Goal: Task Accomplishment & Management: Use online tool/utility

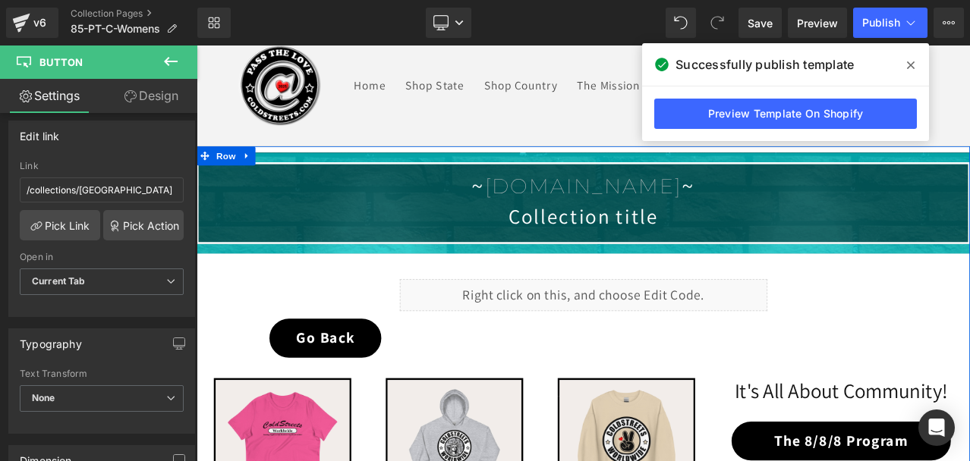
scroll to position [31, 0]
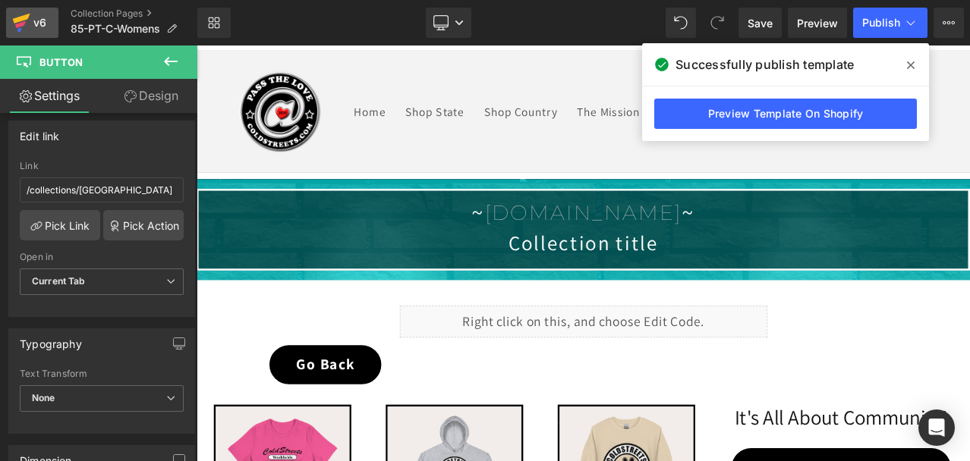
click at [32, 20] on div "v6" at bounding box center [39, 23] width 19 height 20
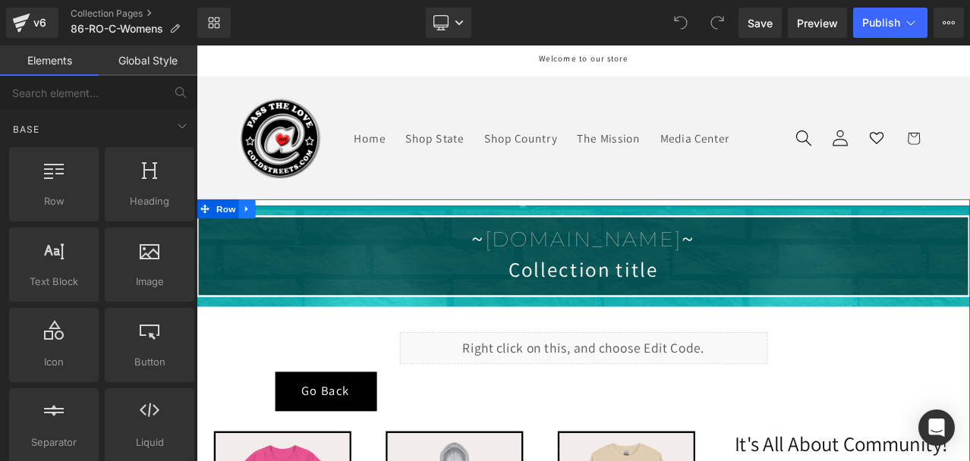
click at [247, 231] on link at bounding box center [257, 239] width 20 height 23
click at [286, 231] on link at bounding box center [296, 239] width 20 height 23
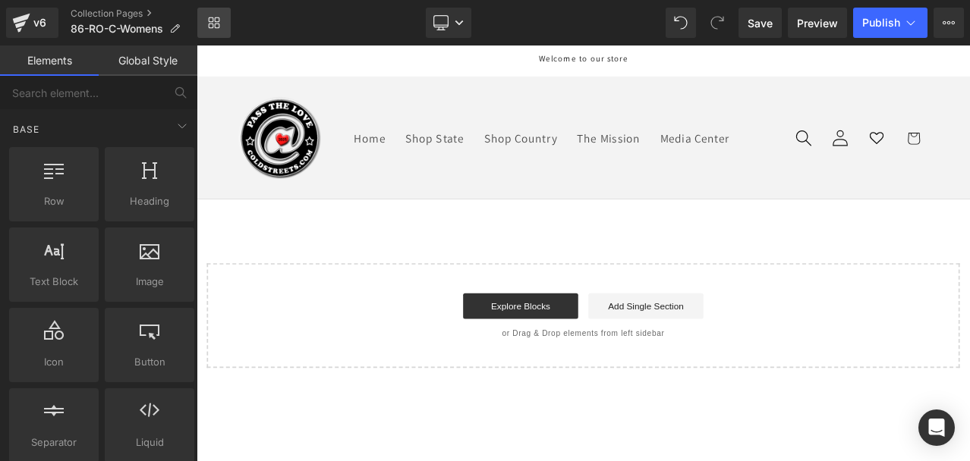
click at [217, 20] on icon at bounding box center [214, 23] width 12 height 12
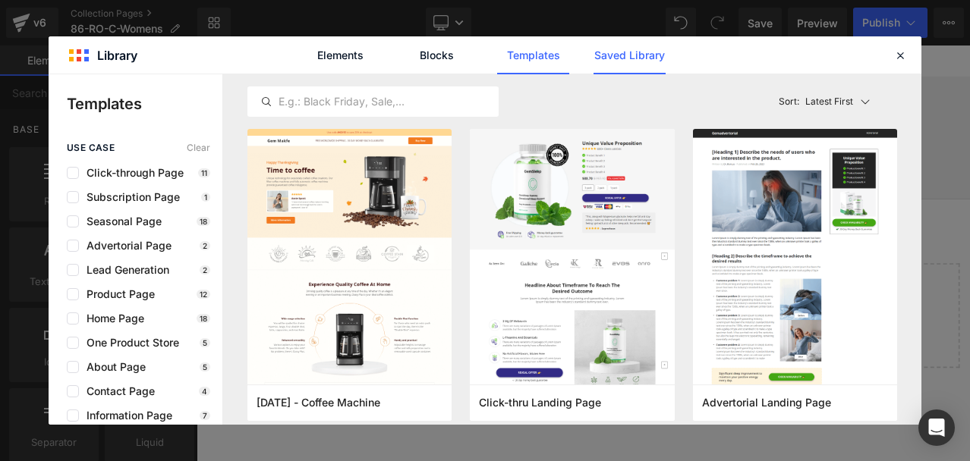
click at [634, 55] on link "Saved Library" at bounding box center [629, 55] width 72 height 38
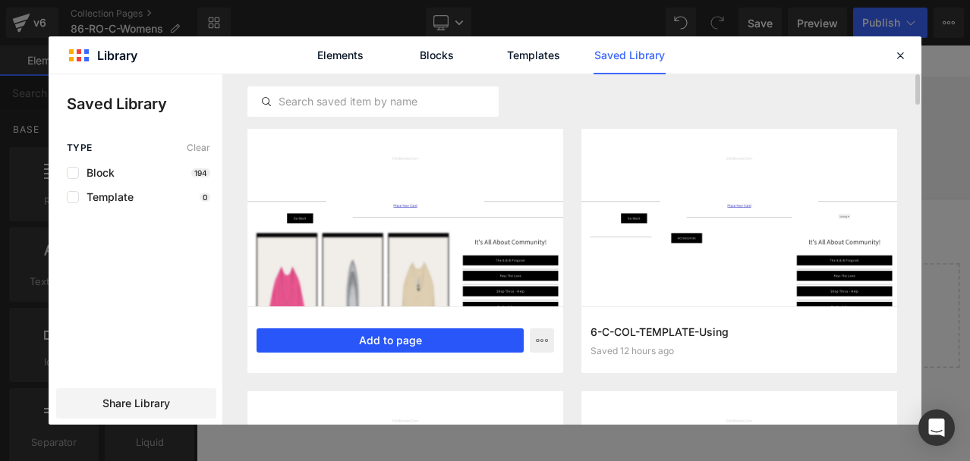
click at [370, 337] on button "Add to page" at bounding box center [389, 341] width 267 height 24
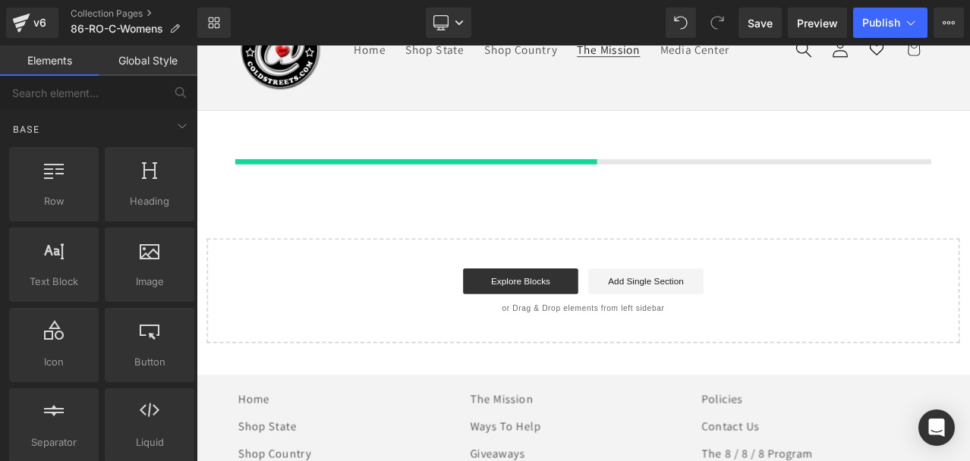
scroll to position [107, 0]
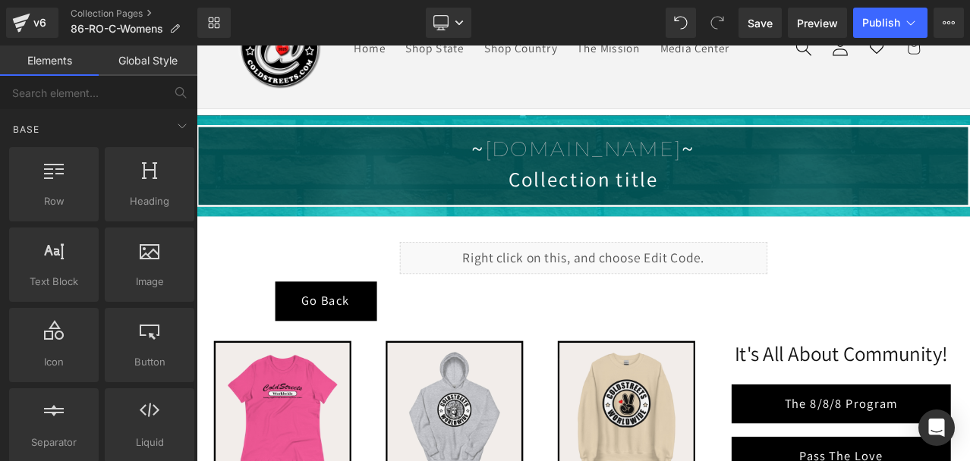
click at [165, 60] on link "Global Style" at bounding box center [148, 61] width 99 height 30
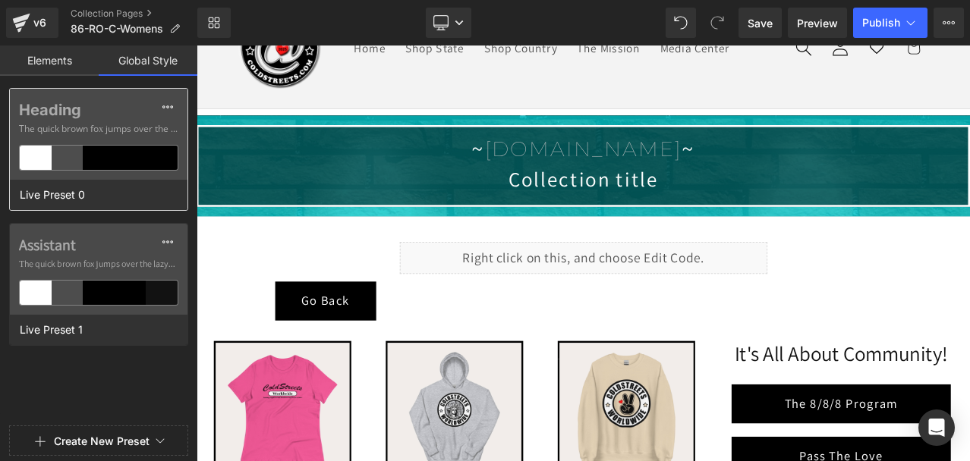
click at [88, 152] on div at bounding box center [99, 158] width 32 height 24
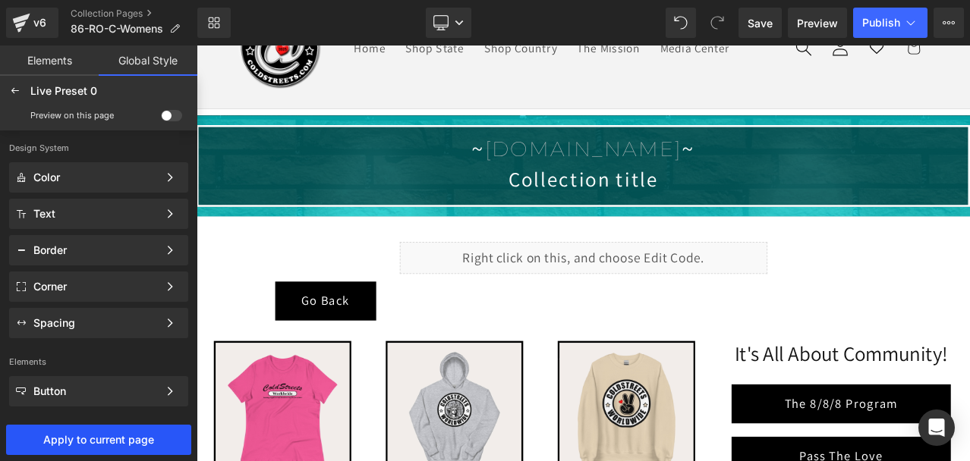
click at [139, 434] on span "Apply to current page" at bounding box center [98, 440] width 179 height 12
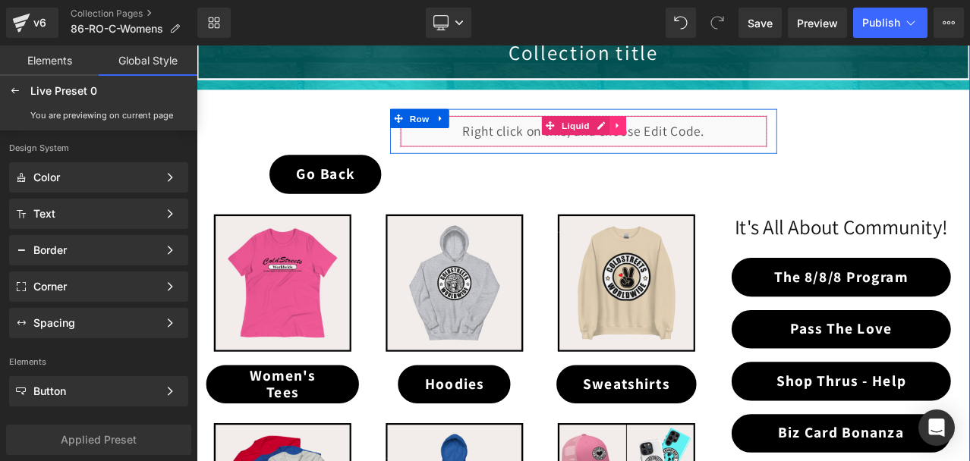
scroll to position [259, 0]
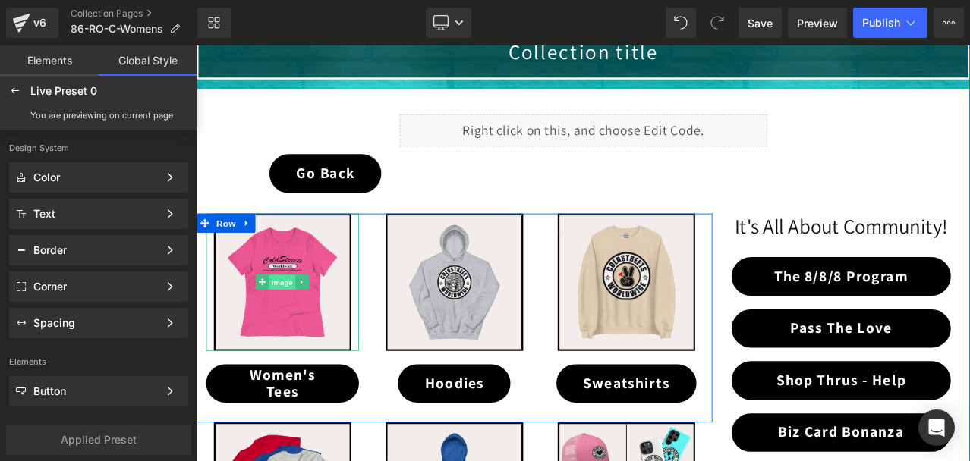
click at [293, 327] on span "Image" at bounding box center [299, 327] width 32 height 18
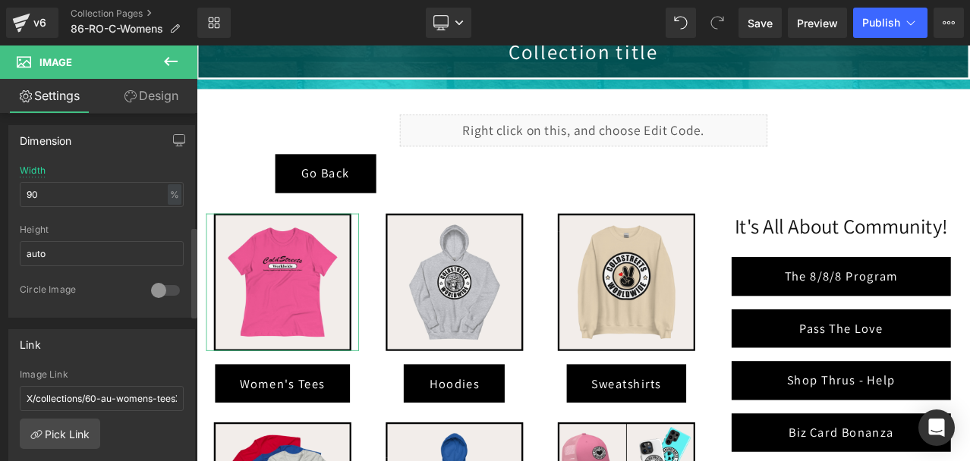
scroll to position [455, 0]
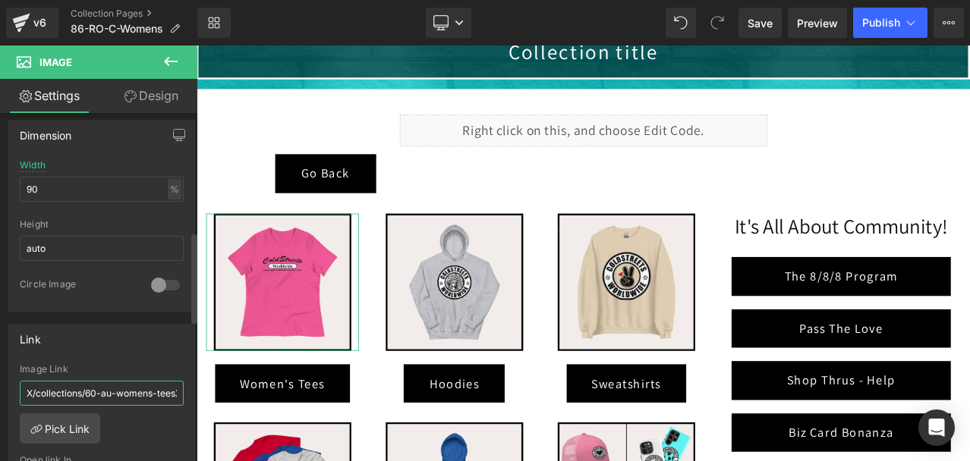
click at [131, 395] on input "X/collections/60-au-womens-teesX" at bounding box center [102, 393] width 164 height 25
paste input "/collections/86-ro-womens-tees"
type input "/collections/86-ro-womens-tees"
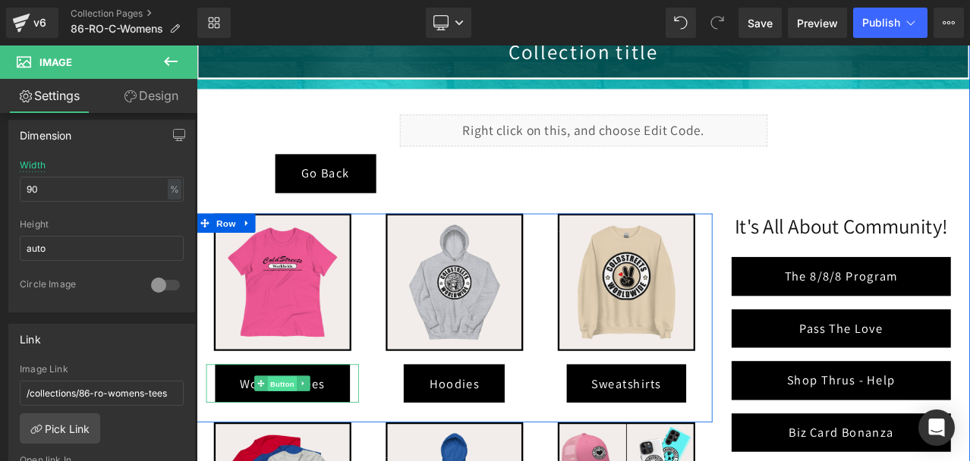
click at [288, 442] on span "Button" at bounding box center [299, 448] width 35 height 18
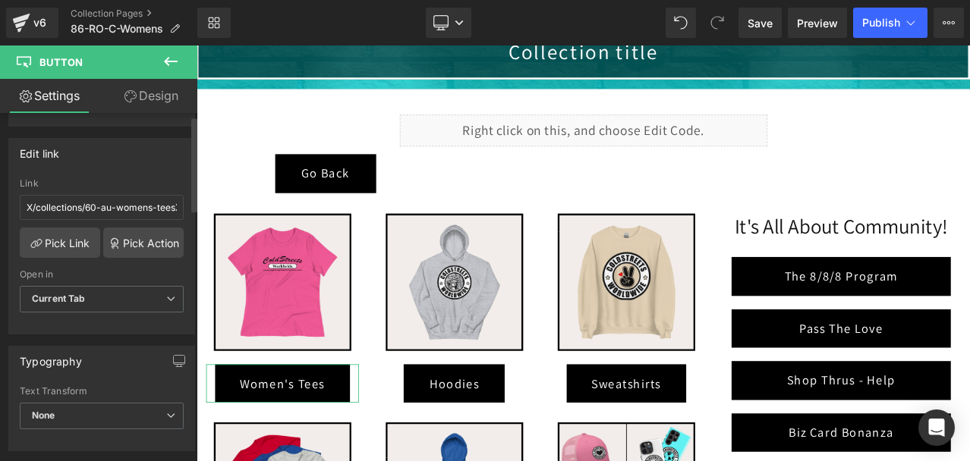
scroll to position [304, 0]
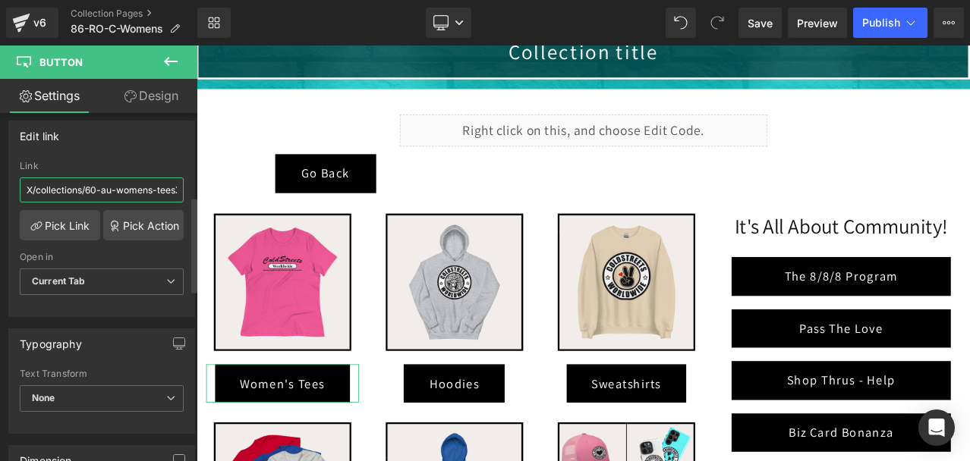
click at [83, 187] on input "X/collections/60-au-womens-teesX" at bounding box center [102, 190] width 164 height 25
paste input "/collections/86-ro-womens-tees"
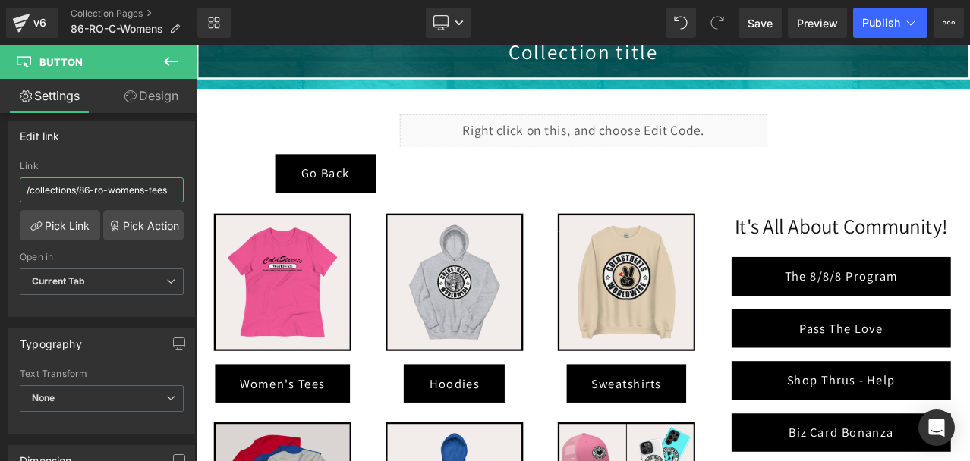
type input "/collections/86-ro-womens-tees"
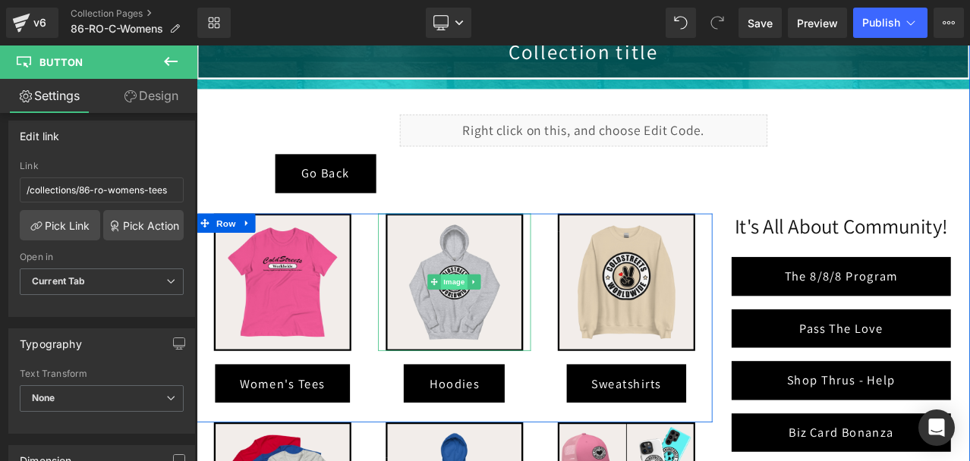
click at [502, 325] on span "Image" at bounding box center [503, 326] width 32 height 18
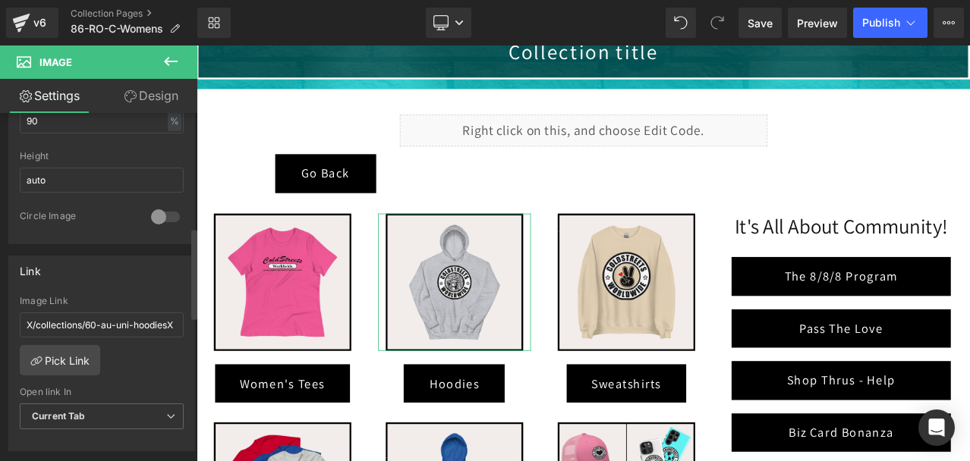
scroll to position [531, 0]
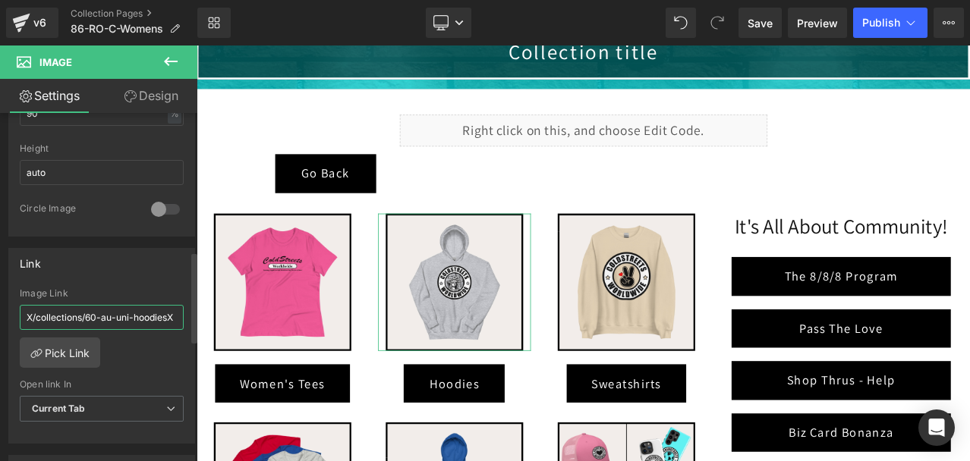
click at [105, 320] on input "X/collections/60-au-uni-hoodiesX" at bounding box center [102, 317] width 164 height 25
paste input "/collections/86-ro-uni-hoodies"
type input "/collections/86-ro-uni-hoodies"
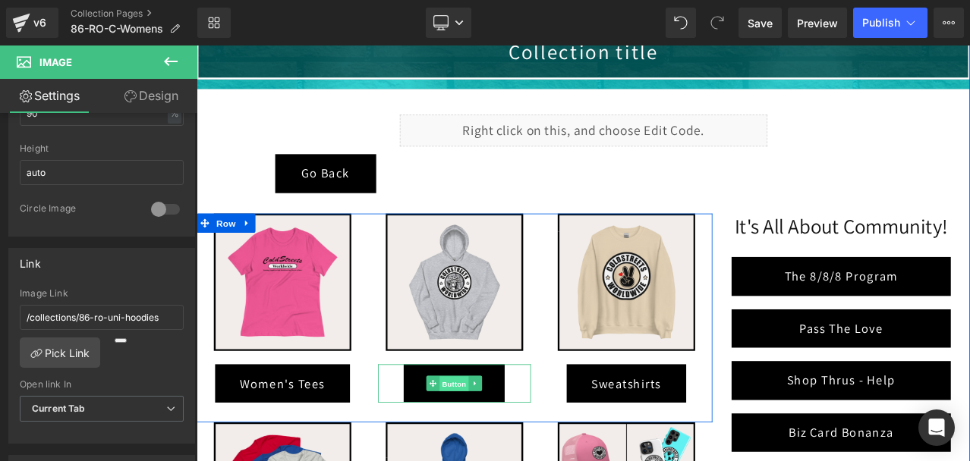
click at [495, 445] on span "Button" at bounding box center [503, 448] width 35 height 18
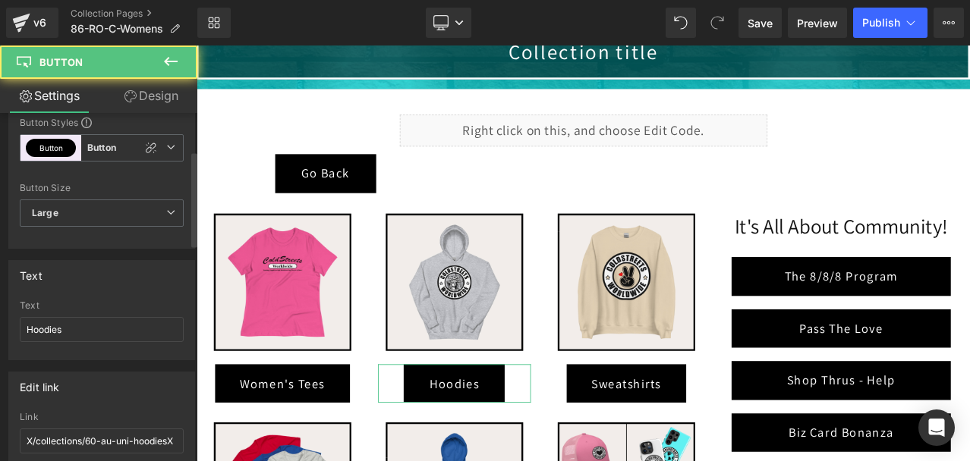
scroll to position [228, 0]
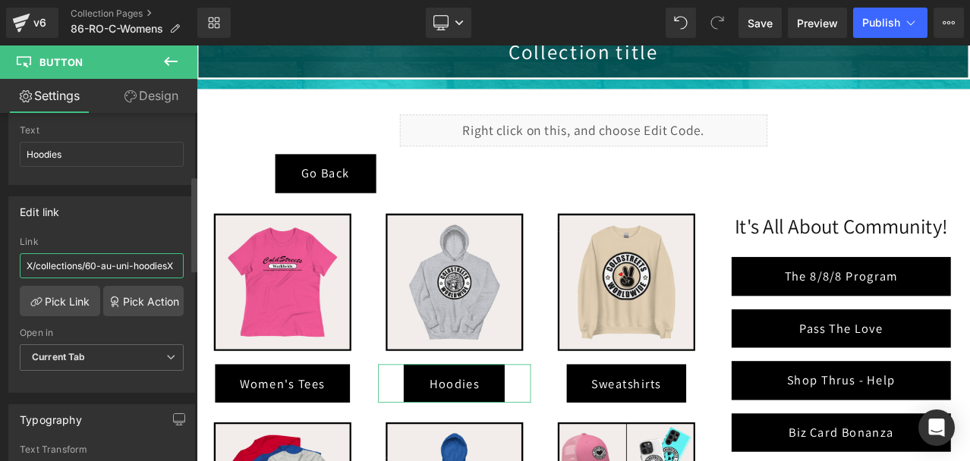
click at [118, 269] on input "X/collections/60-au-uni-hoodiesX" at bounding box center [102, 265] width 164 height 25
paste input "/collections/86-ro-uni-hoodies"
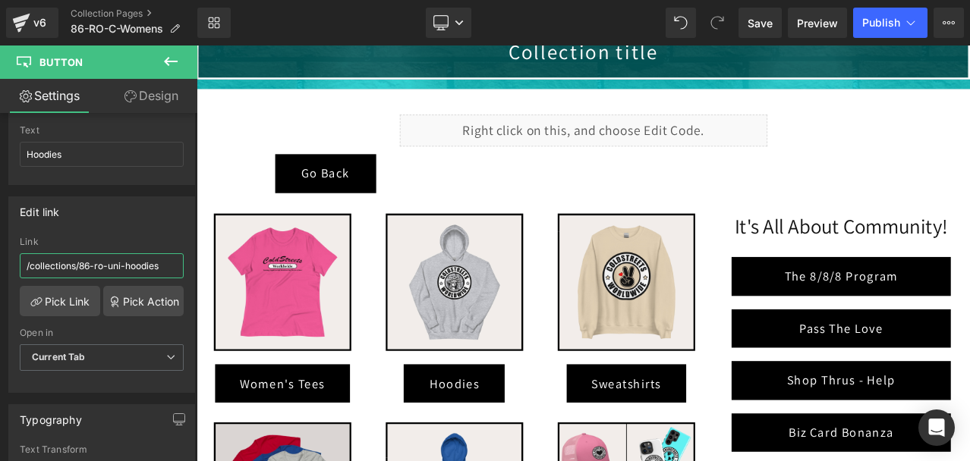
type input "/collections/86-ro-uni-hoodies"
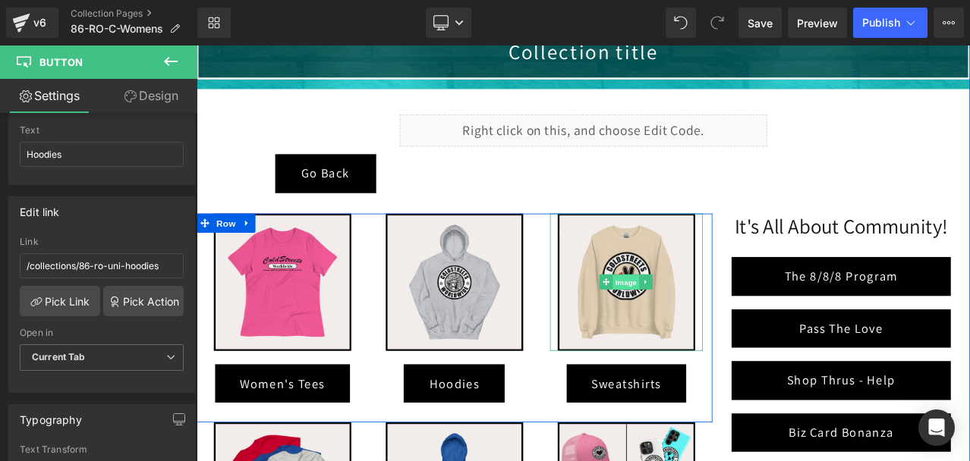
click at [697, 318] on span "Image" at bounding box center [707, 327] width 32 height 18
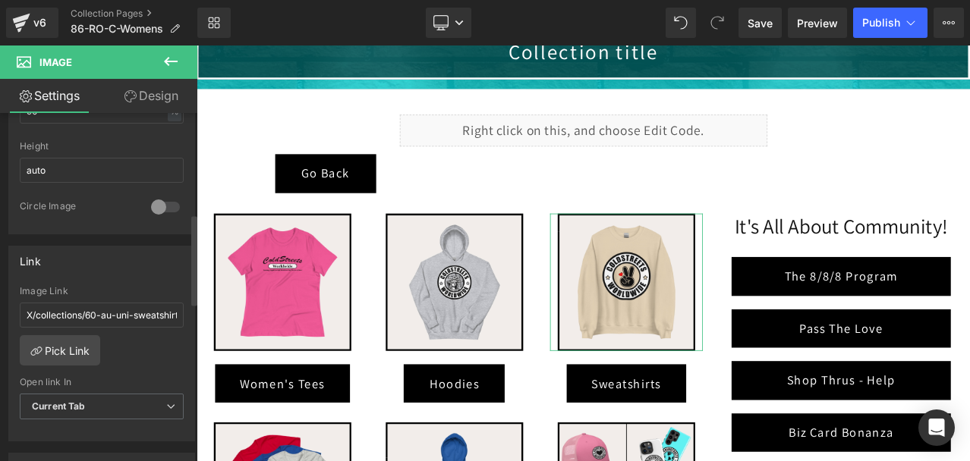
scroll to position [607, 0]
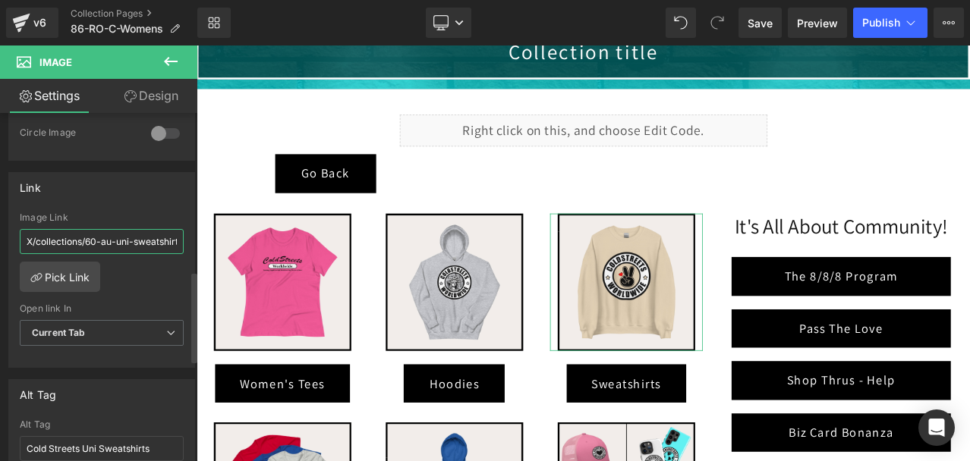
click at [105, 242] on input "X/collections/60-au-uni-sweatshirtsX" at bounding box center [102, 241] width 164 height 25
paste input "/collections/86-ro-uni-sweatshirts"
type input "/collections/86-ro-uni-sweatshirts"
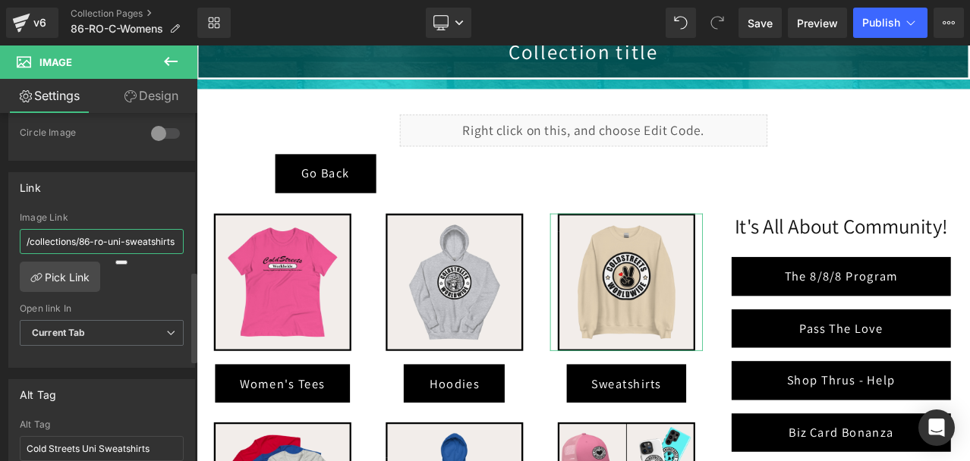
scroll to position [0, 3]
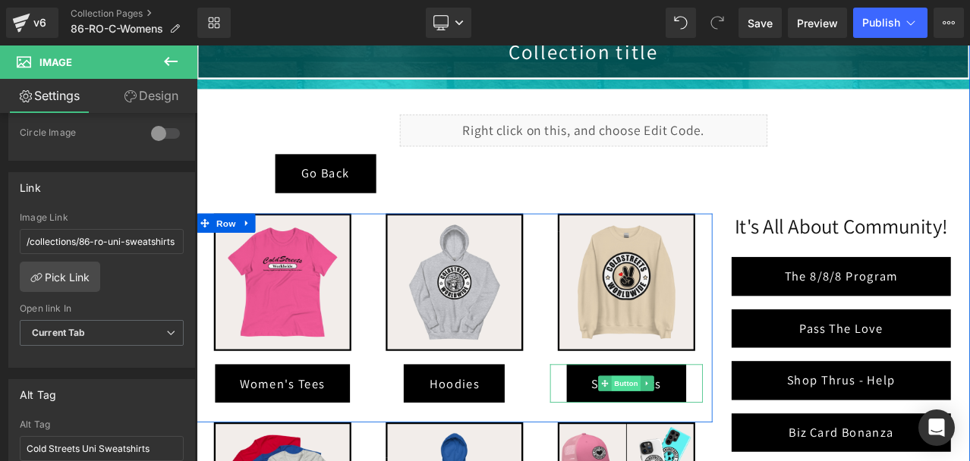
click at [691, 445] on span "Button" at bounding box center [706, 447] width 35 height 18
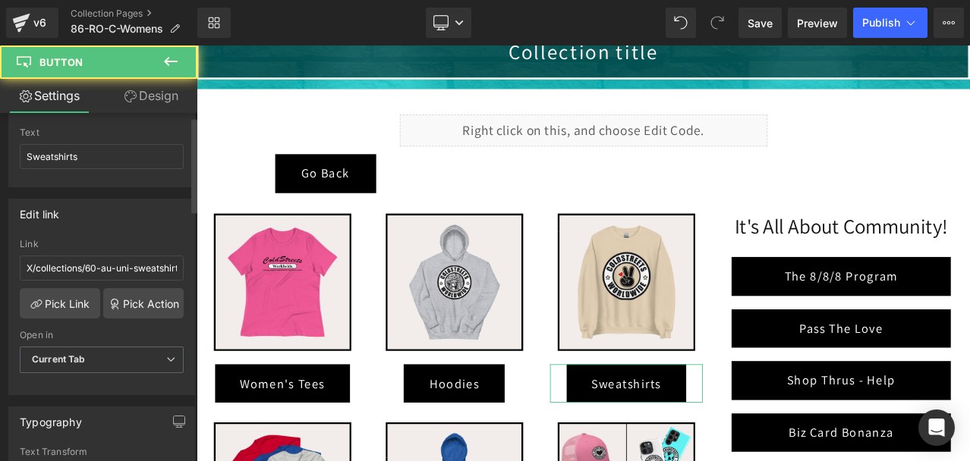
scroll to position [304, 0]
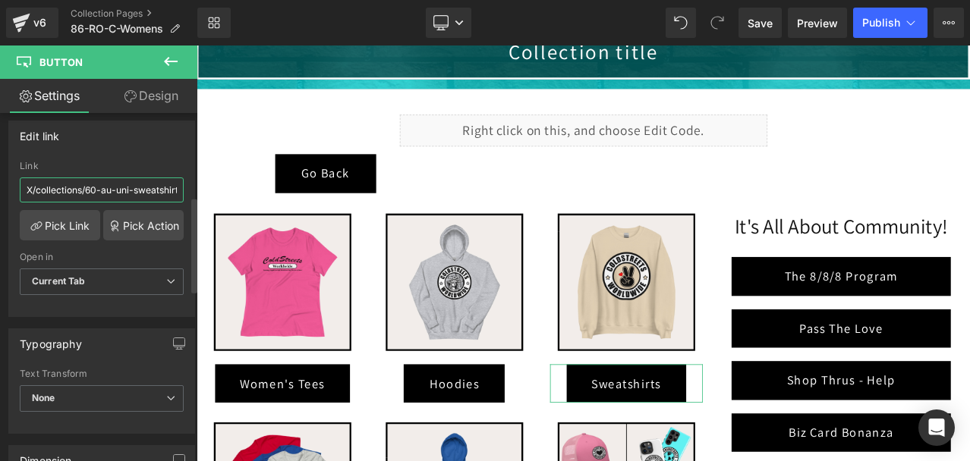
click at [111, 187] on input "X/collections/60-au-uni-sweatshirtsX" at bounding box center [102, 190] width 164 height 25
paste input "/collections/86-ro-uni-sweatshirts"
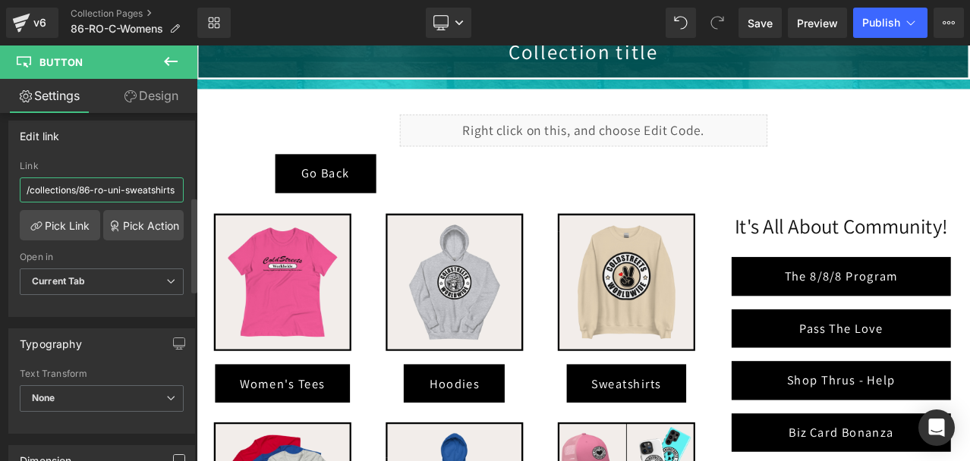
type input "/collections/86-ro-uni-sweatshirts"
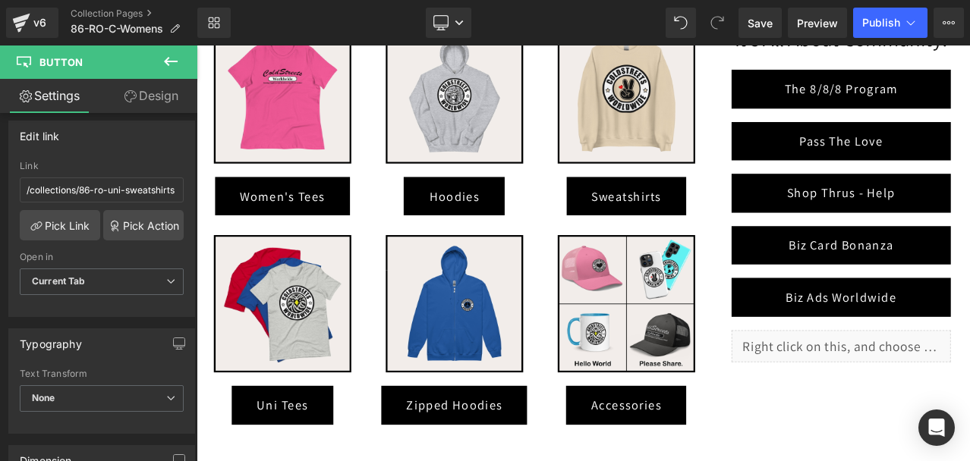
scroll to position [486, 0]
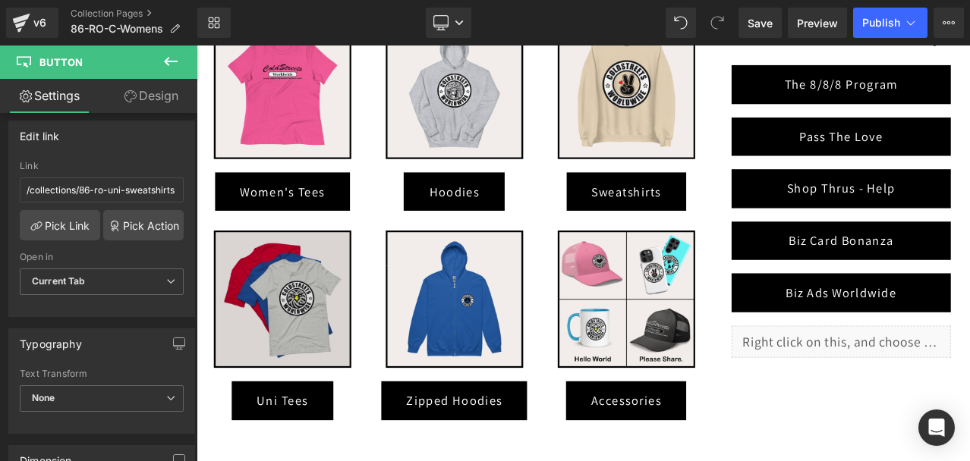
click at [308, 344] on div "Image" at bounding box center [298, 347] width 181 height 163
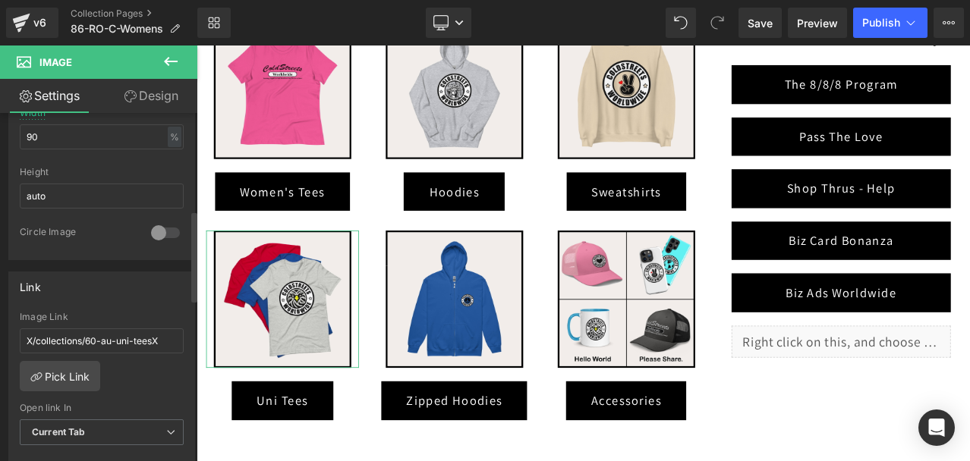
scroll to position [531, 0]
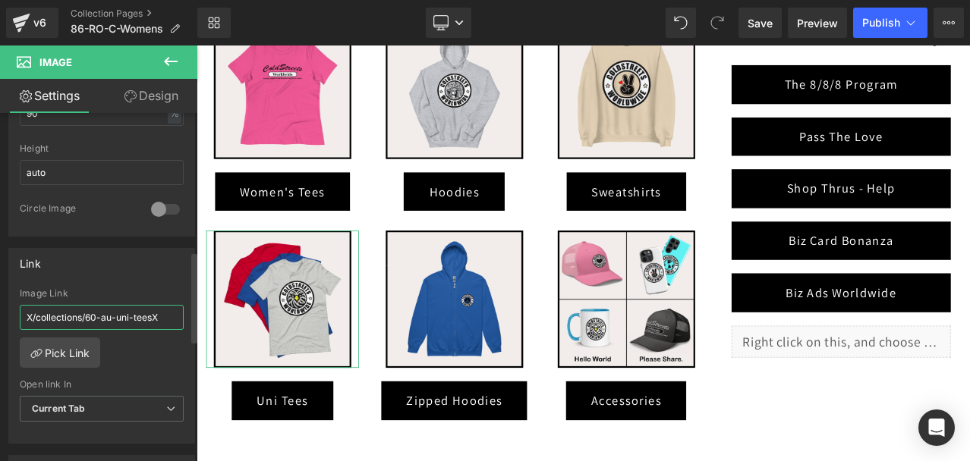
click at [121, 321] on input "X/collections/60-au-uni-teesX" at bounding box center [102, 317] width 164 height 25
type input "/collections/86-ro-uni-tees"
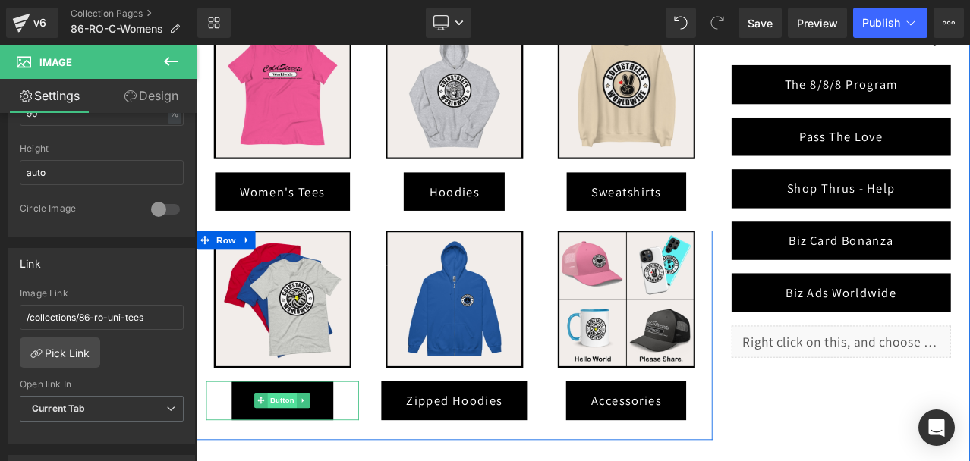
click at [293, 461] on span "Button" at bounding box center [299, 467] width 35 height 18
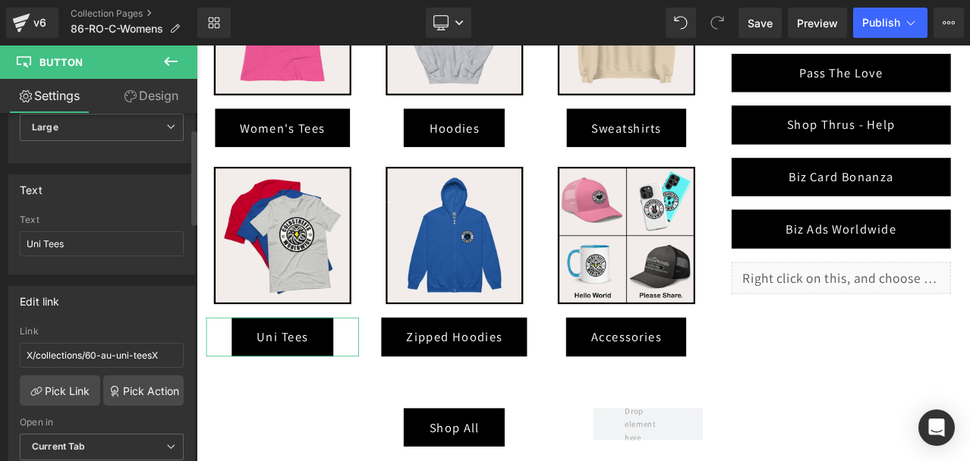
scroll to position [152, 0]
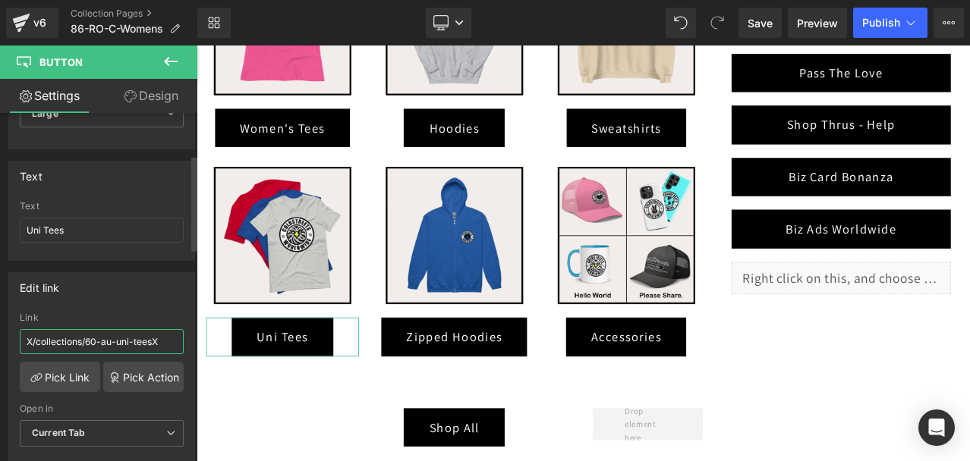
click at [105, 334] on input "X/collections/60-au-uni-teesX" at bounding box center [102, 341] width 164 height 25
paste input "/collections/86-ro-uni-tees"
type input "/collections/86-ro-uni-tees"
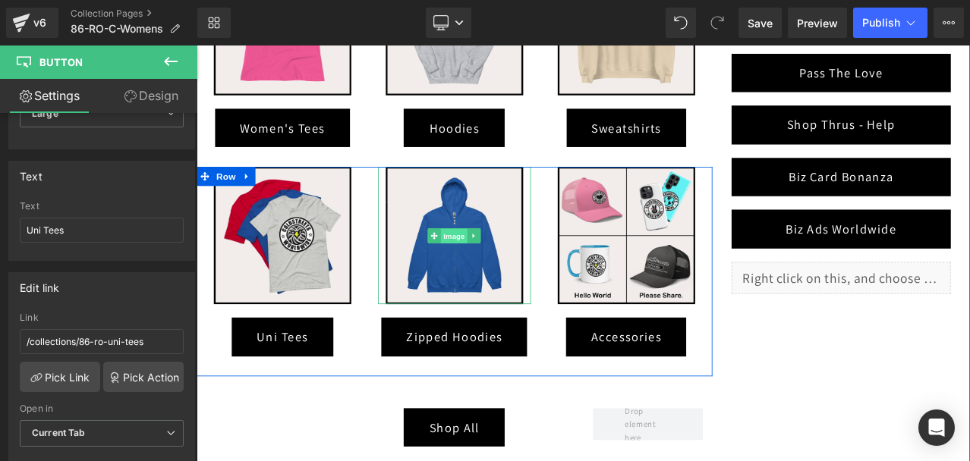
click at [492, 269] on span "Image" at bounding box center [503, 272] width 32 height 18
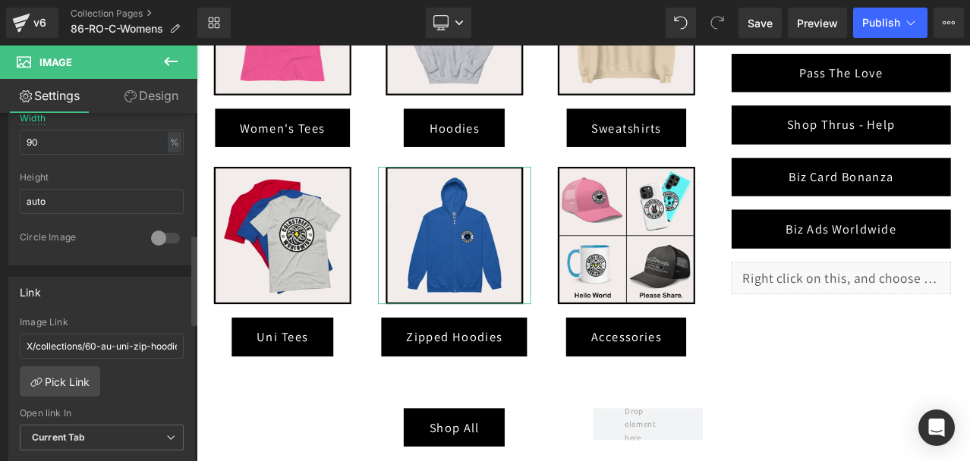
scroll to position [531, 0]
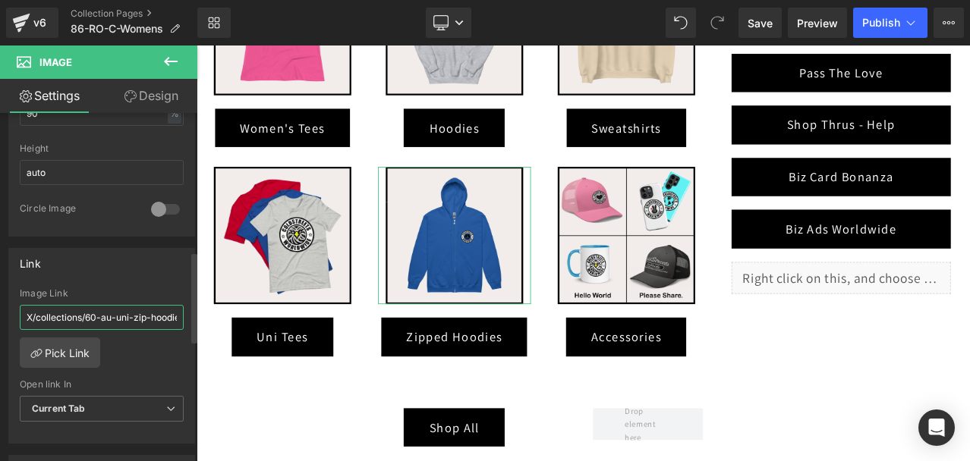
click at [136, 317] on input "X/collections/60-au-uni-zip-hoodiesX" at bounding box center [102, 317] width 164 height 25
paste input "/collections/86-ro-uni-zip-hoodies"
type input "/collections/86-ro-uni-zip-hoodies"
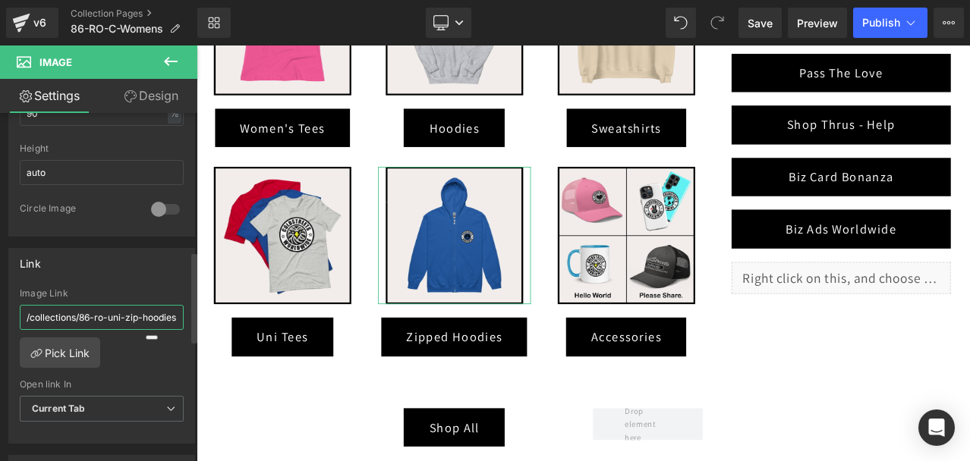
scroll to position [0, 5]
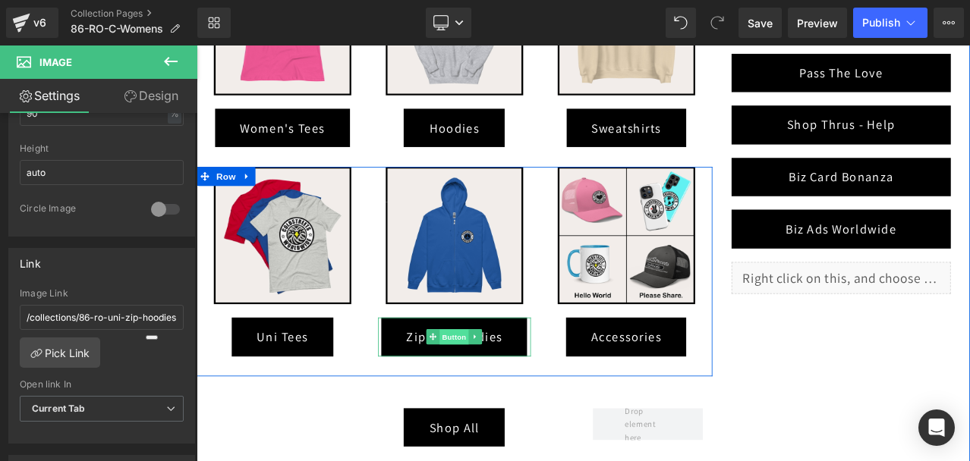
click at [502, 394] on span "Button" at bounding box center [503, 392] width 35 height 18
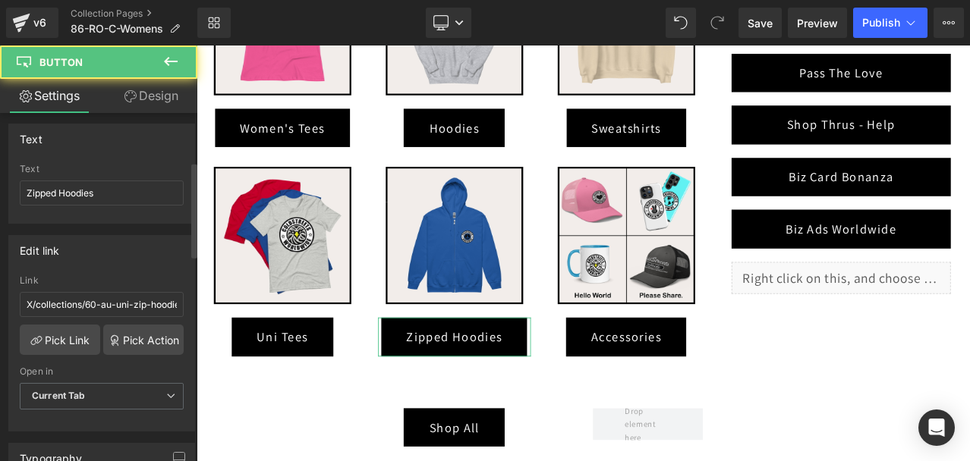
scroll to position [228, 0]
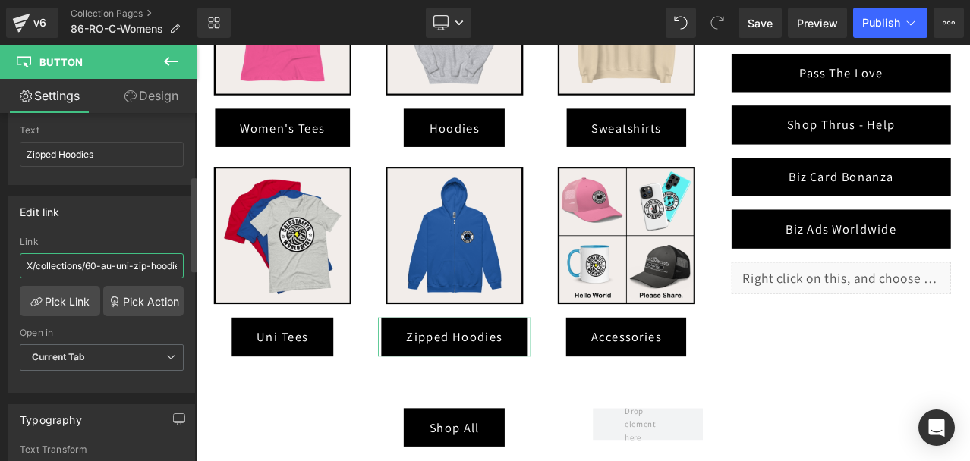
click at [92, 260] on input "X/collections/60-au-uni-zip-hoodiesX" at bounding box center [102, 265] width 164 height 25
paste input "/collections/86-ro-uni-zip-hoodies"
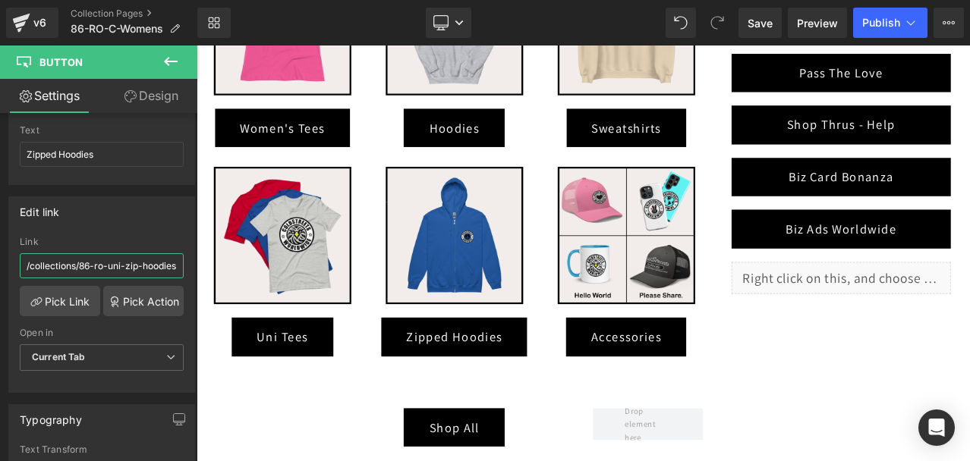
type input "/collections/86-ro-uni-zip-hoodies"
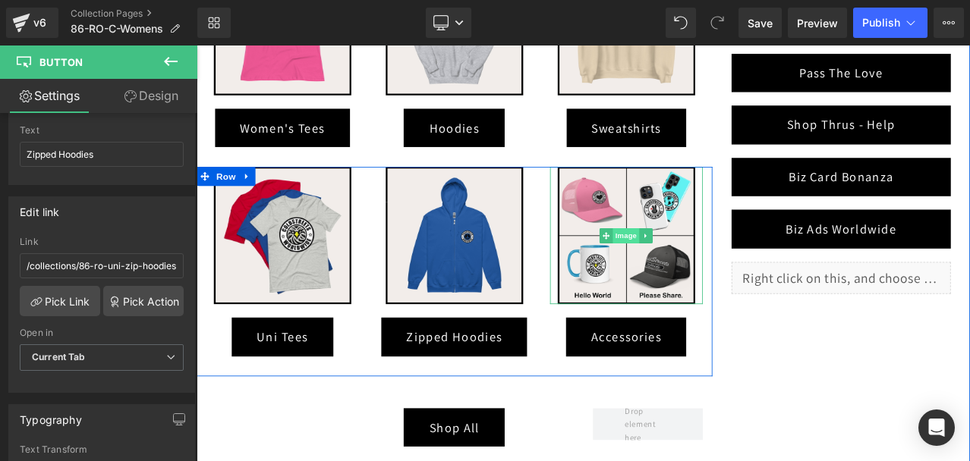
click at [695, 269] on span "Image" at bounding box center [707, 272] width 32 height 18
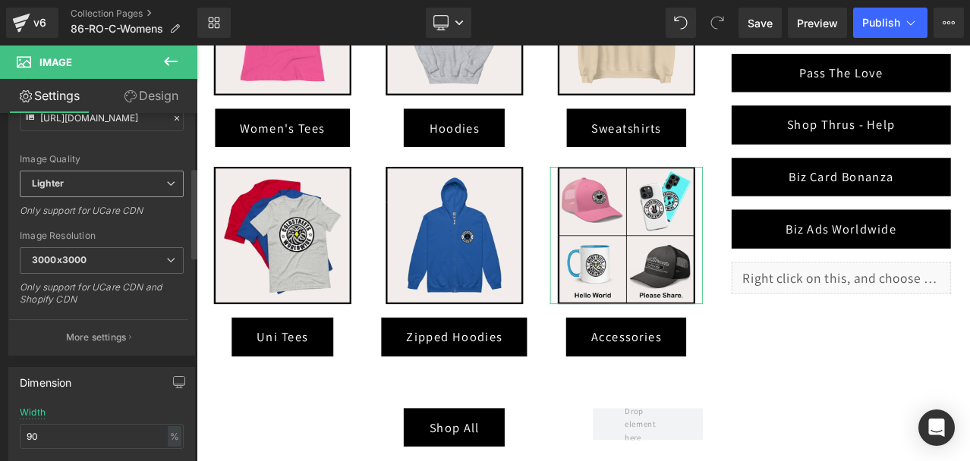
scroll to position [228, 0]
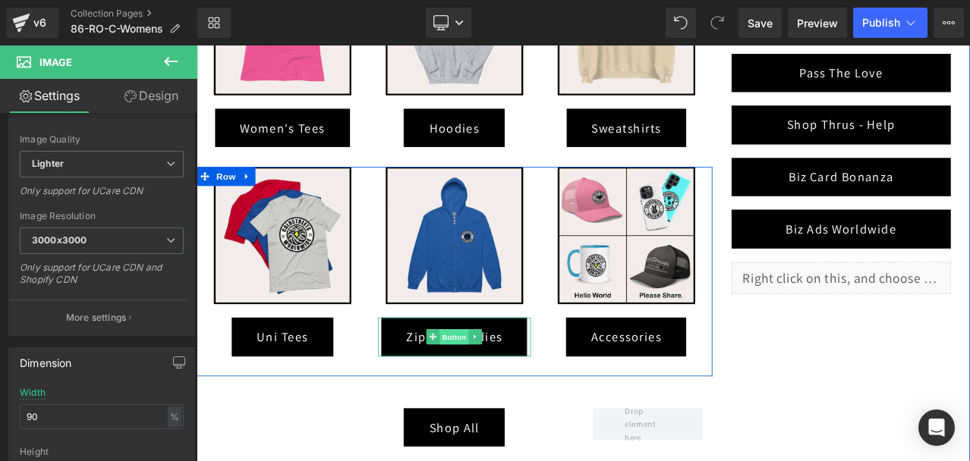
click at [493, 385] on span "Button" at bounding box center [503, 392] width 35 height 18
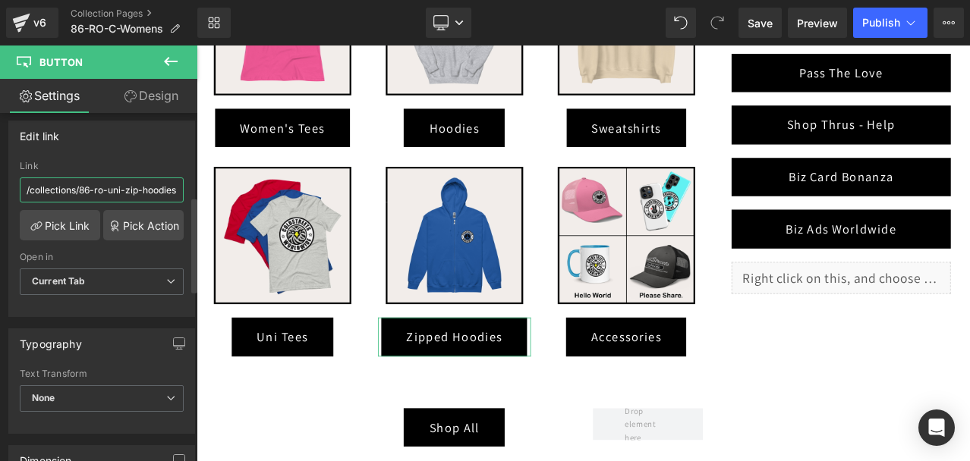
scroll to position [0, 5]
drag, startPoint x: 166, startPoint y: 189, endPoint x: 175, endPoint y: 187, distance: 8.5
click at [175, 187] on input "/collections/86-ro-uni-zip-hoodies" at bounding box center [102, 190] width 164 height 25
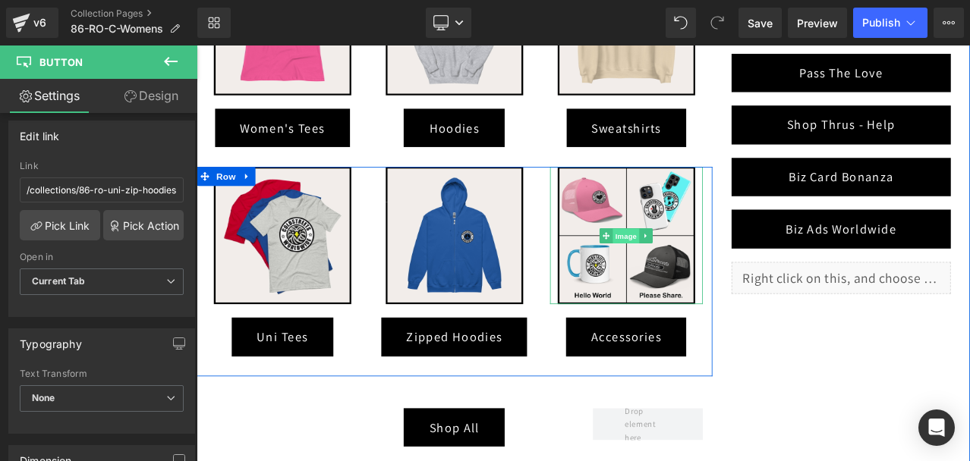
click at [700, 268] on span "Image" at bounding box center [707, 272] width 32 height 18
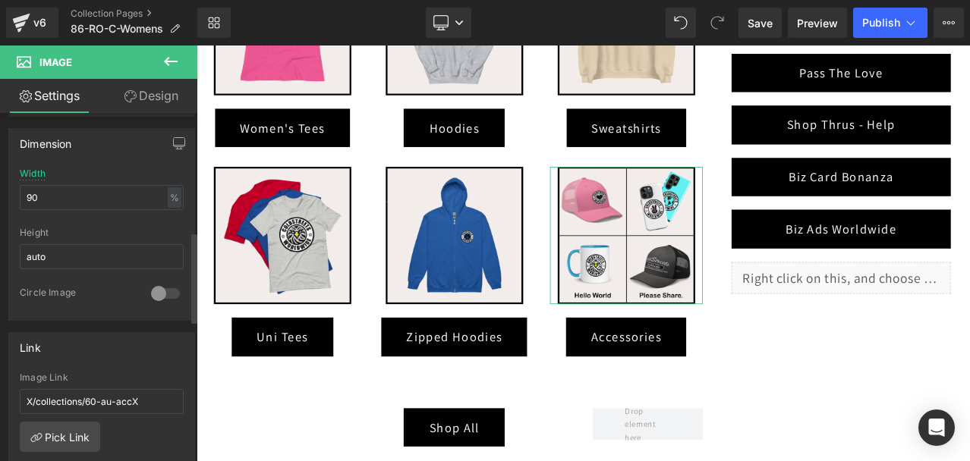
scroll to position [455, 0]
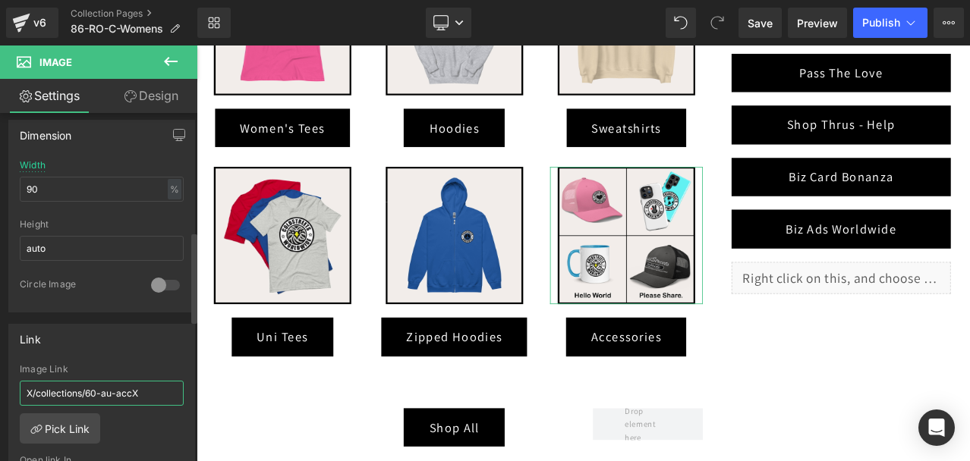
click at [90, 392] on input "X/collections/60-au-accX" at bounding box center [102, 393] width 164 height 25
paste input "/collections/86-ro-acc"
type input "/collections/86-ro-acc"
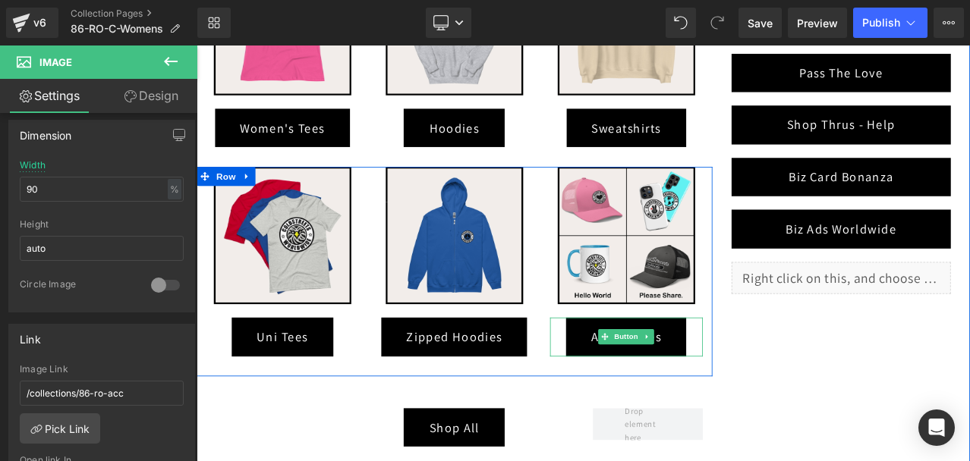
click at [699, 389] on span "Button" at bounding box center [706, 391] width 35 height 18
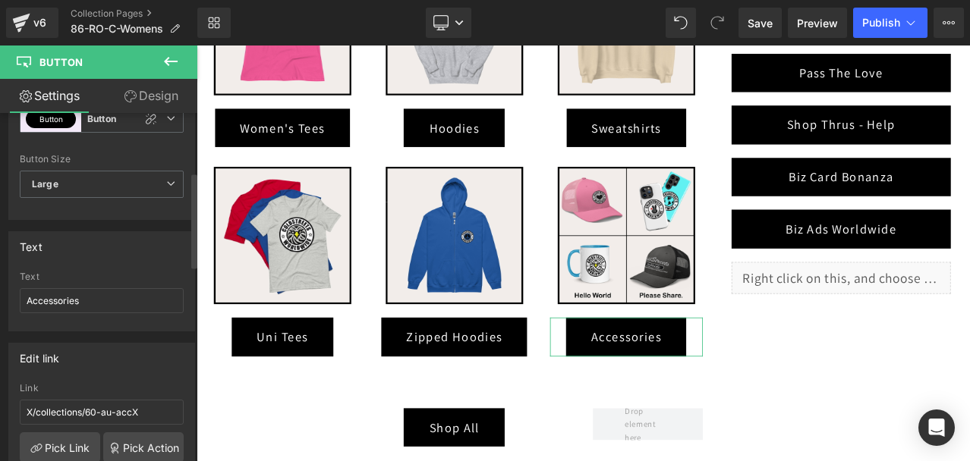
scroll to position [304, 0]
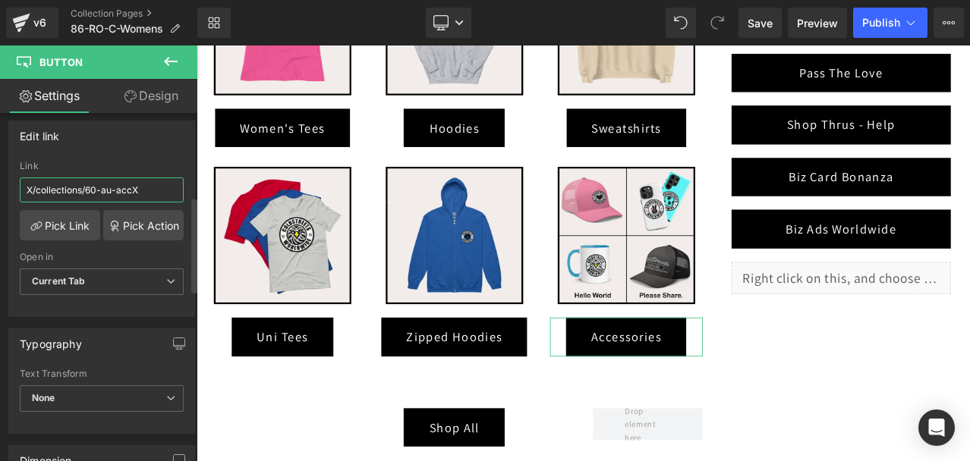
click at [109, 183] on input "X/collections/60-au-accX" at bounding box center [102, 190] width 164 height 25
paste input "/collections/86-ro-acc"
type input "/collections/86-ro-acc"
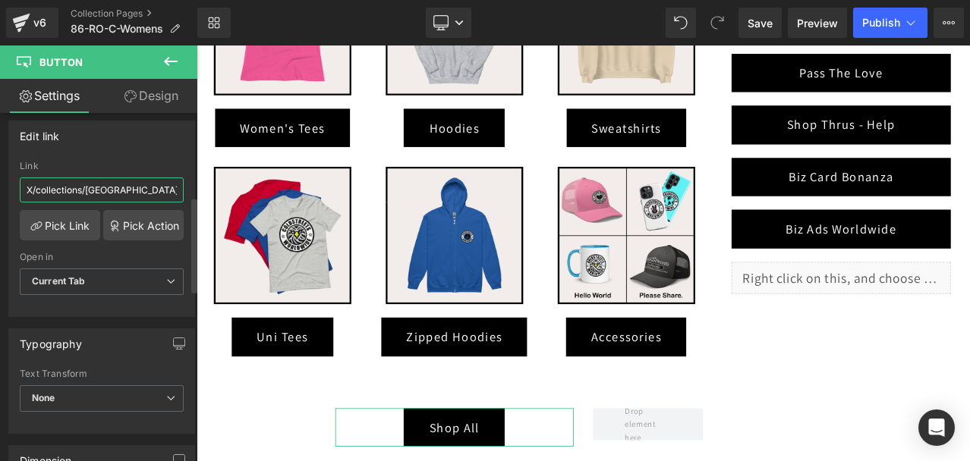
click at [102, 189] on input "X/collections/[GEOGRAPHIC_DATA]" at bounding box center [102, 190] width 164 height 25
paste input "/collections/romania"
type input "/collections/romania"
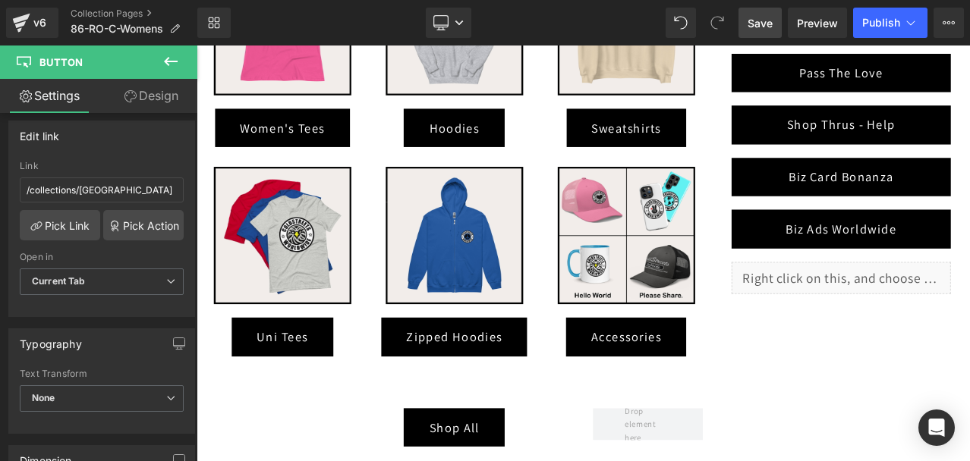
click at [761, 15] on span "Save" at bounding box center [759, 23] width 25 height 16
click at [910, 27] on icon at bounding box center [910, 22] width 15 height 15
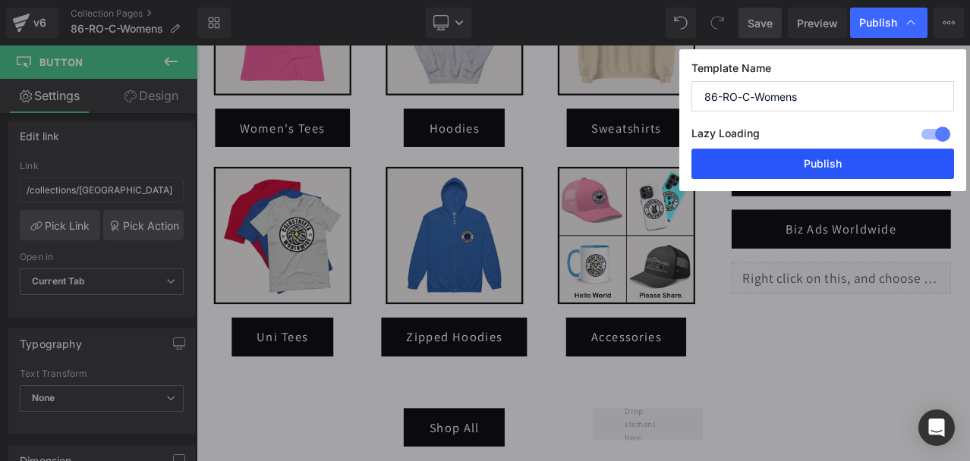
click at [801, 156] on button "Publish" at bounding box center [822, 164] width 263 height 30
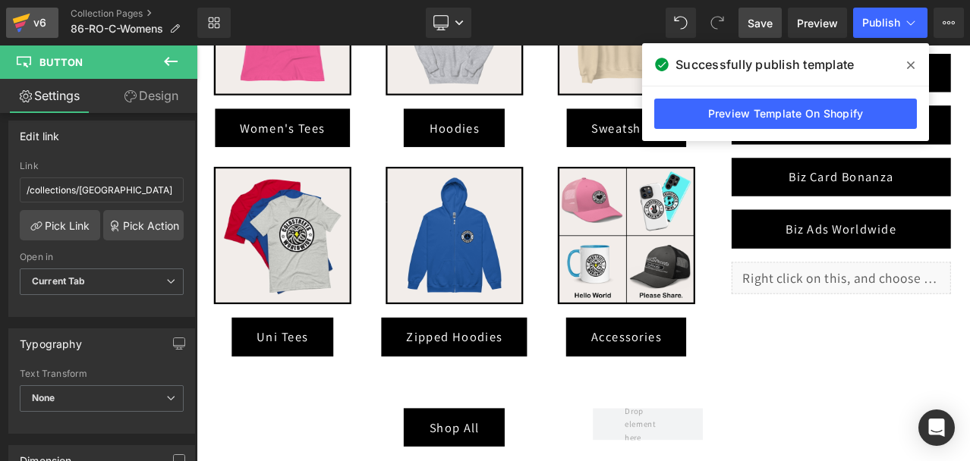
click at [17, 26] on icon at bounding box center [20, 24] width 11 height 7
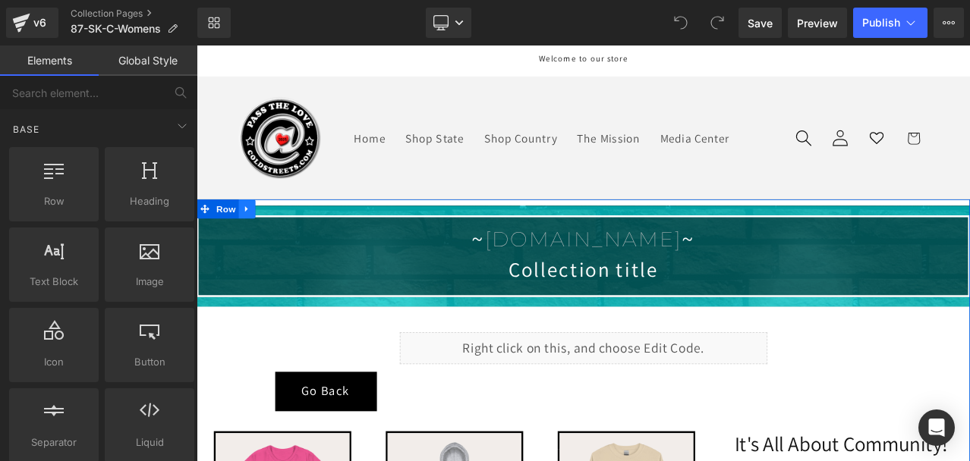
click at [253, 230] on link at bounding box center [257, 239] width 20 height 23
click at [293, 234] on icon at bounding box center [296, 239] width 11 height 11
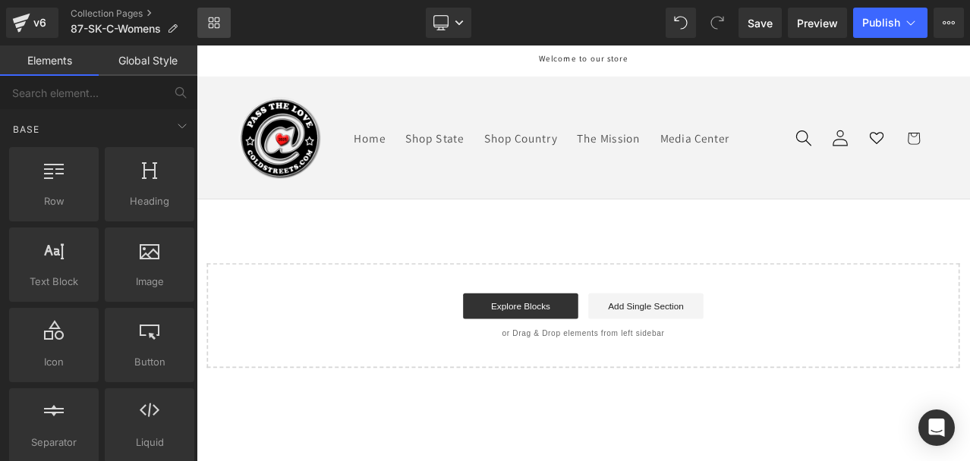
click at [217, 12] on link "Library" at bounding box center [213, 23] width 33 height 30
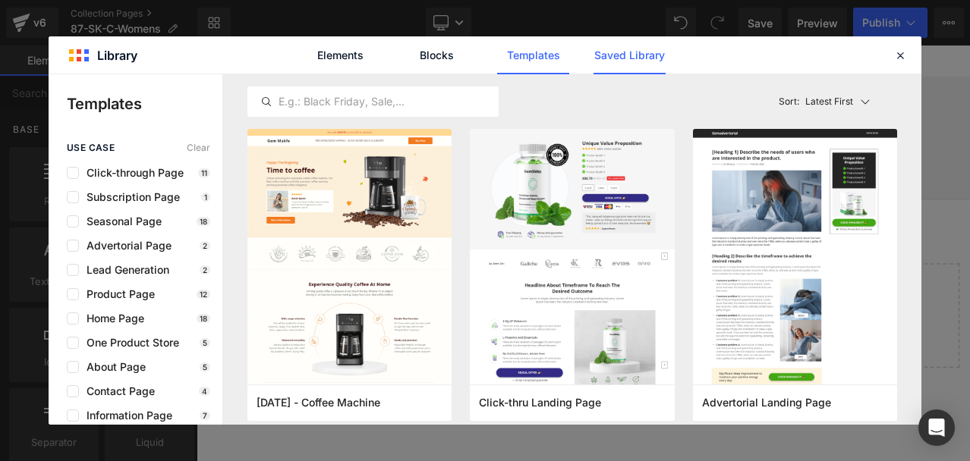
click at [0, 0] on link "Saved Library" at bounding box center [0, 0] width 0 height 0
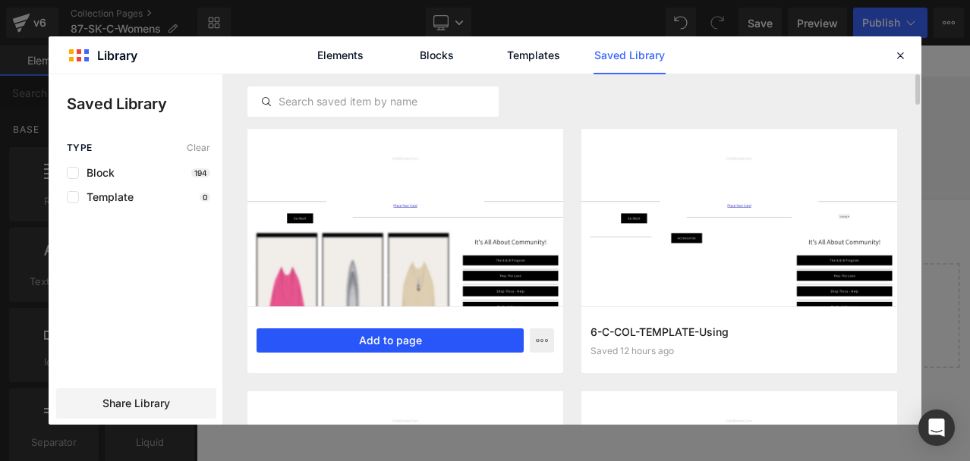
click at [354, 338] on button "Add to page" at bounding box center [389, 341] width 267 height 24
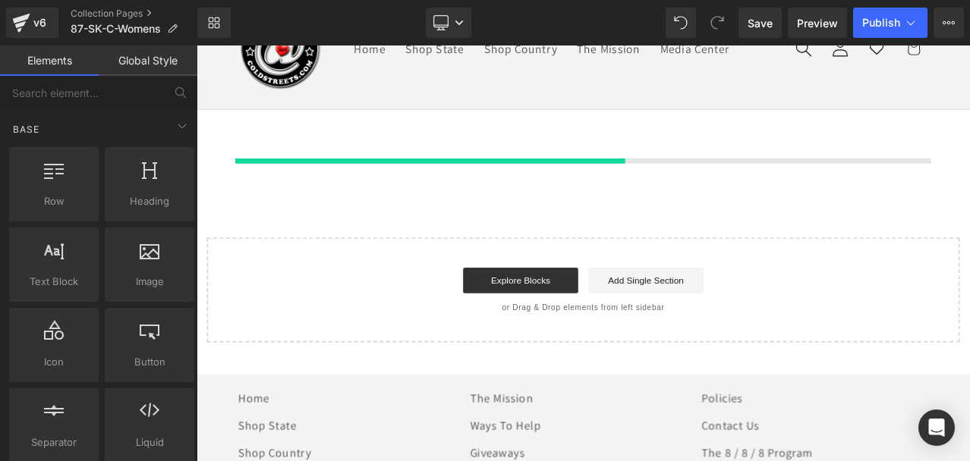
scroll to position [107, 0]
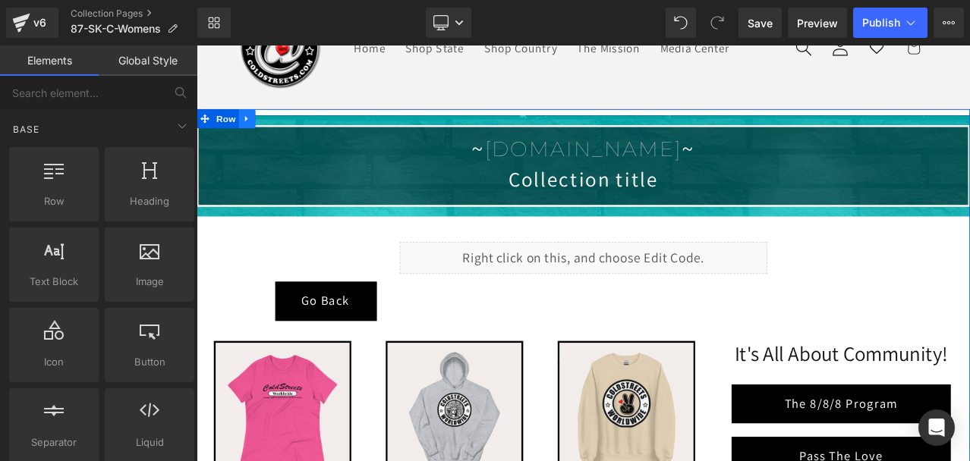
click at [254, 130] on icon at bounding box center [255, 133] width 3 height 7
click at [291, 131] on icon at bounding box center [296, 132] width 11 height 11
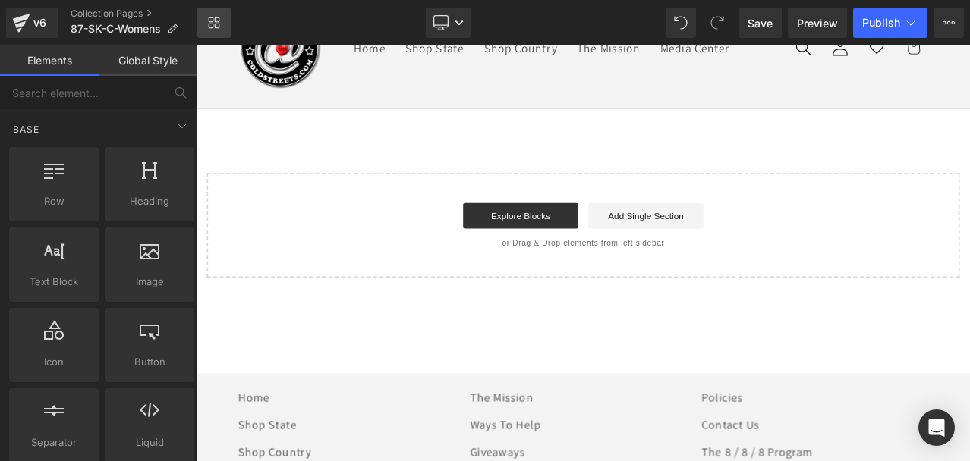
click at [214, 17] on icon at bounding box center [214, 23] width 12 height 12
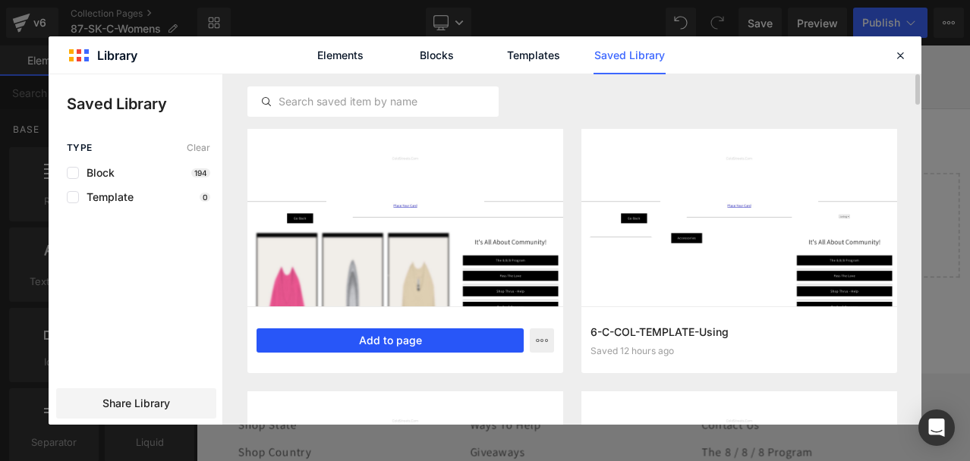
click at [386, 339] on button "Add to page" at bounding box center [389, 341] width 267 height 24
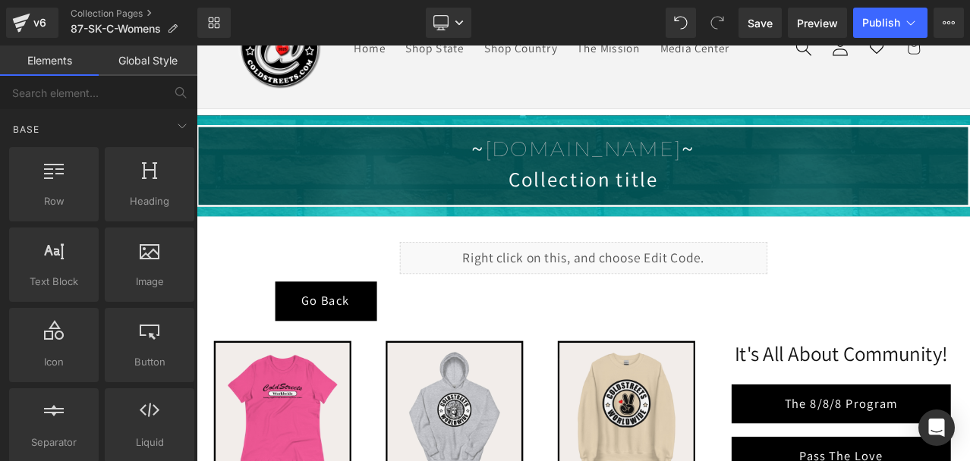
click at [147, 53] on link "Global Style" at bounding box center [148, 61] width 99 height 30
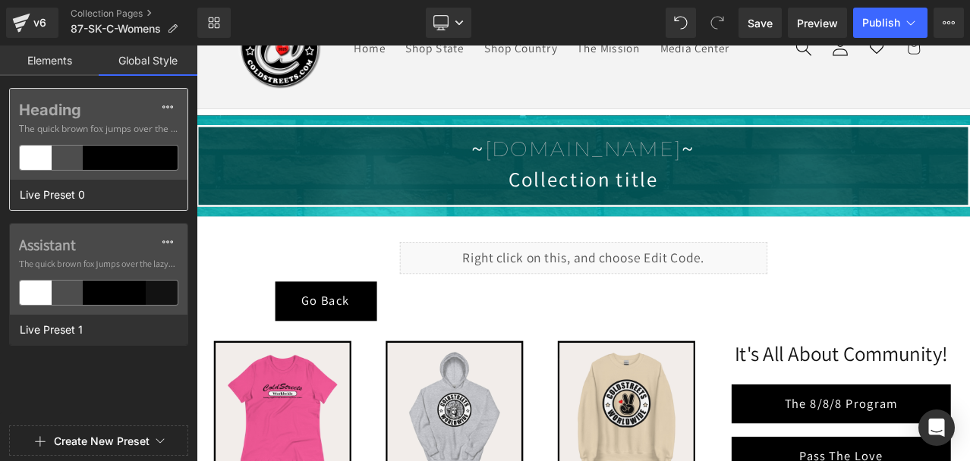
click at [126, 137] on div "Heading The quick brown fox jumps over the lazy..." at bounding box center [99, 134] width 178 height 91
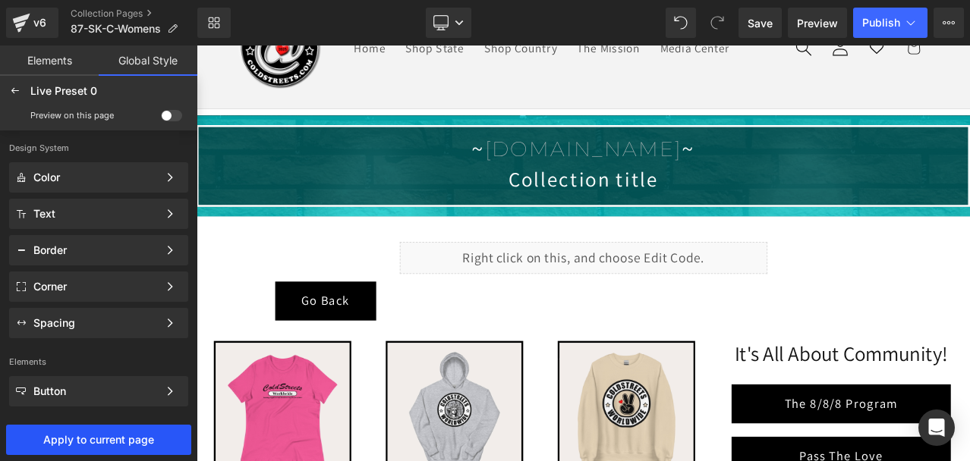
click at [118, 436] on span "Apply to current page" at bounding box center [98, 440] width 179 height 12
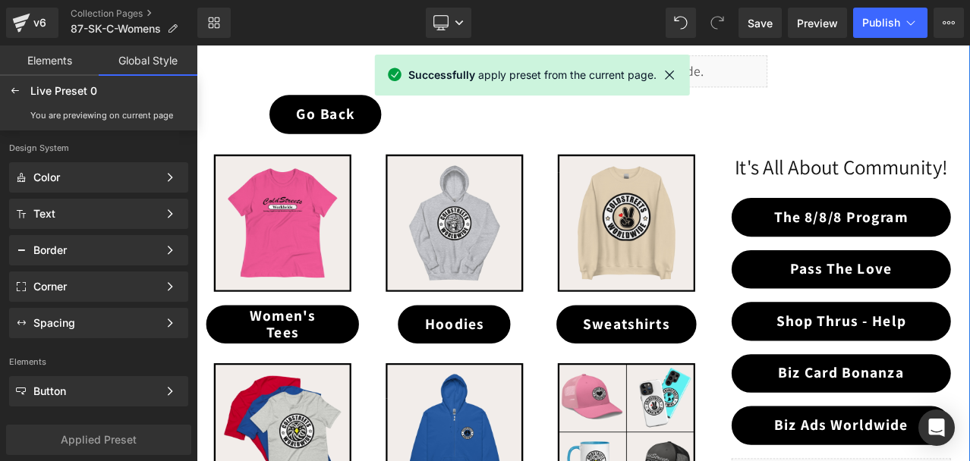
scroll to position [335, 0]
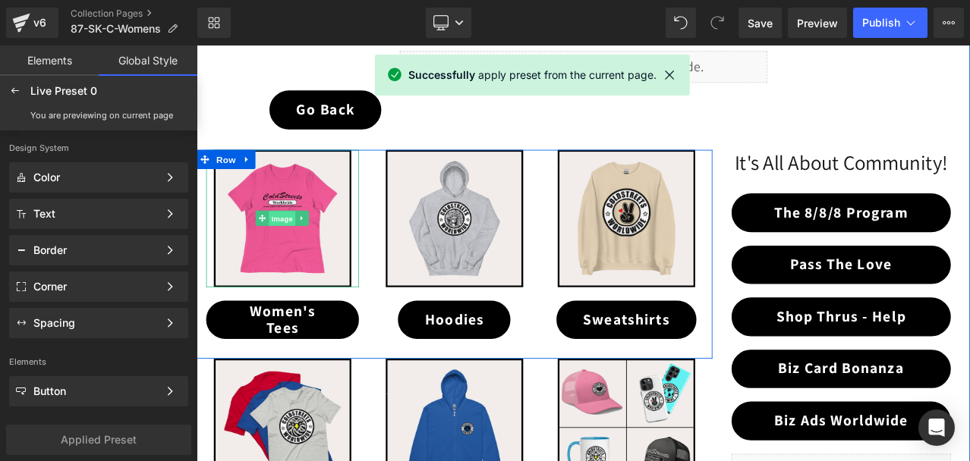
click at [289, 253] on span "Image" at bounding box center [299, 251] width 32 height 18
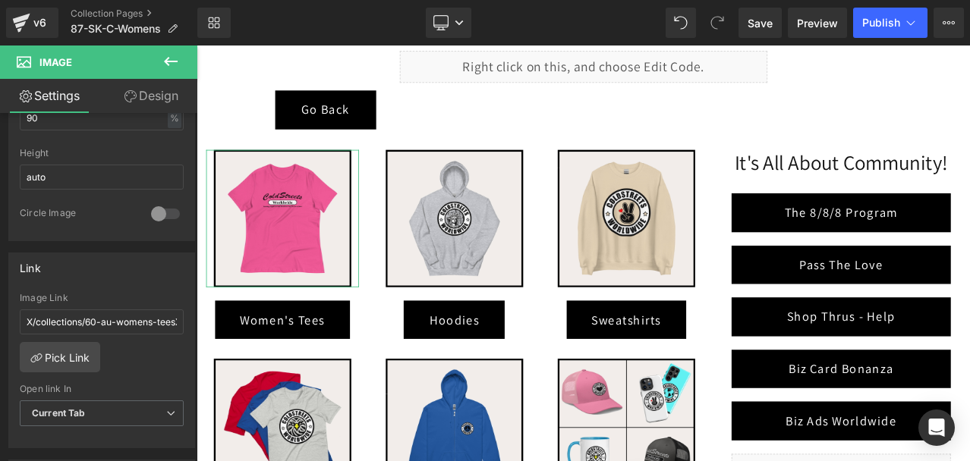
scroll to position [531, 0]
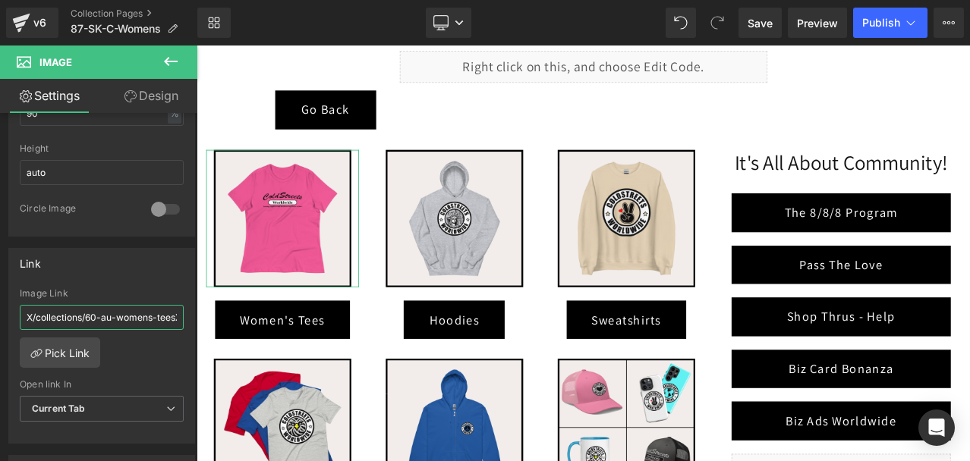
click at [109, 317] on input "X/collections/60-au-womens-teesX" at bounding box center [102, 317] width 164 height 25
paste input "/collections/87-sk-womens-tees"
type input "/collections/87-sk-womens-tees"
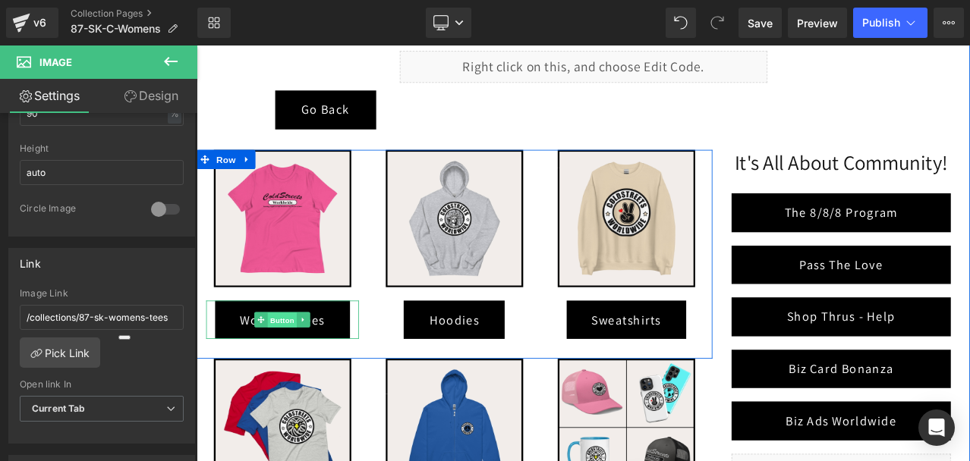
click at [298, 365] on span "Button" at bounding box center [299, 372] width 35 height 18
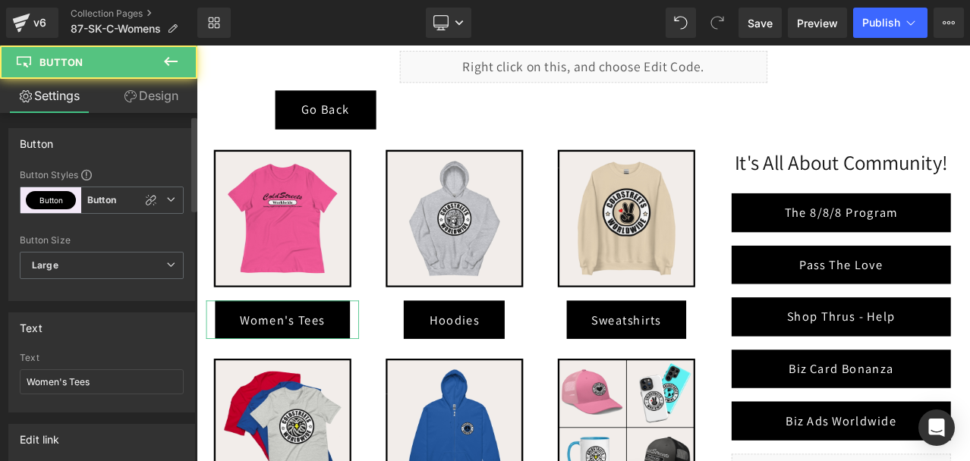
scroll to position [304, 0]
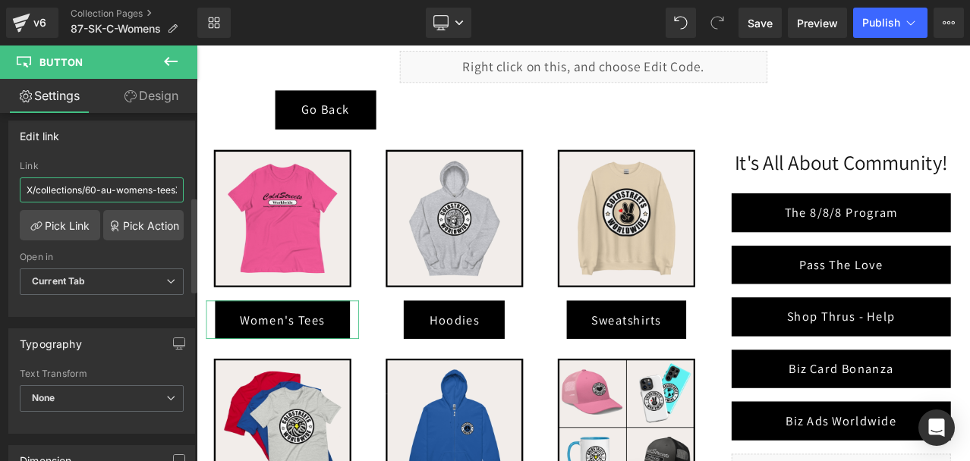
click at [105, 185] on input "X/collections/60-au-womens-teesX" at bounding box center [102, 190] width 164 height 25
paste input "/collections/87-sk-womens-tees"
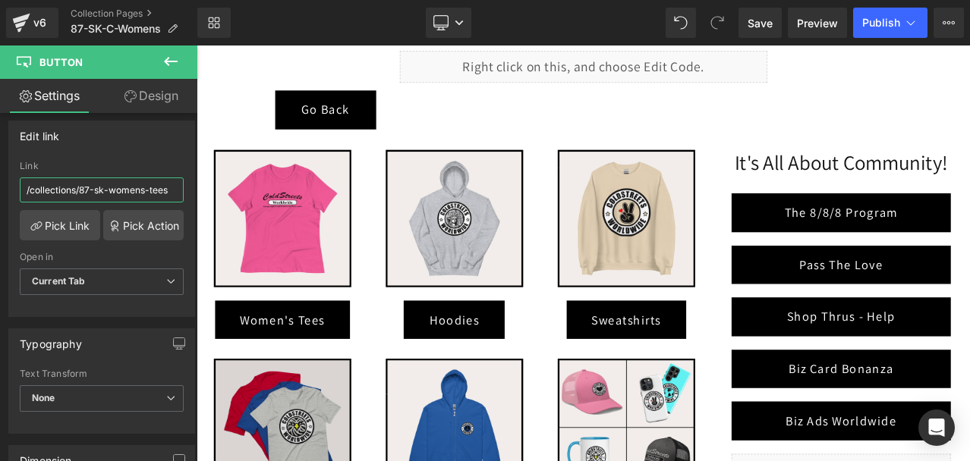
type input "/collections/87-sk-womens-tees"
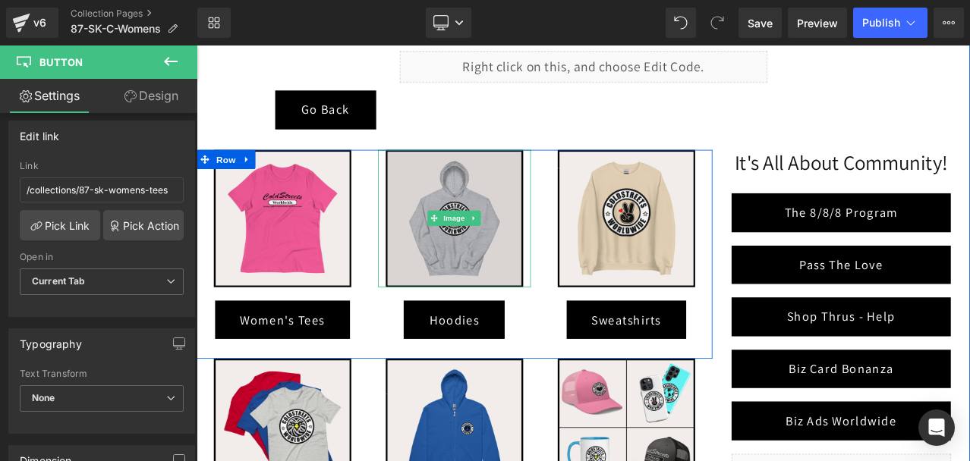
click at [495, 263] on img at bounding box center [502, 250] width 163 height 163
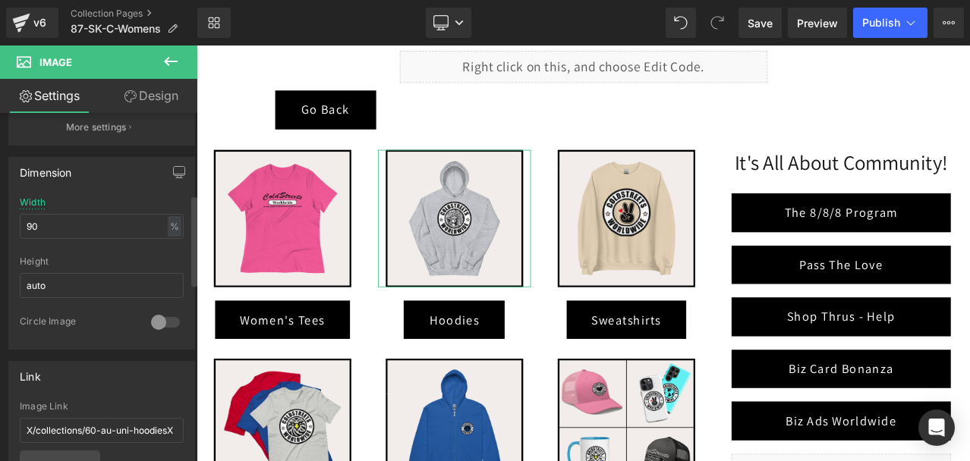
scroll to position [455, 0]
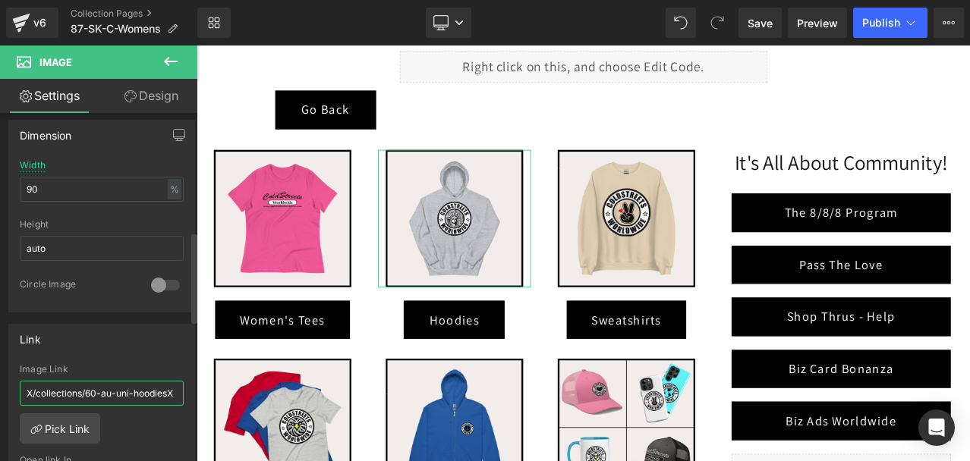
click at [113, 389] on input "X/collections/60-au-uni-hoodiesX" at bounding box center [102, 393] width 164 height 25
paste input "/collections/87-sk-uni-hoodies"
type input "/collections/87-sk-uni-hoodies"
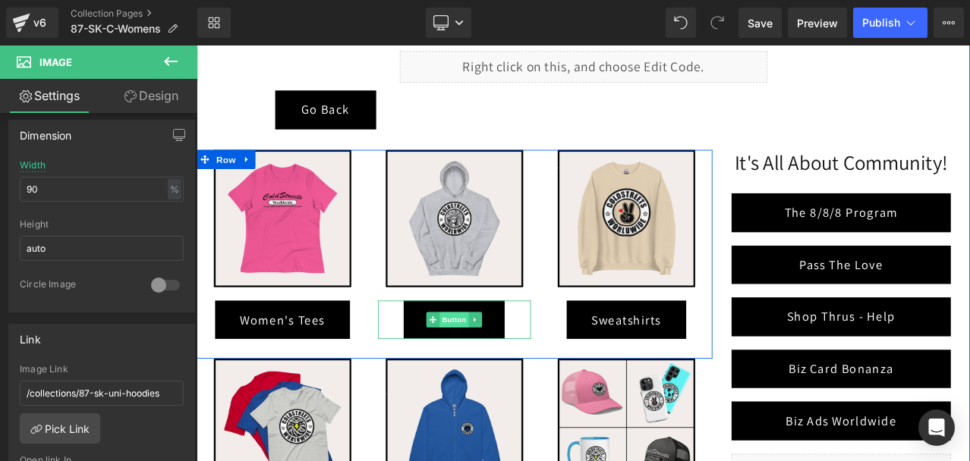
click at [500, 378] on span "Button" at bounding box center [503, 371] width 35 height 18
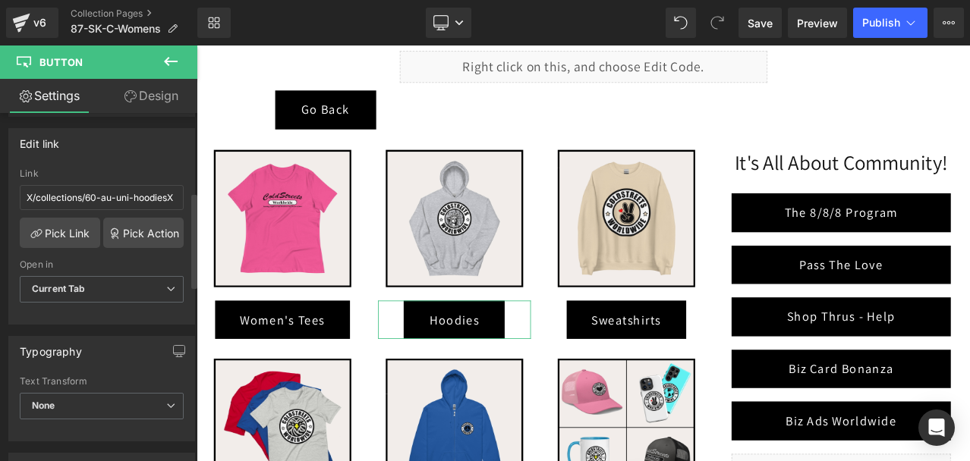
scroll to position [304, 0]
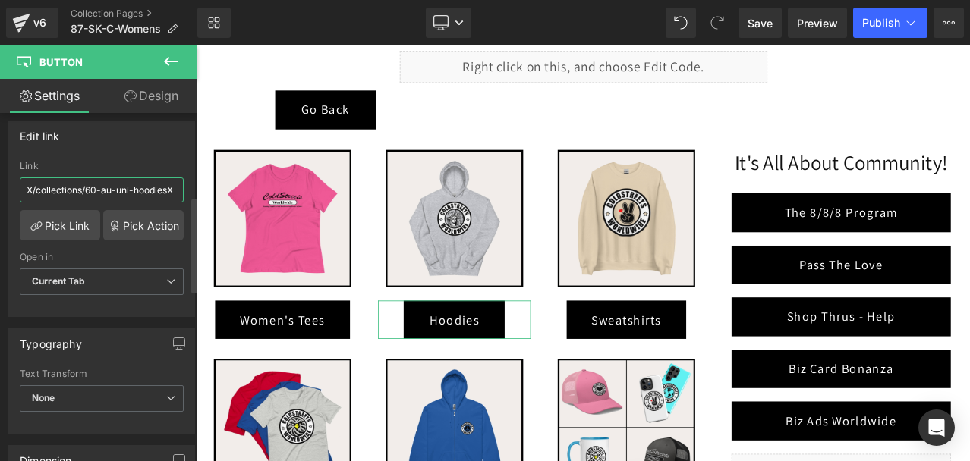
click at [90, 187] on input "X/collections/60-au-uni-hoodiesX" at bounding box center [102, 190] width 164 height 25
paste input "/collections/87-sk-uni-hoodies"
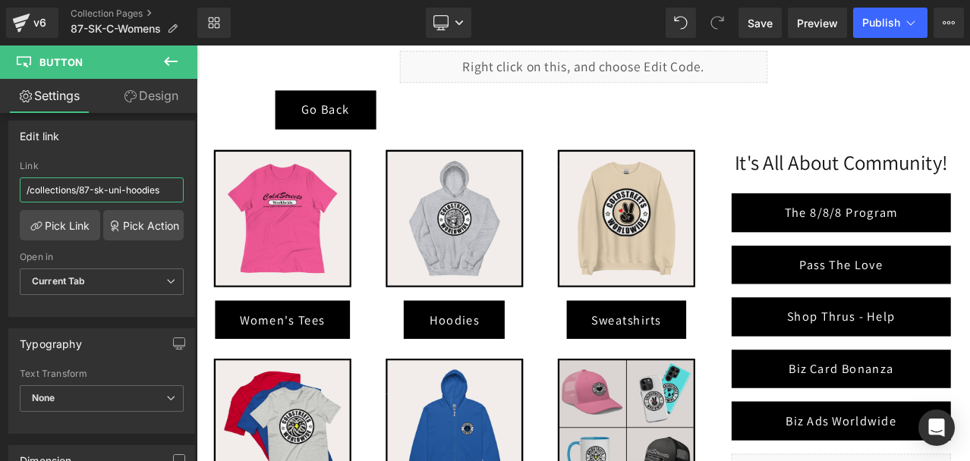
type input "/collections/87-sk-uni-hoodies"
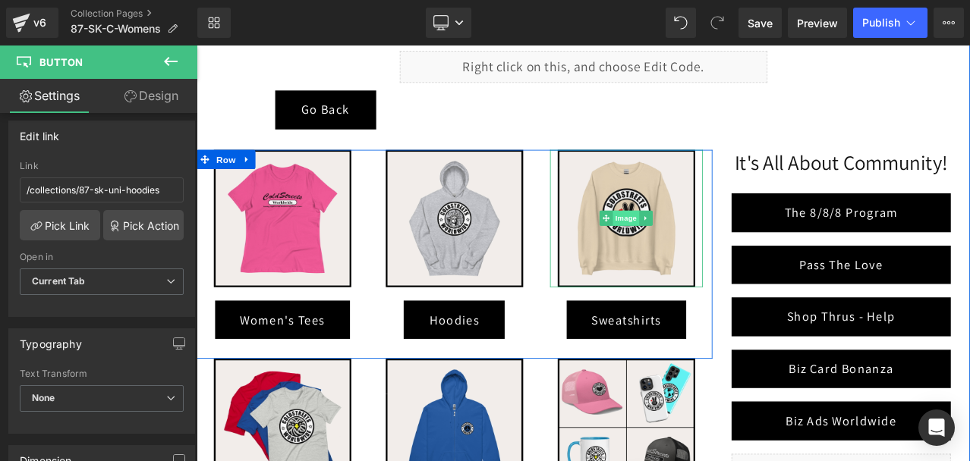
click at [700, 244] on span "Image" at bounding box center [707, 250] width 32 height 18
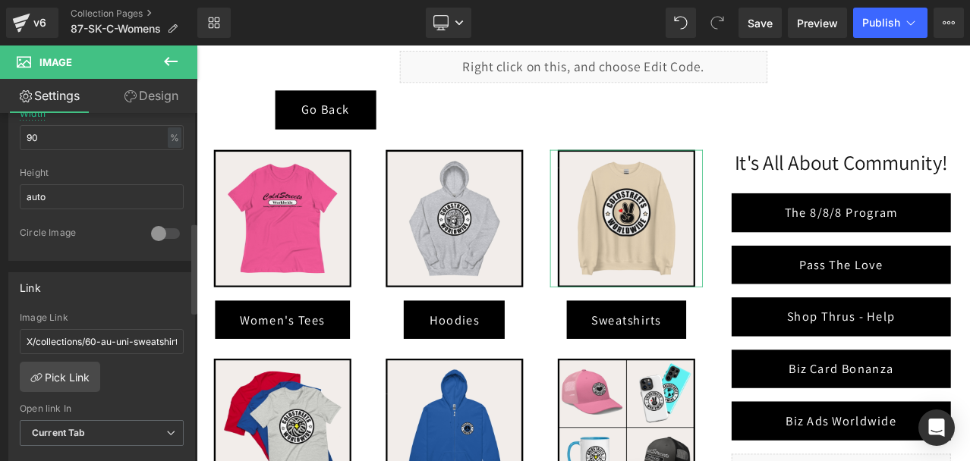
scroll to position [531, 0]
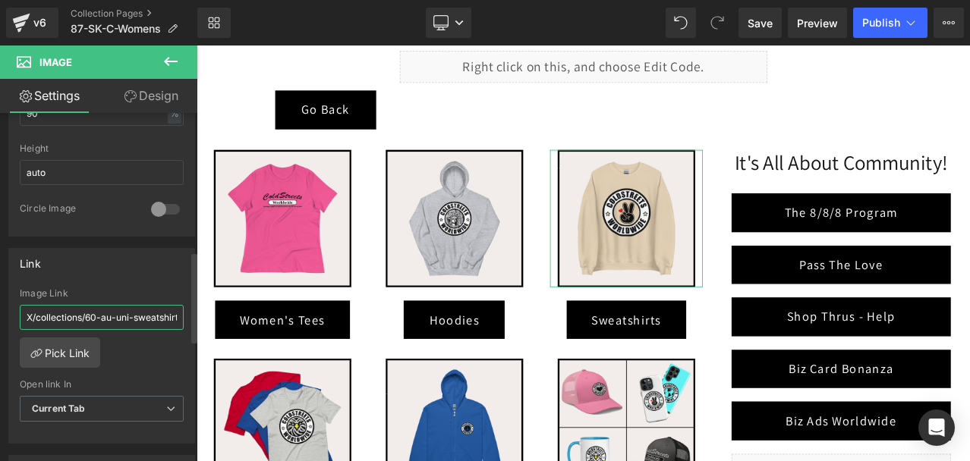
click at [109, 316] on input "X/collections/60-au-uni-sweatshirtsX" at bounding box center [102, 317] width 164 height 25
paste input "/collections/87-sk-uni-sweatshirts"
type input "/collections/87-sk-uni-sweatshirts"
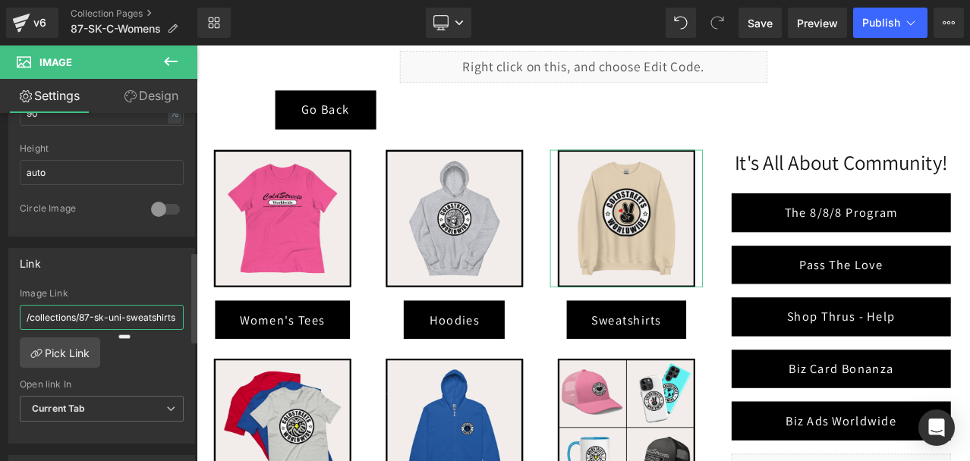
scroll to position [0, 4]
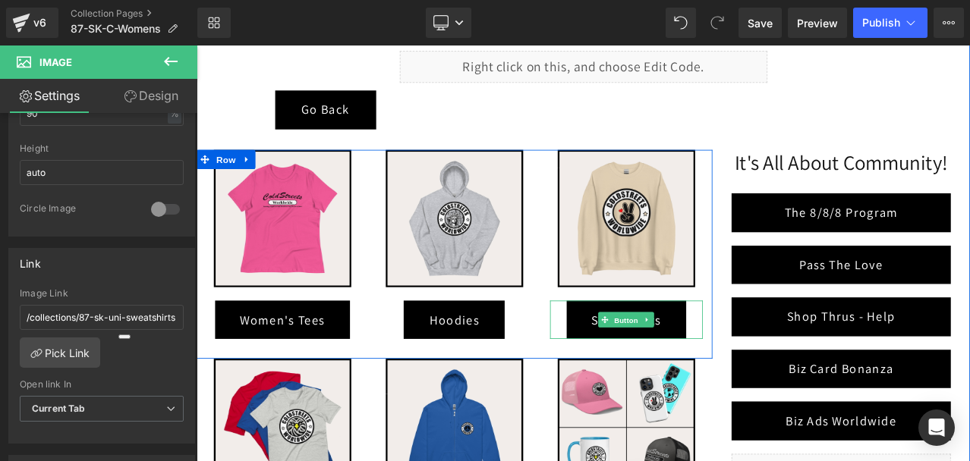
click at [697, 370] on span "Button" at bounding box center [706, 372] width 35 height 18
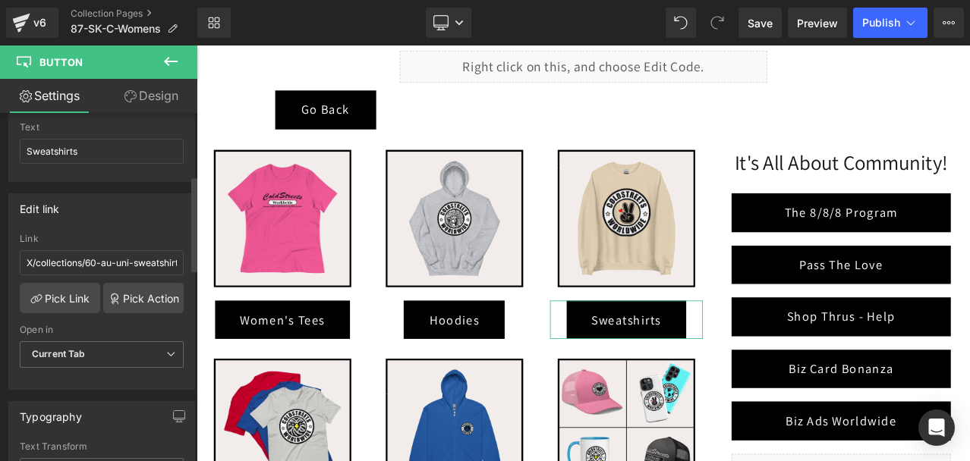
scroll to position [228, 0]
click at [100, 263] on input "X/collections/60-au-uni-sweatshirtsX" at bounding box center [102, 265] width 164 height 25
paste input "/collections/87-sk-uni-sweatshirts"
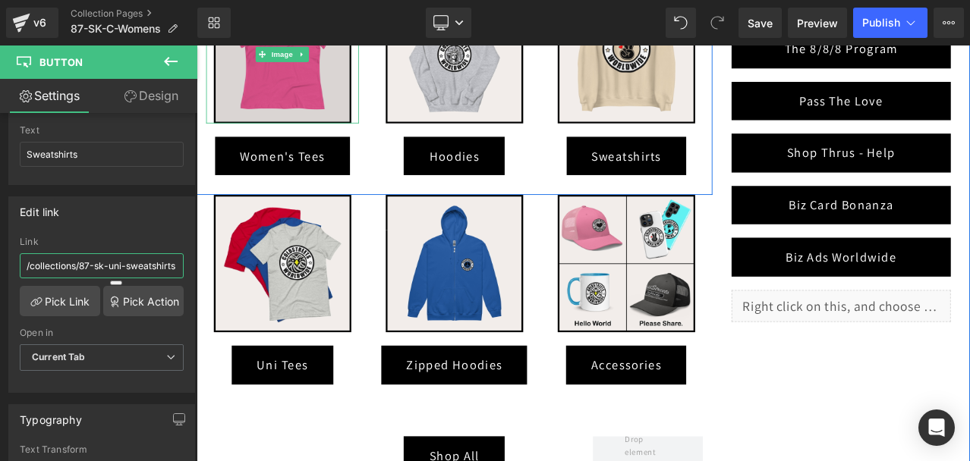
scroll to position [562, 0]
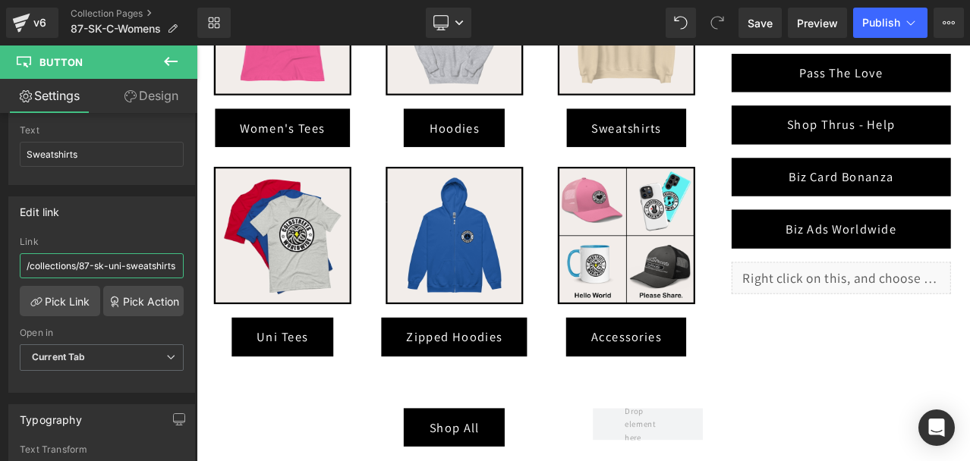
type input "/collections/87-sk-uni-sweatshirts"
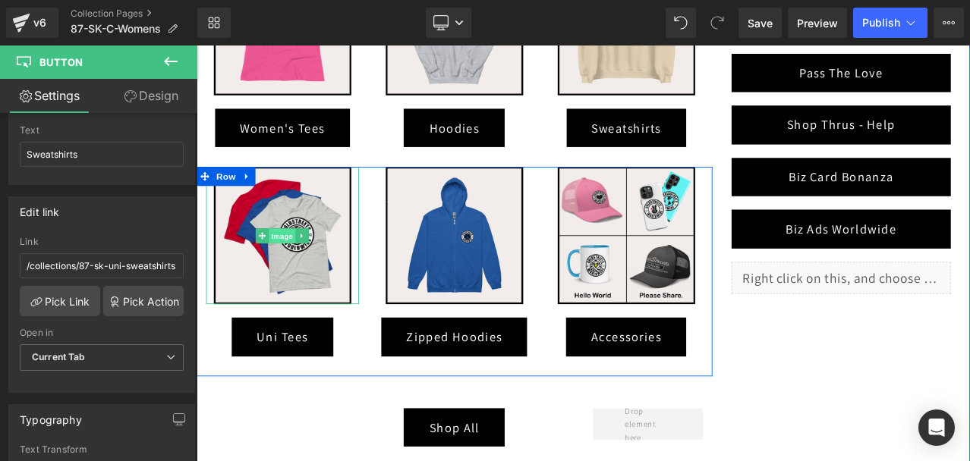
click at [295, 269] on span "Image" at bounding box center [299, 272] width 32 height 18
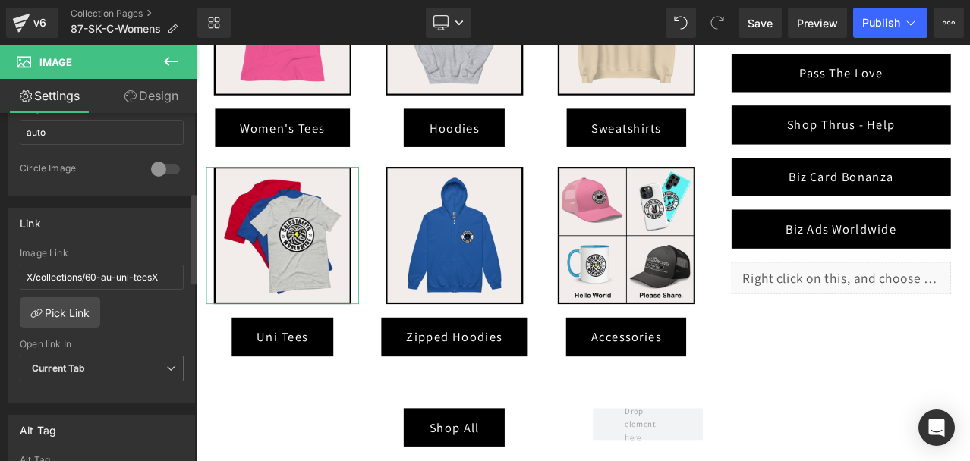
scroll to position [607, 0]
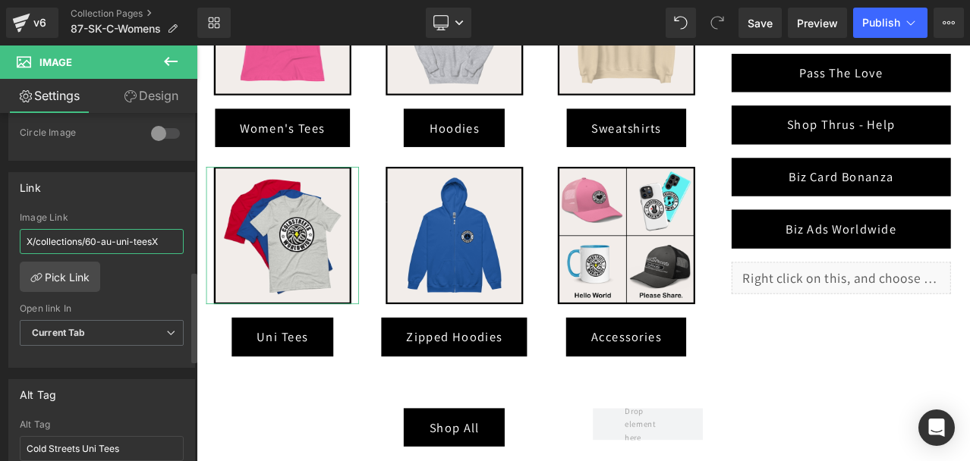
click at [113, 238] on input "X/collections/60-au-uni-teesX" at bounding box center [102, 241] width 164 height 25
paste input "/collections/87-sk-uni-tees"
type input "/collections/87-sk-uni-tees"
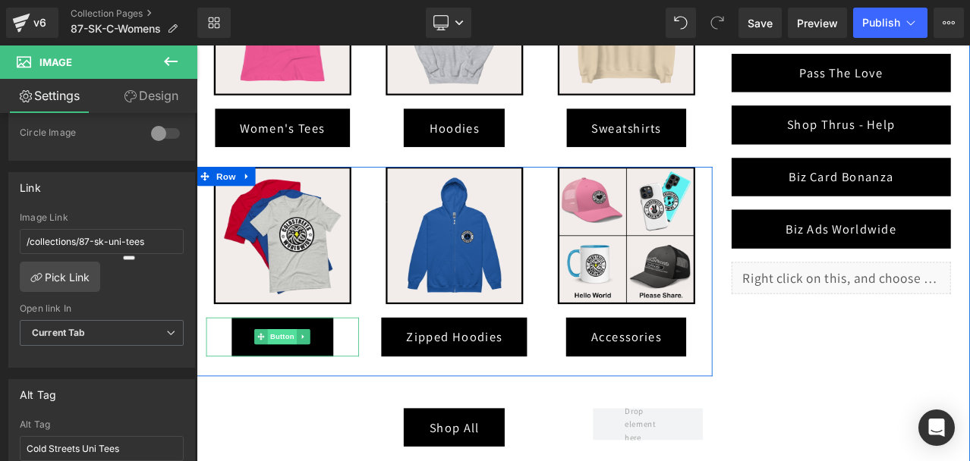
click at [294, 389] on span "Button" at bounding box center [299, 391] width 35 height 18
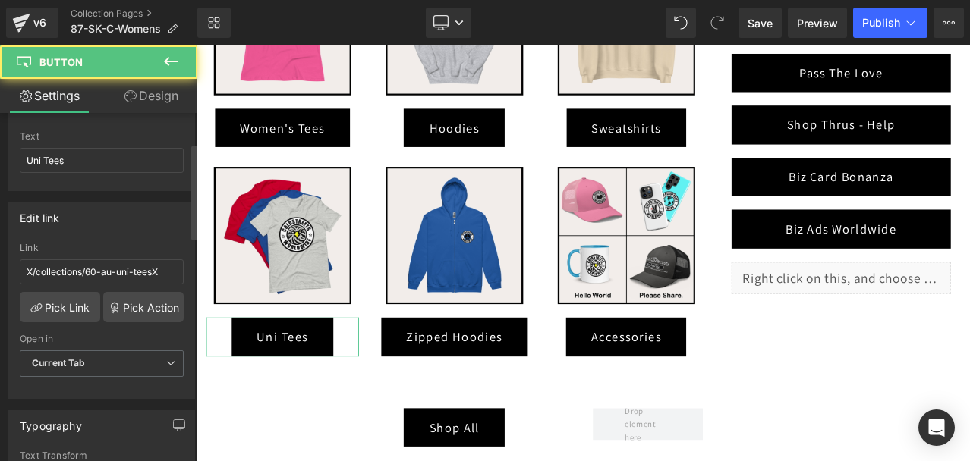
scroll to position [228, 0]
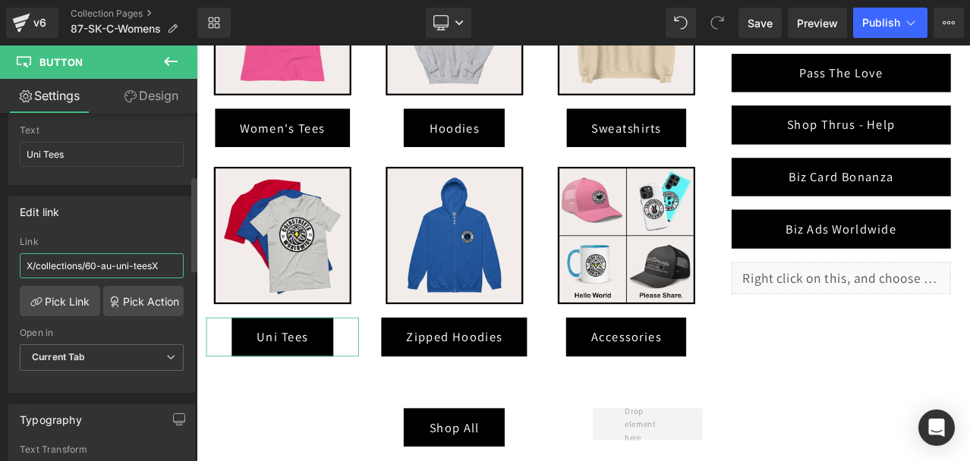
click at [111, 263] on input "X/collections/60-au-uni-teesX" at bounding box center [102, 265] width 164 height 25
paste input "/collections/87-sk-uni-tees"
type input "/collections/87-sk-uni-tees"
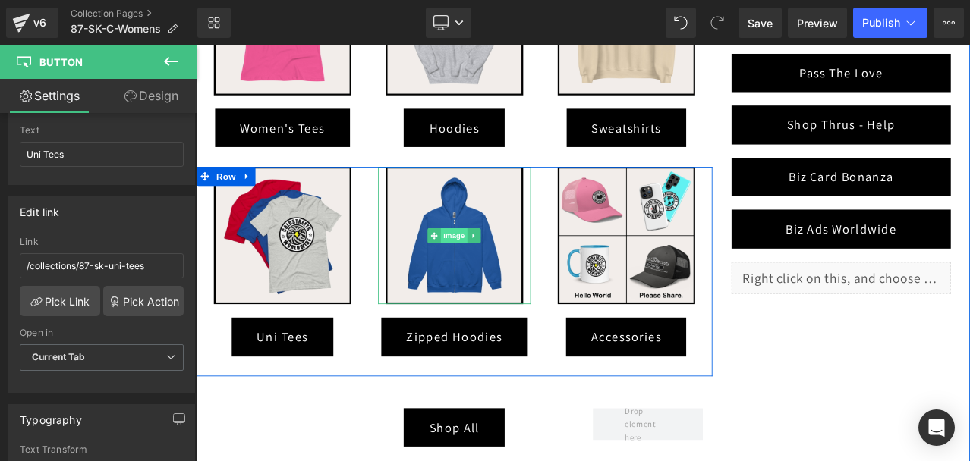
click at [490, 268] on span "Image" at bounding box center [503, 272] width 32 height 18
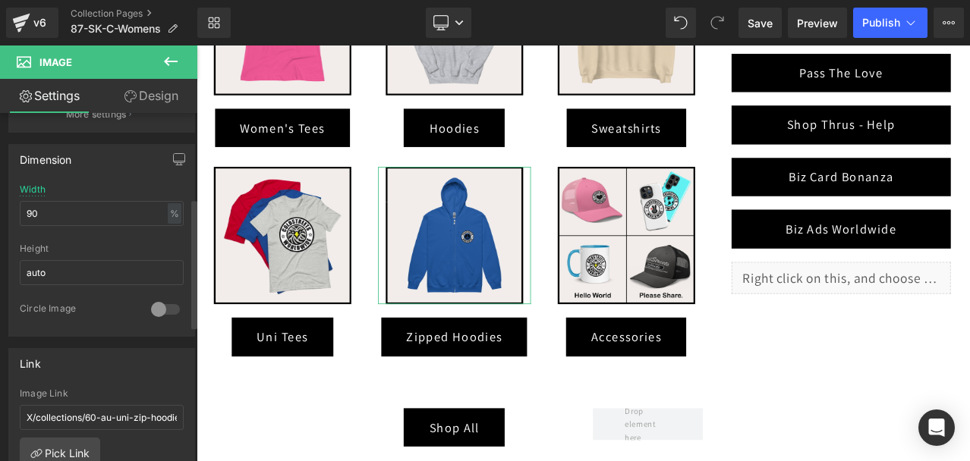
scroll to position [455, 0]
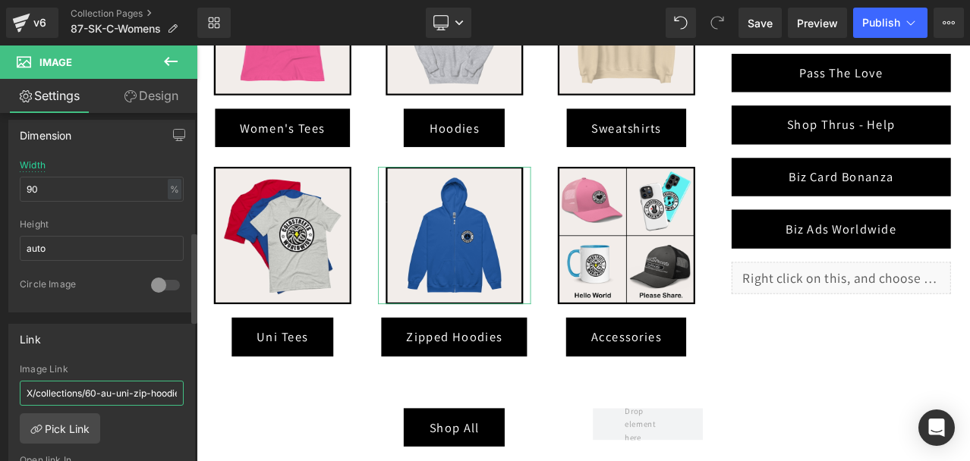
click at [92, 393] on input "X/collections/60-au-uni-zip-hoodiesX" at bounding box center [102, 393] width 164 height 25
click at [117, 394] on input "X/collections/60-au-uni-zip-hoodiesX" at bounding box center [102, 393] width 164 height 25
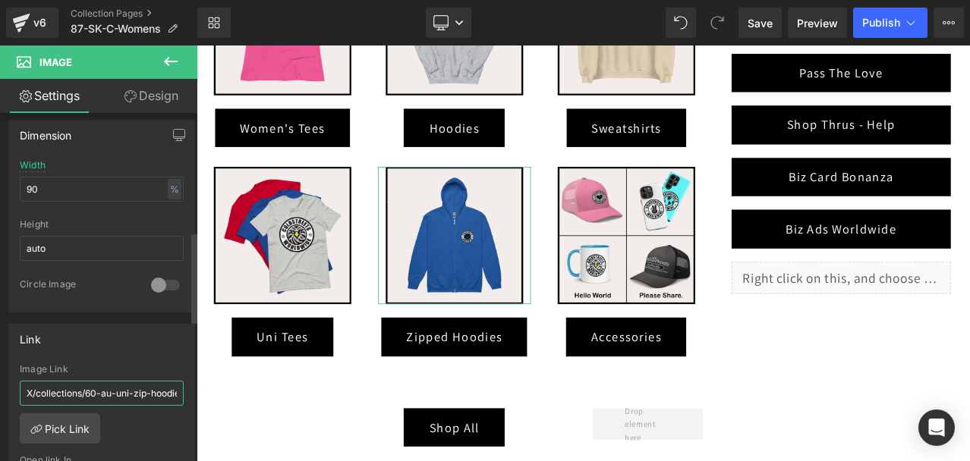
click at [117, 394] on input "X/collections/60-au-uni-zip-hoodiesX" at bounding box center [102, 393] width 164 height 25
paste input "/collections/87-sk-uni-zip-hoodies"
type input "/collections/87-sk-uni-zip-hoodies"
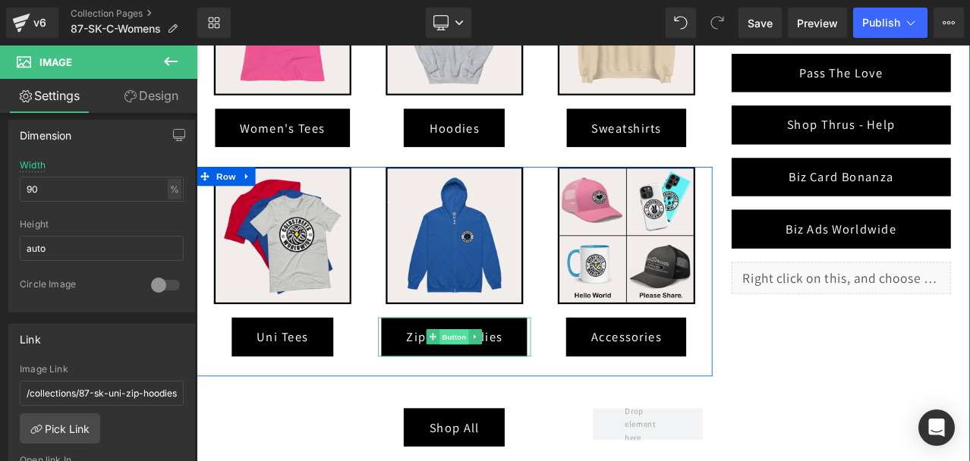
click at [488, 395] on span "Button" at bounding box center [503, 392] width 35 height 18
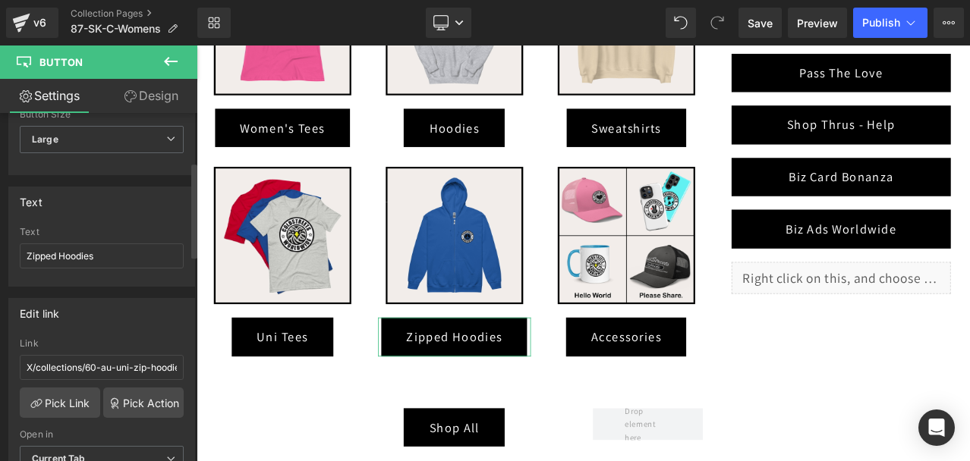
scroll to position [304, 0]
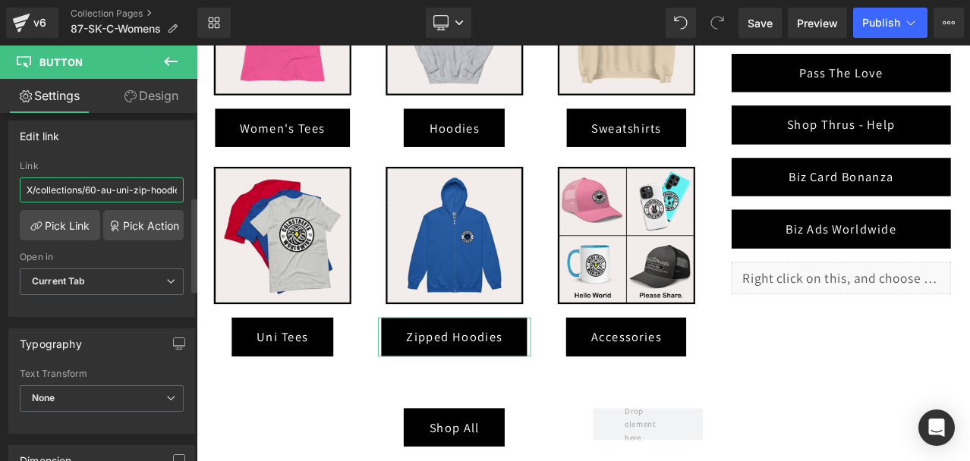
click at [101, 188] on input "X/collections/60-au-uni-zip-hoodiesX" at bounding box center [102, 190] width 164 height 25
paste input "/collections/87-sk-uni-zip-hoodies"
type input "/collections/87-sk-uni-zip-hoodies"
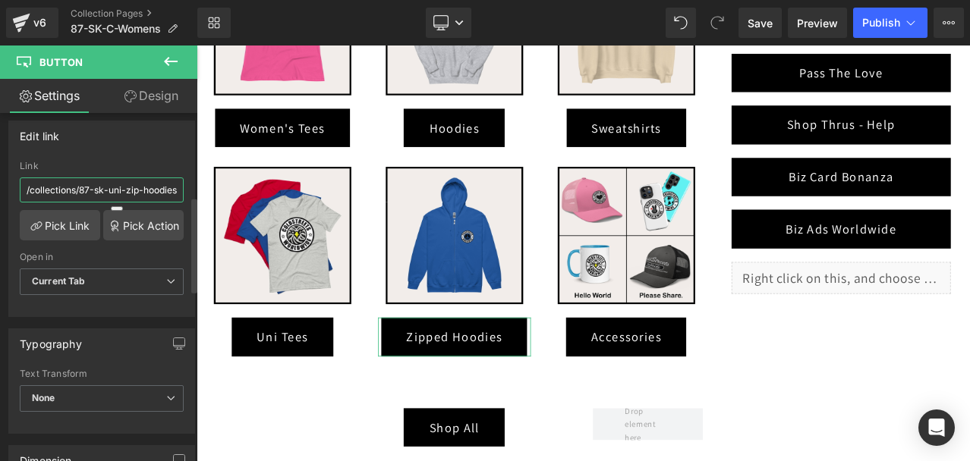
scroll to position [0, 6]
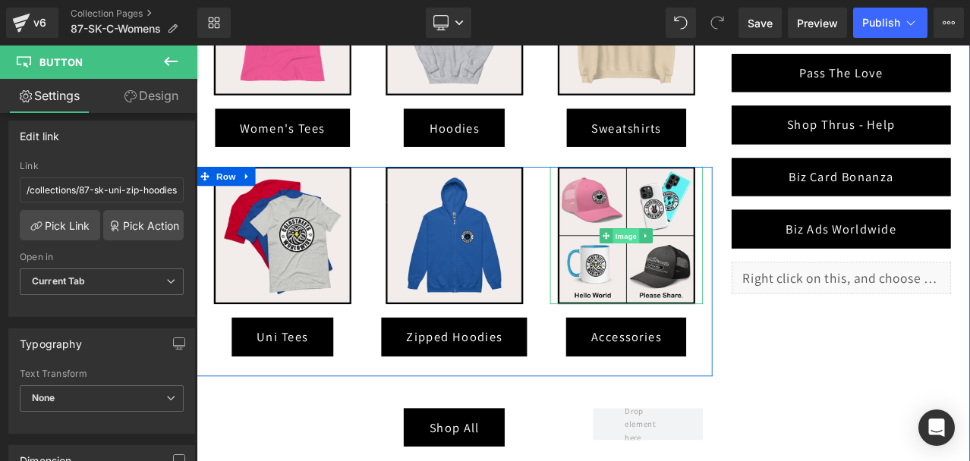
click at [700, 272] on span "Image" at bounding box center [707, 272] width 32 height 18
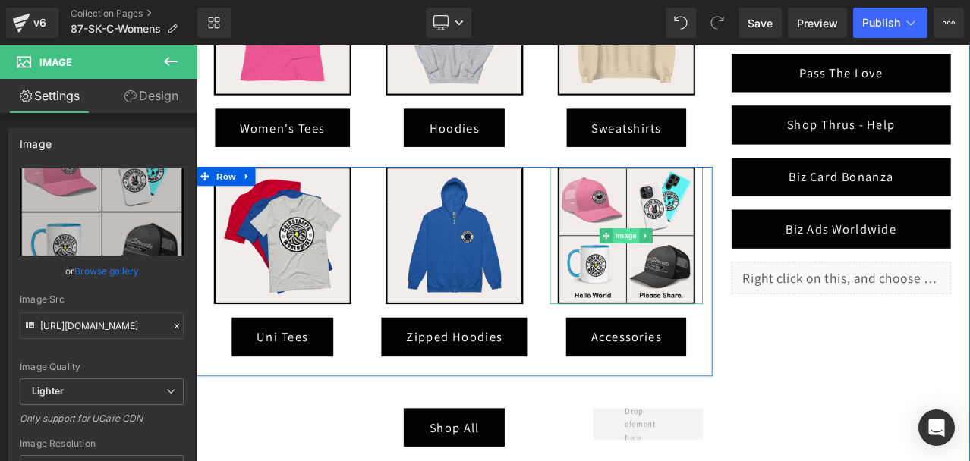
click at [698, 275] on span "Image" at bounding box center [707, 272] width 32 height 18
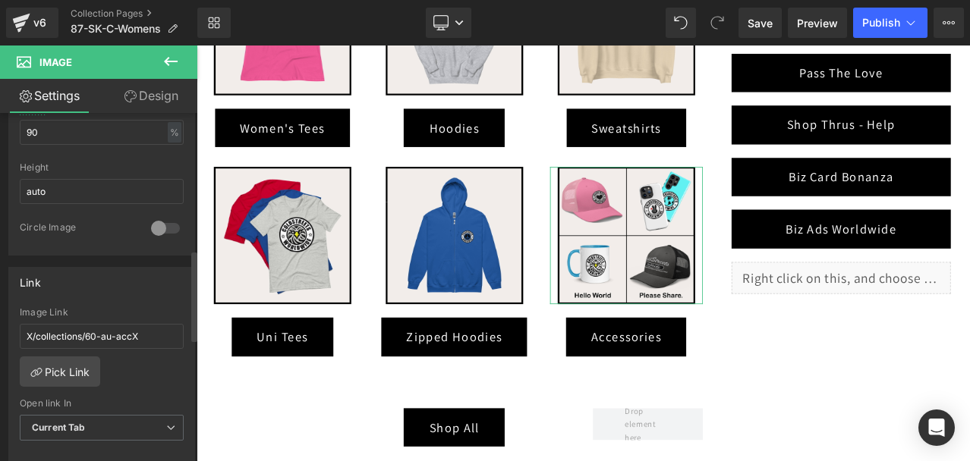
scroll to position [531, 0]
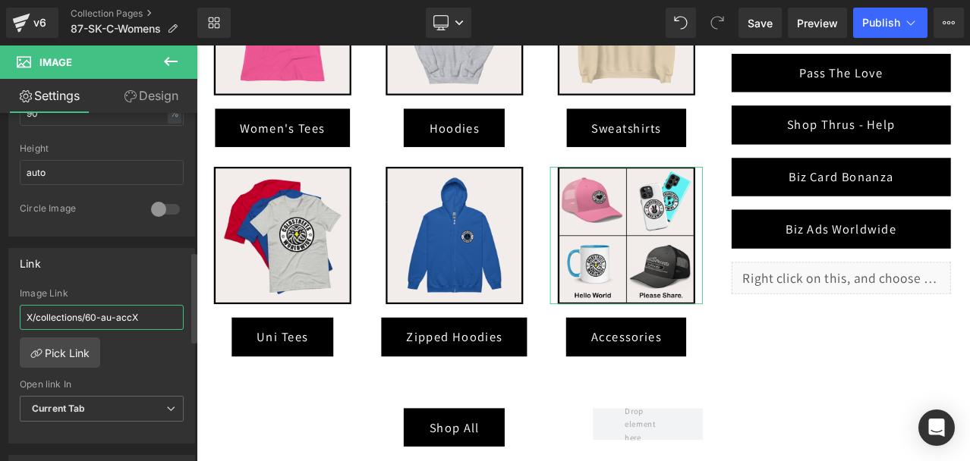
click at [87, 319] on input "X/collections/60-au-accX" at bounding box center [102, 317] width 164 height 25
paste input "/collections/87-sk-acc"
type input "/collections/87-sk-acc"
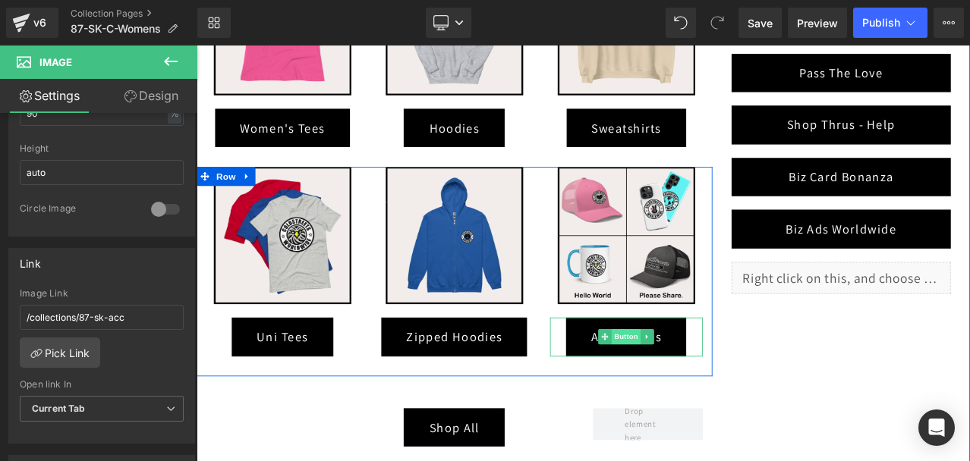
click at [702, 391] on span "Button" at bounding box center [706, 391] width 35 height 18
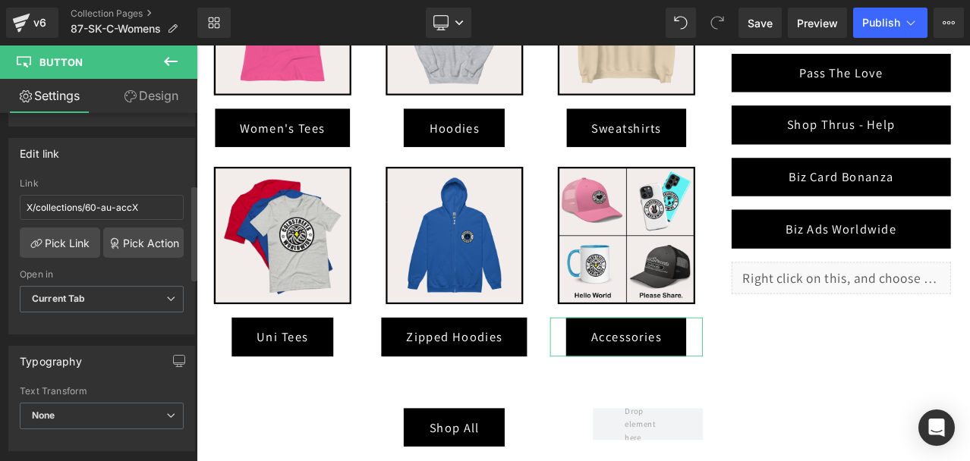
scroll to position [304, 0]
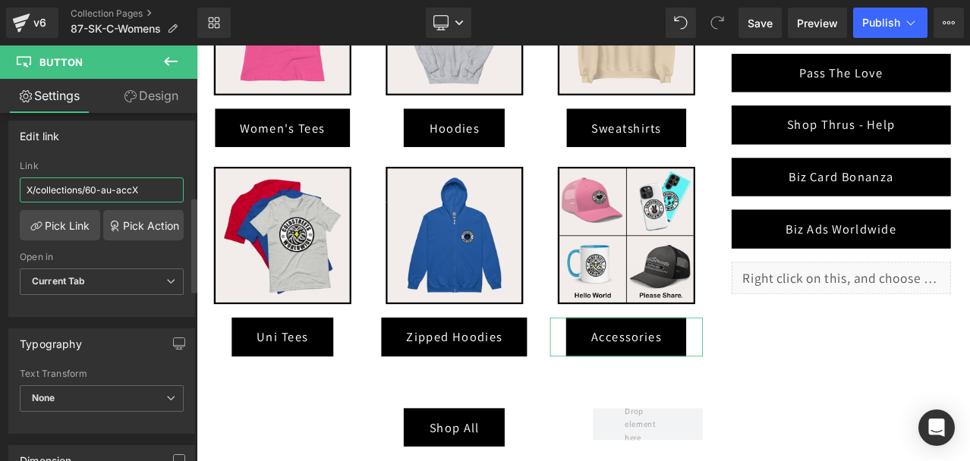
click at [116, 187] on input "X/collections/60-au-accX" at bounding box center [102, 190] width 164 height 25
paste input "/collections/87-sk-acc"
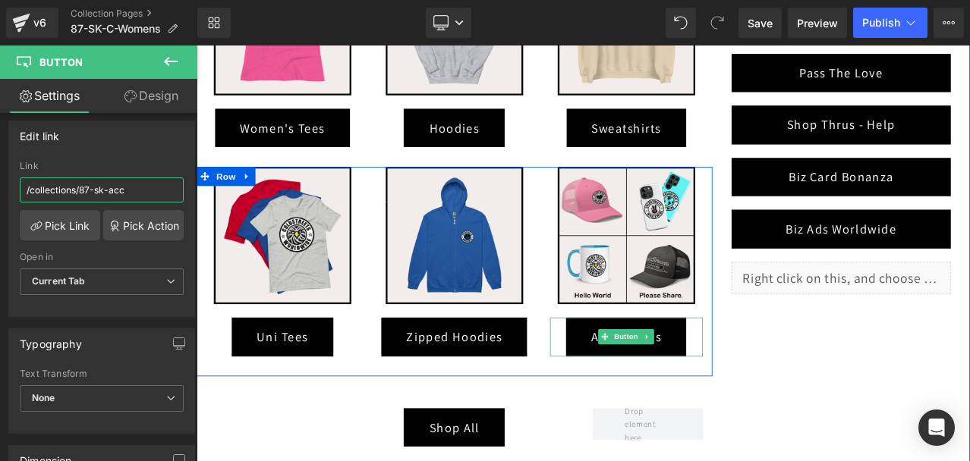
type input "/collections/87-sk-acc"
click at [703, 374] on link "Accessories" at bounding box center [706, 392] width 143 height 46
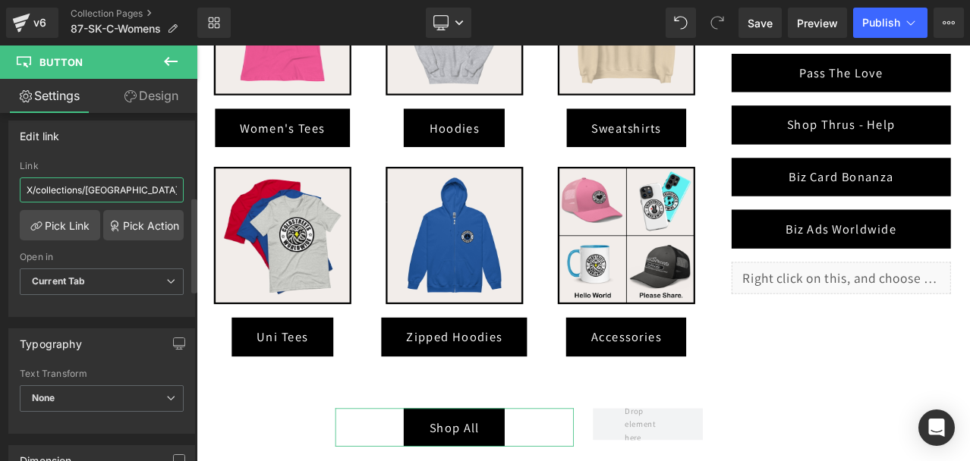
click at [90, 192] on input "X/collections/australiaX" at bounding box center [102, 190] width 164 height 25
type input "/collections/slovakia"
click at [769, 19] on span "Save" at bounding box center [759, 23] width 25 height 16
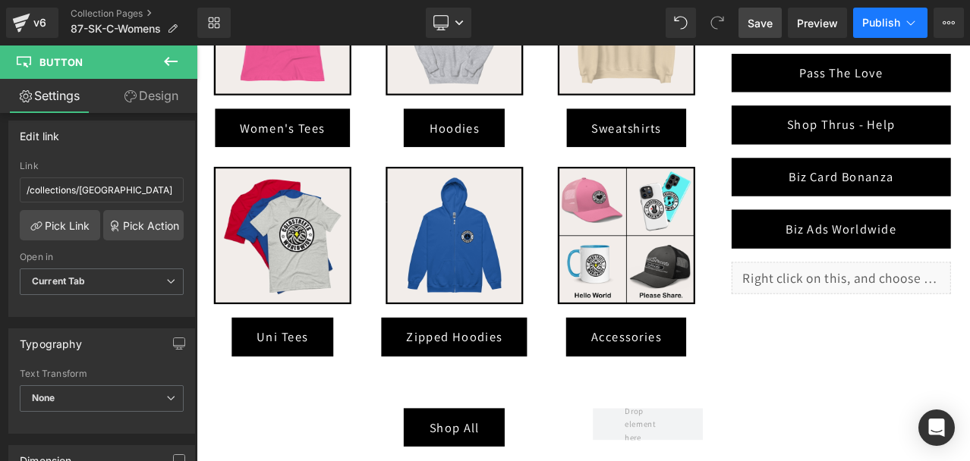
click at [888, 17] on span "Publish" at bounding box center [881, 23] width 38 height 12
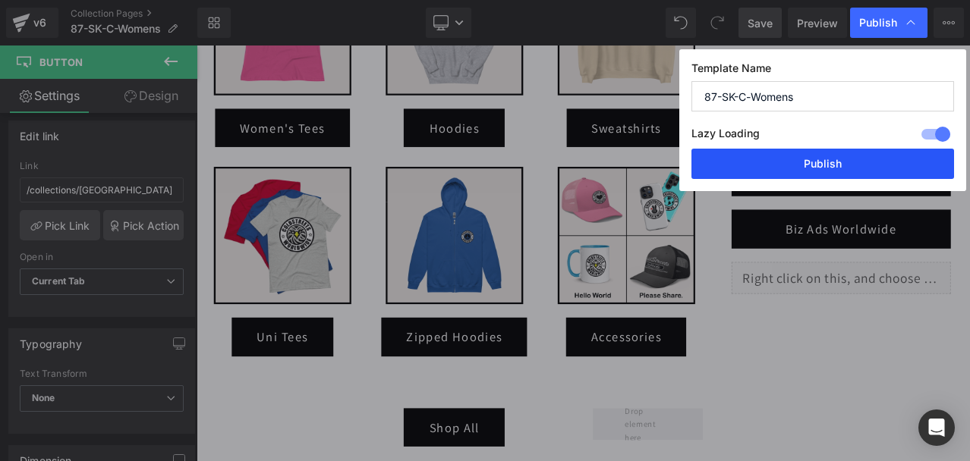
click at [845, 164] on button "Publish" at bounding box center [822, 164] width 263 height 30
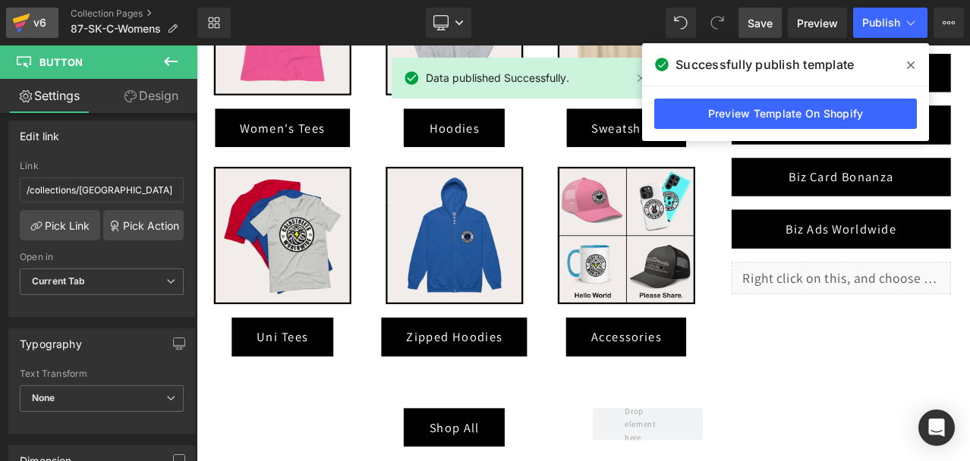
click at [18, 16] on icon at bounding box center [21, 23] width 18 height 38
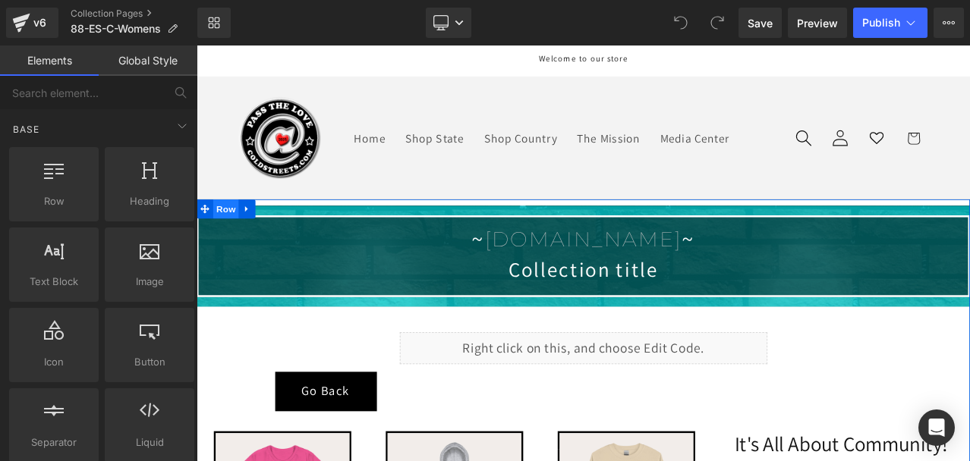
click at [239, 232] on span "Row" at bounding box center [231, 239] width 30 height 23
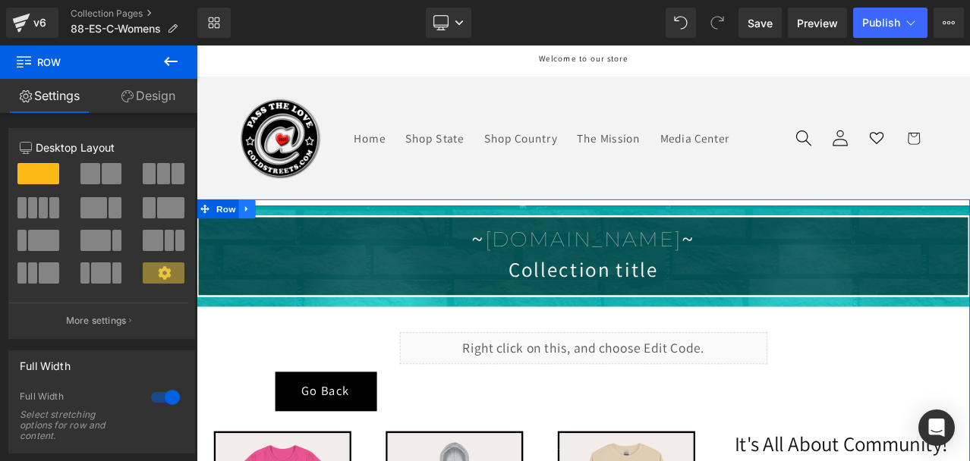
click at [251, 235] on icon at bounding box center [256, 239] width 11 height 11
click at [286, 230] on link at bounding box center [296, 239] width 20 height 23
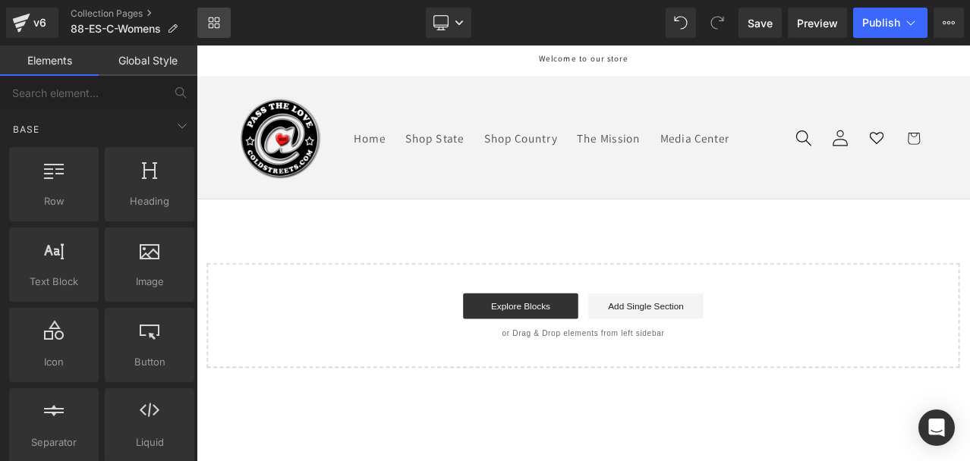
click at [222, 17] on link "Library" at bounding box center [213, 23] width 33 height 30
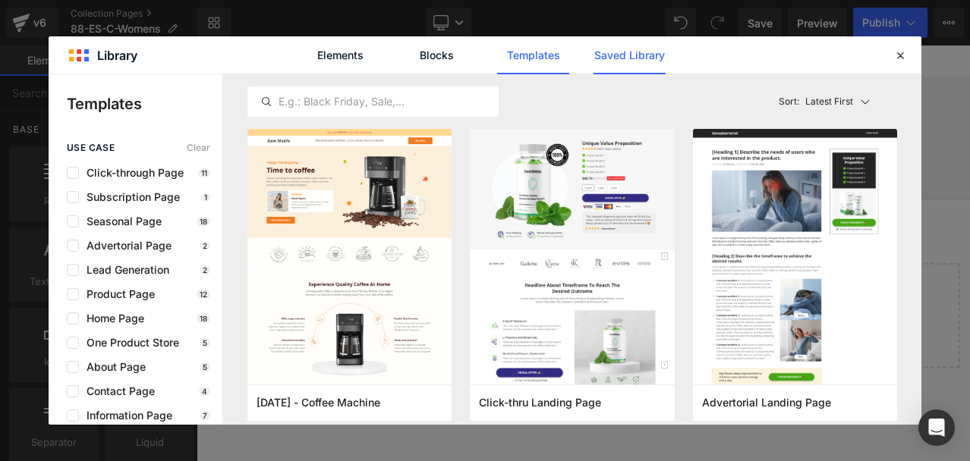
click at [0, 0] on link "Saved Library" at bounding box center [0, 0] width 0 height 0
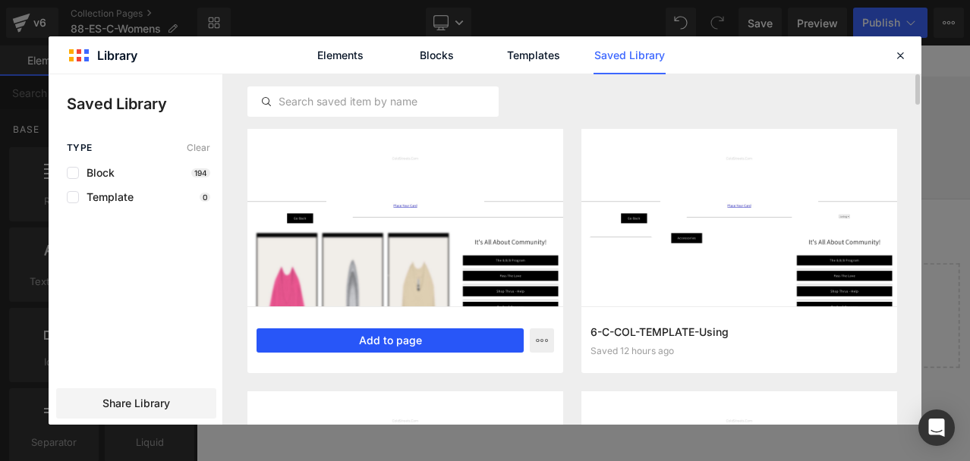
click at [401, 344] on button "Add to page" at bounding box center [389, 341] width 267 height 24
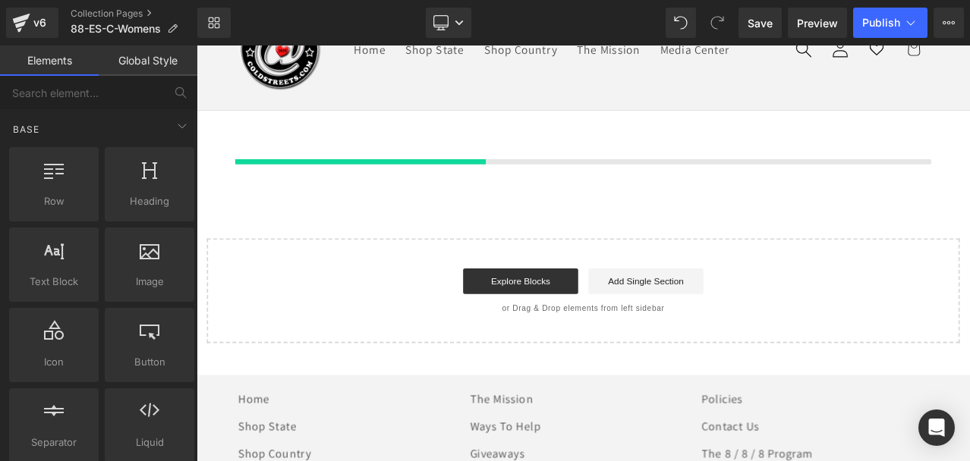
scroll to position [107, 0]
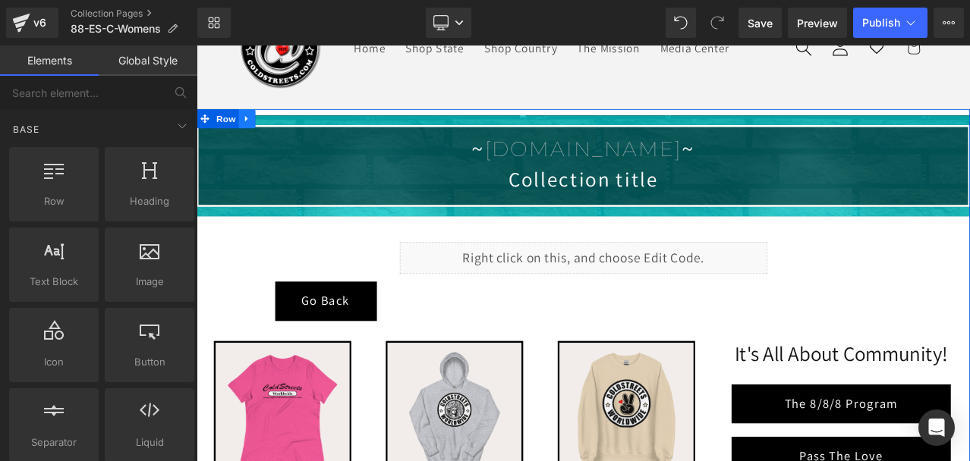
click at [251, 129] on icon at bounding box center [256, 132] width 11 height 11
click at [291, 131] on icon at bounding box center [296, 132] width 11 height 11
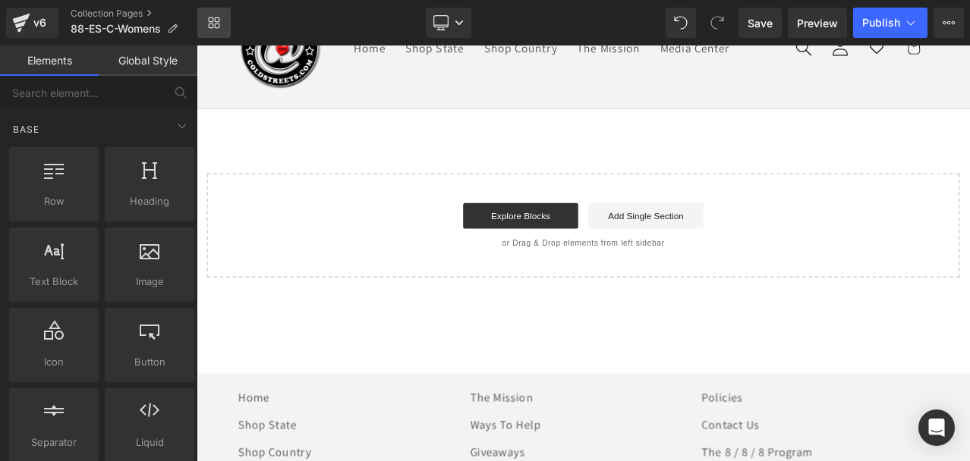
click at [209, 14] on link "Library" at bounding box center [213, 23] width 33 height 30
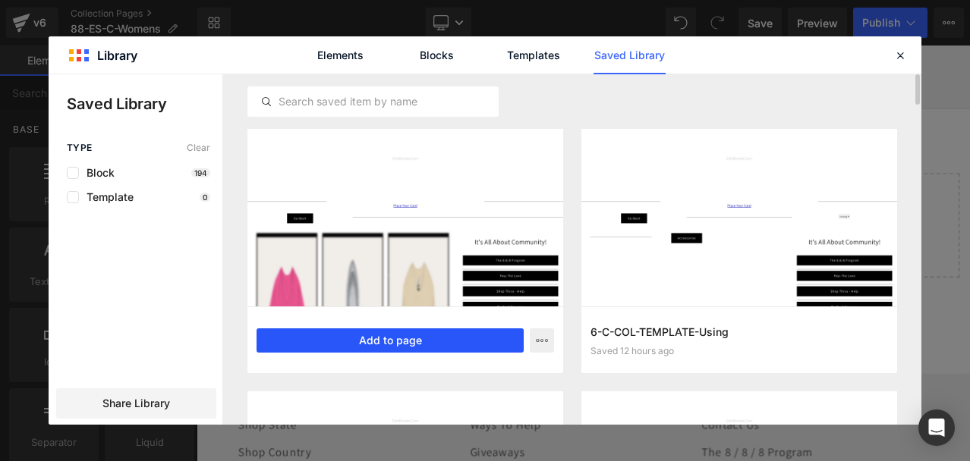
click at [375, 333] on button "Add to page" at bounding box center [389, 341] width 267 height 24
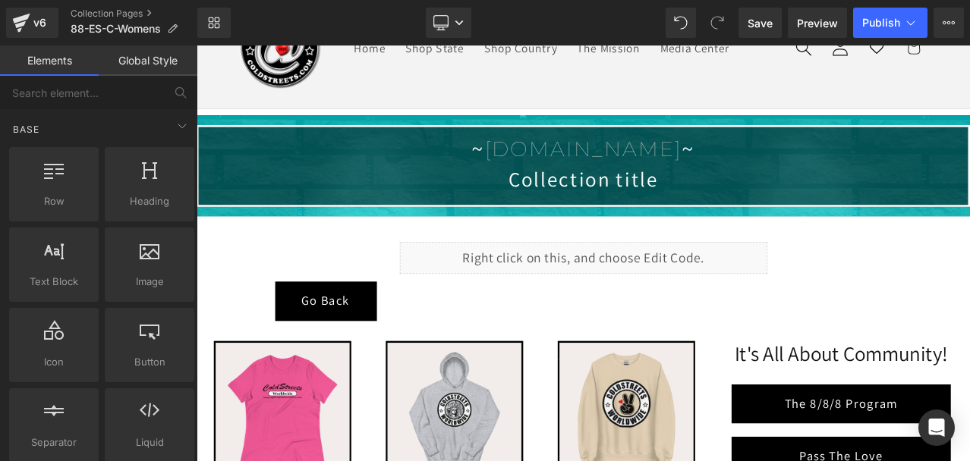
click at [155, 61] on link "Global Style" at bounding box center [148, 61] width 99 height 30
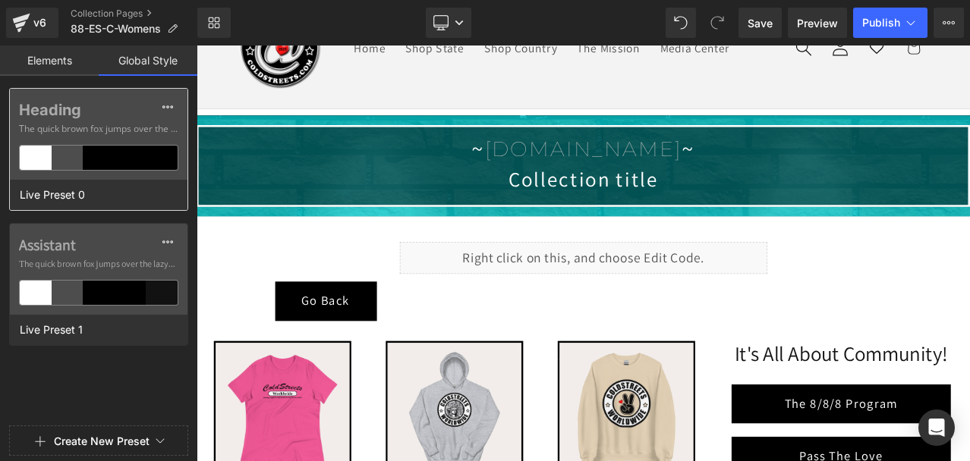
click at [129, 130] on span "The quick brown fox jumps over the lazy..." at bounding box center [98, 129] width 159 height 14
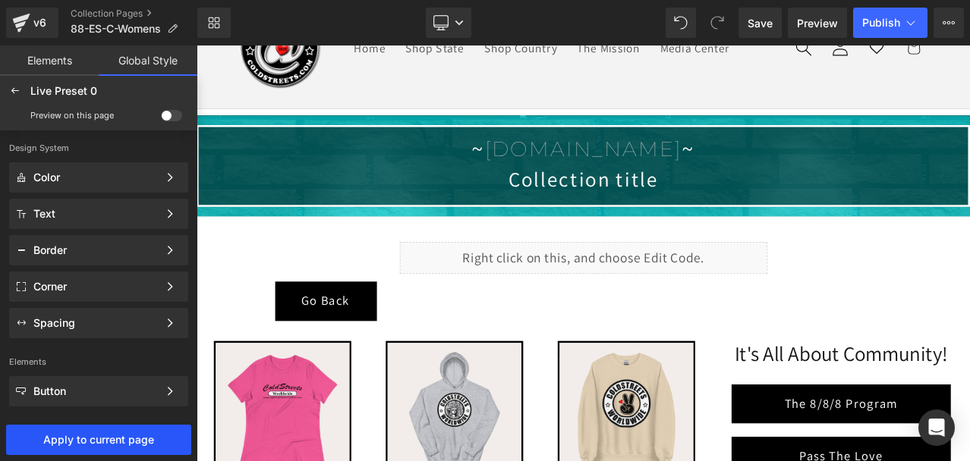
click at [110, 430] on button "Apply to current page" at bounding box center [98, 440] width 185 height 30
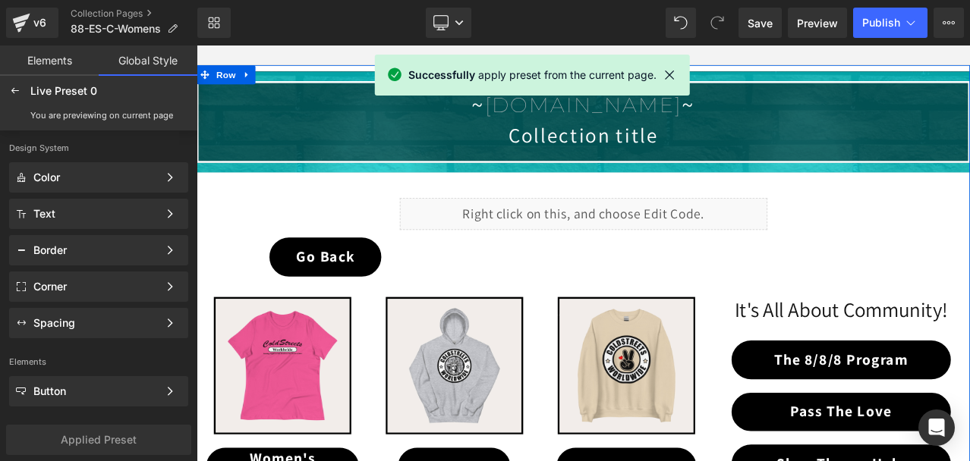
scroll to position [335, 0]
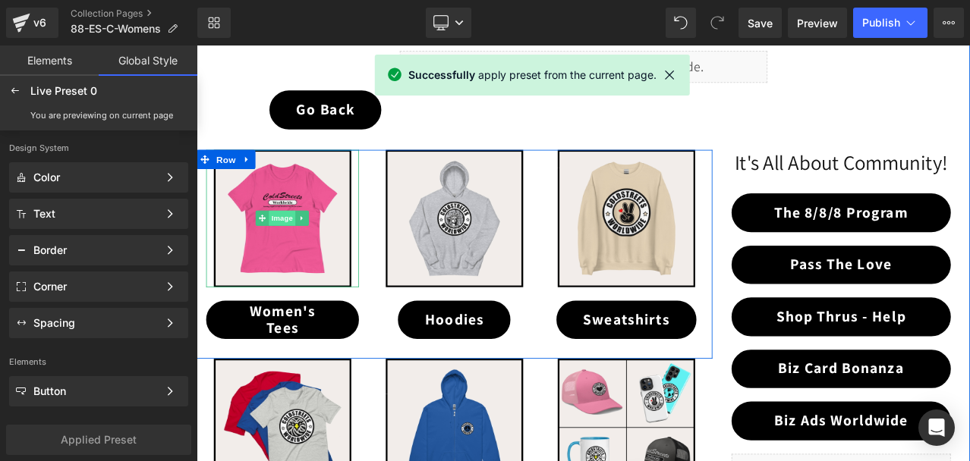
click at [294, 248] on span "Image" at bounding box center [299, 250] width 32 height 18
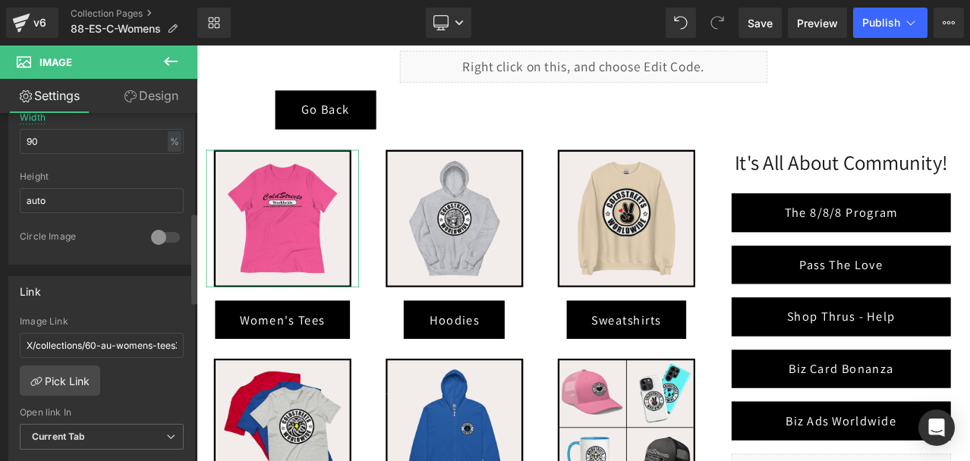
scroll to position [531, 0]
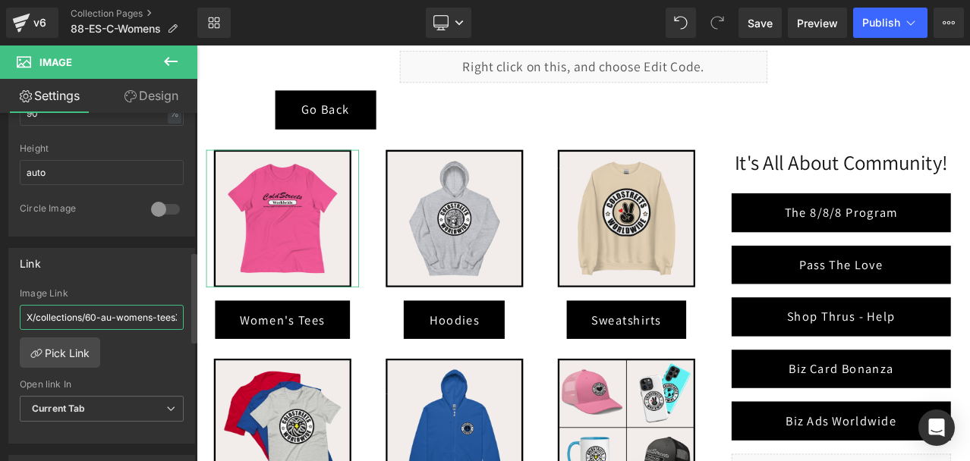
click at [105, 308] on input "X/collections/60-au-womens-teesX" at bounding box center [102, 317] width 164 height 25
paste input "/collections/88-es-womens-tees"
type input "/collections/88-es-womens-tees"
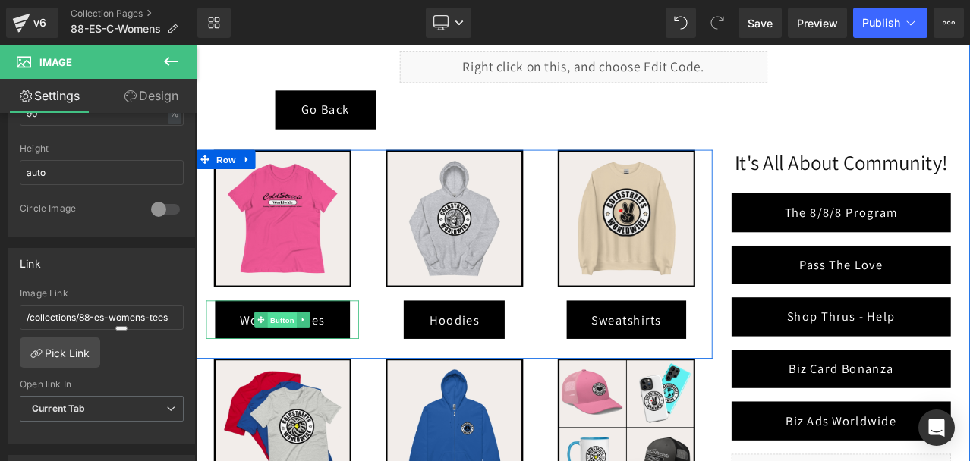
click at [306, 363] on span "Button" at bounding box center [299, 372] width 35 height 18
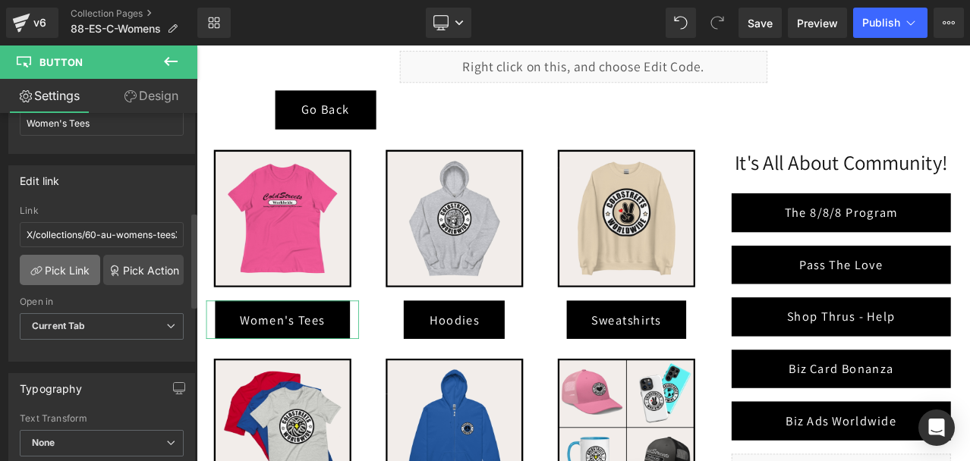
scroll to position [228, 0]
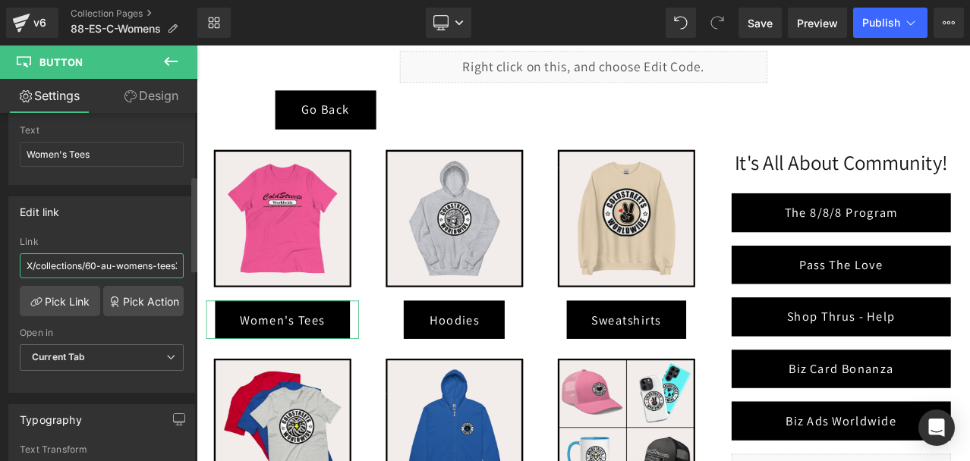
click at [87, 260] on input "X/collections/60-au-womens-teesX" at bounding box center [102, 265] width 164 height 25
paste input "/collections/88-es-womens-tees"
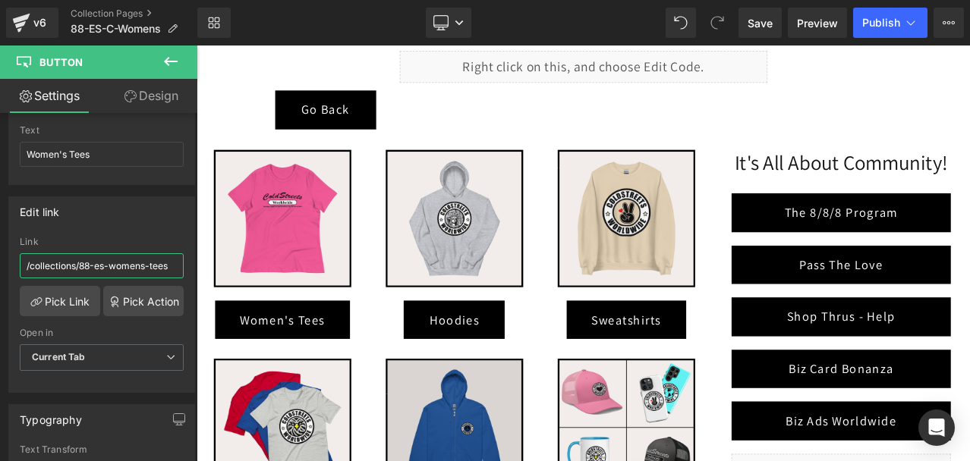
type input "/collections/88-es-womens-tees"
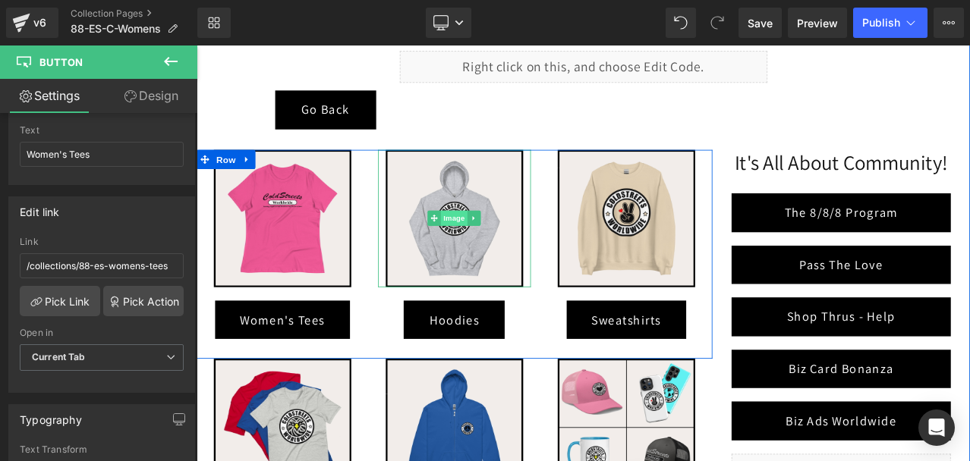
click at [498, 250] on span "Image" at bounding box center [503, 250] width 32 height 18
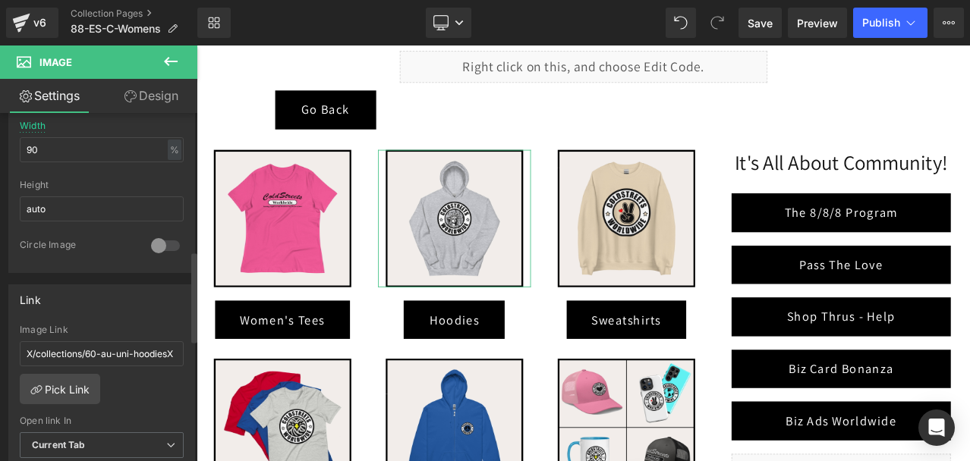
scroll to position [531, 0]
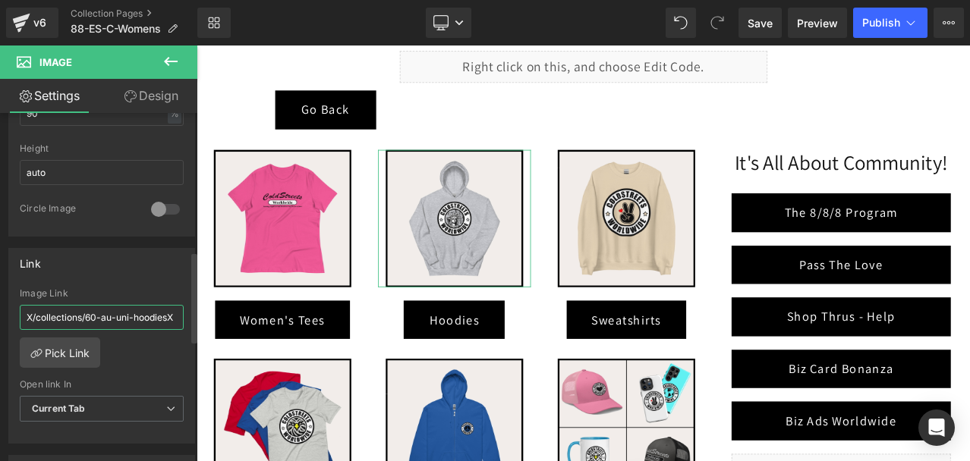
click at [98, 314] on input "X/collections/60-au-uni-hoodiesX" at bounding box center [102, 317] width 164 height 25
paste input "/collections/88-es-uni-hoodies"
type input "/collections/88-es-uni-hoodies"
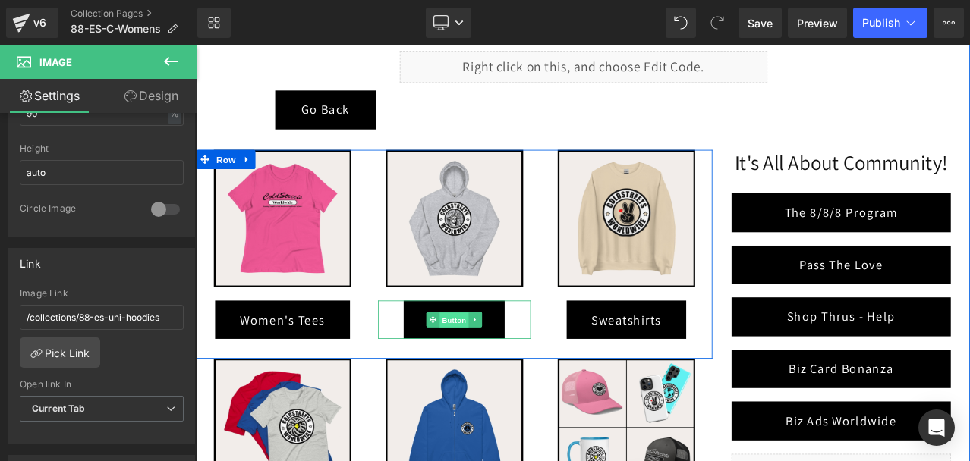
click at [493, 371] on span "Button" at bounding box center [503, 372] width 35 height 18
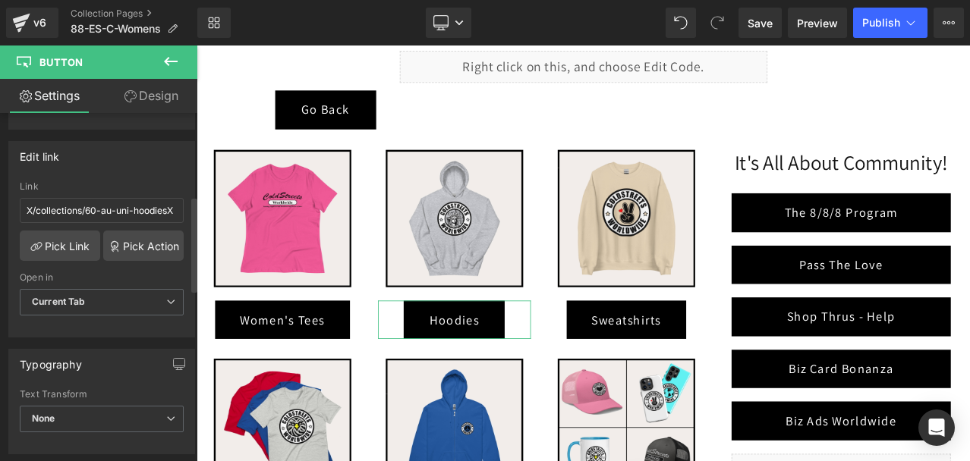
scroll to position [304, 0]
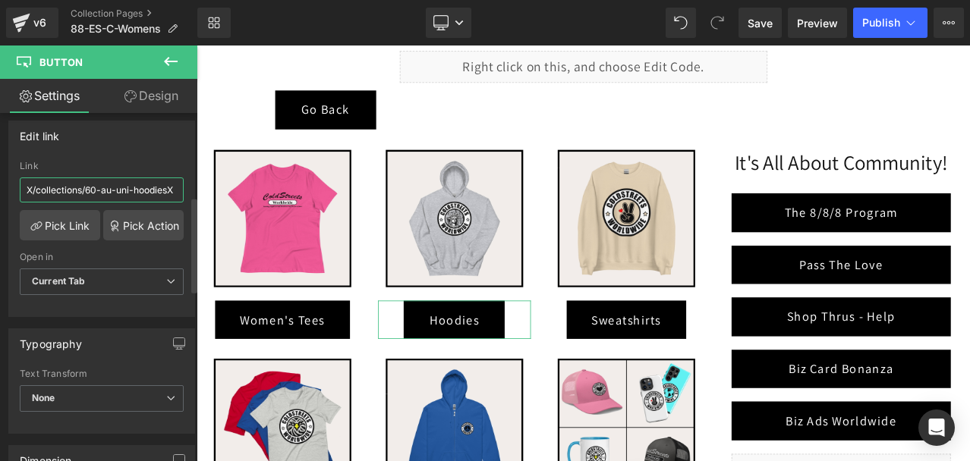
click at [111, 193] on input "X/collections/60-au-uni-hoodiesX" at bounding box center [102, 190] width 164 height 25
paste input "/collections/88-es-uni-hoodies"
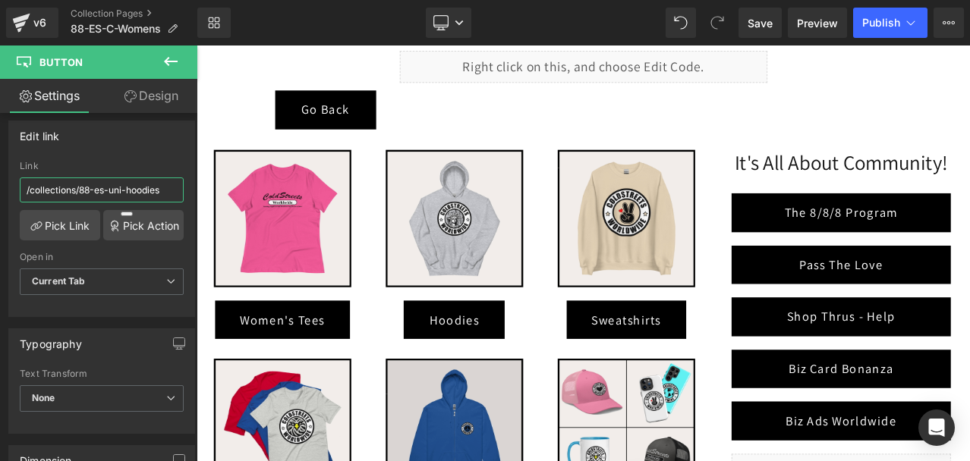
type input "/collections/88-es-uni-hoodies"
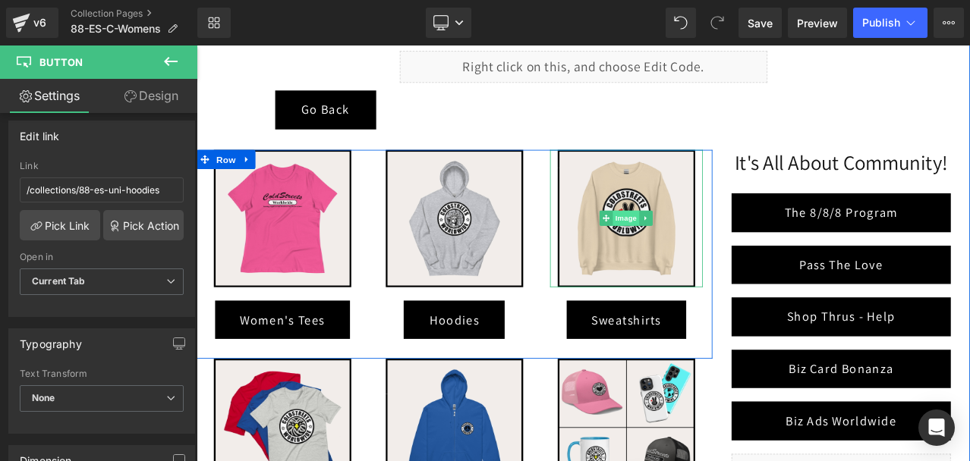
click at [691, 251] on span "Image" at bounding box center [707, 250] width 32 height 18
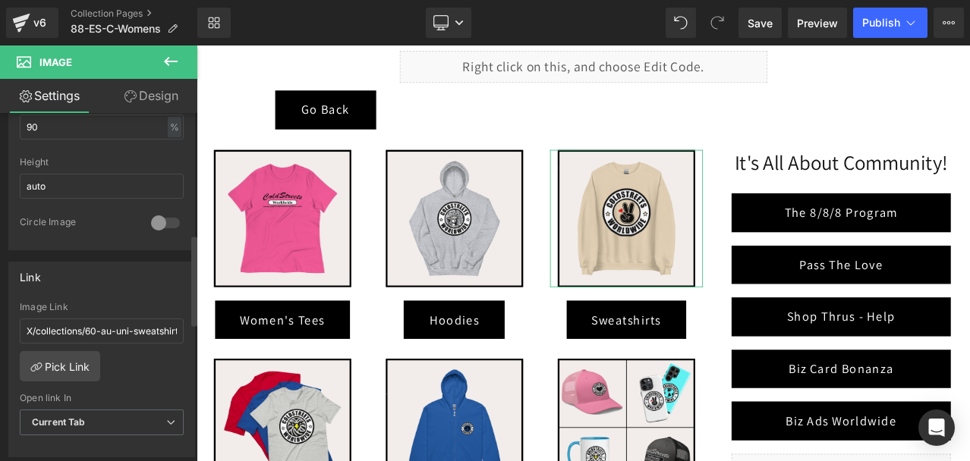
scroll to position [531, 0]
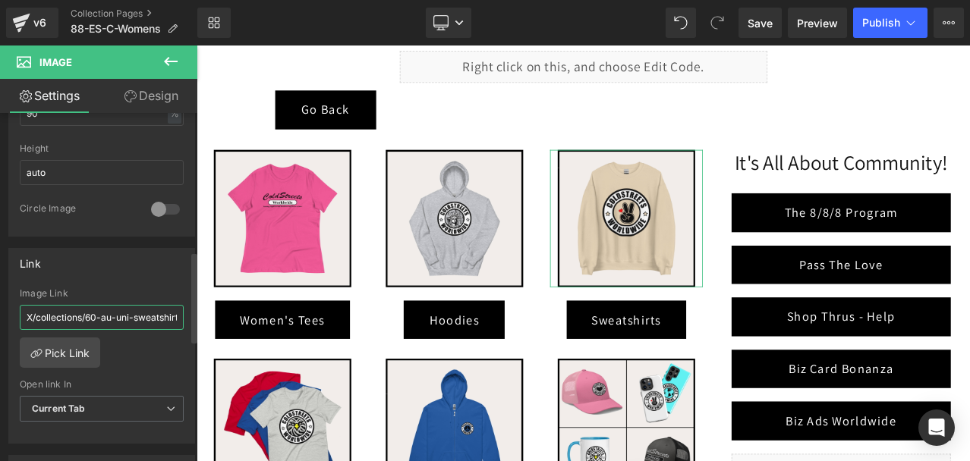
click at [108, 317] on input "X/collections/60-au-uni-sweatshirtsX" at bounding box center [102, 317] width 164 height 25
paste input "/collections/88-es-uni-sweatshirts"
type input "/collections/88-es-uni-sweatshirts"
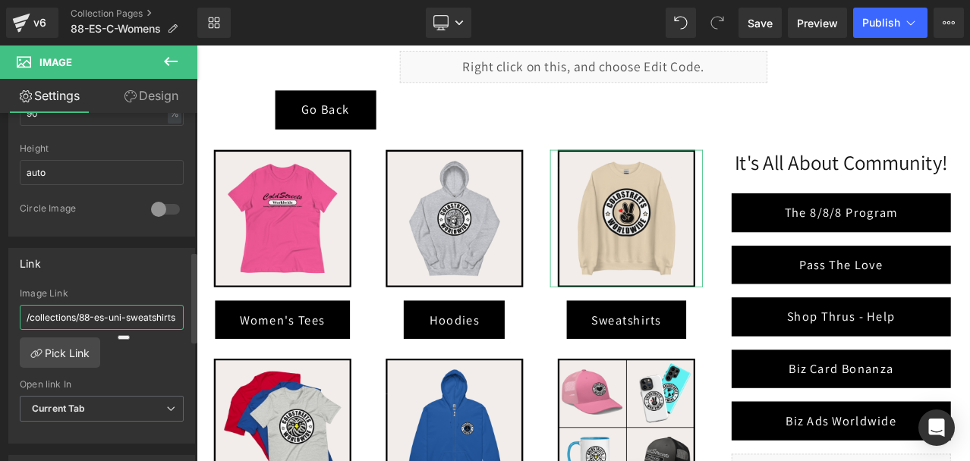
scroll to position [0, 5]
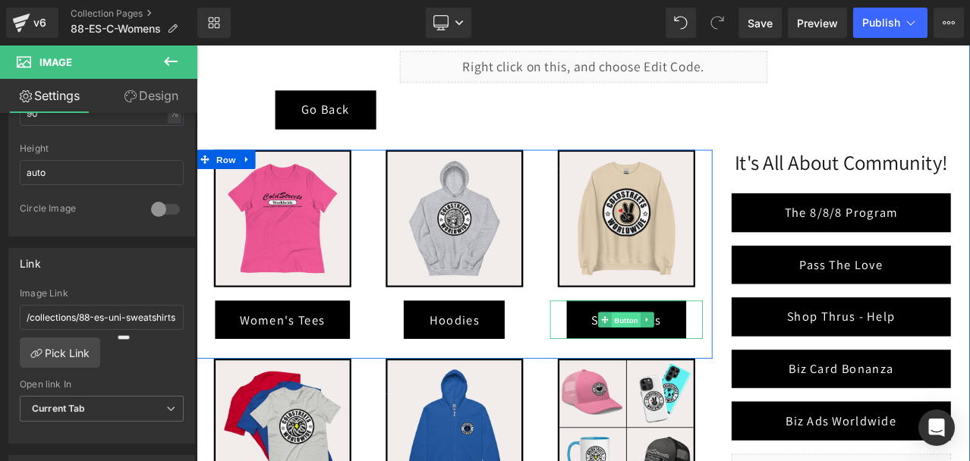
click at [704, 368] on span "Button" at bounding box center [706, 372] width 35 height 18
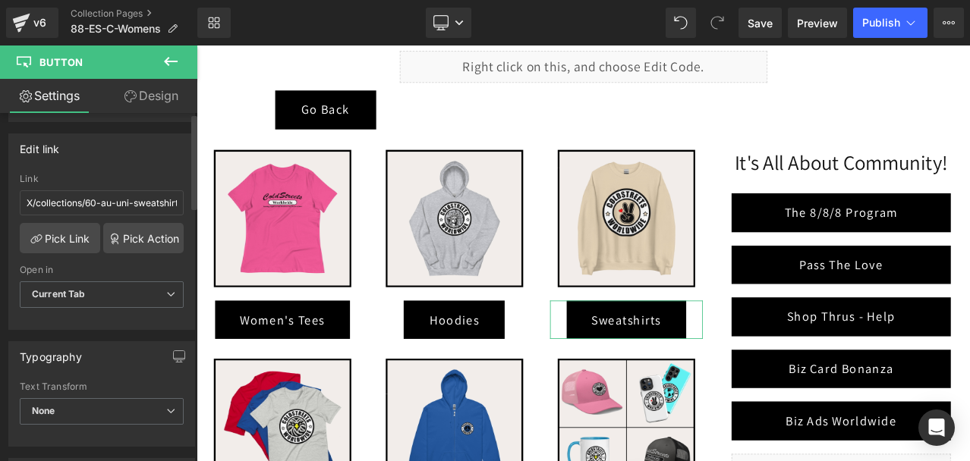
scroll to position [304, 0]
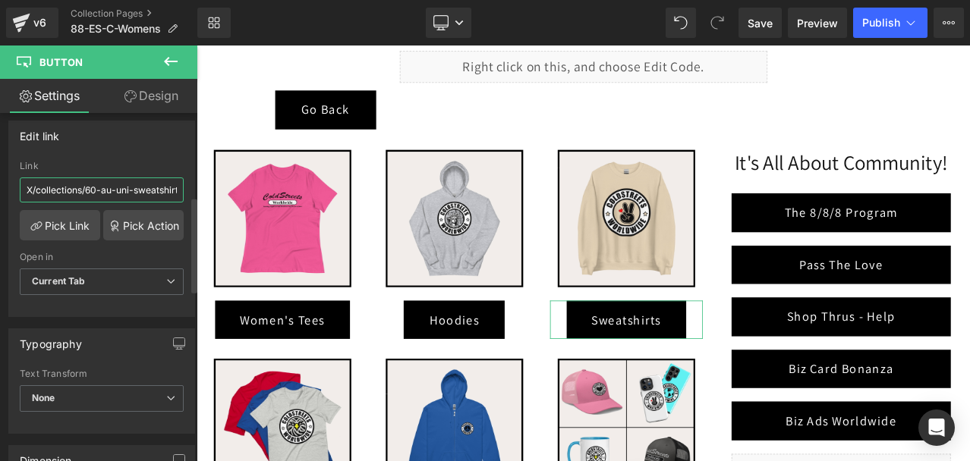
click at [86, 184] on input "X/collections/60-au-uni-sweatshirtsX" at bounding box center [102, 190] width 164 height 25
paste input "/collections/88-es-uni-sweatshirts"
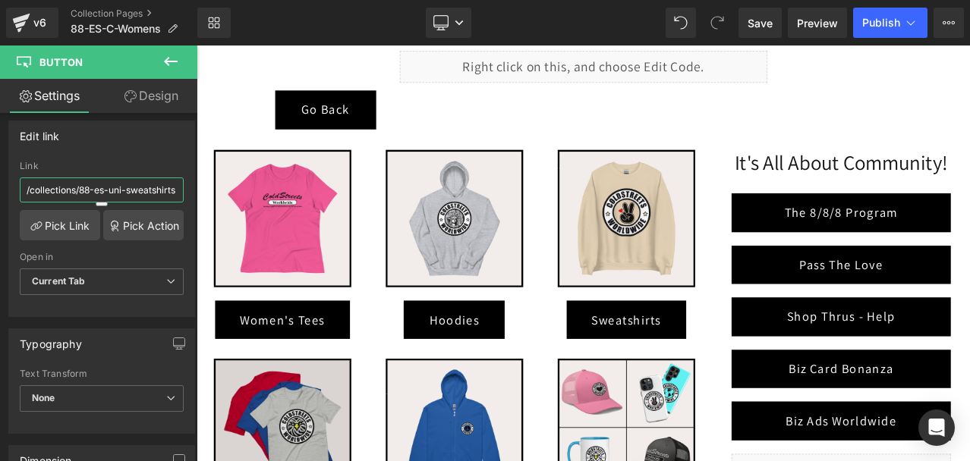
type input "/collections/88-es-uni-sweatshirts"
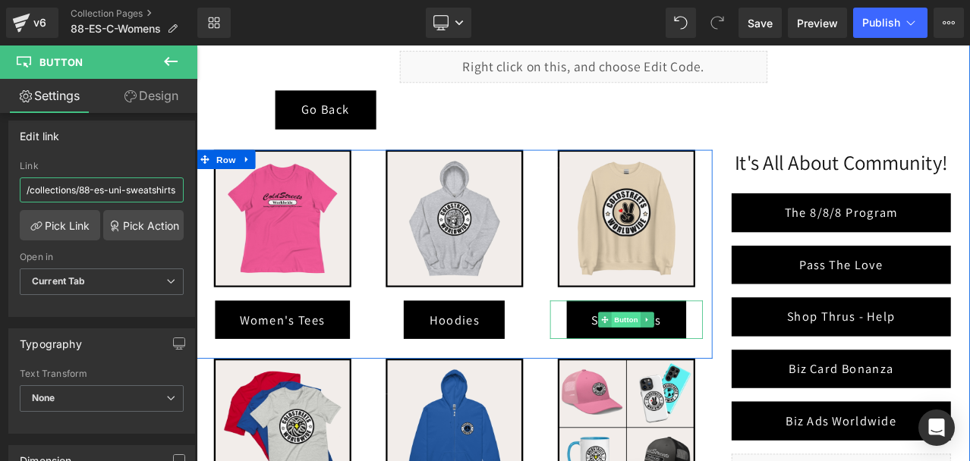
click at [698, 371] on span "Button" at bounding box center [706, 371] width 35 height 18
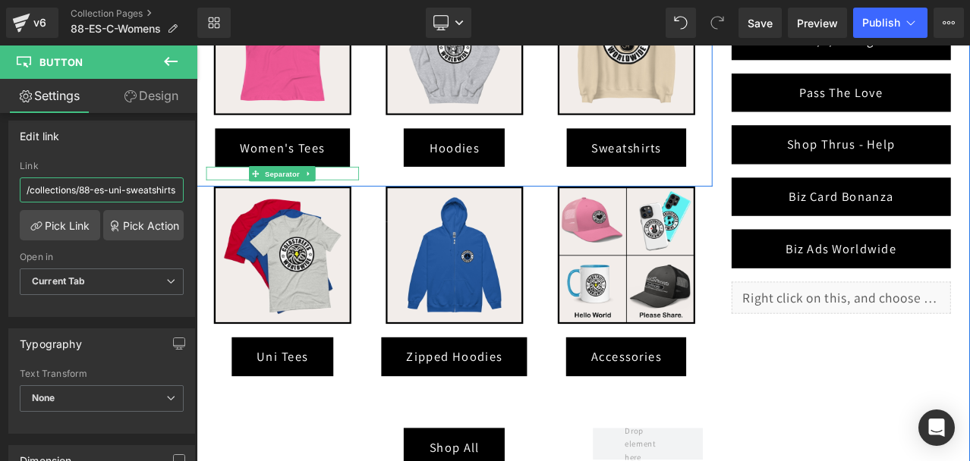
scroll to position [562, 0]
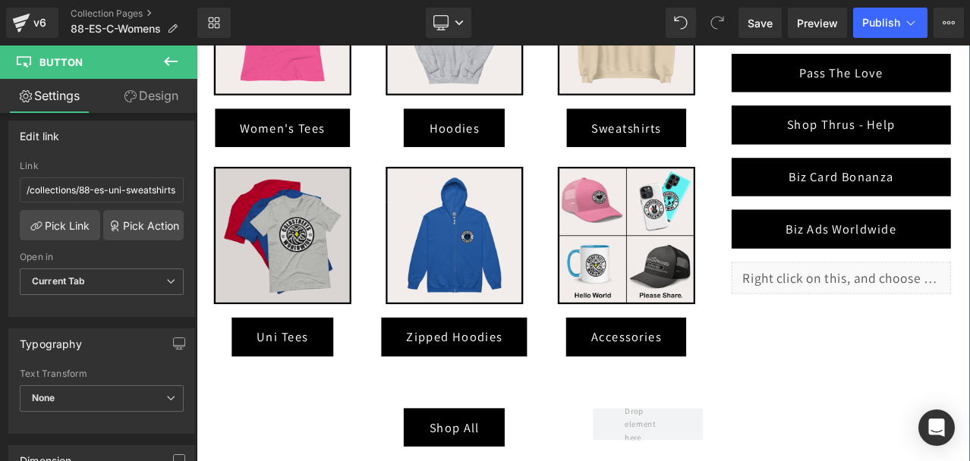
click at [304, 269] on div "Image" at bounding box center [298, 271] width 181 height 163
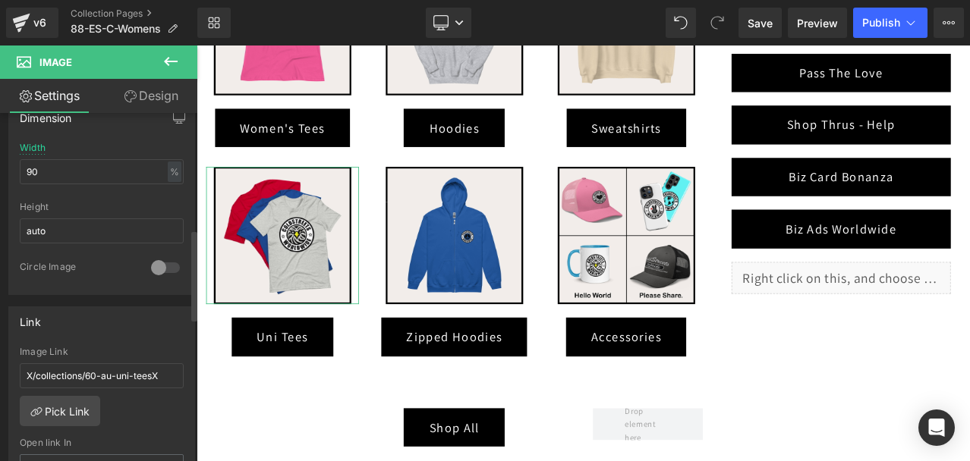
scroll to position [531, 0]
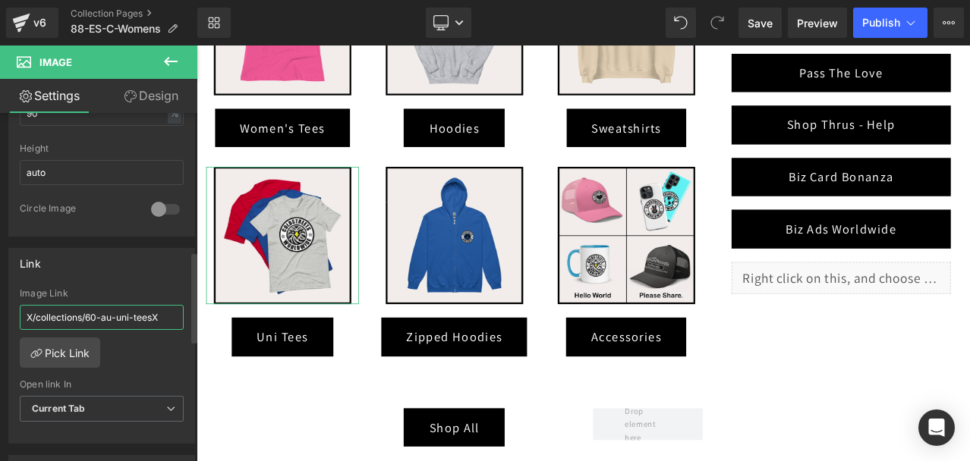
click at [108, 310] on input "X/collections/60-au-uni-teesX" at bounding box center [102, 317] width 164 height 25
paste input "/collections/88-es-uni-tees"
type input "/collections/88-es-uni-tees"
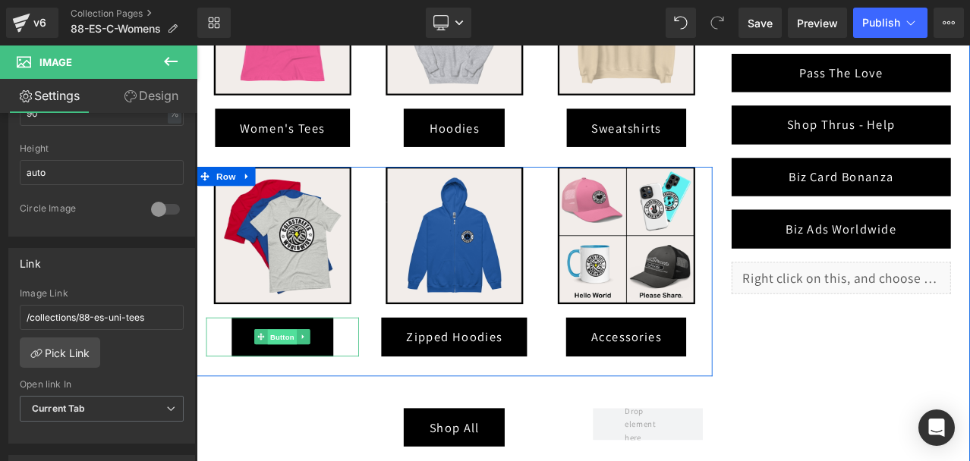
click at [291, 390] on span "Button" at bounding box center [299, 392] width 35 height 18
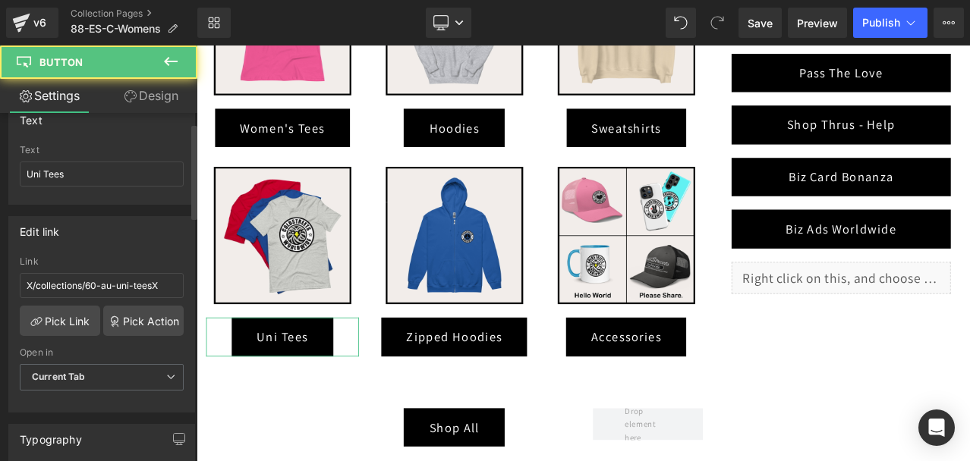
scroll to position [228, 0]
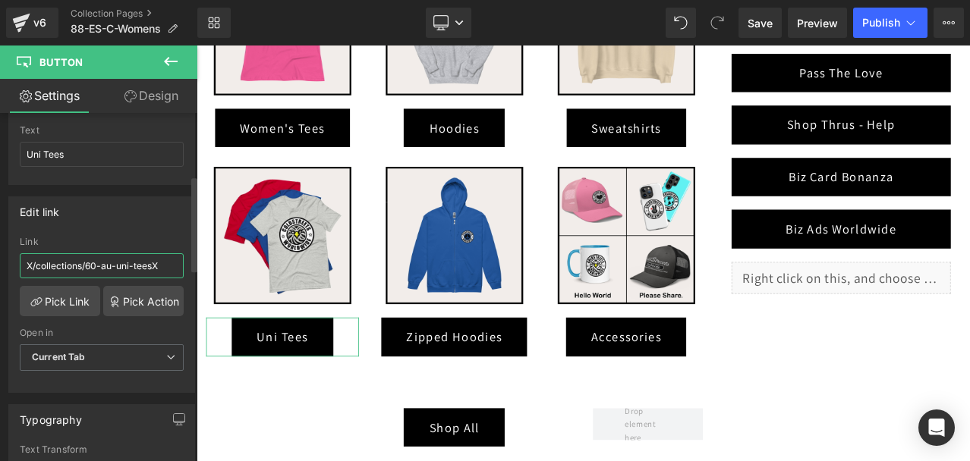
click at [101, 260] on input "X/collections/60-au-uni-teesX" at bounding box center [102, 265] width 164 height 25
paste input "/collections/88-es-uni-tees"
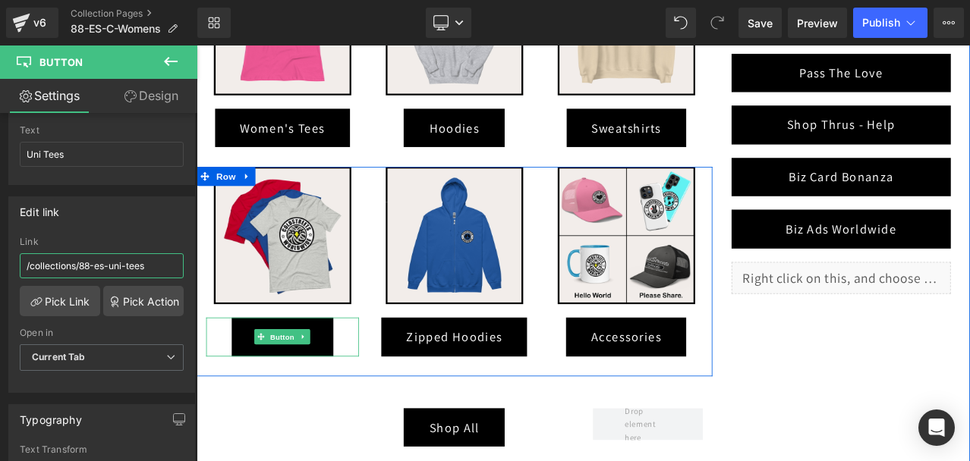
click at [294, 390] on span "Button" at bounding box center [299, 392] width 35 height 18
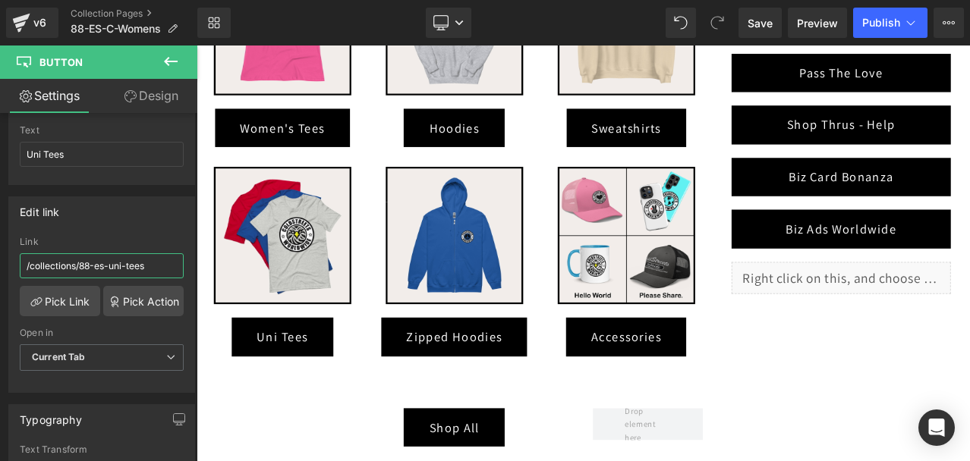
type input "/collections/88-es-uni-tees"
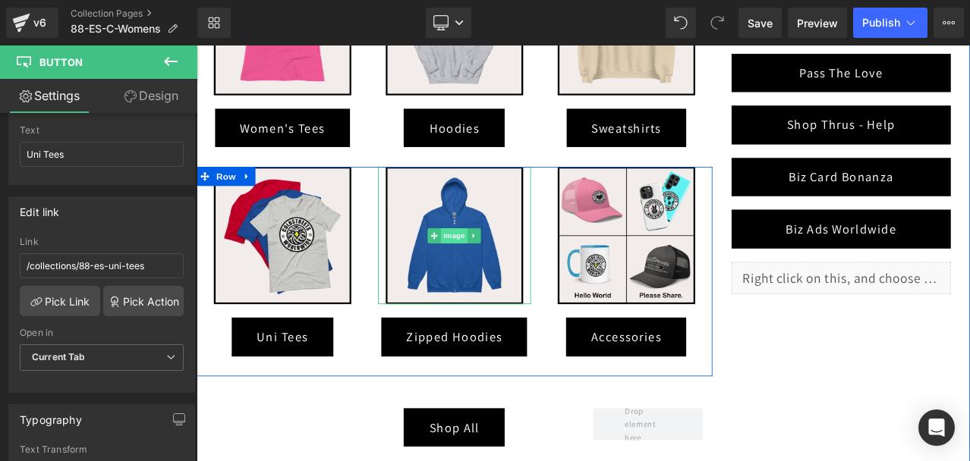
click at [490, 269] on span "Image" at bounding box center [503, 272] width 32 height 18
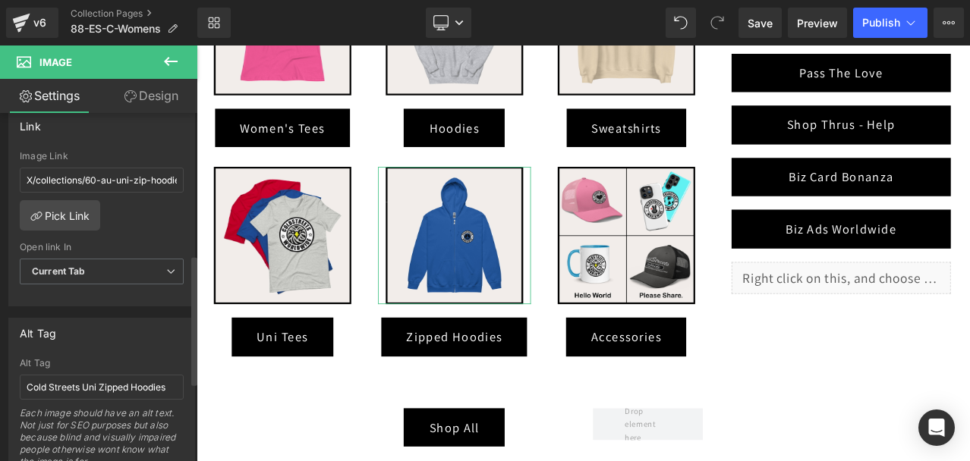
scroll to position [683, 0]
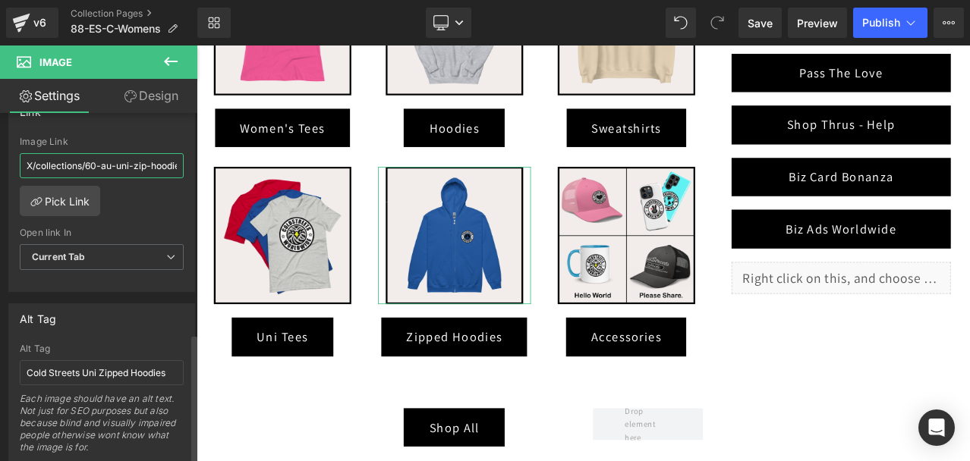
click at [104, 162] on input "X/collections/60-au-uni-zip-hoodiesX" at bounding box center [102, 165] width 164 height 25
paste input "/collections/88-es-uni-zip-hoodies"
type input "/collections/88-es-uni-zip-hoodies"
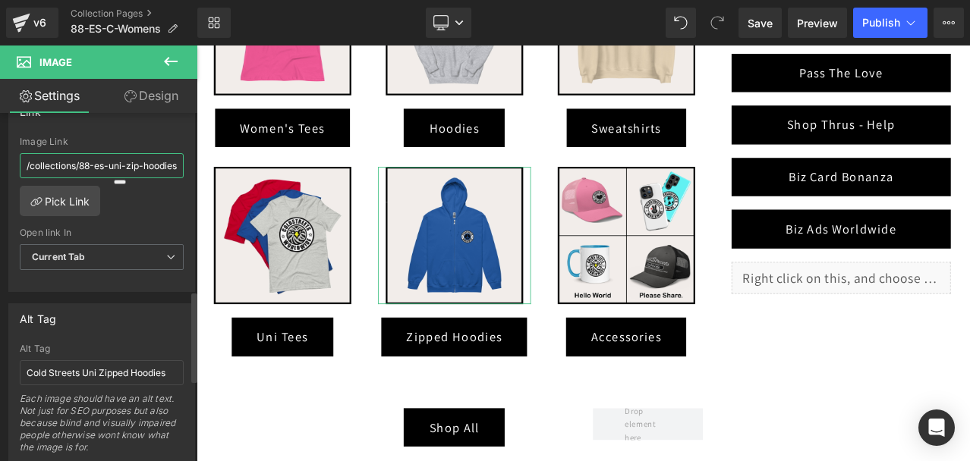
scroll to position [0, 7]
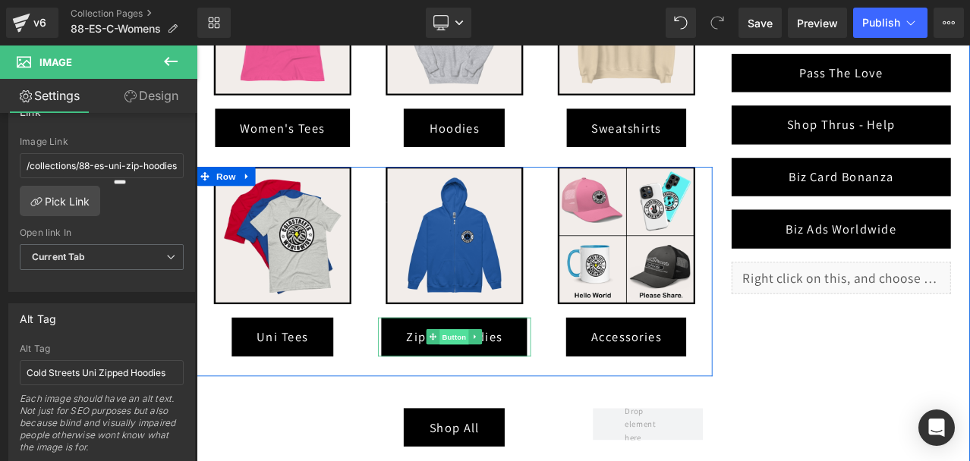
click at [486, 391] on span "Button" at bounding box center [503, 392] width 35 height 18
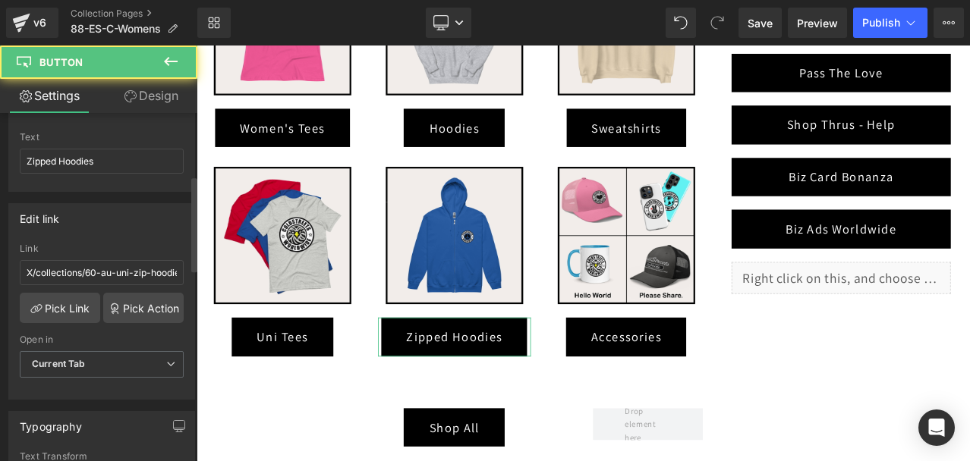
scroll to position [228, 0]
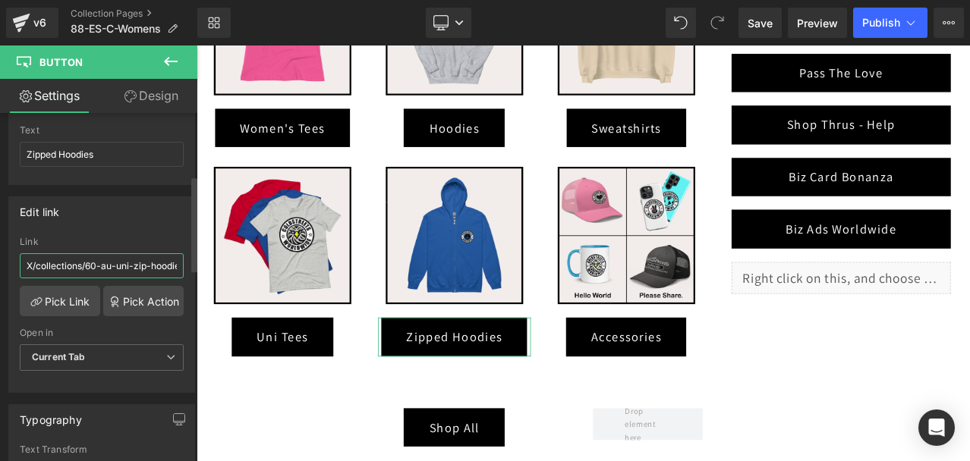
click at [127, 262] on input "X/collections/60-au-uni-zip-hoodiesX" at bounding box center [102, 265] width 164 height 25
paste input "/collections/88-es-uni-zip-hoodies"
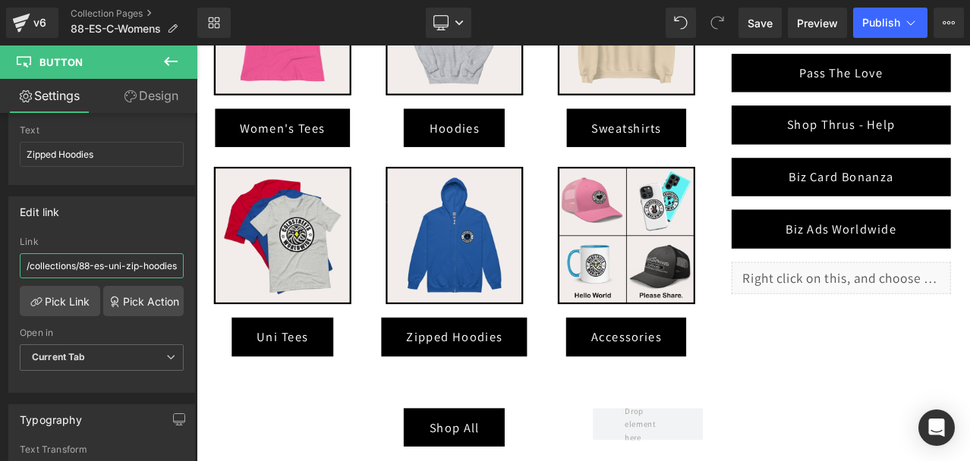
type input "/collections/88-es-uni-zip-hoodies"
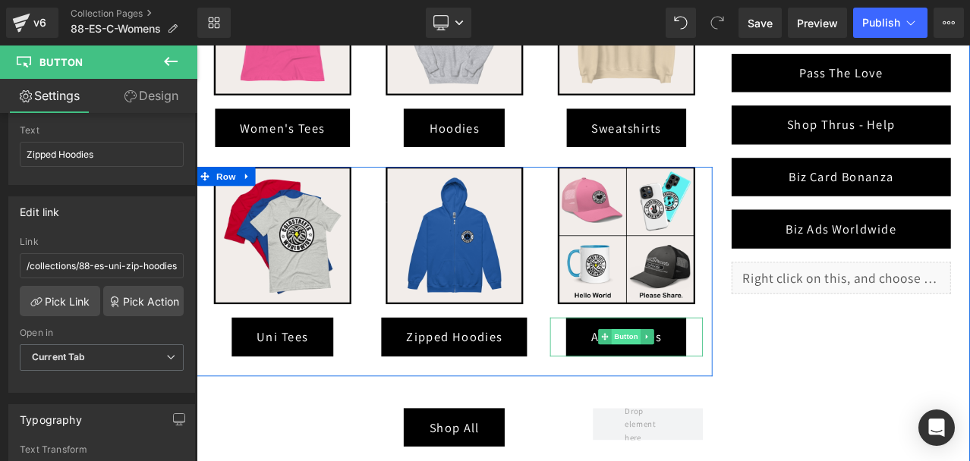
click at [706, 387] on span "Button" at bounding box center [706, 391] width 35 height 18
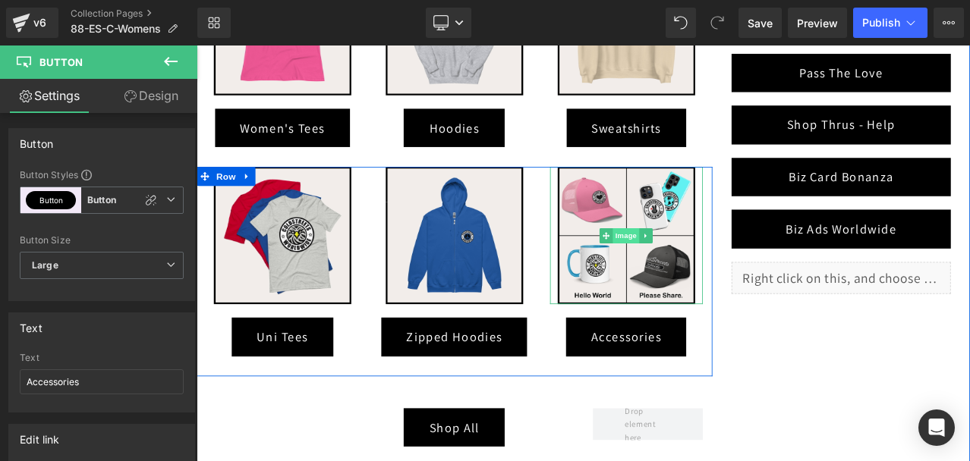
click at [708, 263] on span "Image" at bounding box center [707, 272] width 32 height 18
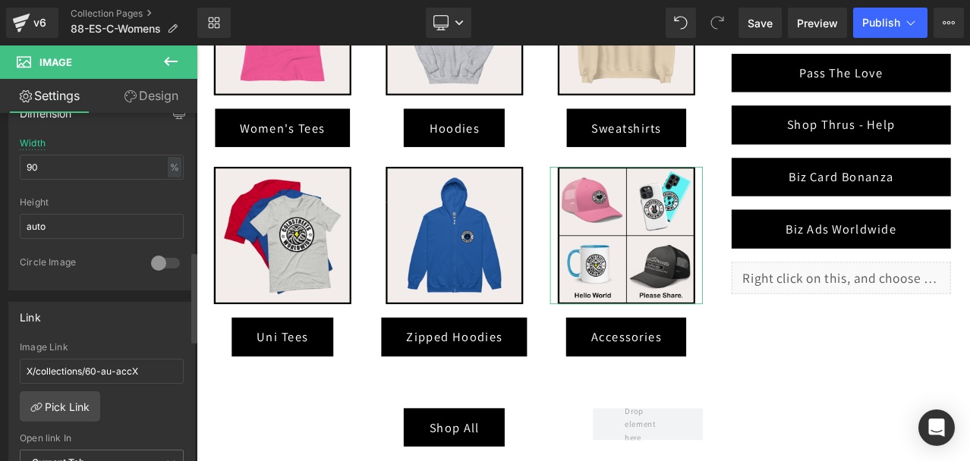
scroll to position [531, 0]
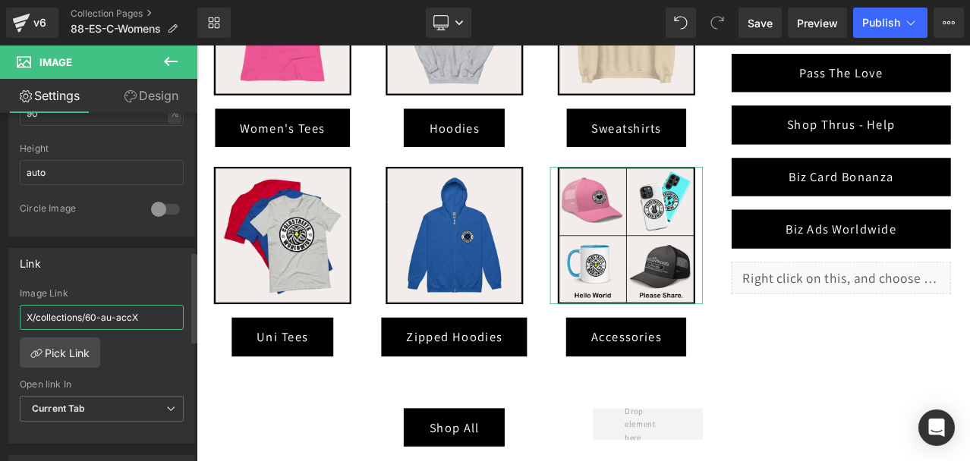
click at [103, 313] on input "X/collections/60-au-accX" at bounding box center [102, 317] width 164 height 25
paste input "/collections/88-es-acc"
type input "/collections/88-es-acc"
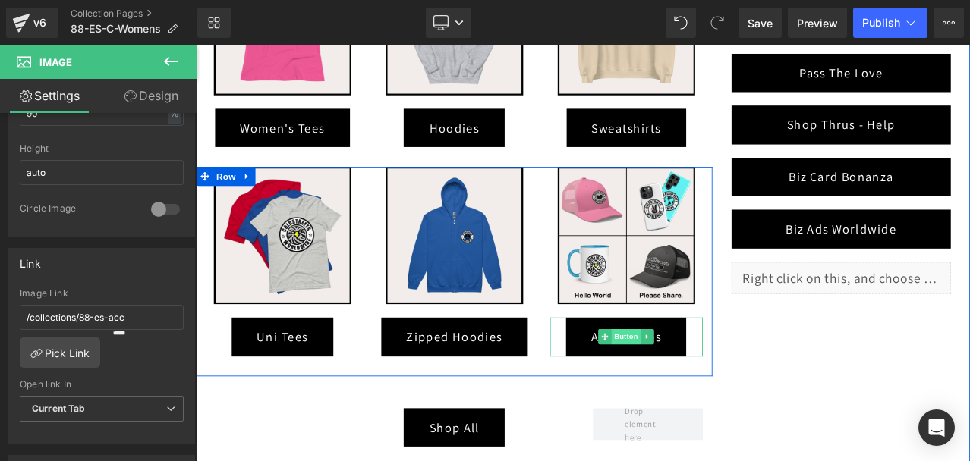
click at [704, 390] on span "Button" at bounding box center [706, 391] width 35 height 18
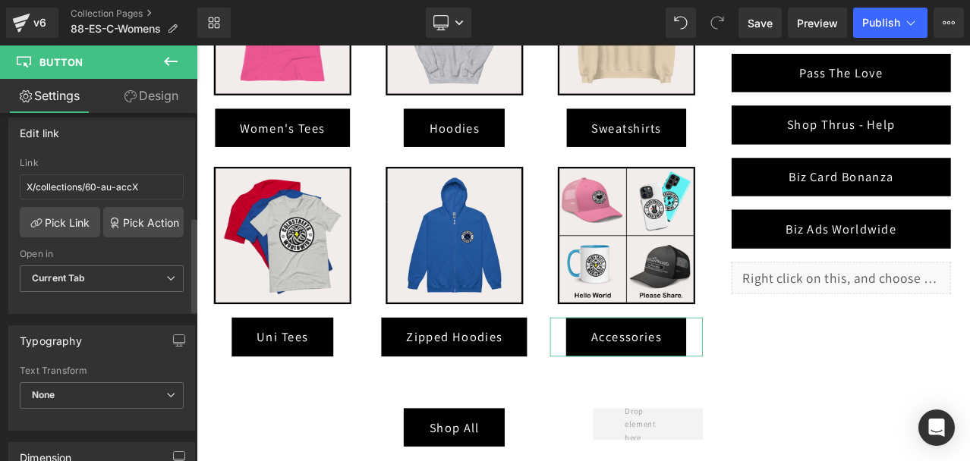
scroll to position [304, 0]
click at [96, 189] on input "X/collections/60-au-accX" at bounding box center [102, 190] width 164 height 25
paste input "/collections/88-es-acc"
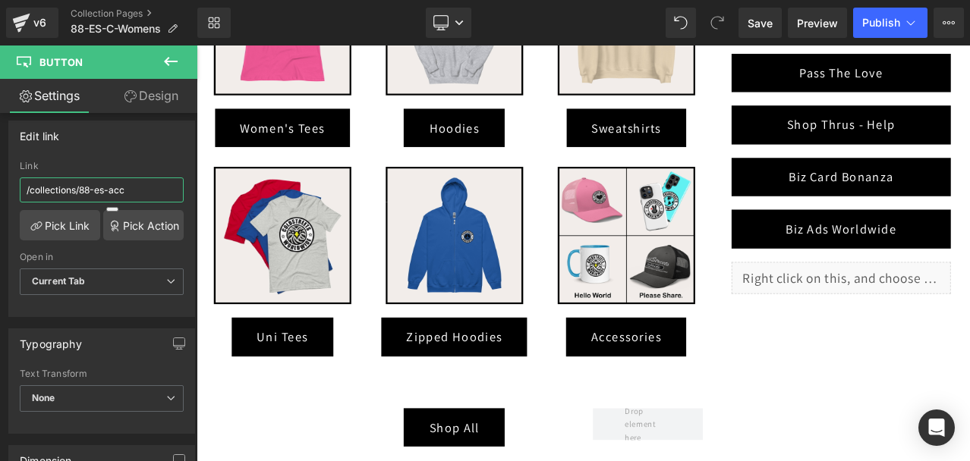
type input "/collections/88-es-acc"
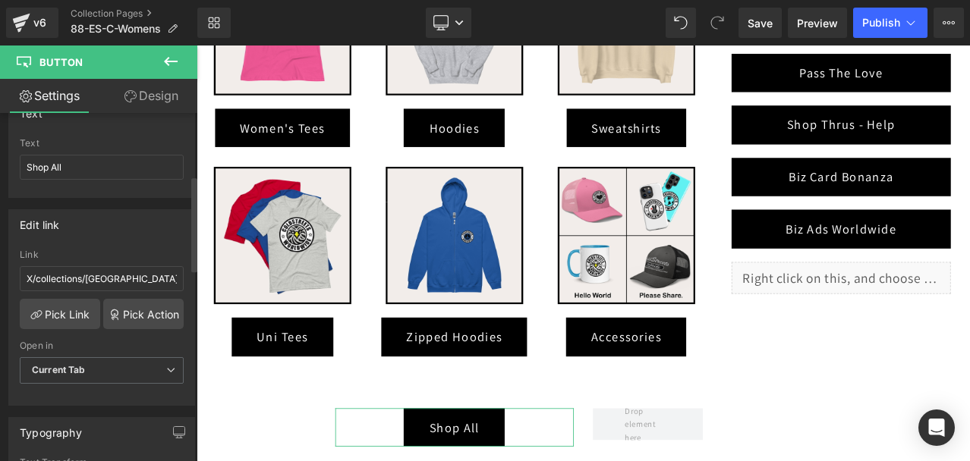
scroll to position [228, 0]
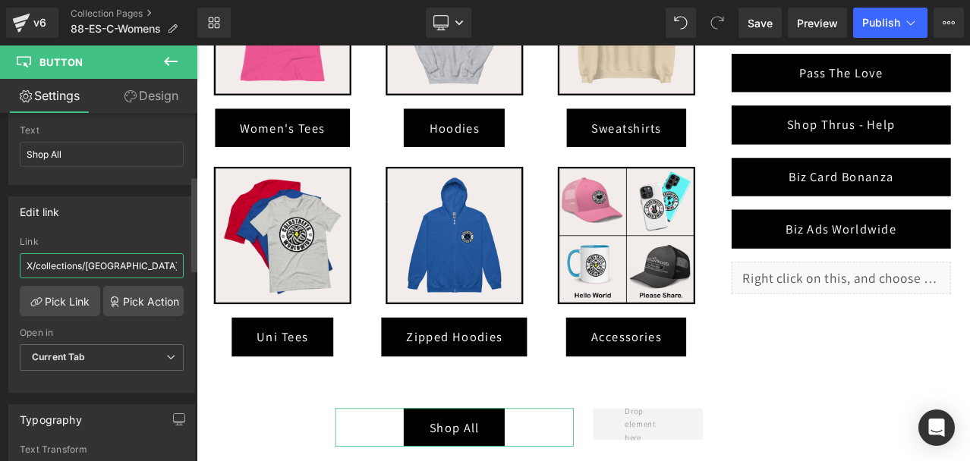
click at [93, 262] on input "X/collections/australiaX" at bounding box center [102, 265] width 164 height 25
paste input "/collections/spain"
type input "/collections/spain"
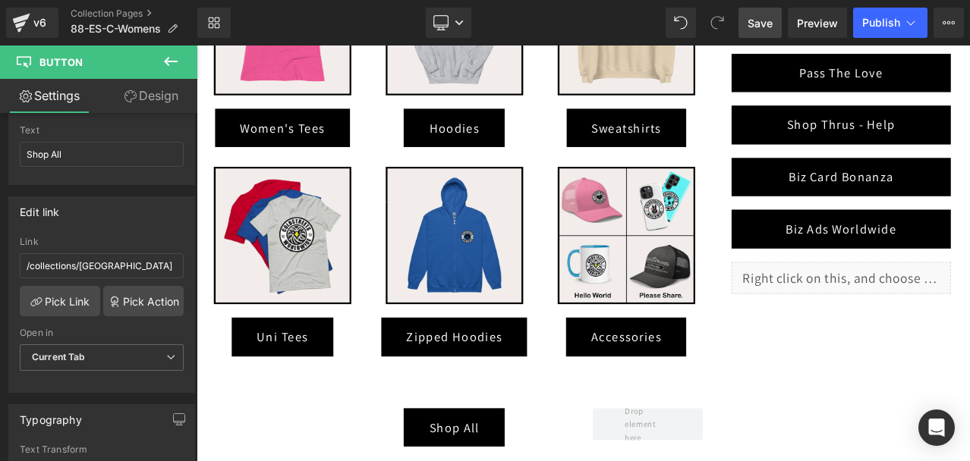
drag, startPoint x: 758, startPoint y: 8, endPoint x: 940, endPoint y: 24, distance: 182.9
click at [758, 8] on link "Save" at bounding box center [759, 23] width 43 height 30
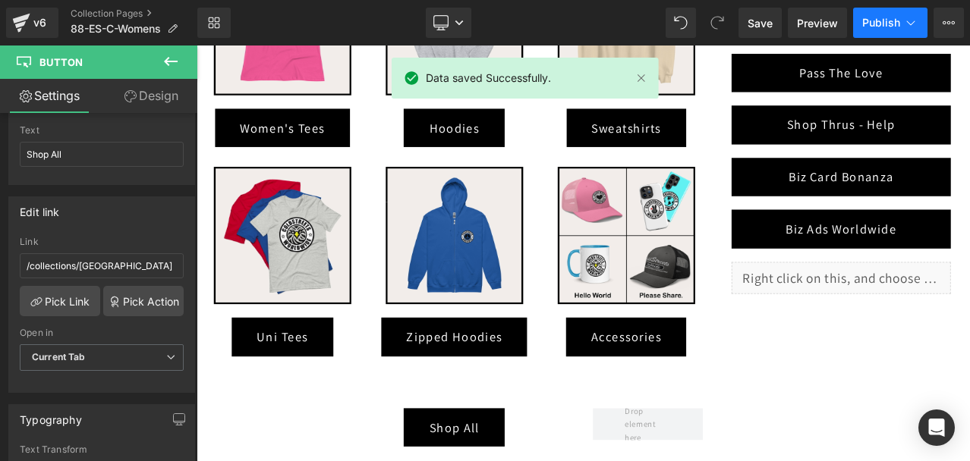
click at [901, 24] on button "Publish" at bounding box center [890, 23] width 74 height 30
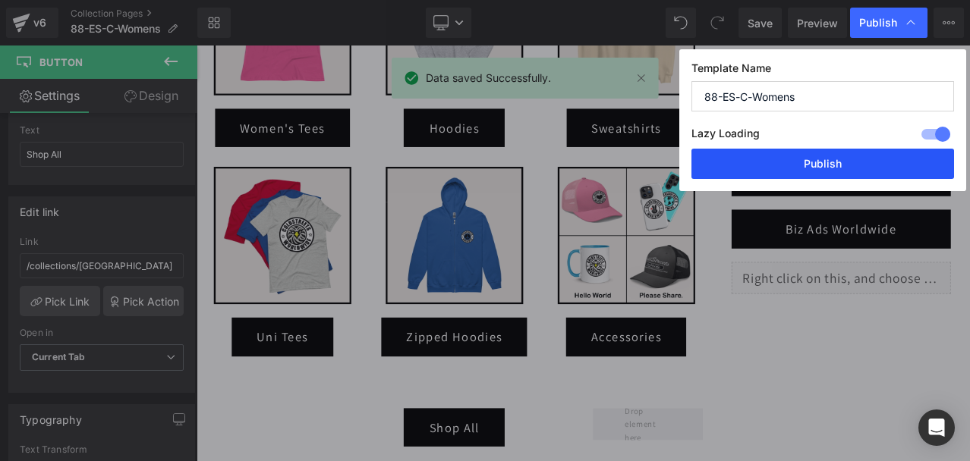
click at [841, 160] on button "Publish" at bounding box center [822, 164] width 263 height 30
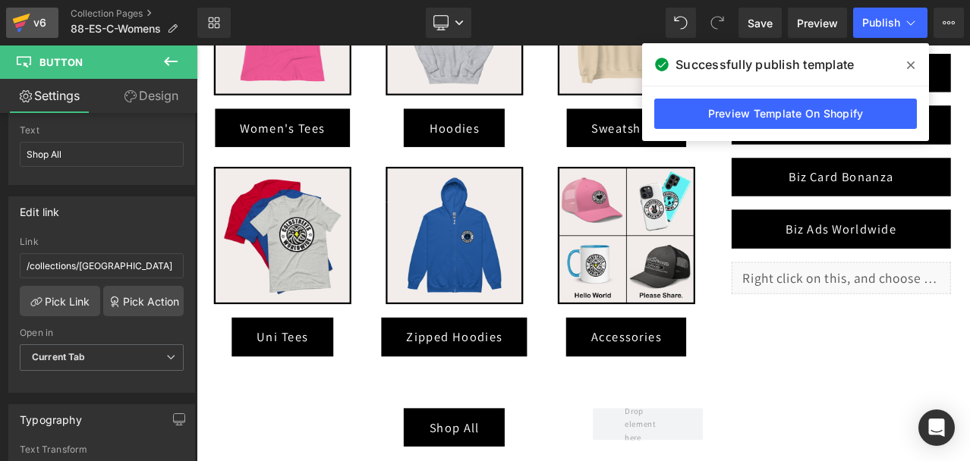
click at [21, 18] on icon at bounding box center [21, 19] width 17 height 10
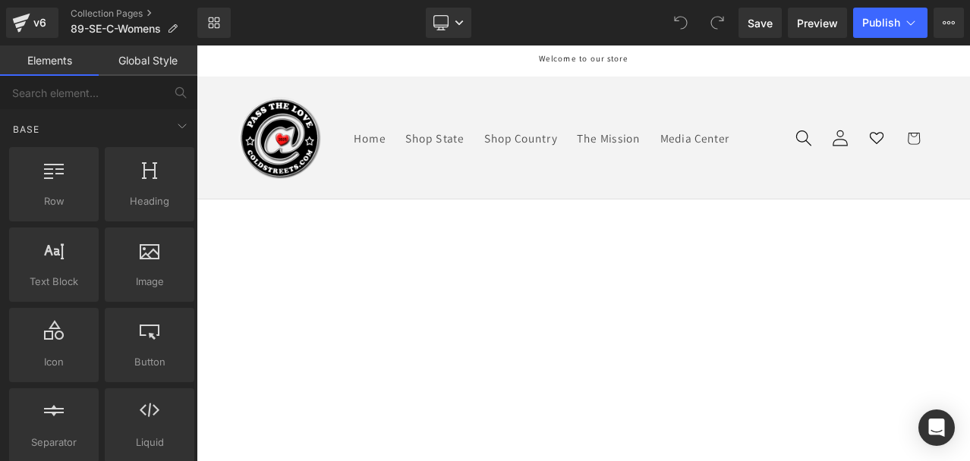
click at [197, 46] on icon at bounding box center [197, 46] width 0 height 0
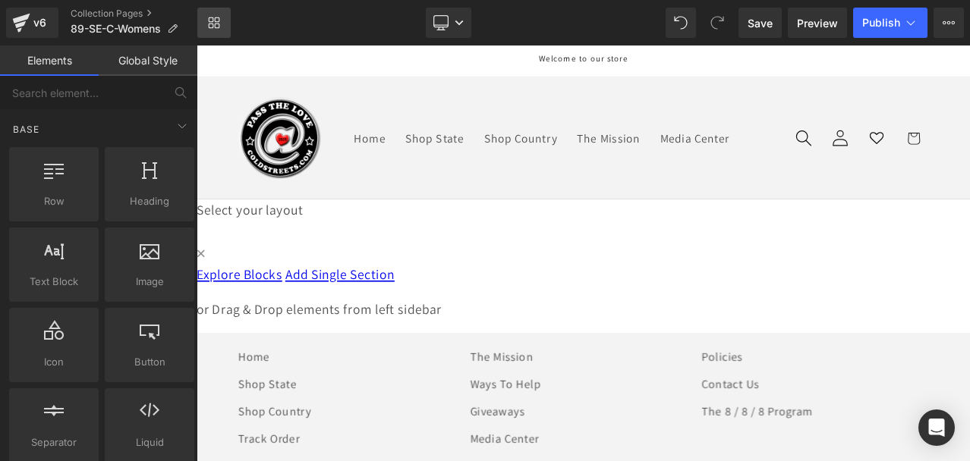
click at [220, 18] on link "Library" at bounding box center [213, 23] width 33 height 30
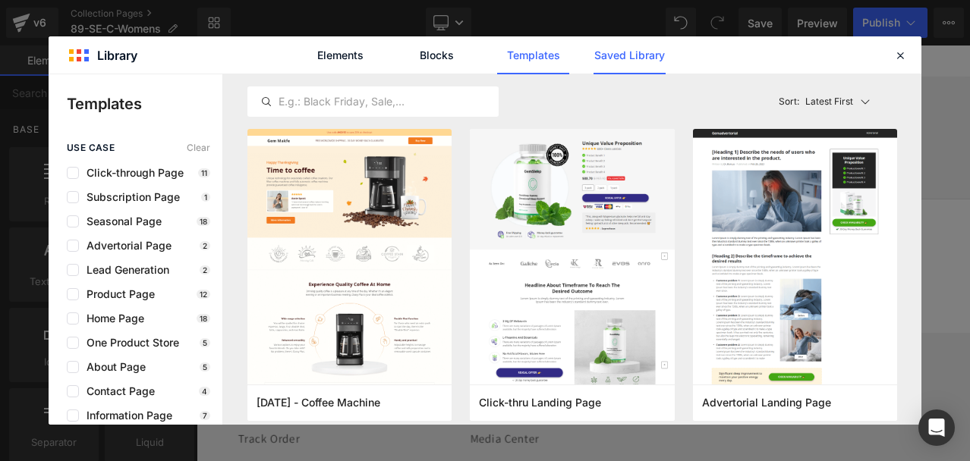
click at [0, 0] on link "Saved Library" at bounding box center [0, 0] width 0 height 0
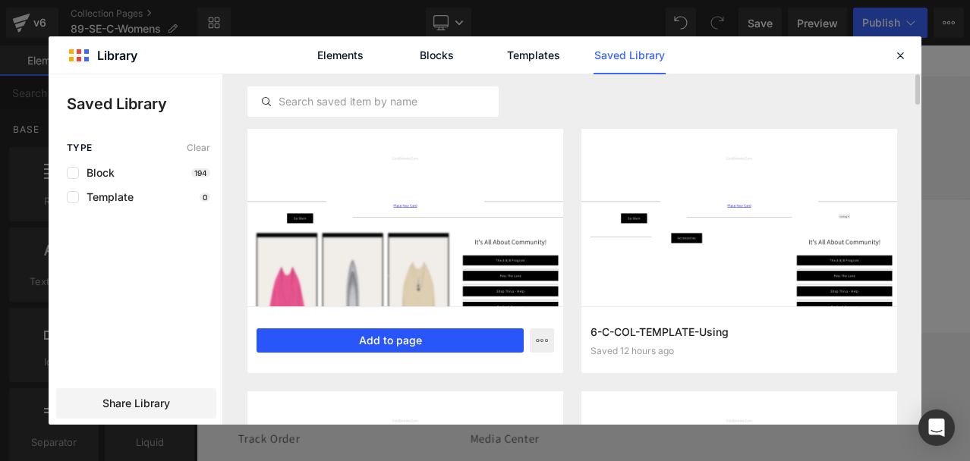
click at [425, 331] on button "Add to page" at bounding box center [389, 341] width 267 height 24
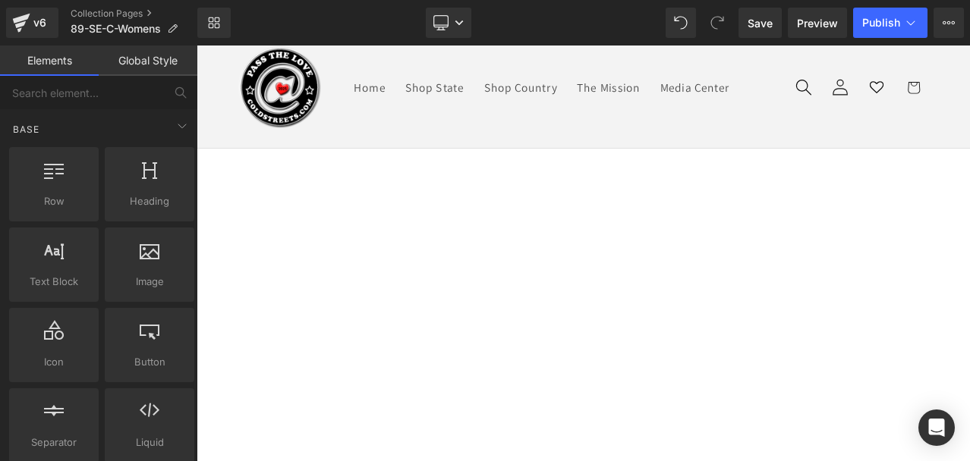
scroll to position [31, 0]
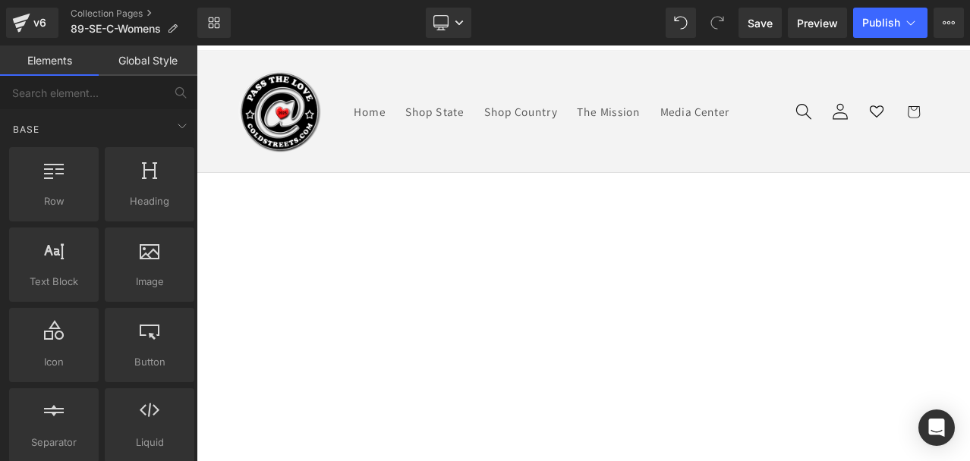
click at [197, 46] on icon at bounding box center [197, 46] width 0 height 0
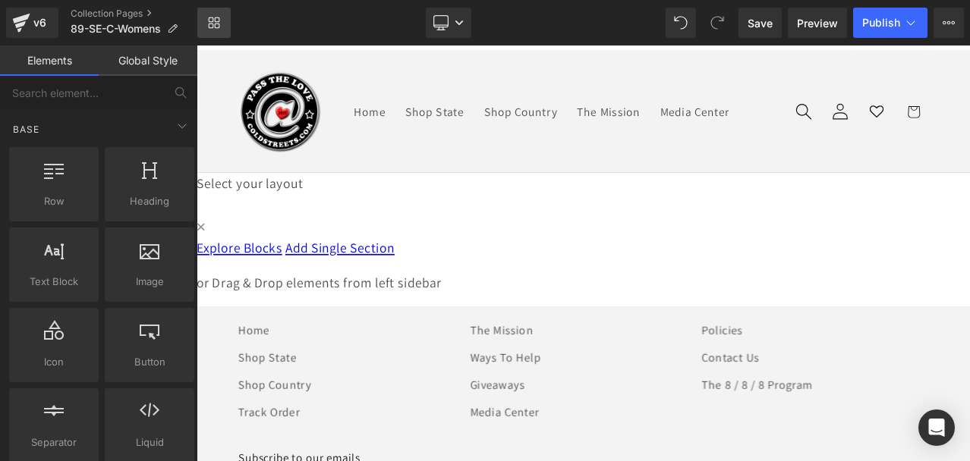
click at [216, 14] on link "Library" at bounding box center [213, 23] width 33 height 30
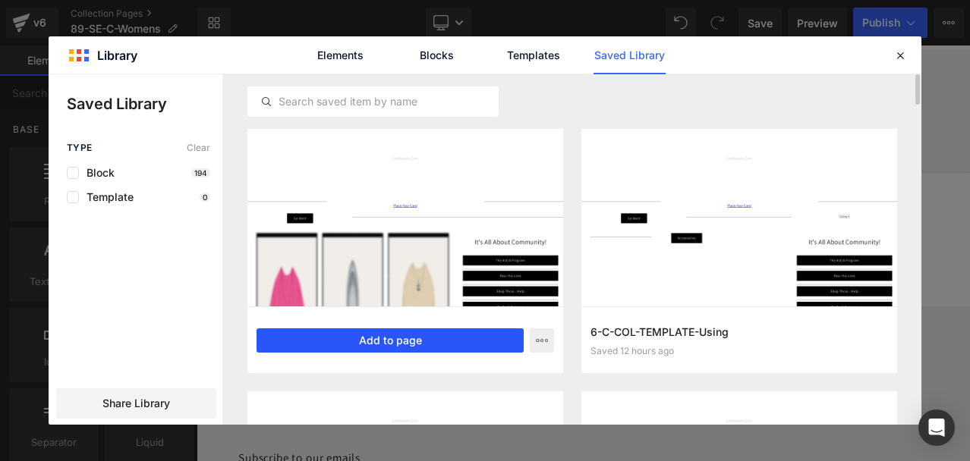
click at [366, 339] on button "Add to page" at bounding box center [389, 341] width 267 height 24
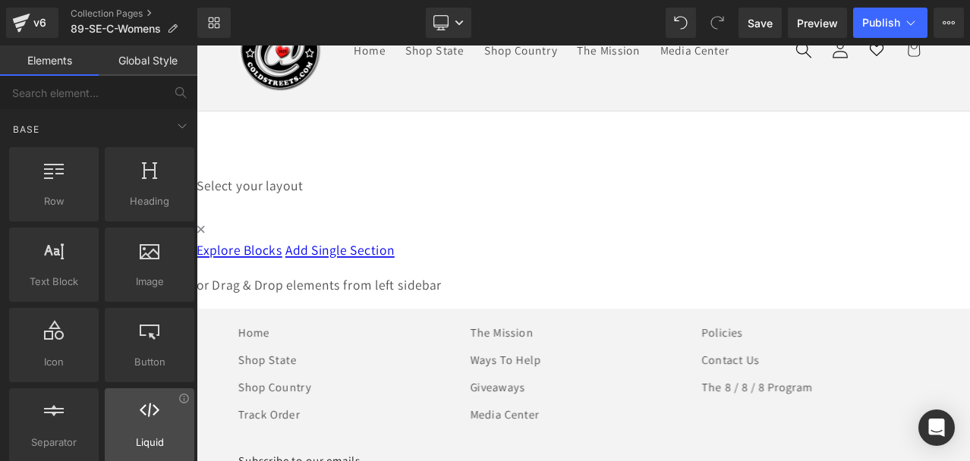
scroll to position [107, 0]
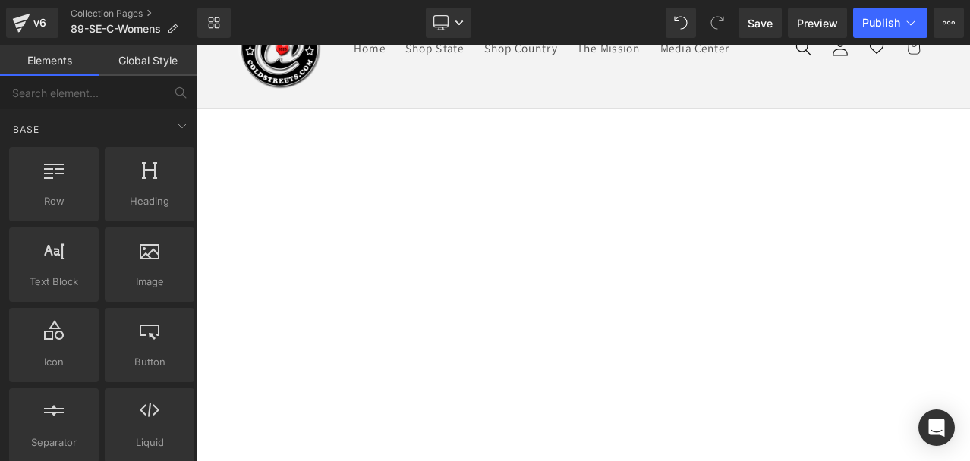
click at [149, 58] on link "Global Style" at bounding box center [148, 61] width 99 height 30
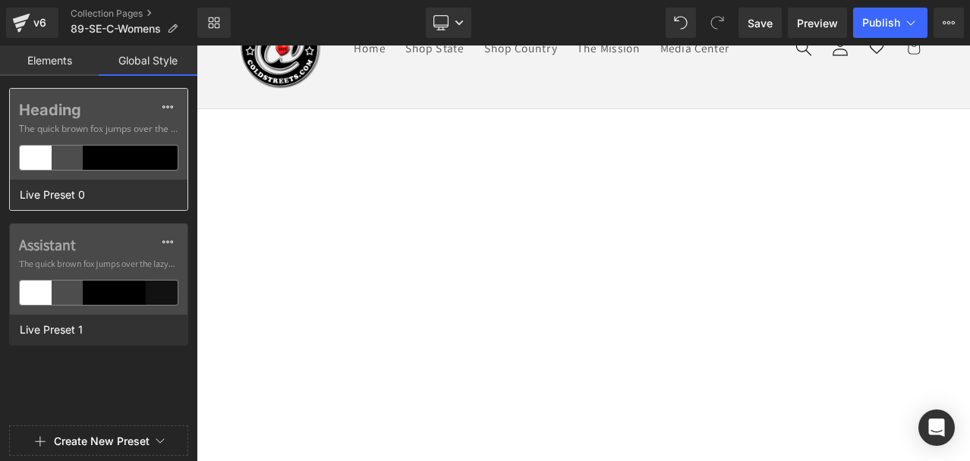
click at [142, 150] on div at bounding box center [131, 158] width 32 height 24
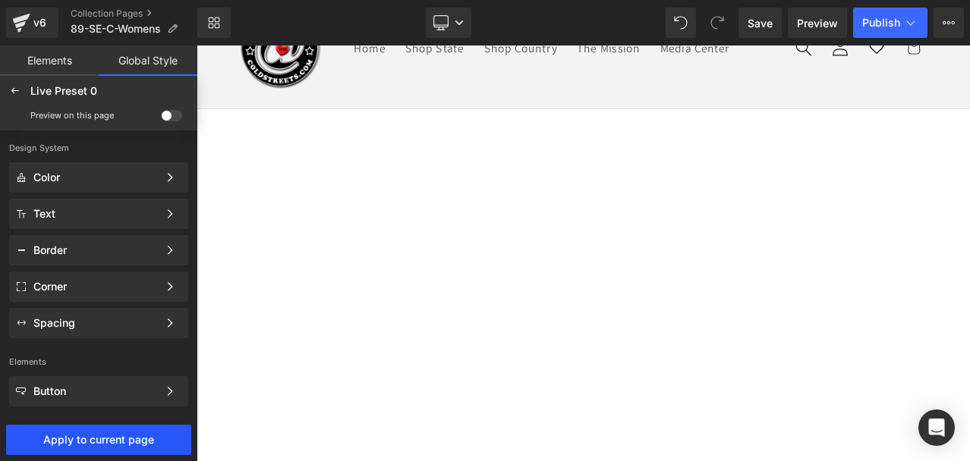
click at [121, 436] on span "Apply to current page" at bounding box center [98, 440] width 179 height 12
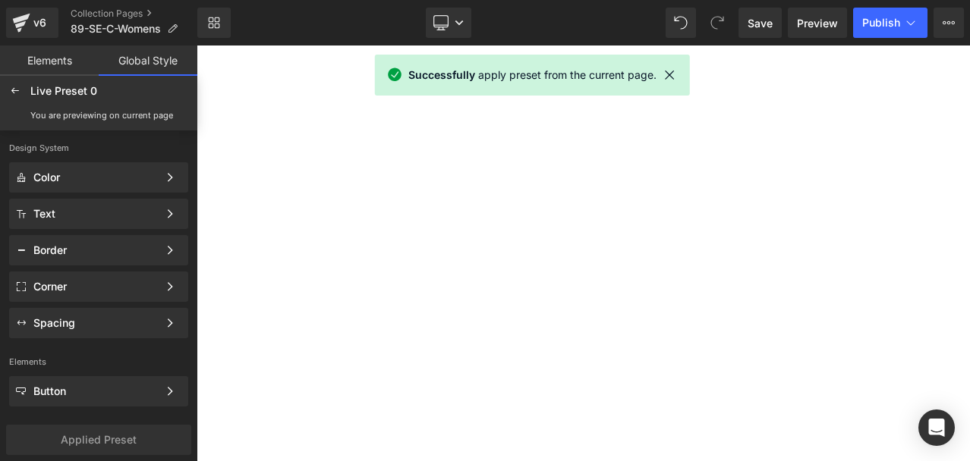
scroll to position [335, 0]
click at [197, 46] on span "Image" at bounding box center [197, 46] width 0 height 0
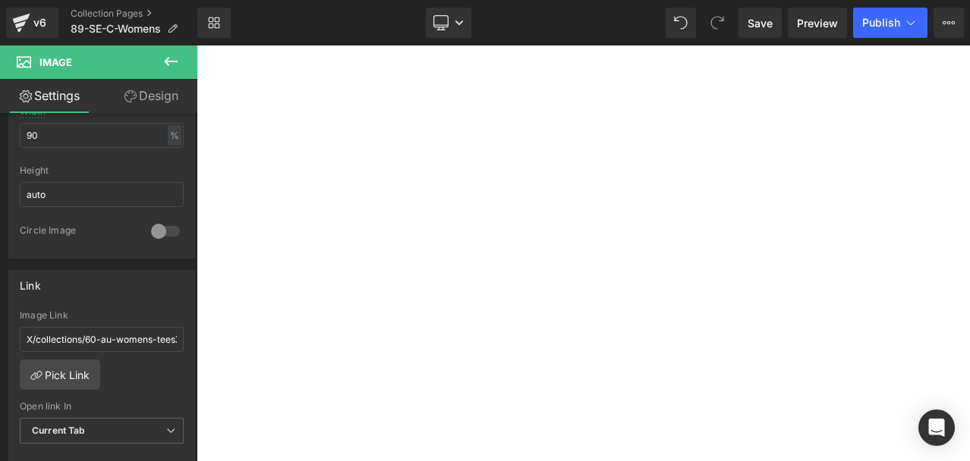
scroll to position [531, 0]
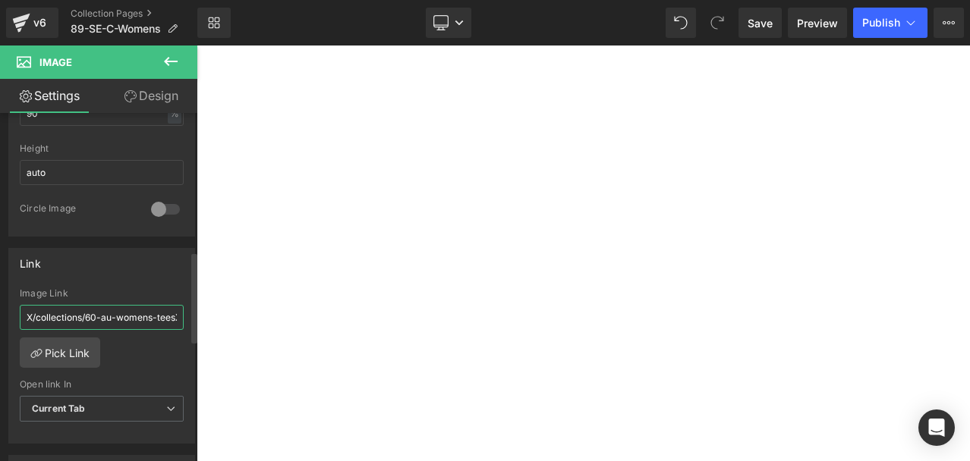
click at [110, 310] on input "X/collections/60-au-womens-teesX" at bounding box center [102, 317] width 164 height 25
paste input "/collections/89-se-womens-tees"
type input "/collections/89-se-womens-tees"
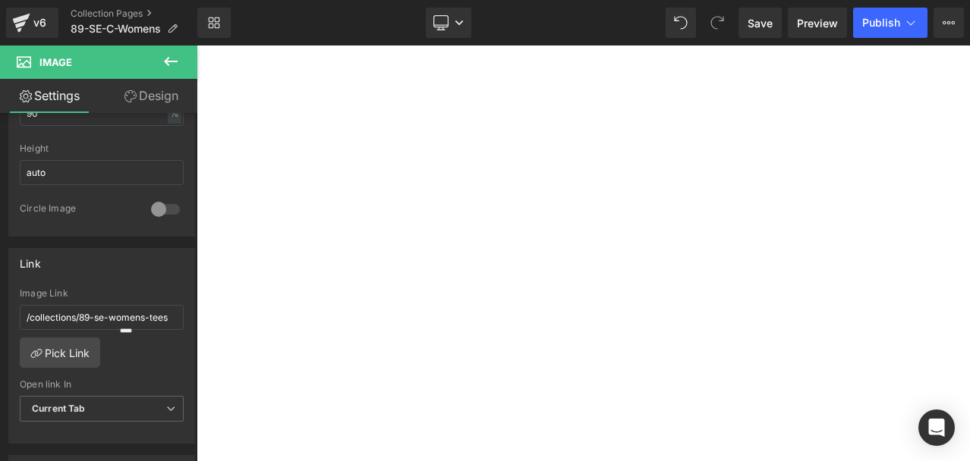
click at [197, 46] on span "Button" at bounding box center [197, 46] width 0 height 0
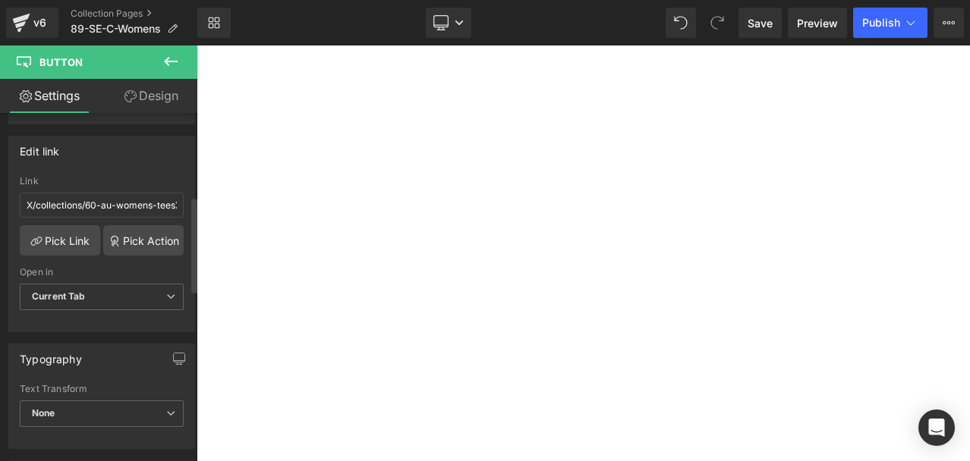
scroll to position [304, 0]
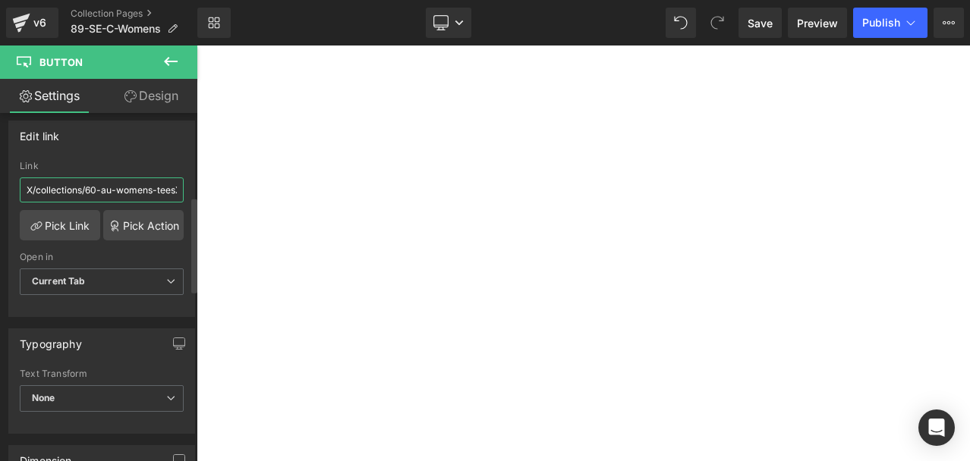
click at [106, 184] on input "X/collections/60-au-womens-teesX" at bounding box center [102, 190] width 164 height 25
paste input "/collections/89-se-womens-tees"
type input "/collections/89-se-womens-tees"
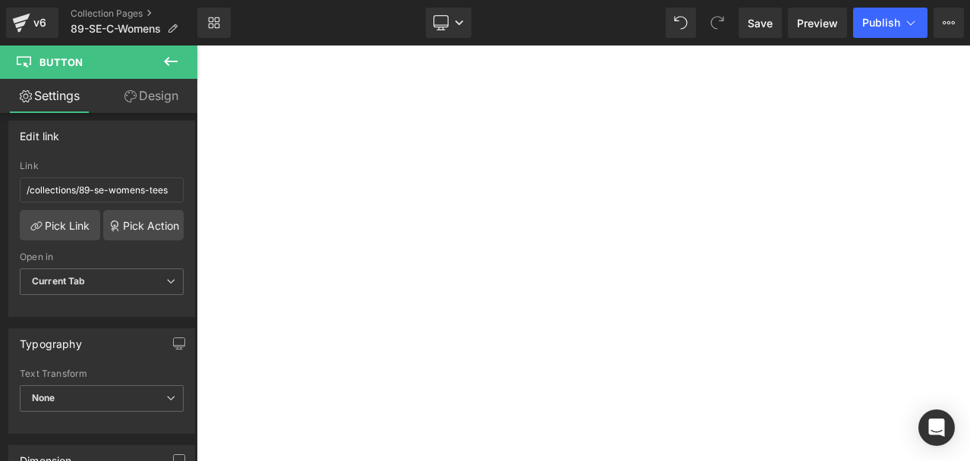
click at [197, 46] on link "Image" at bounding box center [197, 46] width 0 height 0
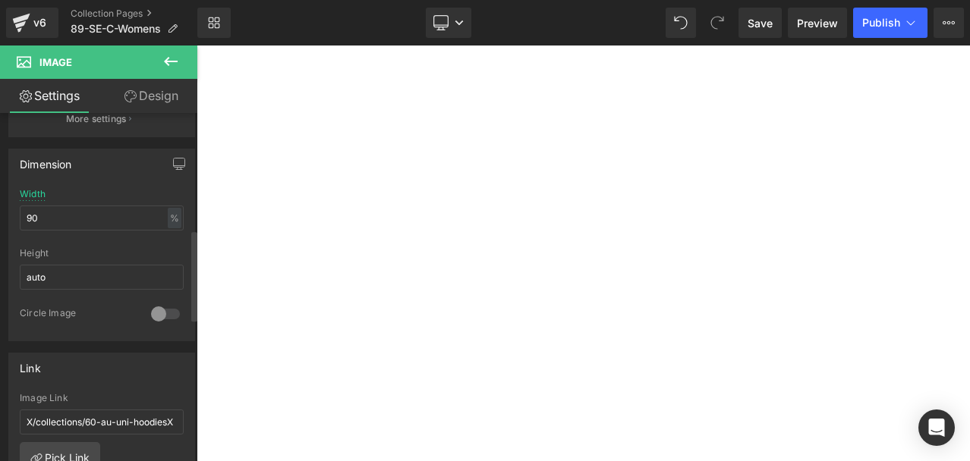
scroll to position [455, 0]
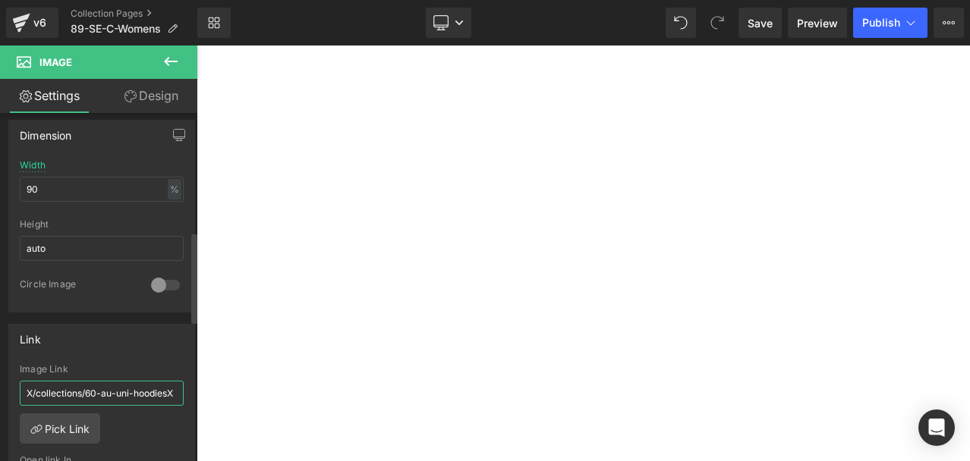
click at [96, 384] on input "X/collections/60-au-uni-hoodiesX" at bounding box center [102, 393] width 164 height 25
paste input "/collections/89-se-uni-hoodies"
type input "/collections/89-se-uni-hoodies"
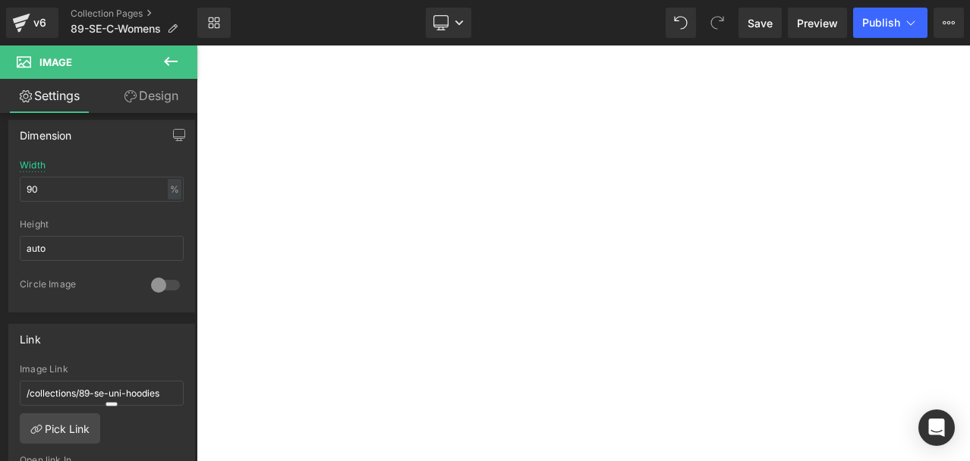
click at [197, 46] on link at bounding box center [197, 46] width 0 height 0
click at [197, 46] on icon at bounding box center [197, 46] width 0 height 0
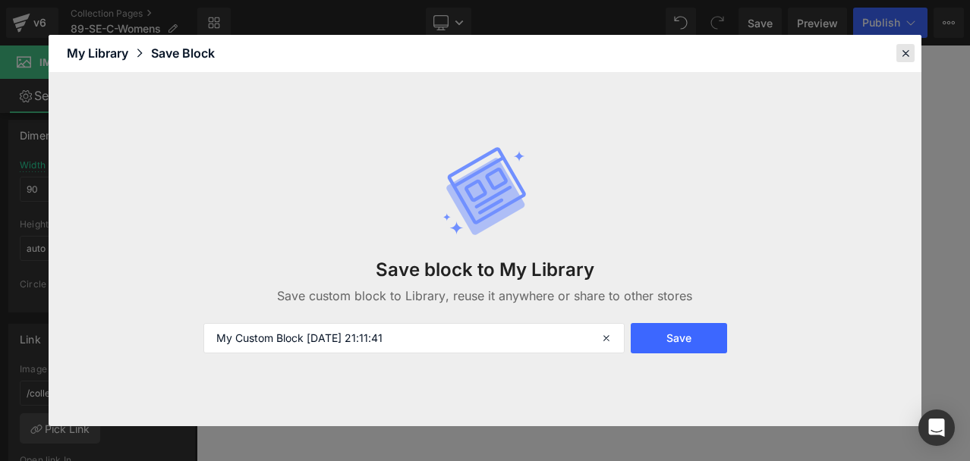
click at [904, 55] on icon at bounding box center [905, 53] width 14 height 14
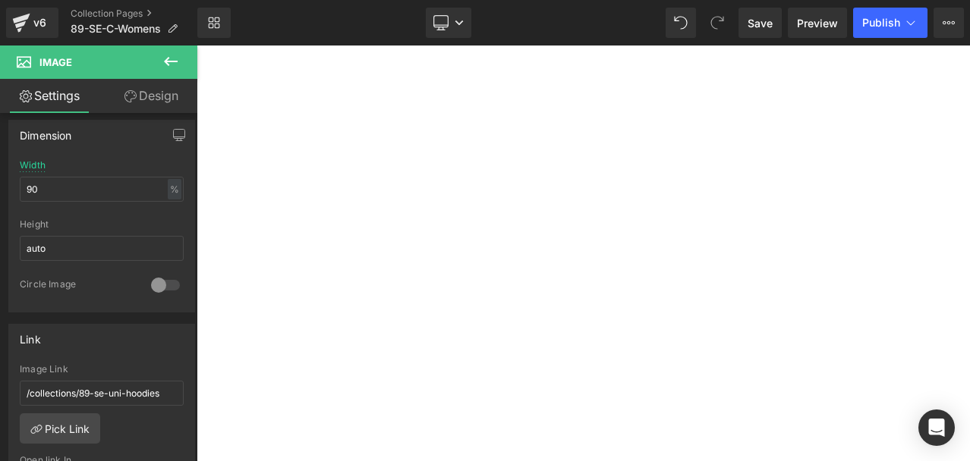
click at [197, 46] on link "Button" at bounding box center [197, 46] width 0 height 0
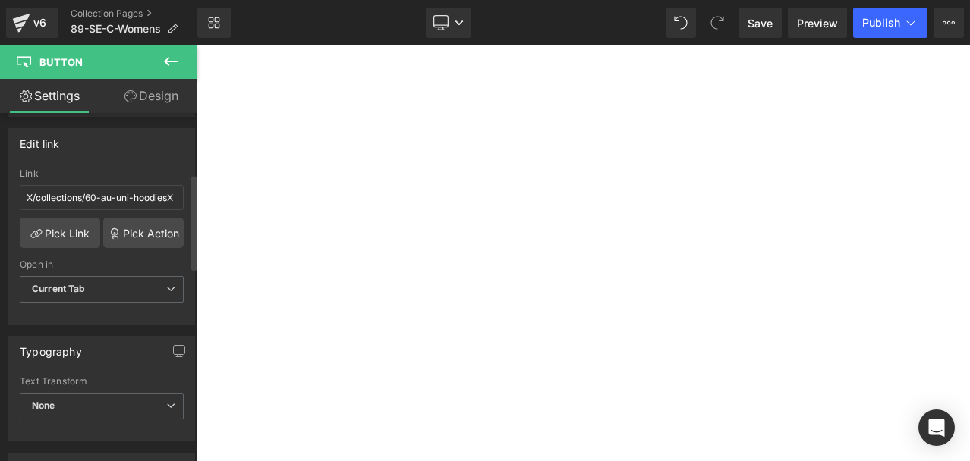
scroll to position [304, 0]
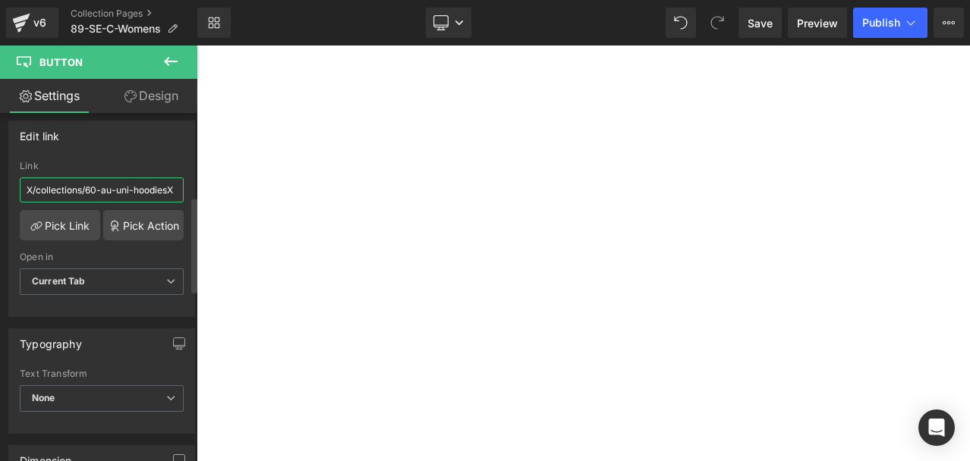
click at [96, 188] on input "X/collections/60-au-uni-hoodiesX" at bounding box center [102, 190] width 164 height 25
type input "/collections/89-se-uni-hoodies"
click at [197, 46] on span "Image" at bounding box center [197, 46] width 0 height 0
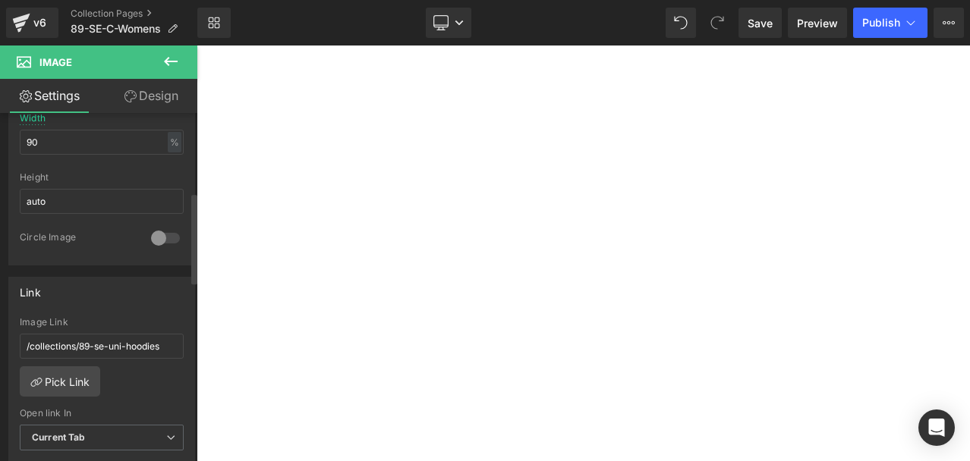
scroll to position [531, 0]
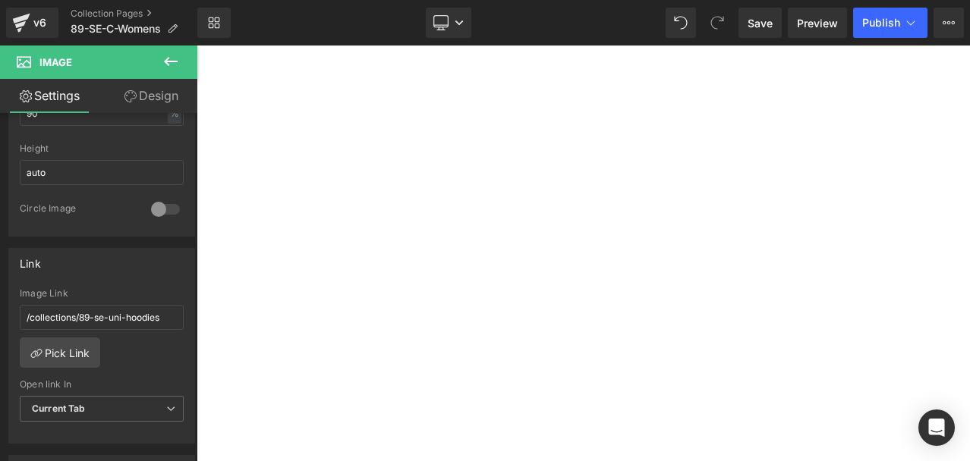
click at [197, 46] on span "Image" at bounding box center [197, 46] width 0 height 0
click at [109, 309] on input "X/collections/60-au-uni-sweatshirtsX" at bounding box center [102, 317] width 164 height 25
drag, startPoint x: 109, startPoint y: 309, endPoint x: 101, endPoint y: 318, distance: 12.4
click at [101, 318] on input "X/collections/60-au-uni-sweatshirtsX" at bounding box center [102, 317] width 164 height 25
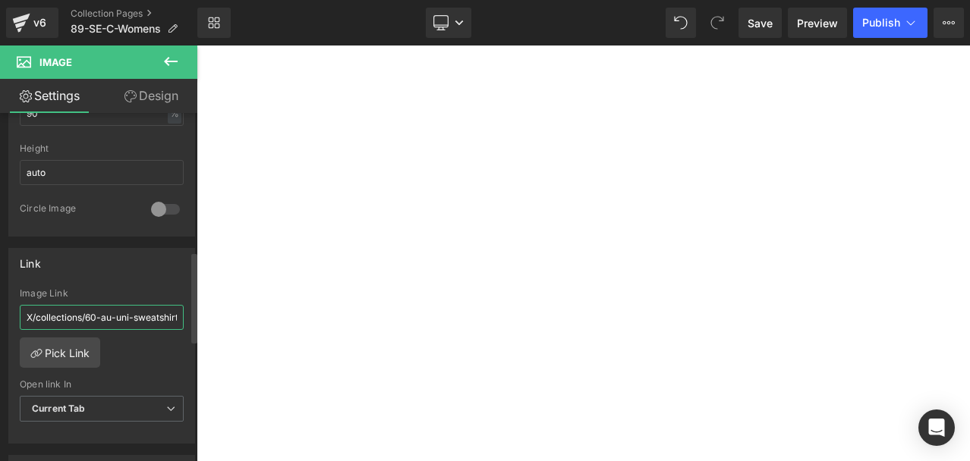
click at [101, 318] on input "X/collections/60-au-uni-sweatshirtsX" at bounding box center [102, 317] width 164 height 25
paste input "/collections/89-se-uni-sweatshirts"
type input "/collections/89-se-uni-sweatshirts"
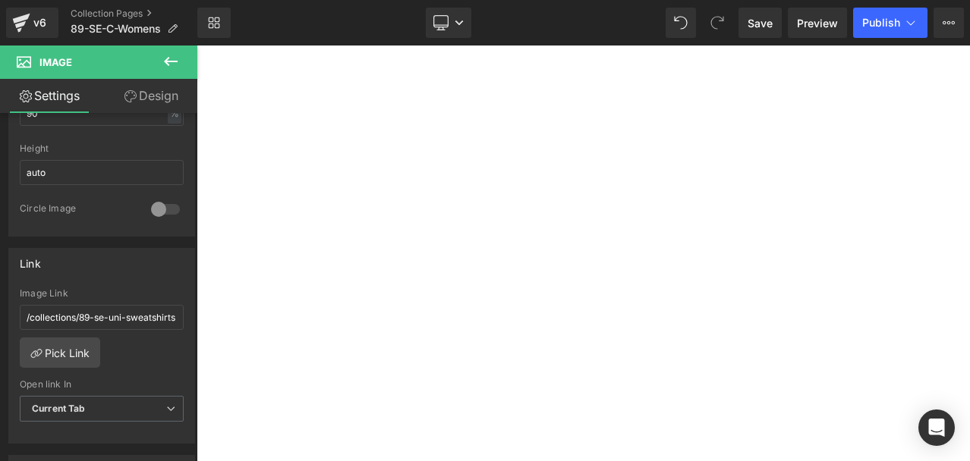
click at [197, 46] on span "Button" at bounding box center [197, 46] width 0 height 0
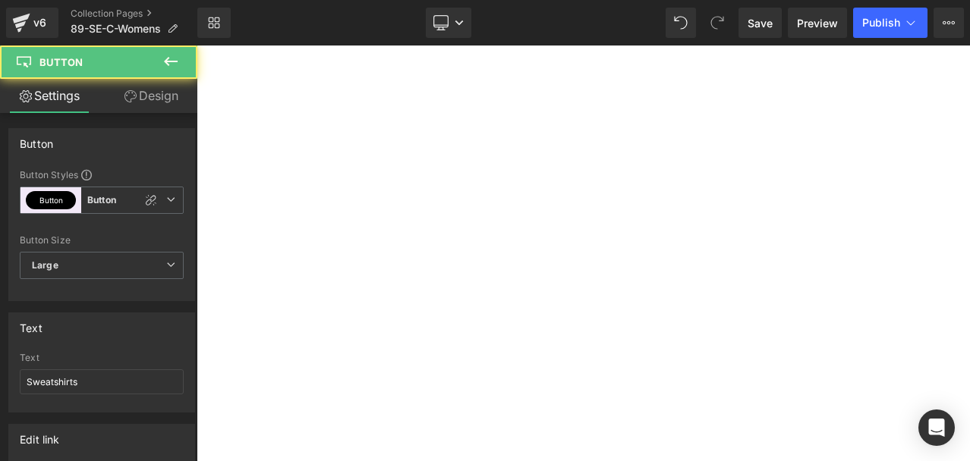
click at [197, 46] on span "Button" at bounding box center [197, 46] width 0 height 0
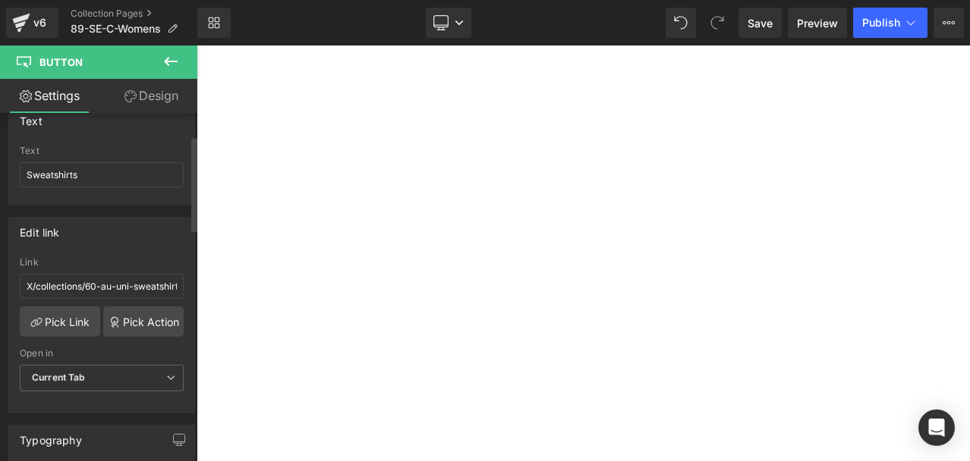
scroll to position [228, 0]
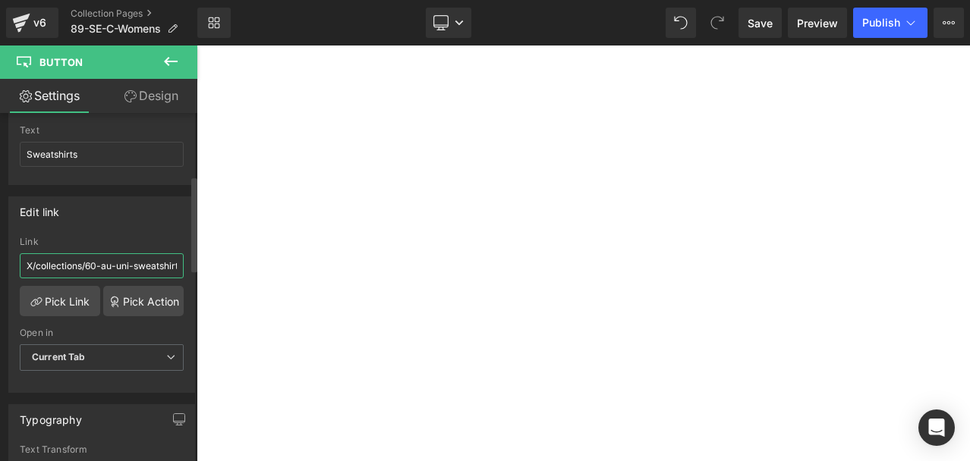
click at [115, 265] on input "X/collections/60-au-uni-sweatshirtsX" at bounding box center [102, 265] width 164 height 25
paste input "/collections/89-se-uni-sweatshirts"
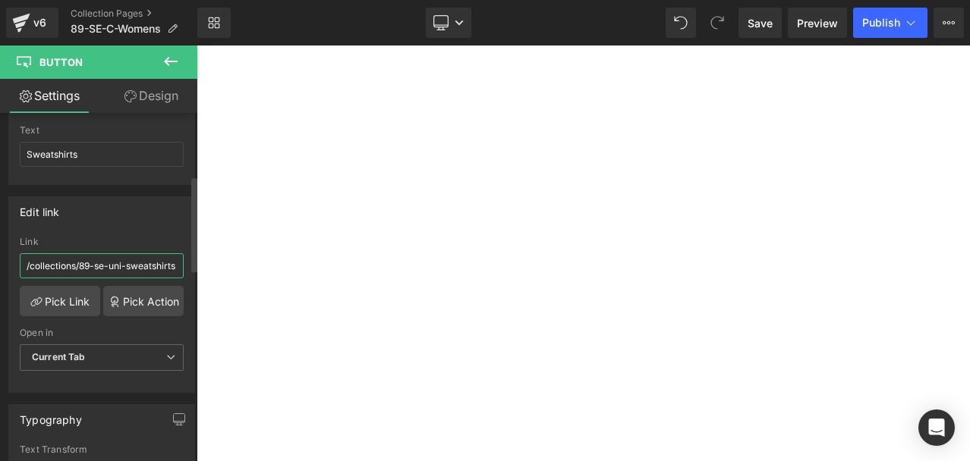
type input "/collections/89-se-uni-sweatshirts"
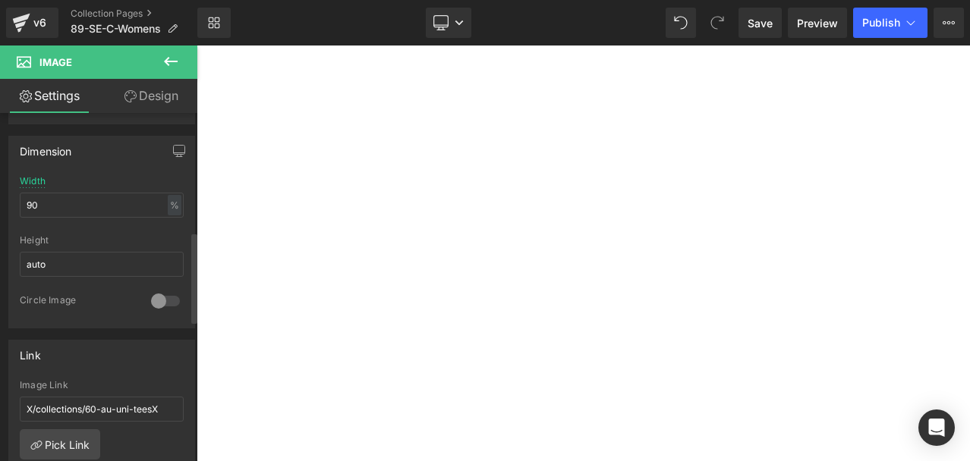
scroll to position [455, 0]
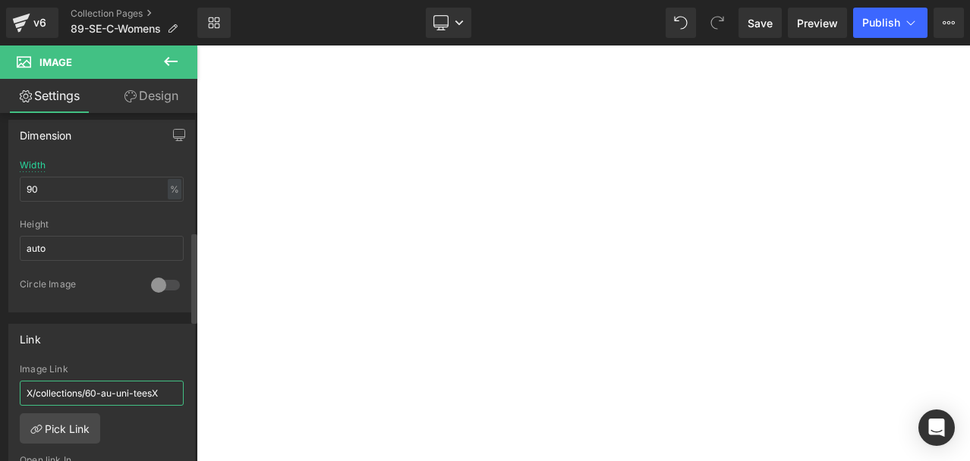
click at [95, 387] on input "X/collections/60-au-uni-teesX" at bounding box center [102, 393] width 164 height 25
paste input "/collections/89-se-uni-tees"
type input "/collections/89-se-uni-tees"
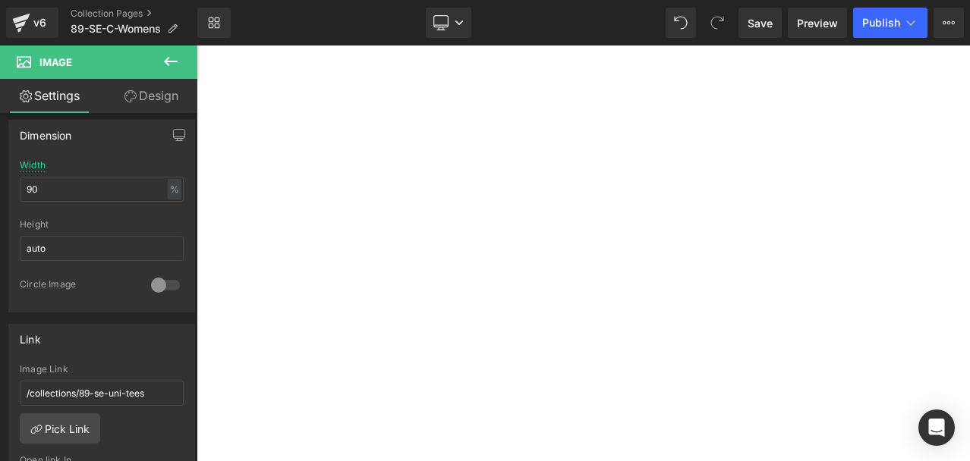
click at [197, 46] on span "Button" at bounding box center [197, 46] width 0 height 0
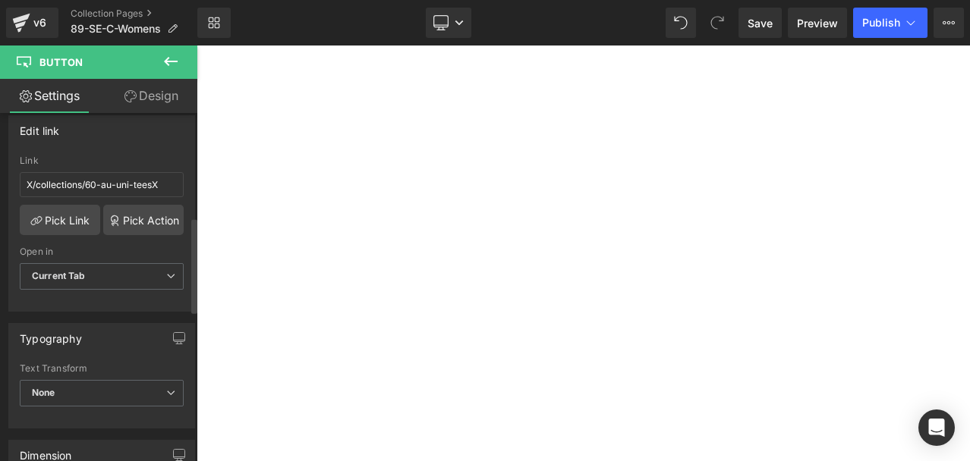
scroll to position [304, 0]
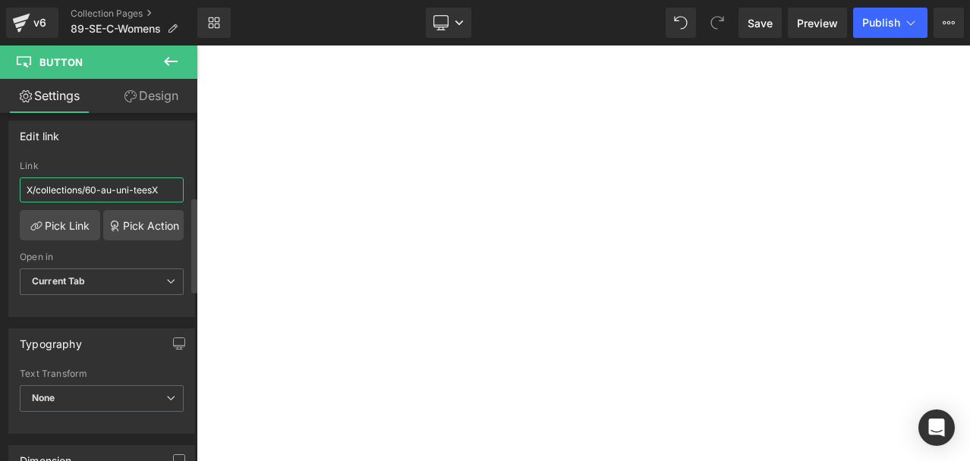
click at [91, 187] on input "X/collections/60-au-uni-teesX" at bounding box center [102, 190] width 164 height 25
paste input "/collections/89-se-uni-tees"
type input "/collections/89-se-uni-tees"
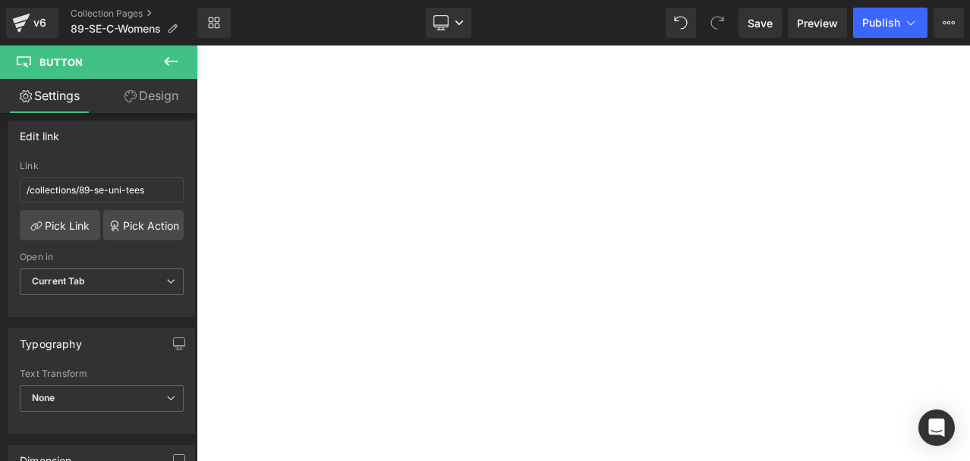
click at [197, 46] on span "Image" at bounding box center [197, 46] width 0 height 0
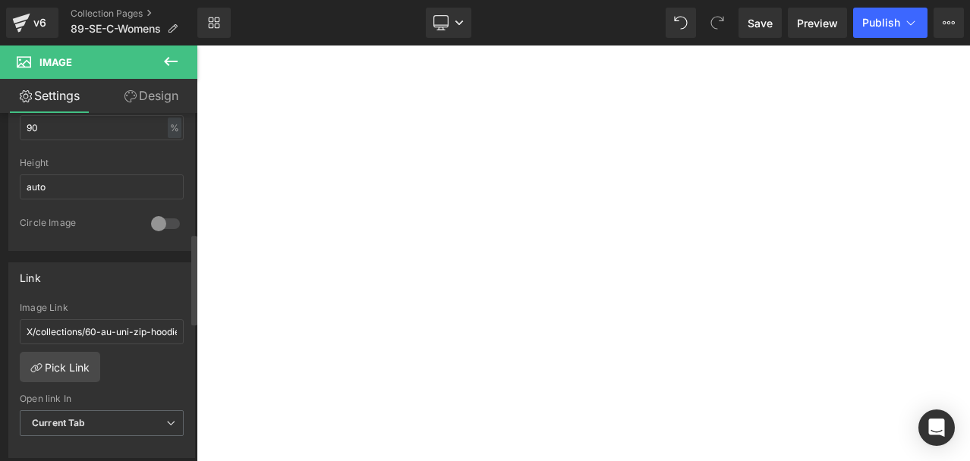
scroll to position [531, 0]
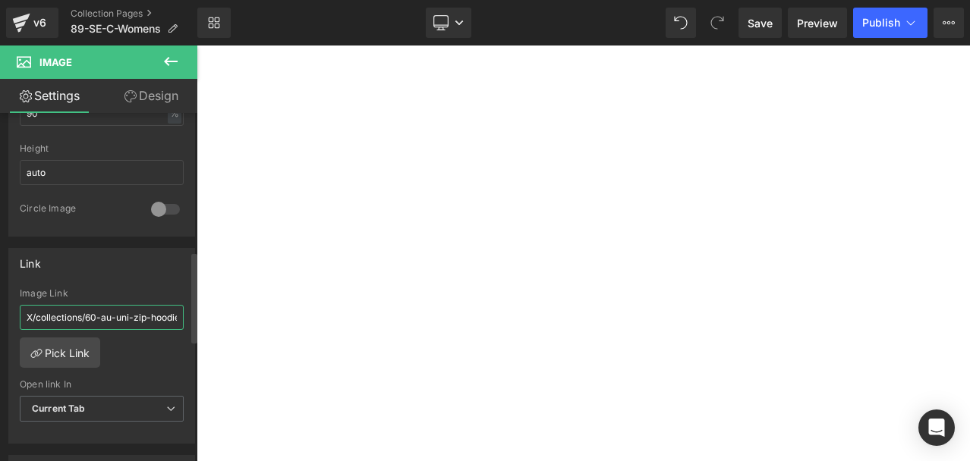
click at [90, 309] on input "X/collections/60-au-uni-zip-hoodiesX" at bounding box center [102, 317] width 164 height 25
paste input "/collections/89-se-uni-zip-hoodies"
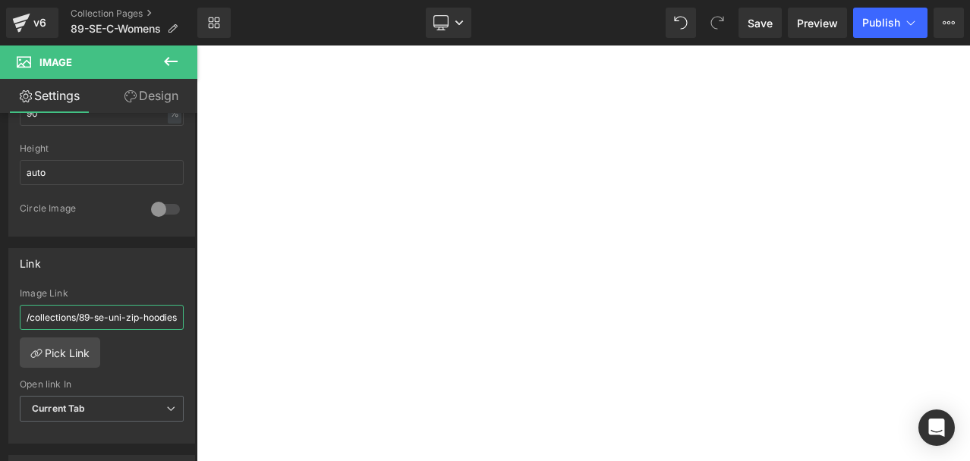
type input "/collections/89-se-uni-zip-hoodies"
click at [448, 395] on div "Rendering Content" at bounding box center [485, 401] width 93 height 17
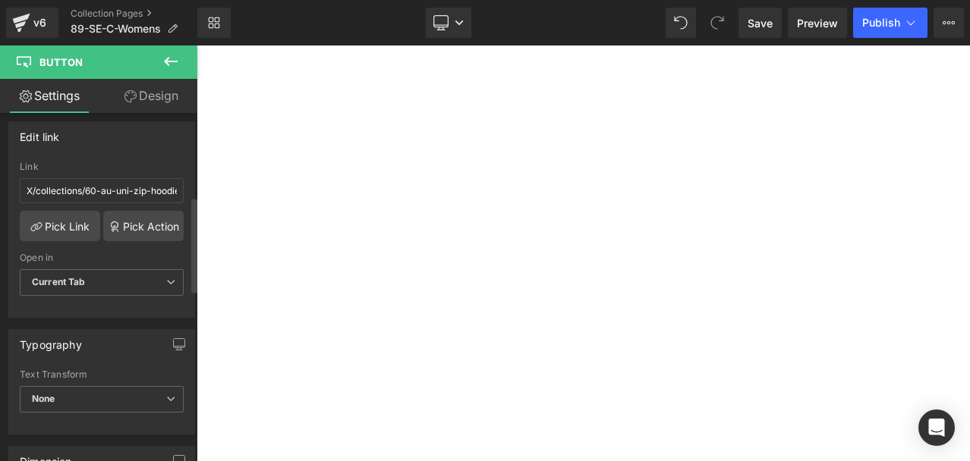
scroll to position [304, 0]
click at [100, 184] on input "X/collections/60-au-uni-zip-hoodiesX" at bounding box center [102, 190] width 164 height 25
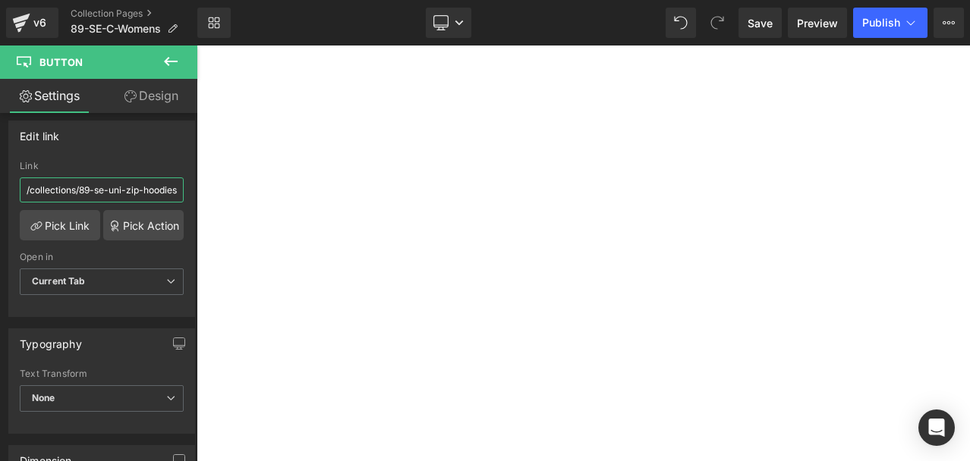
type input "/collections/89-se-uni-zip-hoodies"
click at [453, 407] on div "Rendering Content" at bounding box center [485, 401] width 93 height 17
click at [197, 46] on span "Image" at bounding box center [197, 46] width 0 height 0
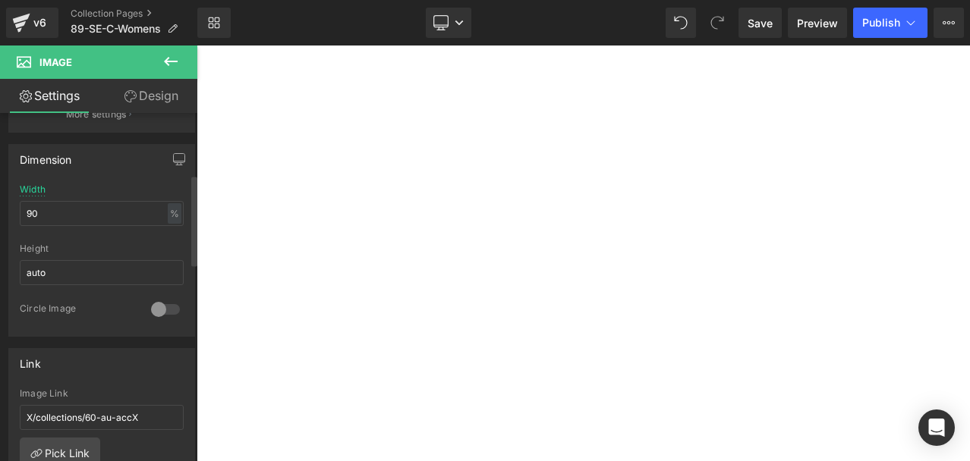
scroll to position [455, 0]
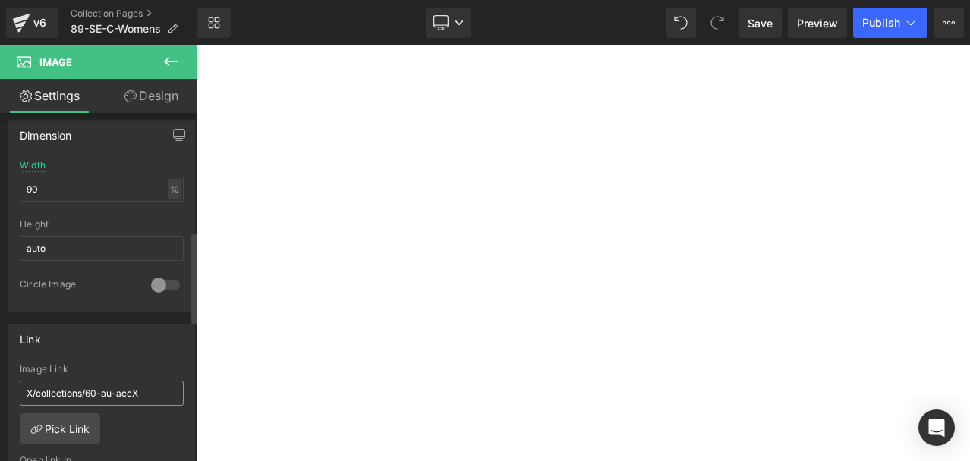
click at [81, 390] on input "X/collections/60-au-accX" at bounding box center [102, 393] width 164 height 25
paste input "/collections/89-se-acc"
type input "/collections/89-se-acc"
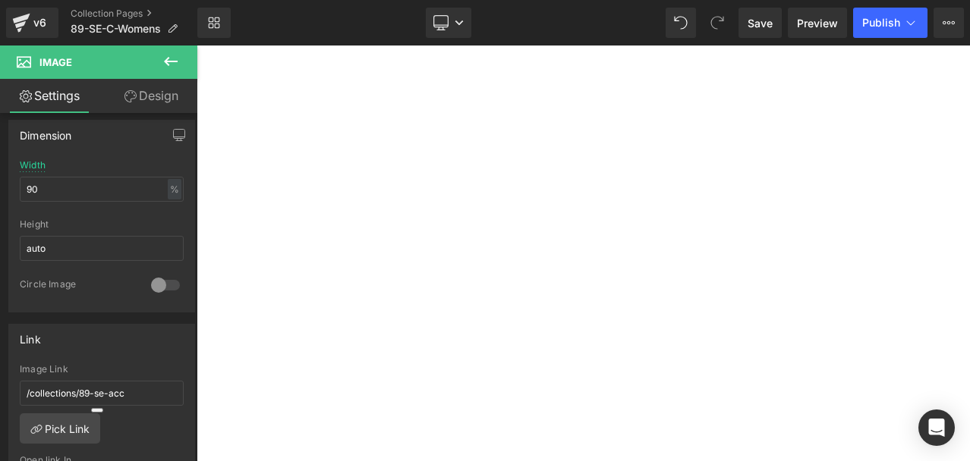
click at [197, 46] on span "Button" at bounding box center [197, 46] width 0 height 0
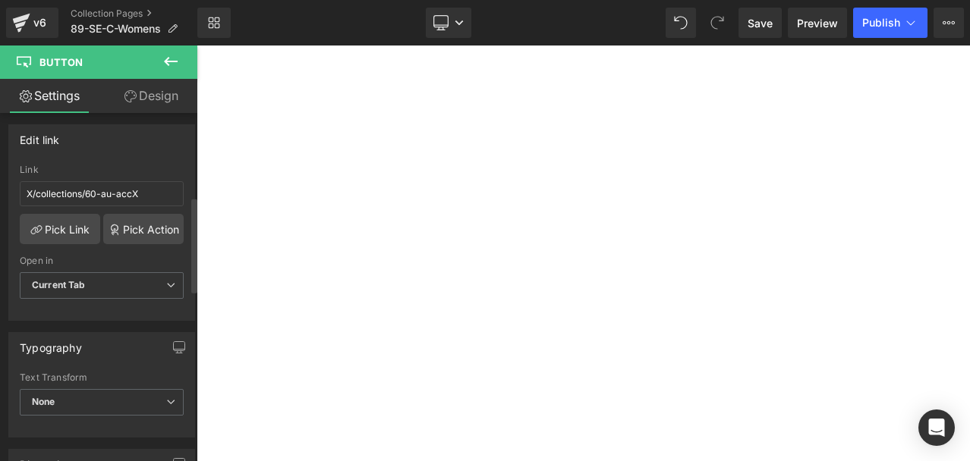
scroll to position [304, 0]
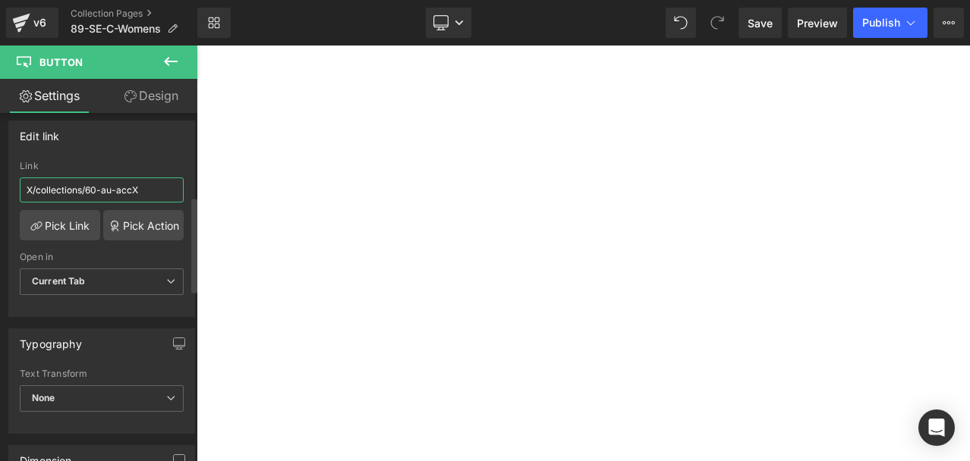
click at [84, 185] on input "X/collections/60-au-accX" at bounding box center [102, 190] width 164 height 25
paste input "/collections/89-se-acc"
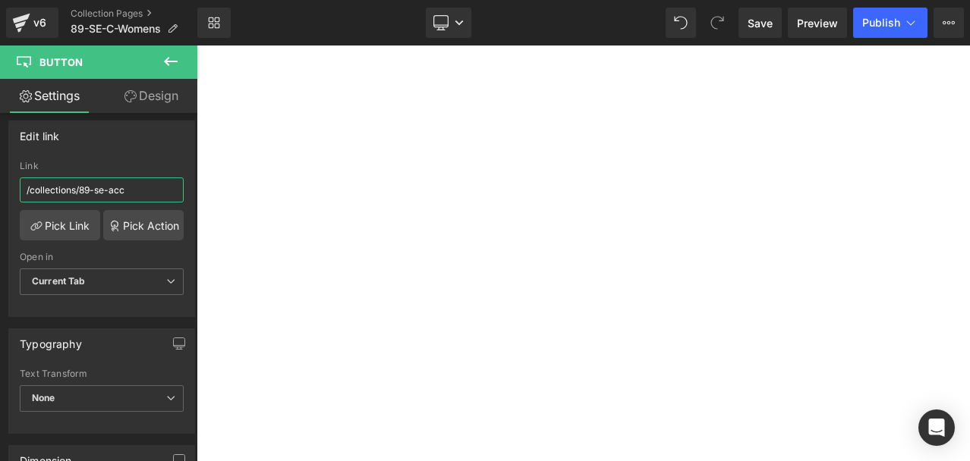
type input "/collections/89-se-acc"
click at [197, 46] on span "Button" at bounding box center [197, 46] width 0 height 0
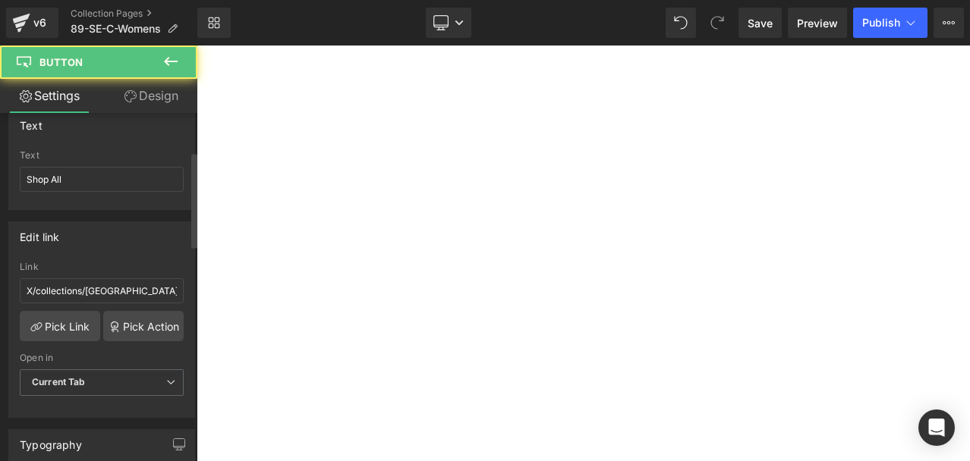
scroll to position [228, 0]
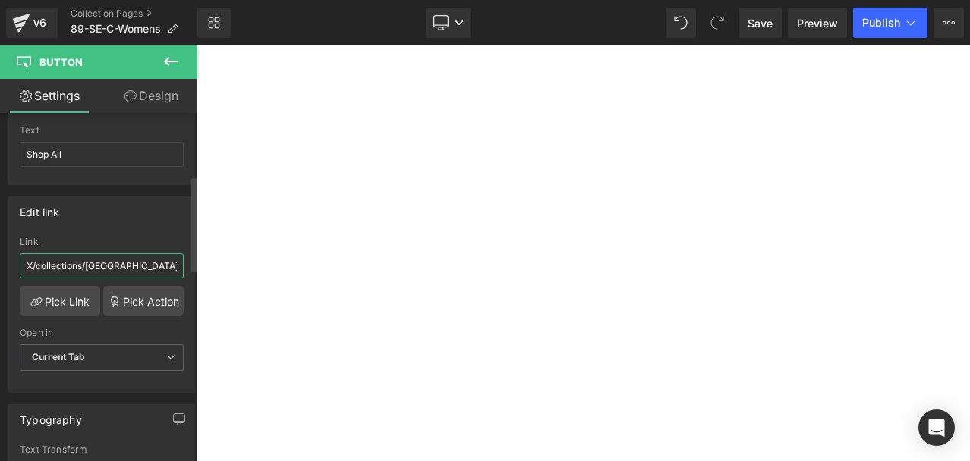
click at [124, 262] on input "X/collections/[GEOGRAPHIC_DATA]" at bounding box center [102, 265] width 164 height 25
paste input "/collections/sweden"
type input "/collections/sweden"
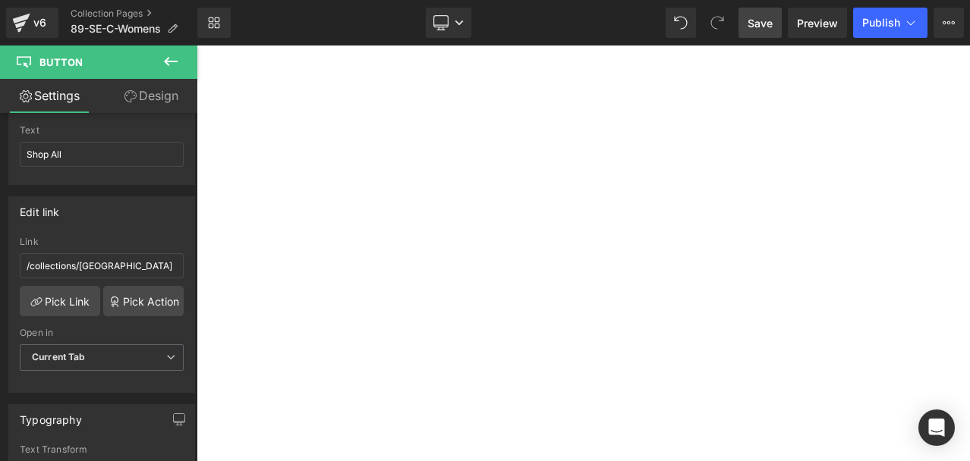
click at [767, 23] on span "Save" at bounding box center [759, 23] width 25 height 16
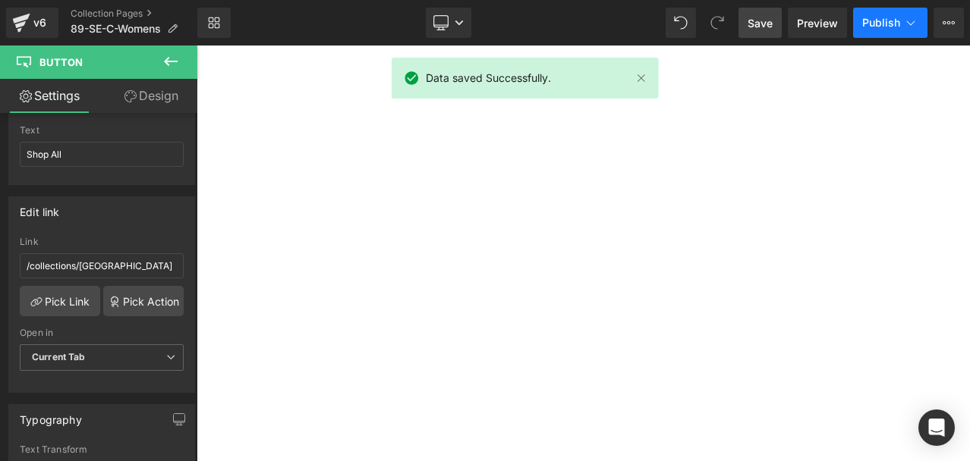
click at [904, 20] on icon at bounding box center [910, 22] width 15 height 15
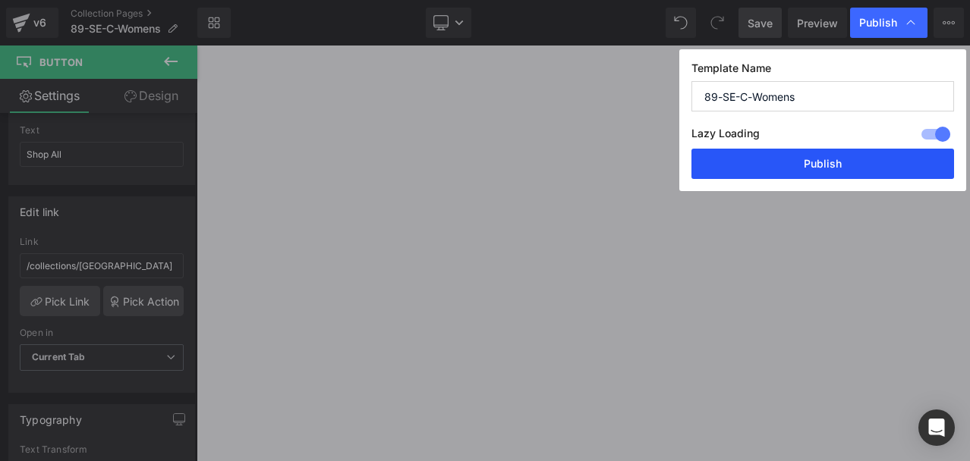
click at [832, 156] on button "Publish" at bounding box center [822, 164] width 263 height 30
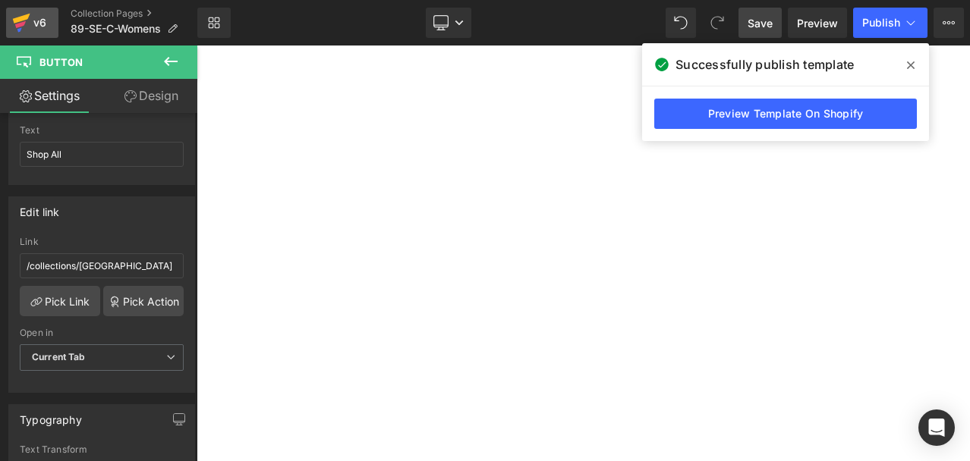
click at [29, 18] on icon at bounding box center [21, 23] width 18 height 38
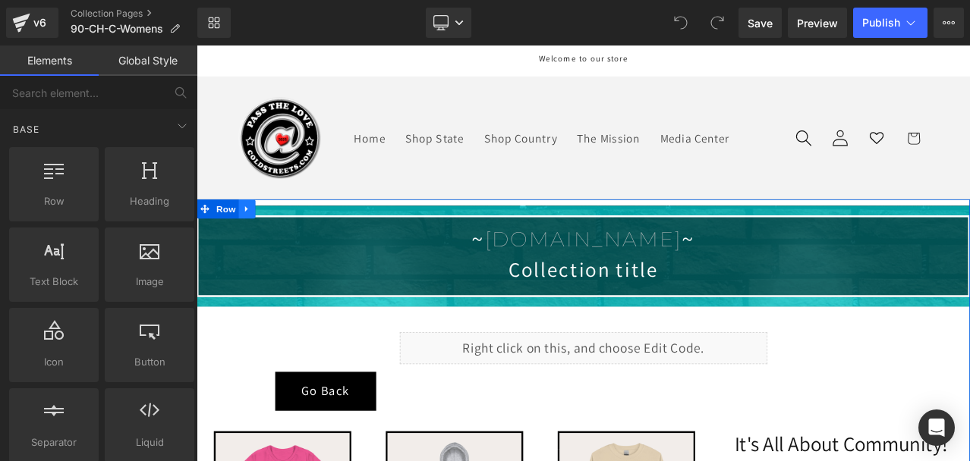
click at [254, 239] on icon at bounding box center [255, 240] width 3 height 7
click at [291, 238] on icon at bounding box center [296, 239] width 11 height 11
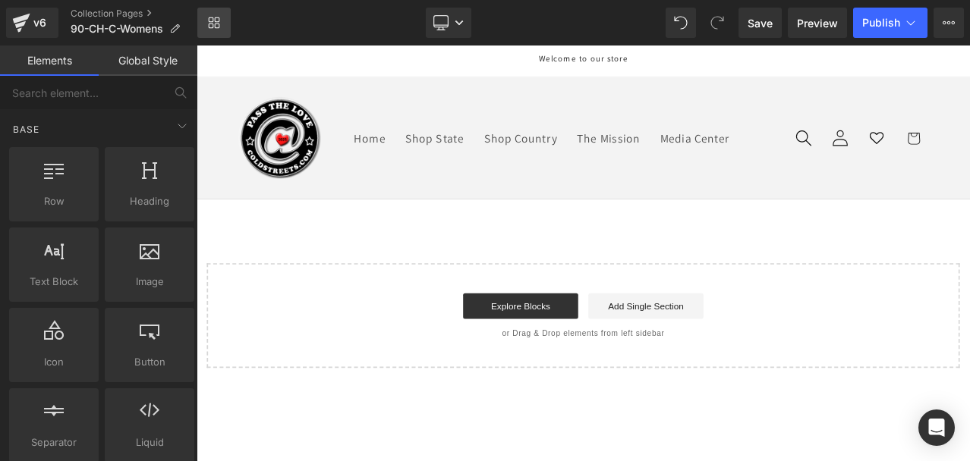
click at [212, 24] on icon at bounding box center [211, 26] width 5 height 5
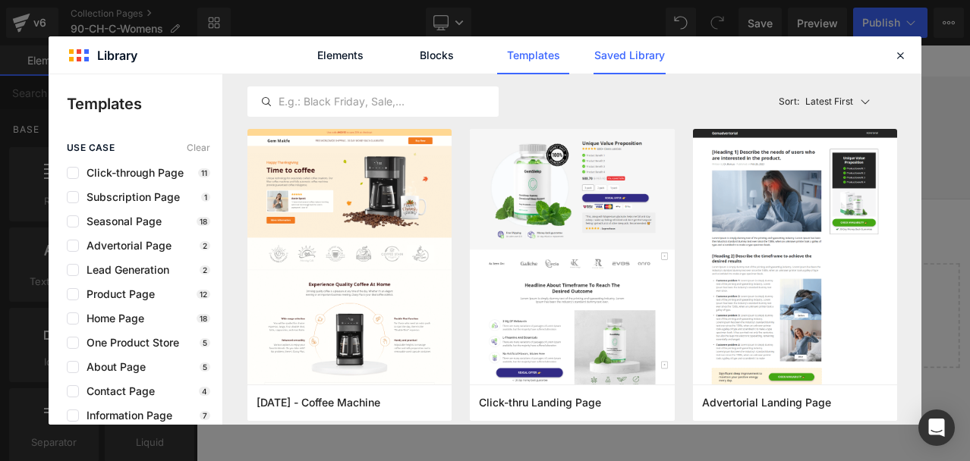
click at [0, 0] on link "Saved Library" at bounding box center [0, 0] width 0 height 0
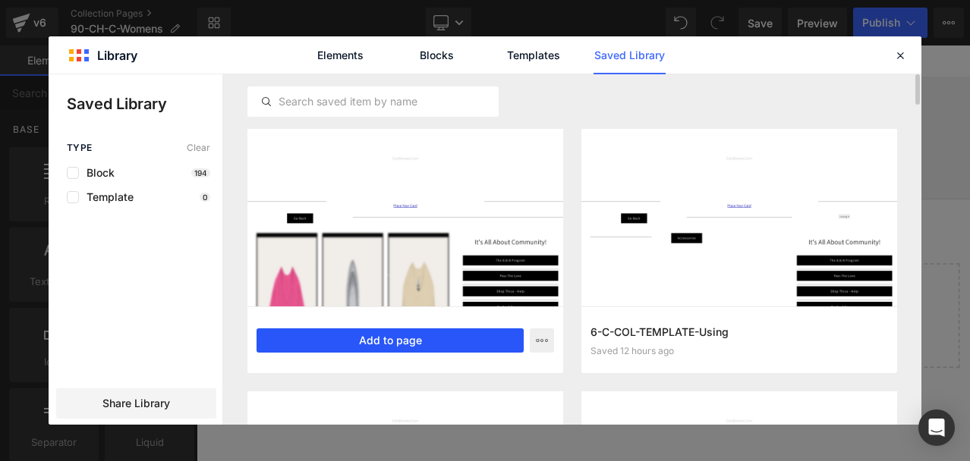
click at [371, 331] on button "Add to page" at bounding box center [389, 341] width 267 height 24
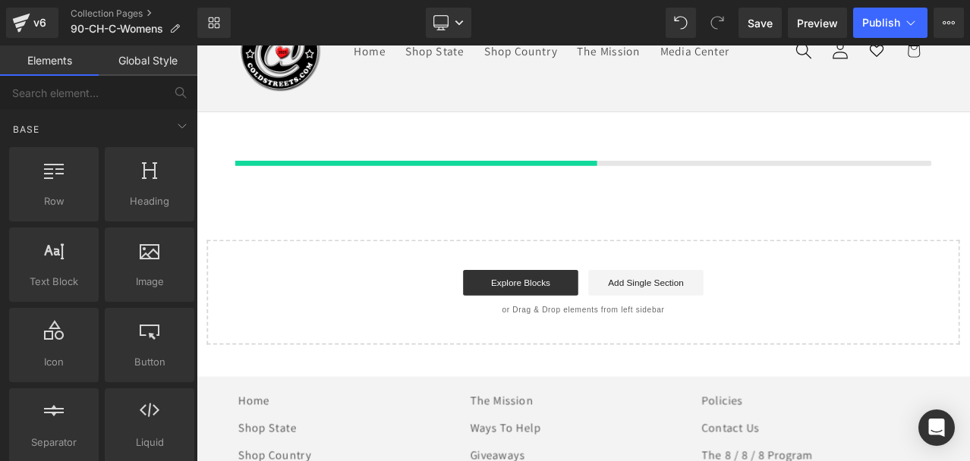
scroll to position [107, 0]
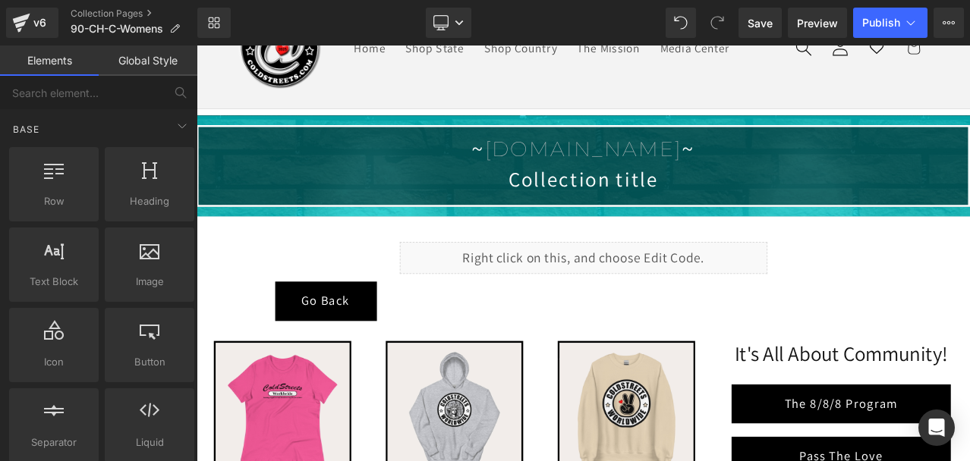
click at [163, 60] on link "Global Style" at bounding box center [148, 61] width 99 height 30
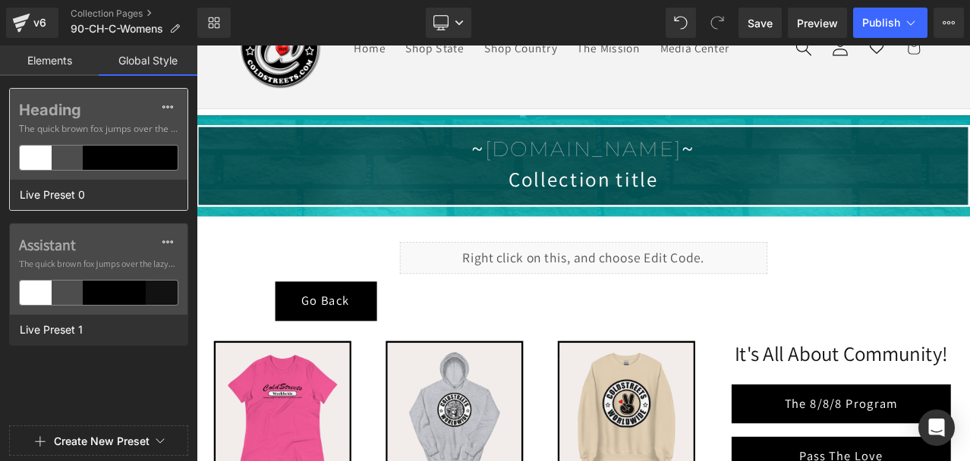
click at [119, 153] on div at bounding box center [131, 158] width 32 height 24
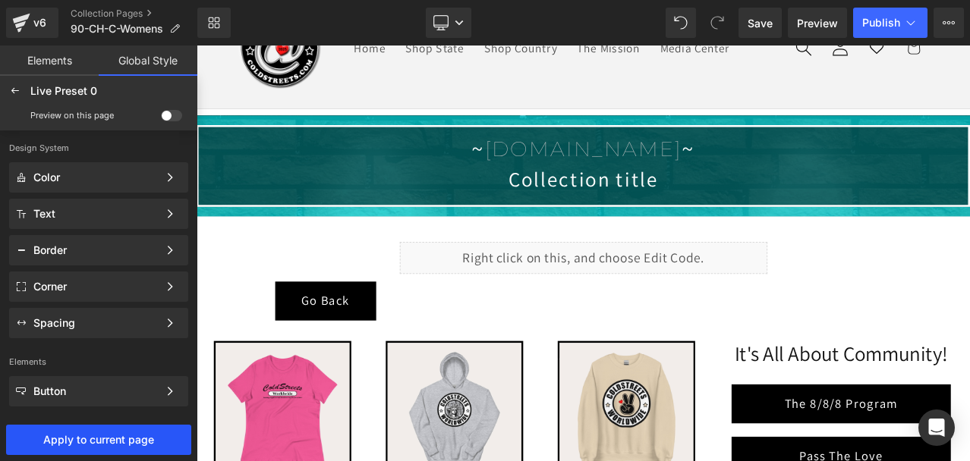
click at [118, 431] on button "Apply to current page" at bounding box center [98, 440] width 185 height 30
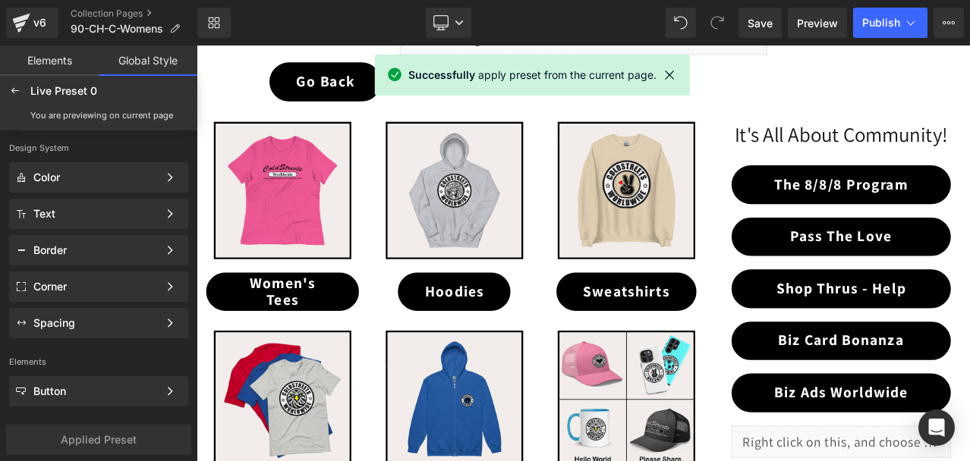
scroll to position [411, 0]
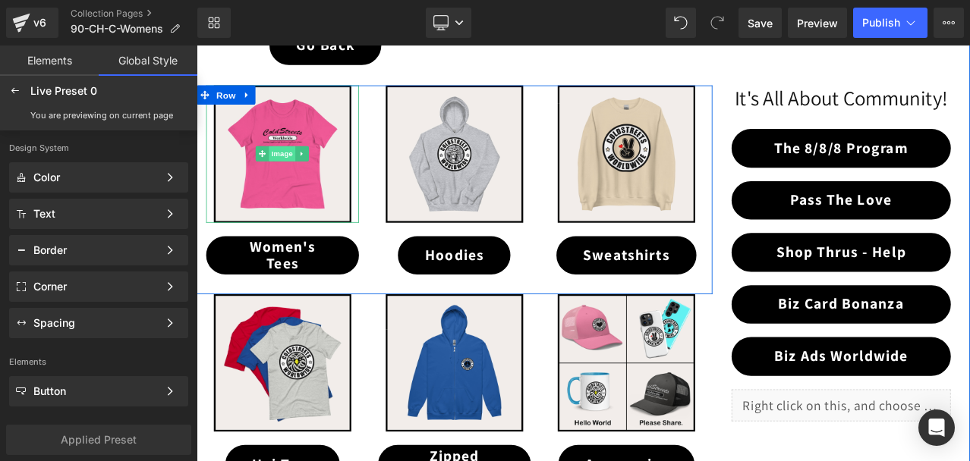
click at [284, 169] on span "Image" at bounding box center [299, 174] width 32 height 18
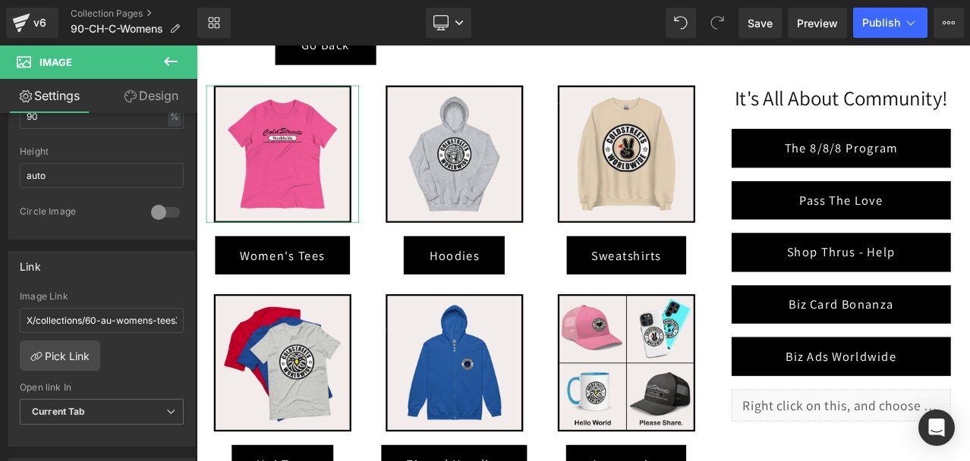
scroll to position [531, 0]
click at [107, 313] on input "X/collections/60-au-womens-teesX" at bounding box center [102, 317] width 164 height 25
paste input "/collections/90-ch-womens-tees"
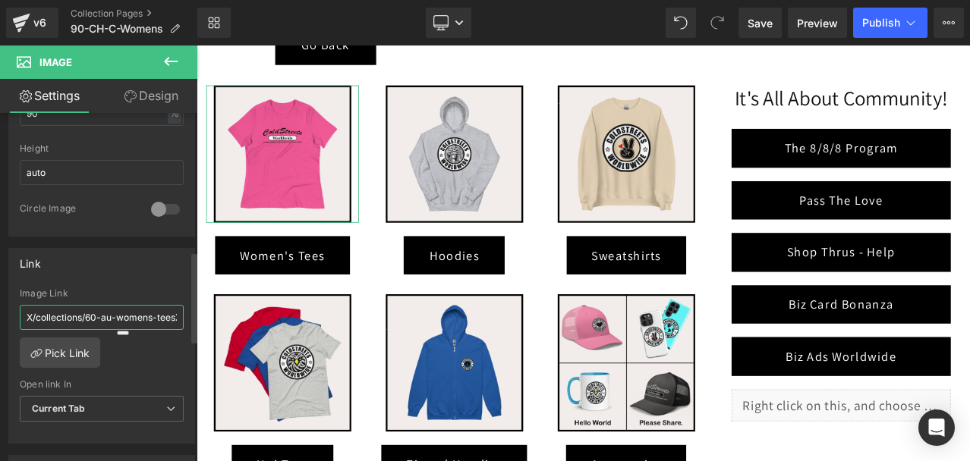
type input "/collections/90-ch-womens-tees"
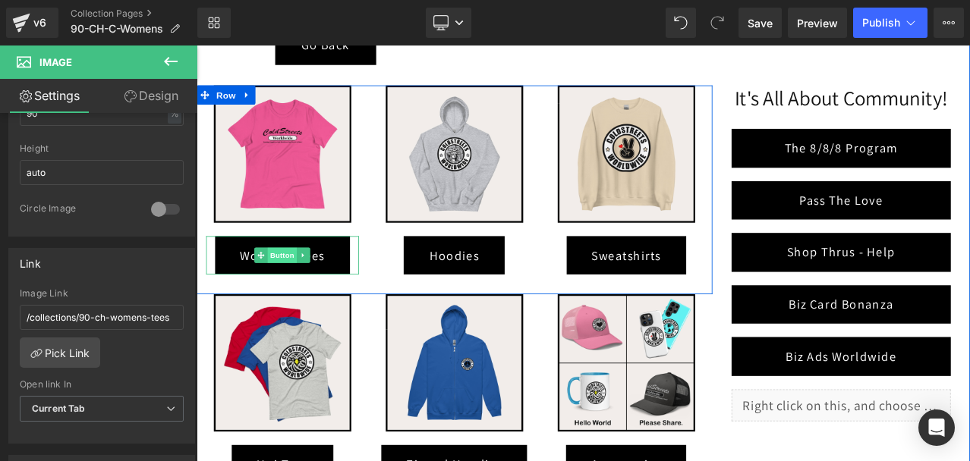
click at [298, 289] on span "Button" at bounding box center [299, 295] width 35 height 18
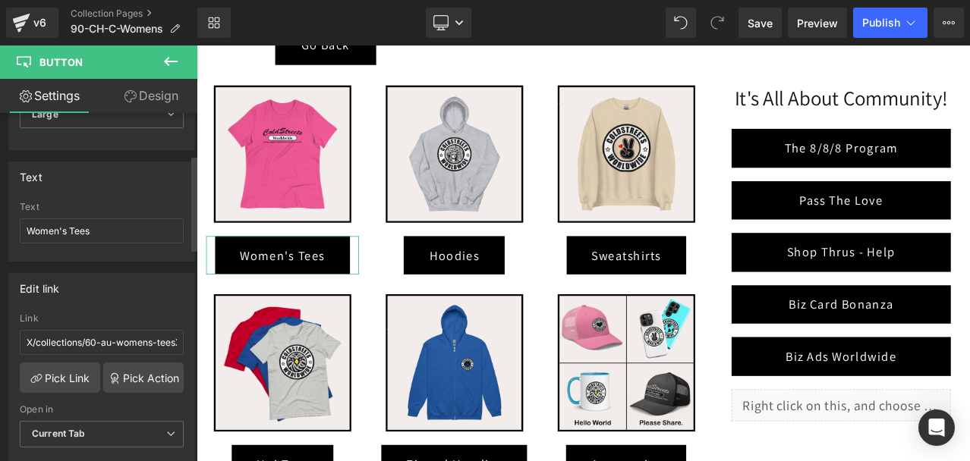
scroll to position [152, 0]
click at [91, 334] on input "X/collections/60-au-womens-teesX" at bounding box center [102, 341] width 164 height 25
paste input "/collections/90-ch-womens-tees"
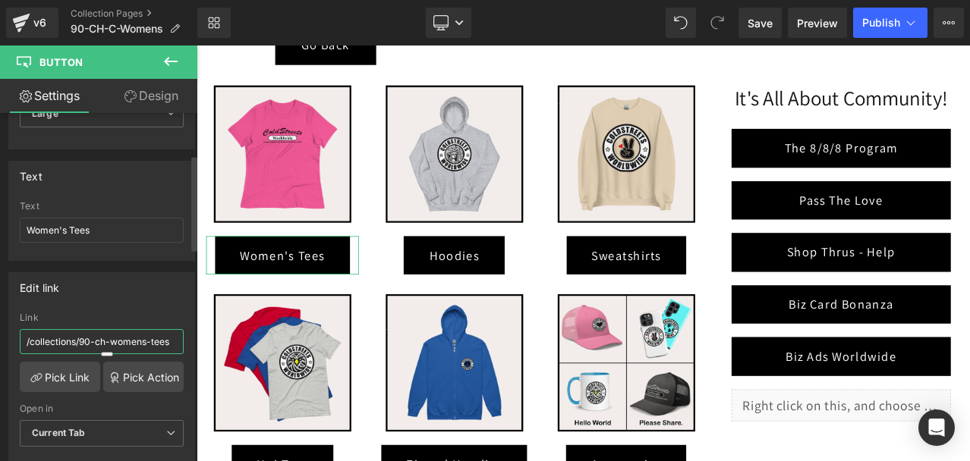
type input "/collections/90-ch-womens-tees"
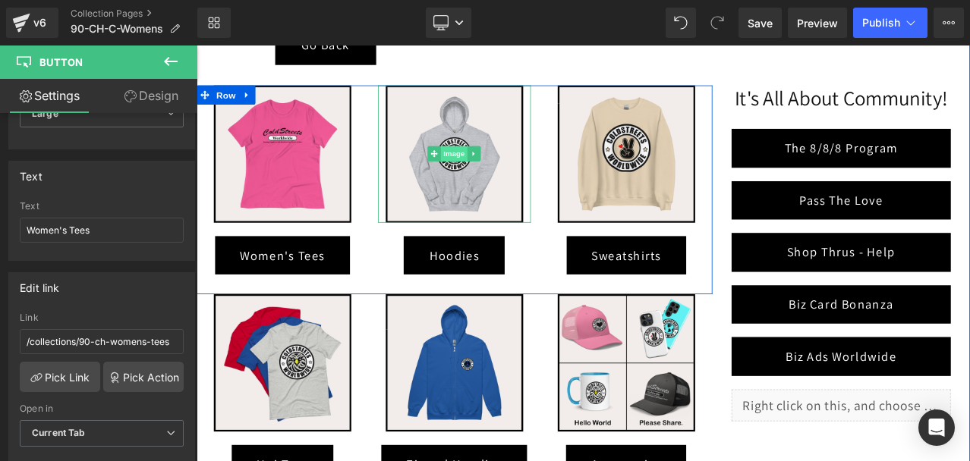
click at [495, 171] on span "Image" at bounding box center [503, 174] width 32 height 18
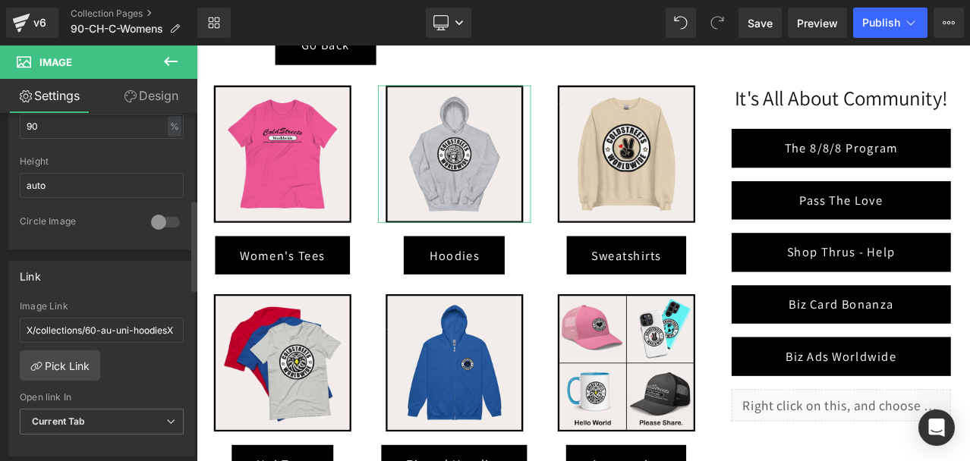
scroll to position [531, 0]
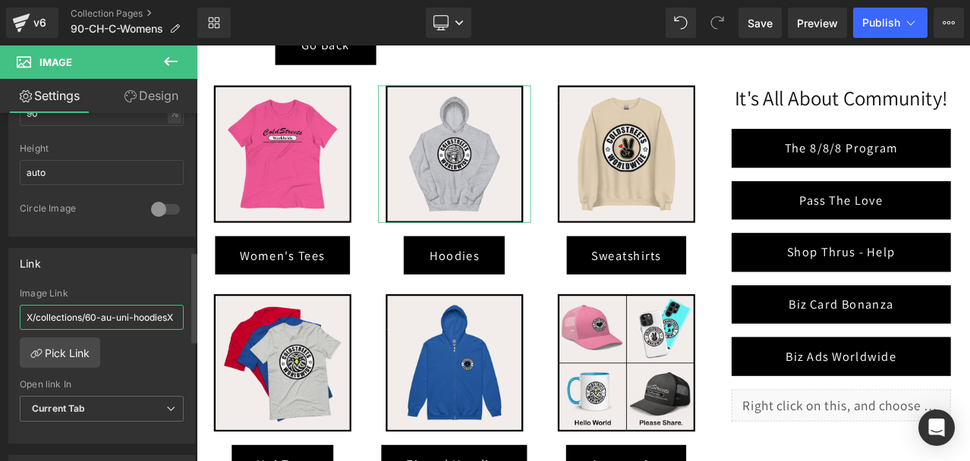
click at [104, 319] on input "X/collections/60-au-uni-hoodiesX" at bounding box center [102, 317] width 164 height 25
paste input "/collections/90-ch-uni-hoodies"
type input "/collections/90-ch-uni-hoodies"
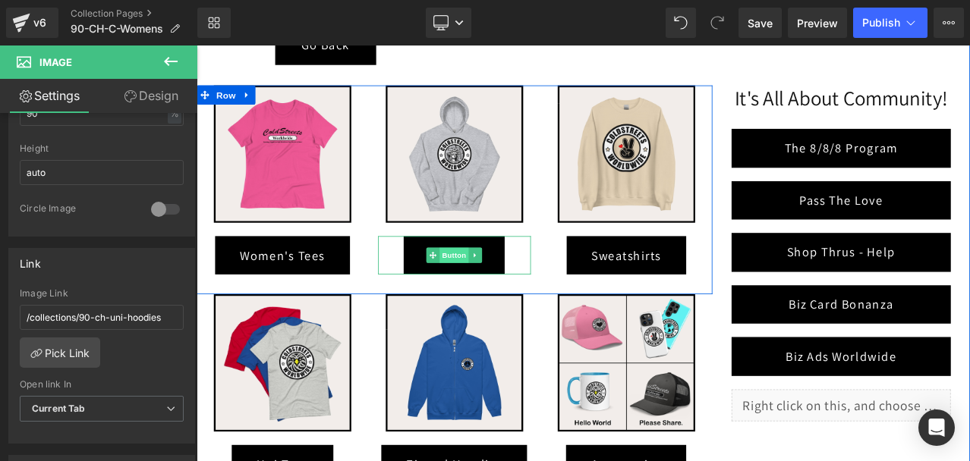
click at [497, 287] on span "Button" at bounding box center [503, 295] width 35 height 18
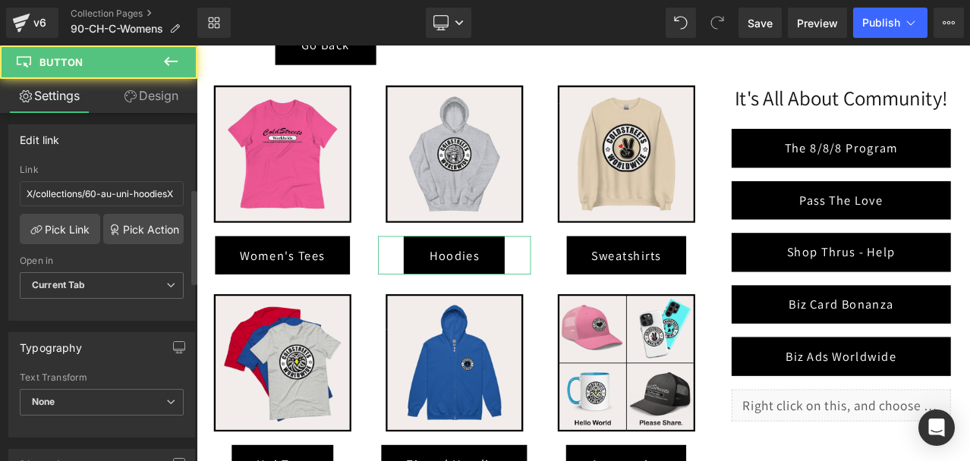
scroll to position [304, 0]
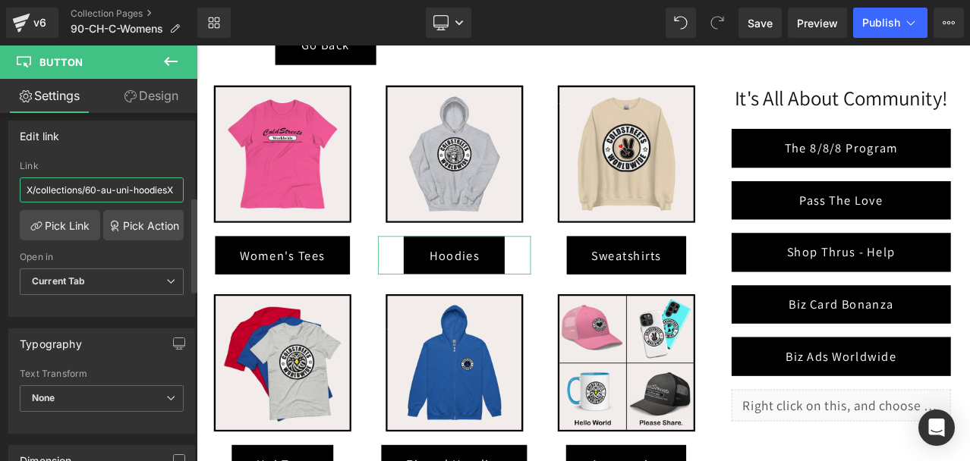
click at [110, 181] on input "X/collections/60-au-uni-hoodiesX" at bounding box center [102, 190] width 164 height 25
paste input "/collections/90-ch-uni-hoodies"
type input "/collections/90-ch-uni-hoodies"
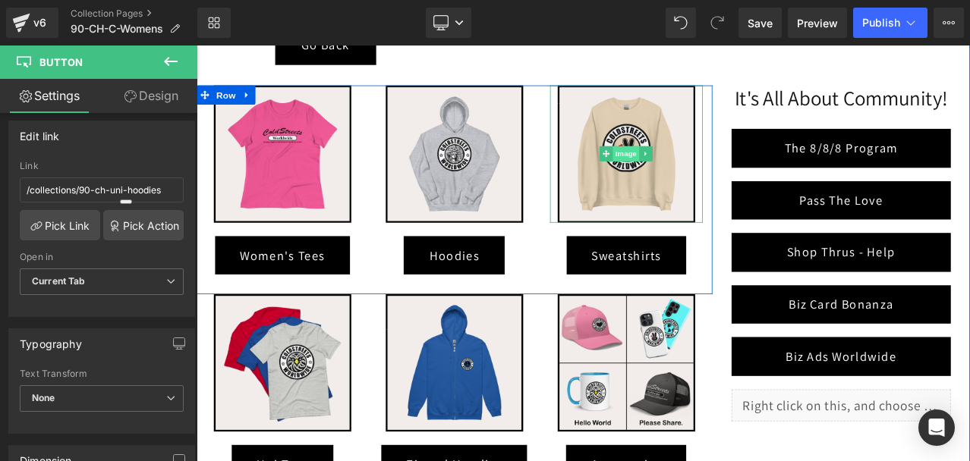
click at [695, 178] on span "Image" at bounding box center [707, 174] width 32 height 18
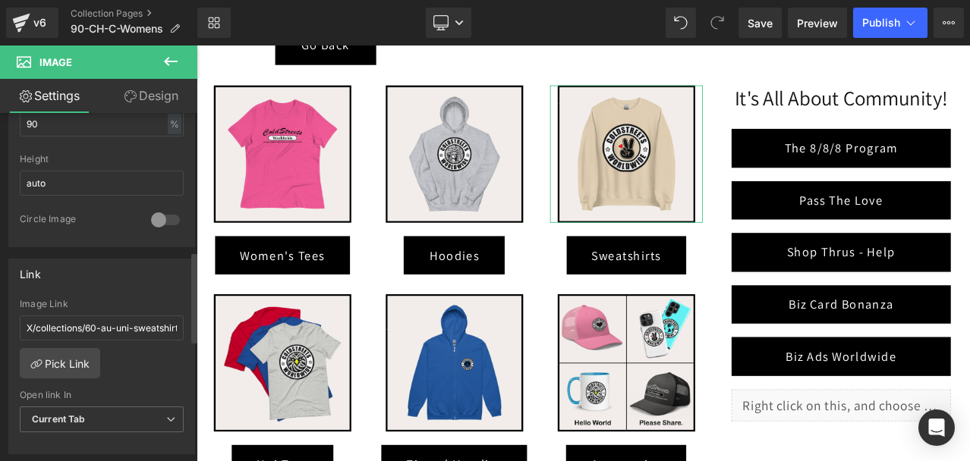
scroll to position [531, 0]
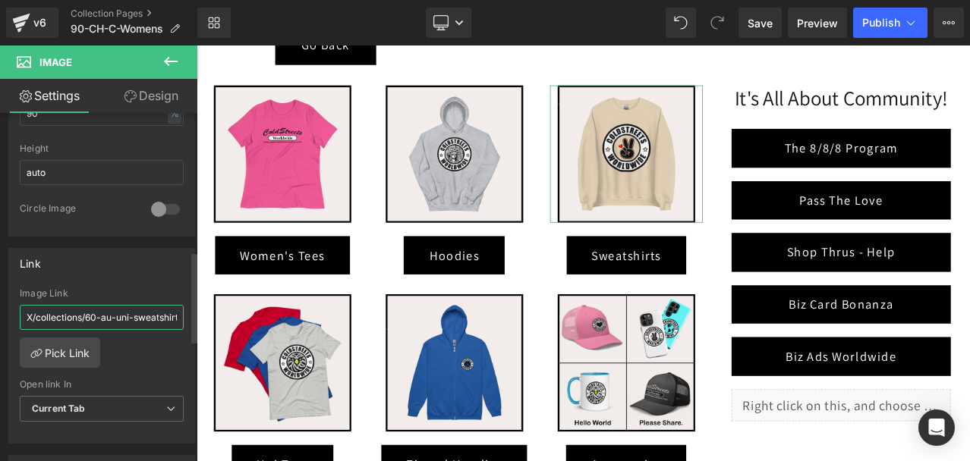
click at [99, 313] on input "X/collections/60-au-uni-sweatshirtsX" at bounding box center [102, 317] width 164 height 25
paste input "/collections/90-ch-uni-sweatshirts"
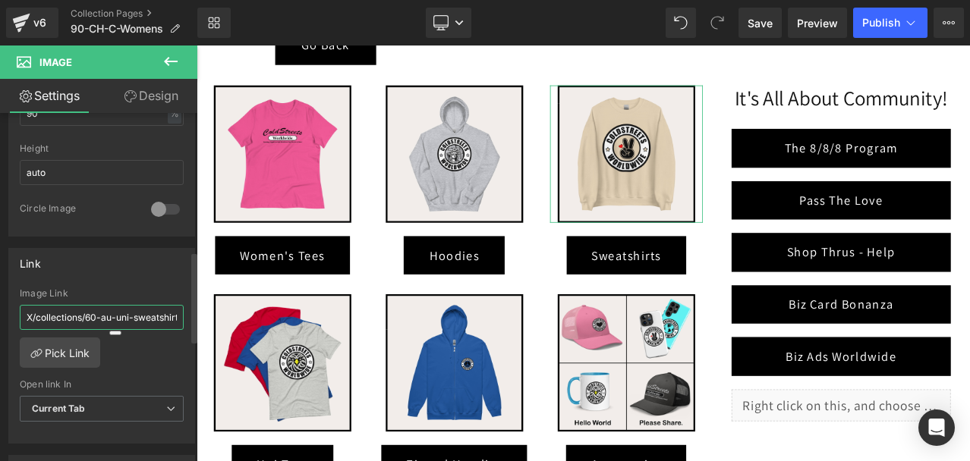
type input "/collections/90-ch-uni-sweatshirts"
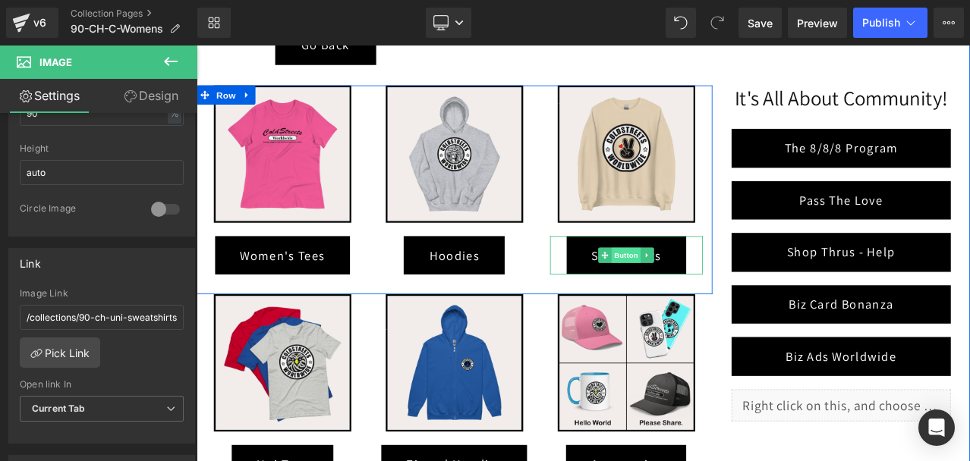
click at [704, 288] on span "Button" at bounding box center [706, 295] width 35 height 18
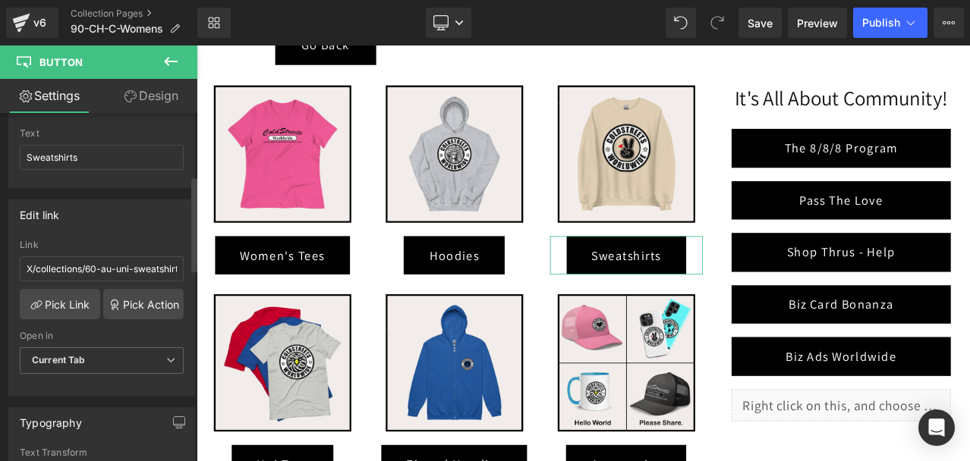
scroll to position [228, 0]
click at [118, 256] on input "X/collections/60-au-uni-sweatshirtsX" at bounding box center [102, 265] width 164 height 25
paste input "/collections/90-ch-uni-sweatshirts"
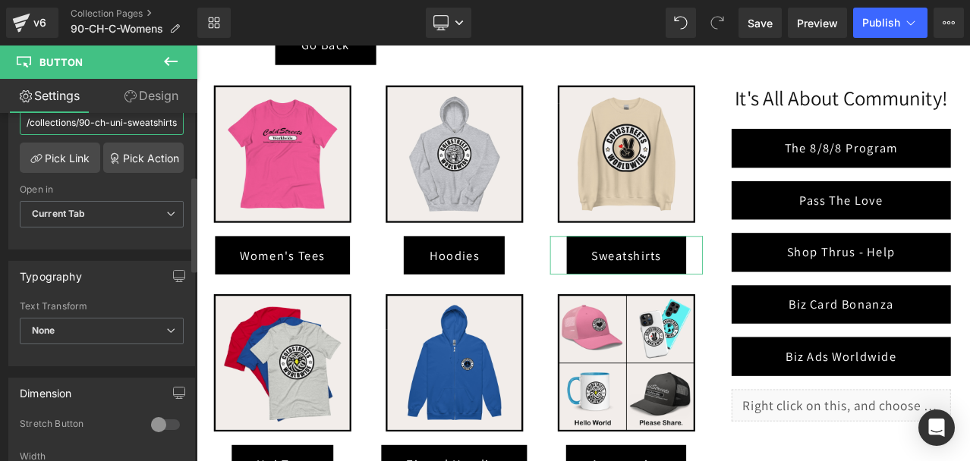
scroll to position [379, 0]
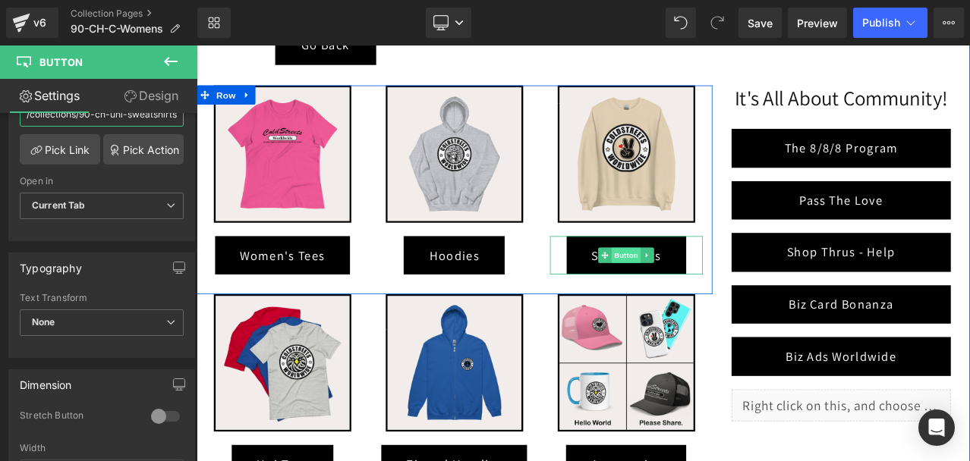
click at [692, 297] on span "Button" at bounding box center [706, 295] width 35 height 18
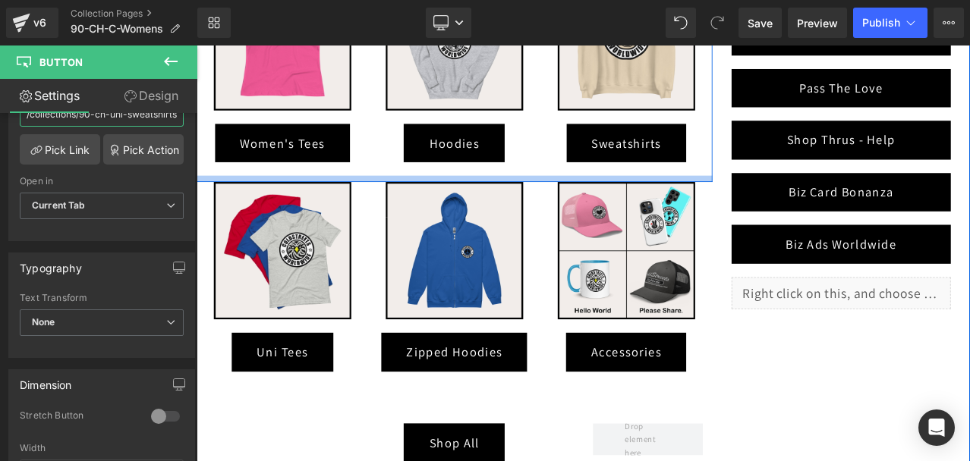
scroll to position [562, 0]
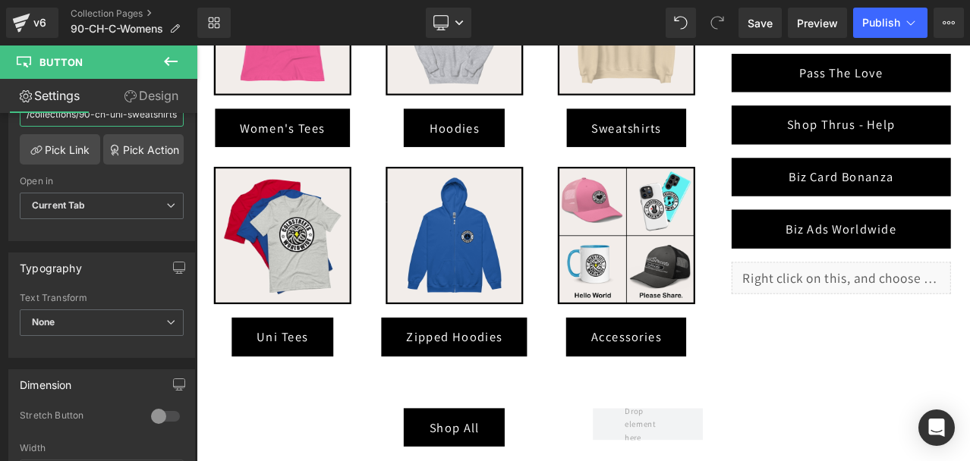
type input "/collections/90-ch-uni-sweatshirts"
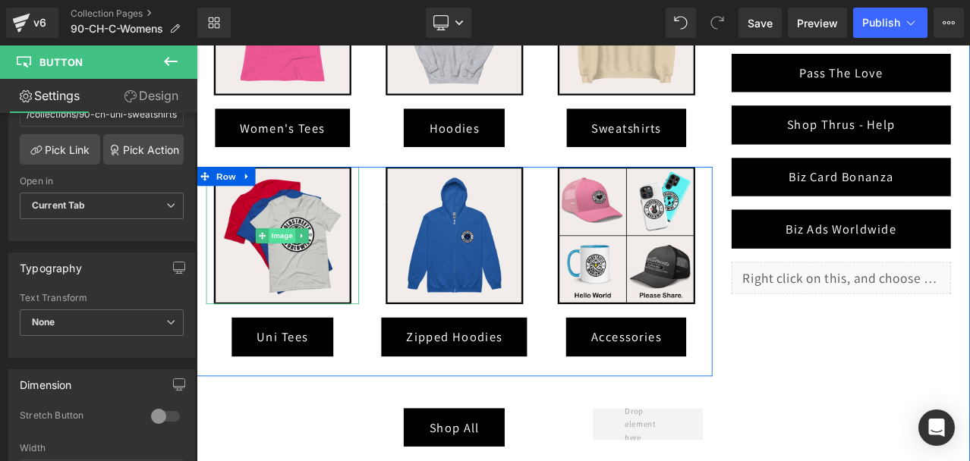
click at [290, 263] on span "Image" at bounding box center [299, 272] width 32 height 18
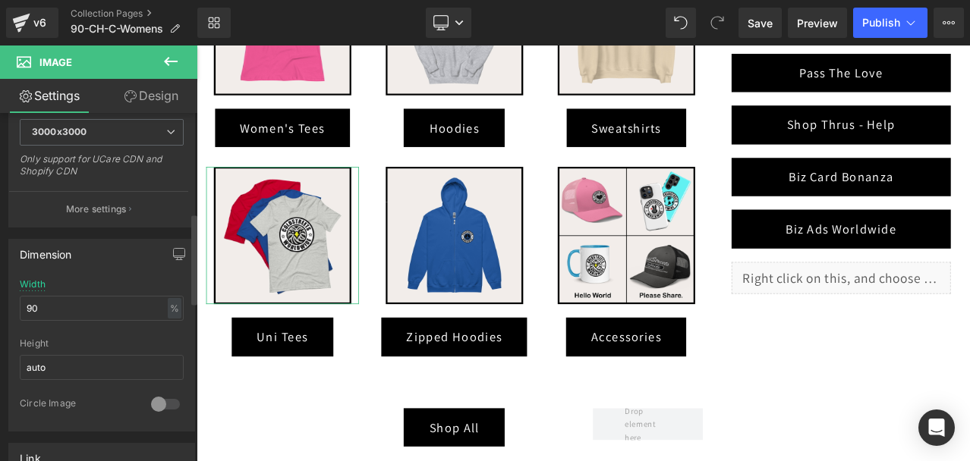
scroll to position [455, 0]
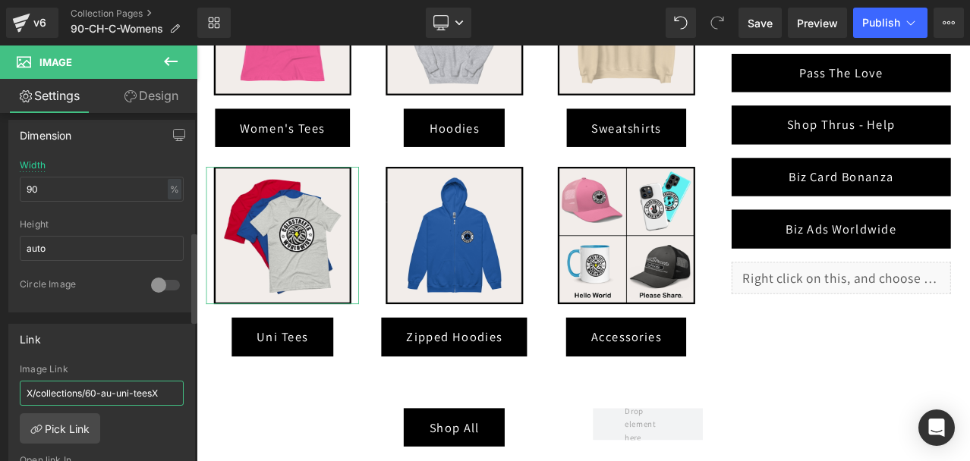
click at [118, 385] on input "X/collections/60-au-uni-teesX" at bounding box center [102, 393] width 164 height 25
paste input "/collections/90-ch-uni-tees"
type input "/collections/90-ch-uni-tees"
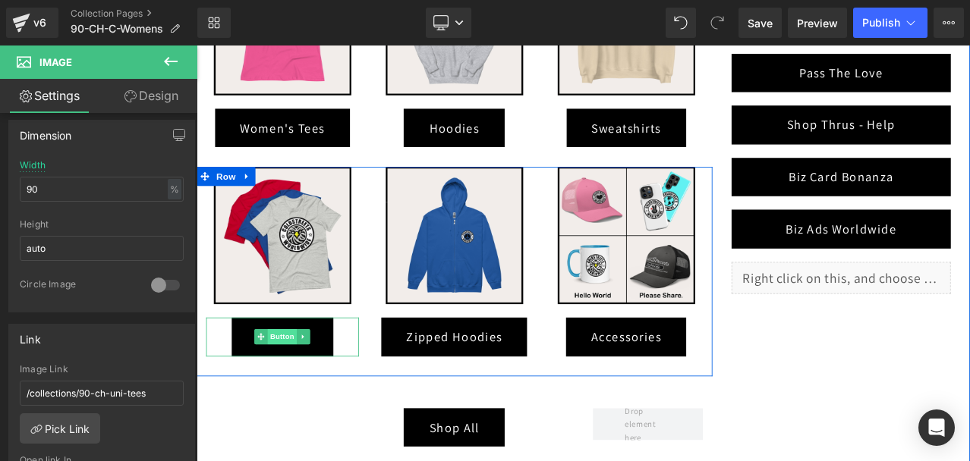
click at [301, 389] on span "Button" at bounding box center [299, 391] width 35 height 18
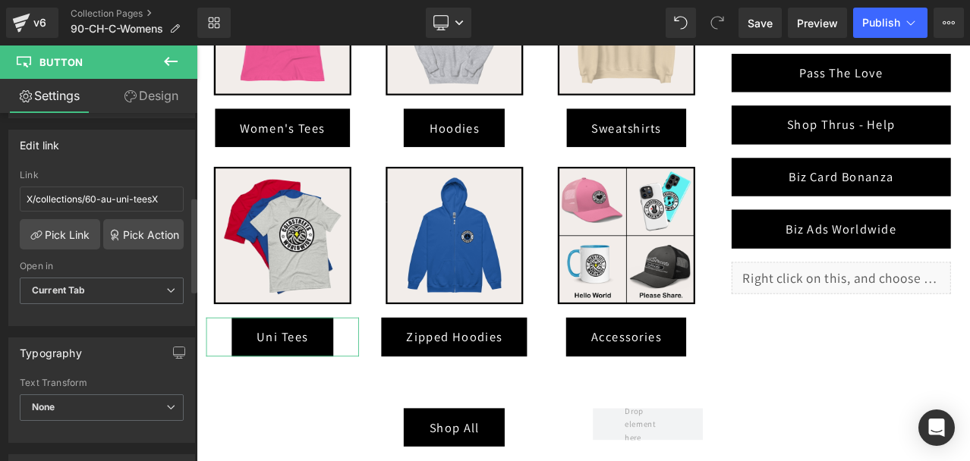
scroll to position [304, 0]
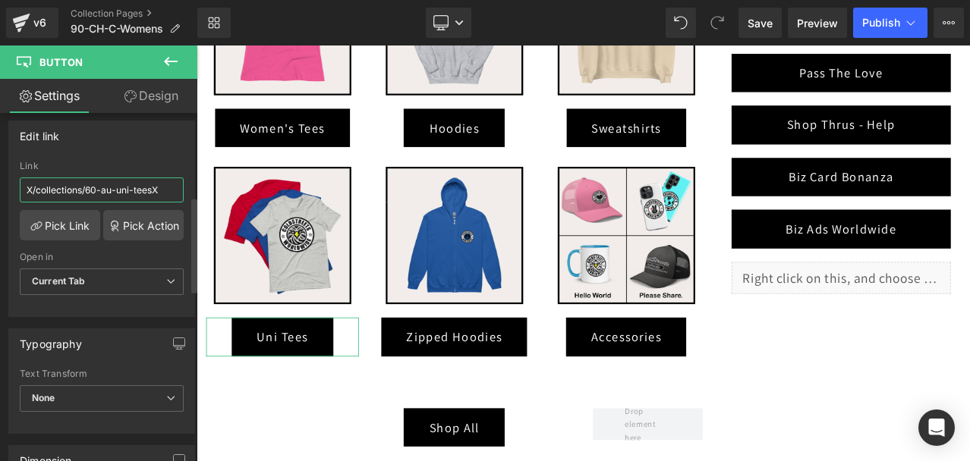
click at [100, 186] on input "X/collections/60-au-uni-teesX" at bounding box center [102, 190] width 164 height 25
paste input "/collections/90-ch-uni-tees"
type input "/collections/90-ch-uni-tees"
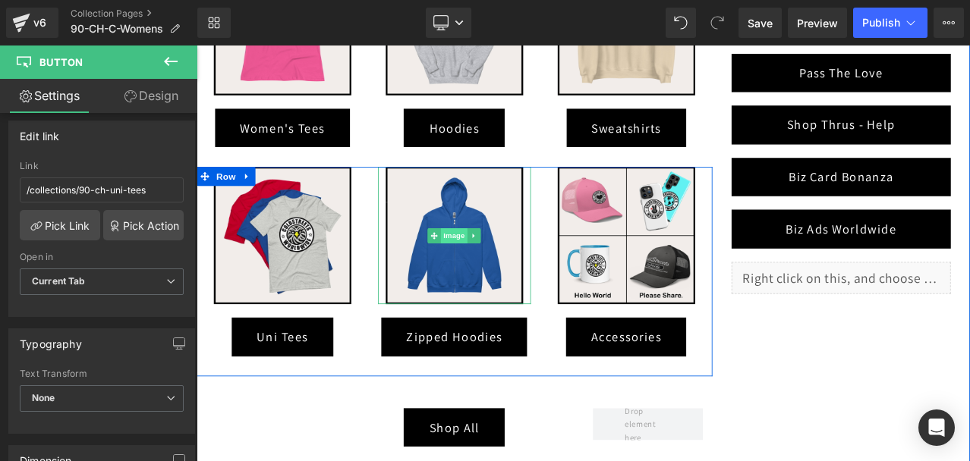
click at [497, 264] on span "Image" at bounding box center [503, 272] width 32 height 18
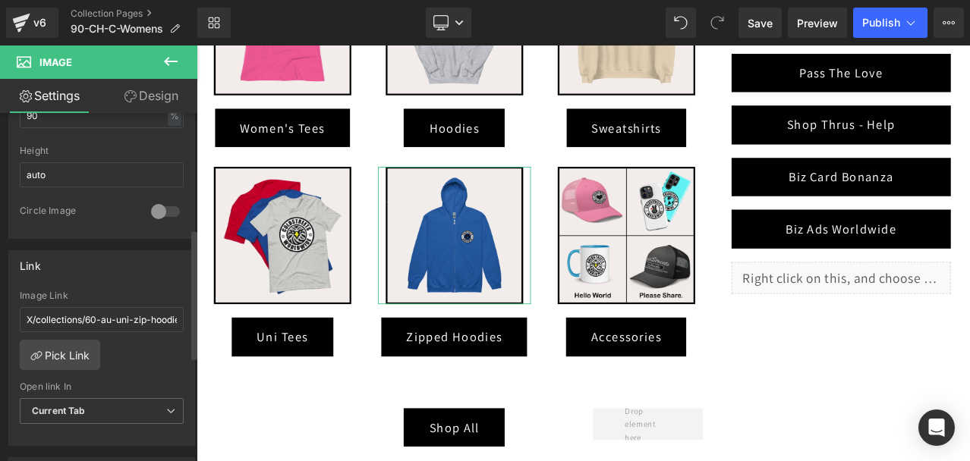
scroll to position [607, 0]
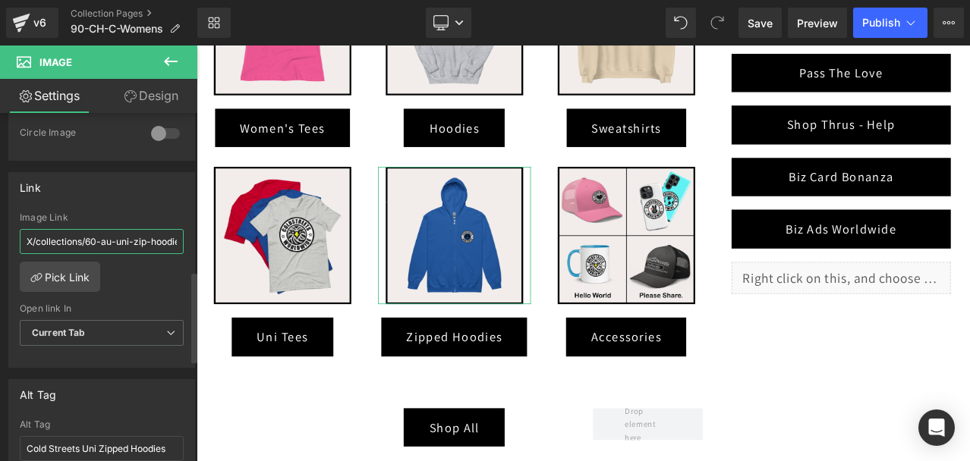
click at [70, 239] on input "X/collections/60-au-uni-zip-hoodiesX" at bounding box center [102, 241] width 164 height 25
paste input "/collections/90-ch-uni-zip-hoodies"
type input "/collections/90-ch-uni-zip-hoodies"
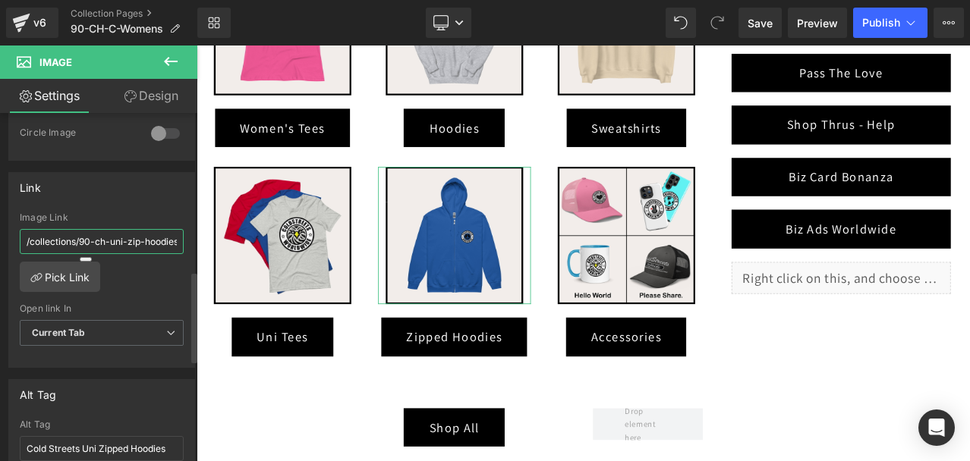
scroll to position [0, 7]
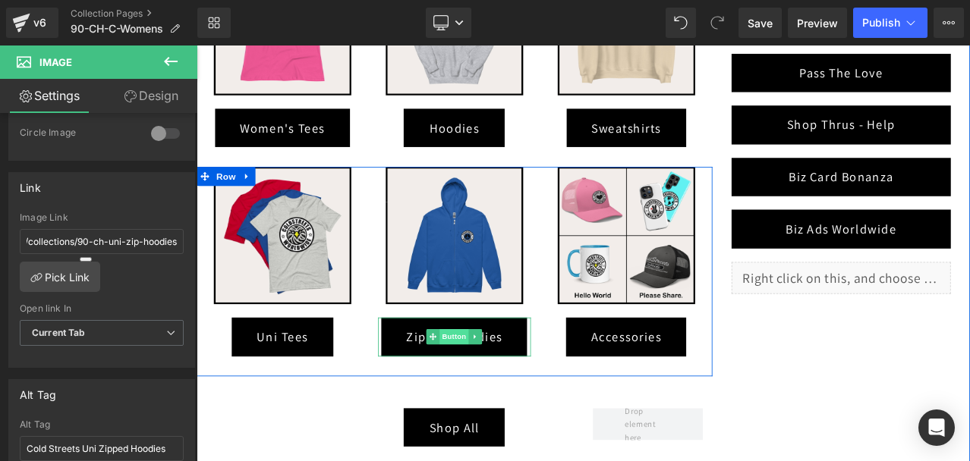
click at [493, 388] on span "Button" at bounding box center [503, 391] width 35 height 18
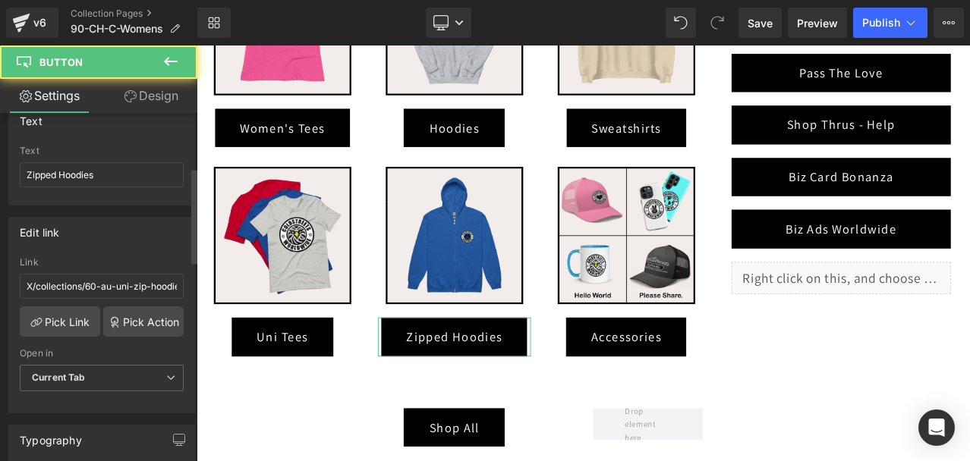
scroll to position [228, 0]
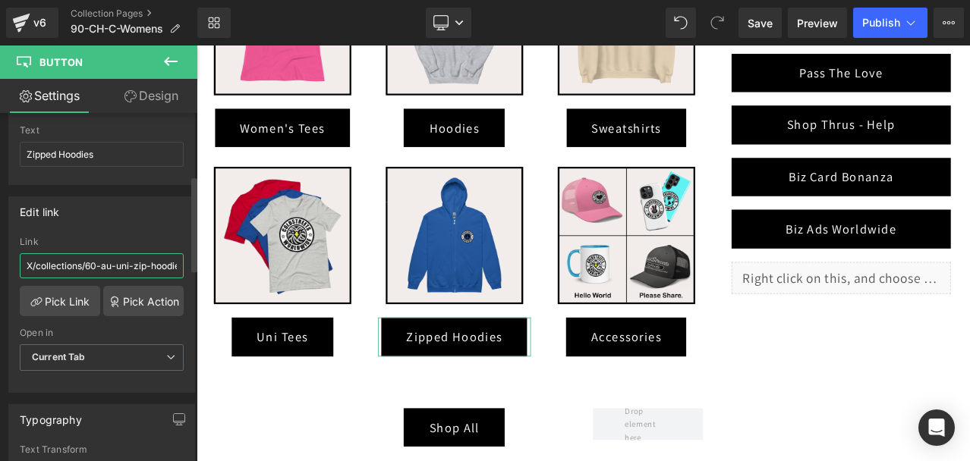
click at [121, 260] on input "X/collections/60-au-uni-zip-hoodiesX" at bounding box center [102, 265] width 164 height 25
paste input "/collections/90-ch-uni-zip-hoodies"
type input "/collections/90-ch-uni-zip-hoodies"
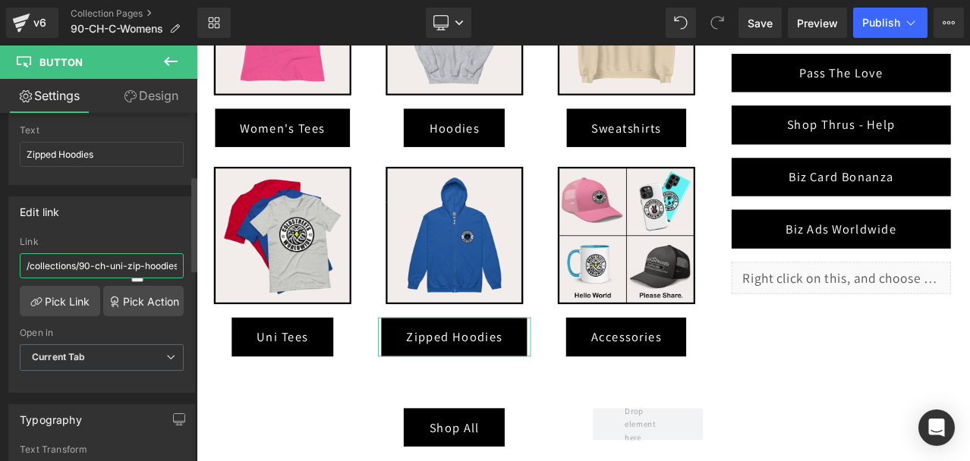
scroll to position [0, 7]
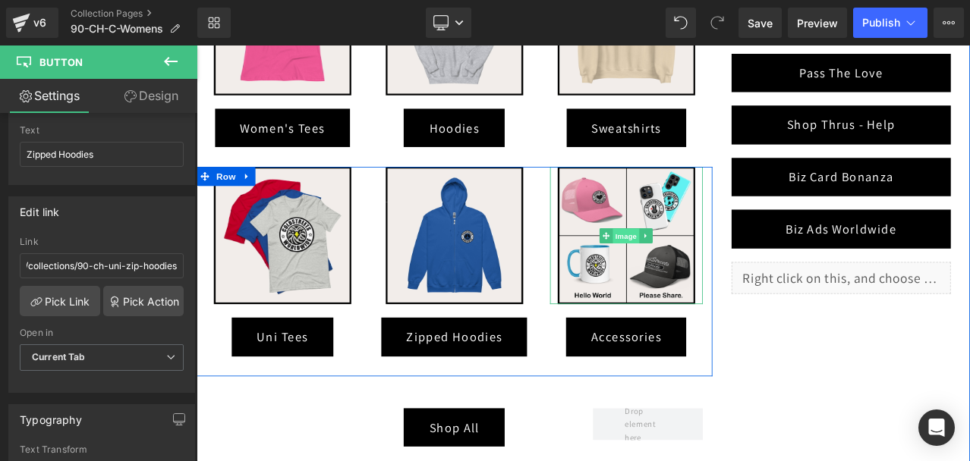
click at [699, 268] on span "Image" at bounding box center [707, 272] width 32 height 18
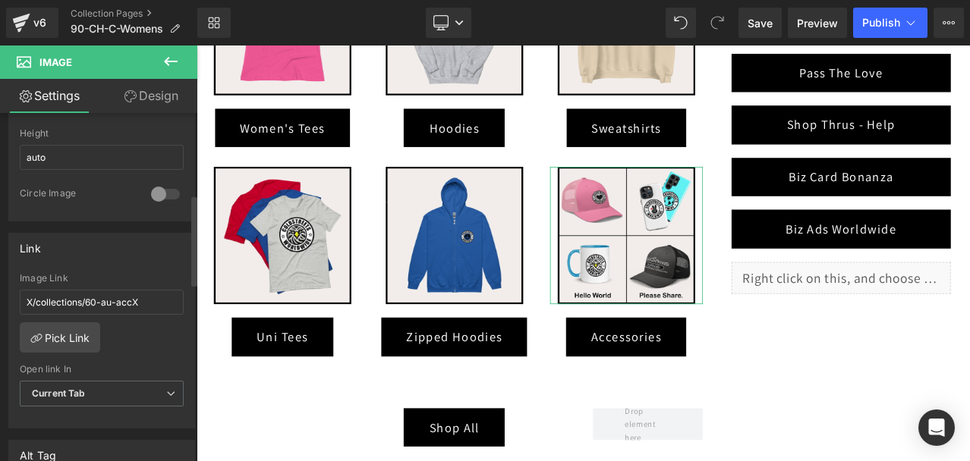
scroll to position [607, 0]
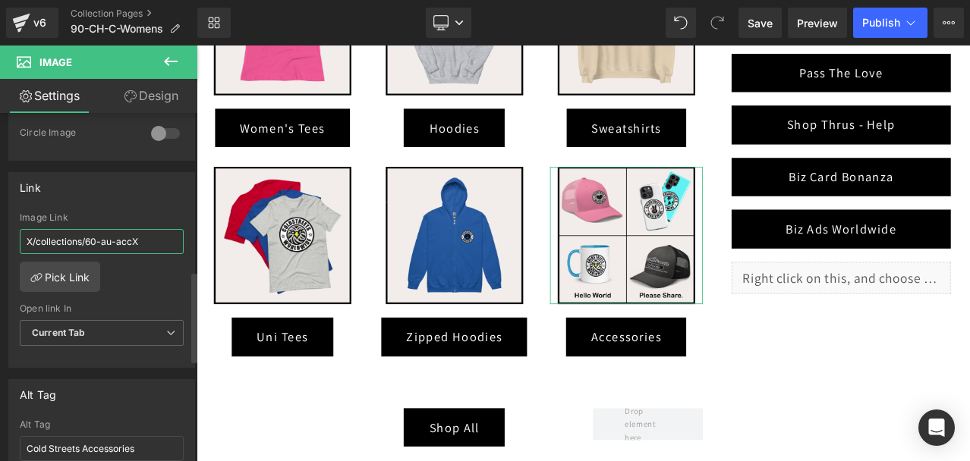
click at [96, 240] on input "X/collections/60-au-accX" at bounding box center [102, 241] width 164 height 25
paste input "/collections/90-ch-acc"
type input "/collections/90-ch-acc"
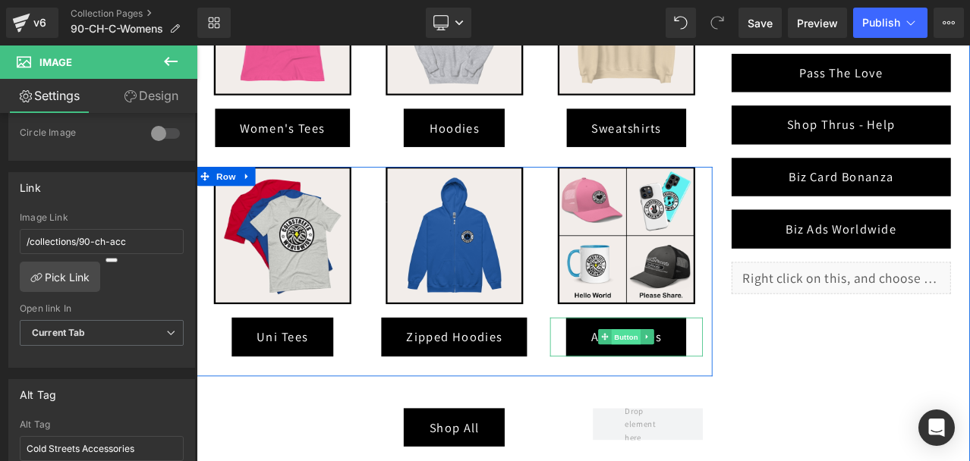
click at [706, 390] on span "Button" at bounding box center [706, 392] width 35 height 18
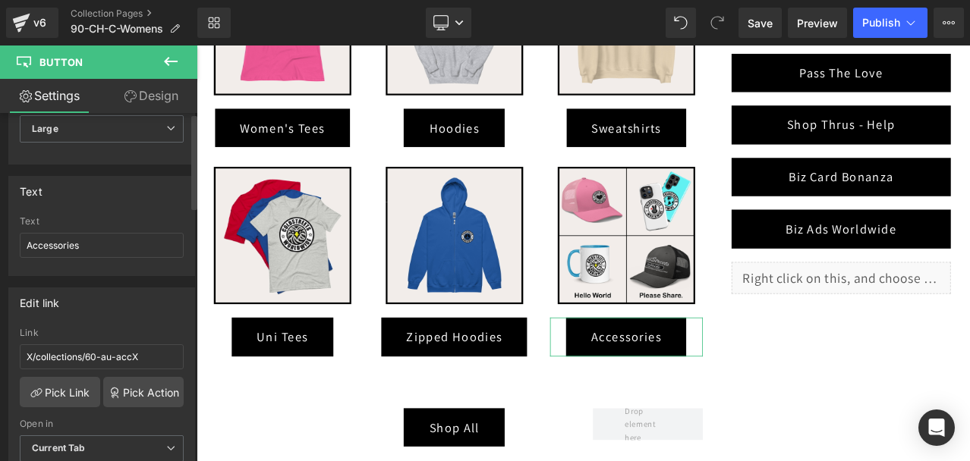
scroll to position [152, 0]
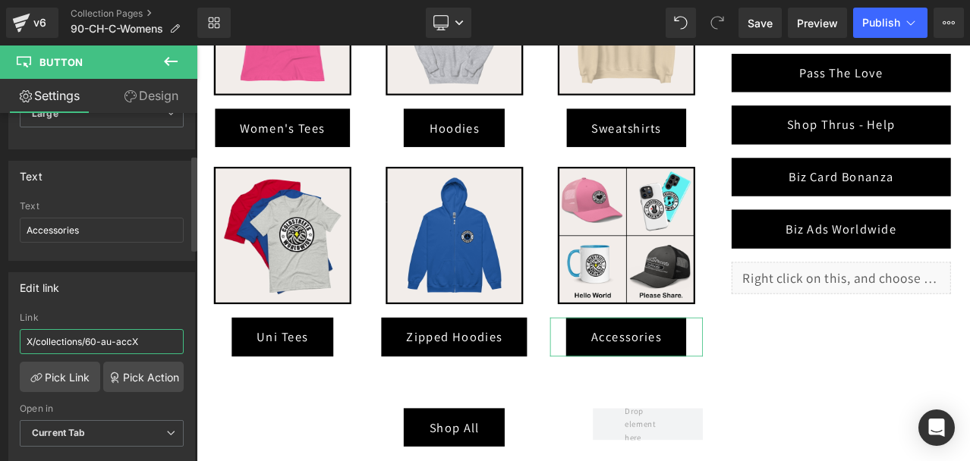
click at [105, 343] on input "X/collections/60-au-accX" at bounding box center [102, 341] width 164 height 25
paste input "/collections/90-ch-acc"
type input "/collections/90-ch-acc"
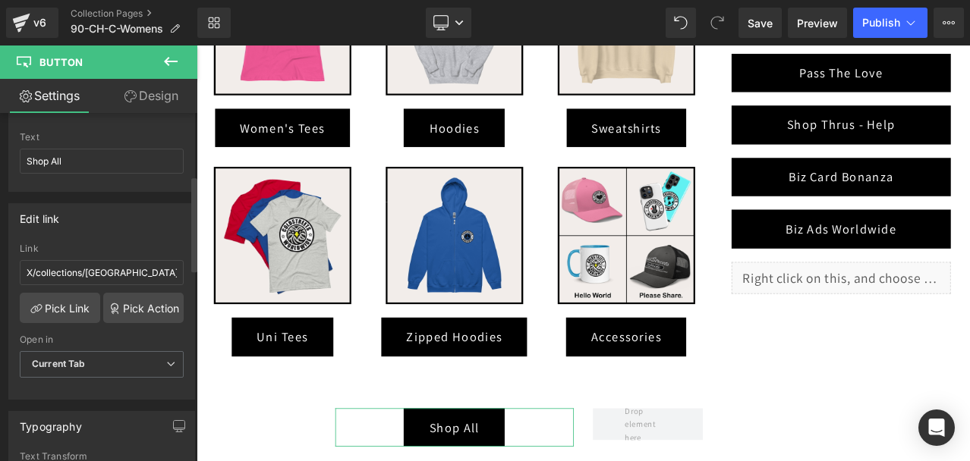
scroll to position [228, 0]
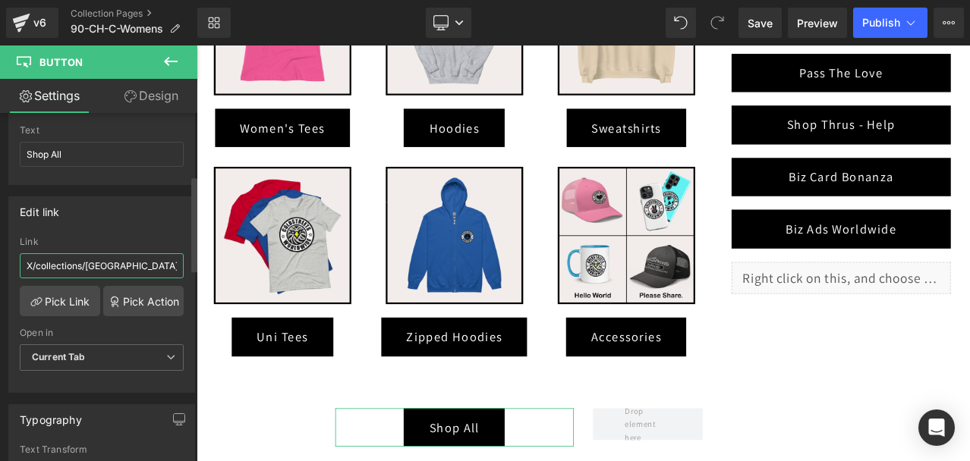
click at [89, 257] on input "X/collections/australiaX" at bounding box center [102, 265] width 164 height 25
paste input "/collections/switzerland"
type input "/collections/switzerland"
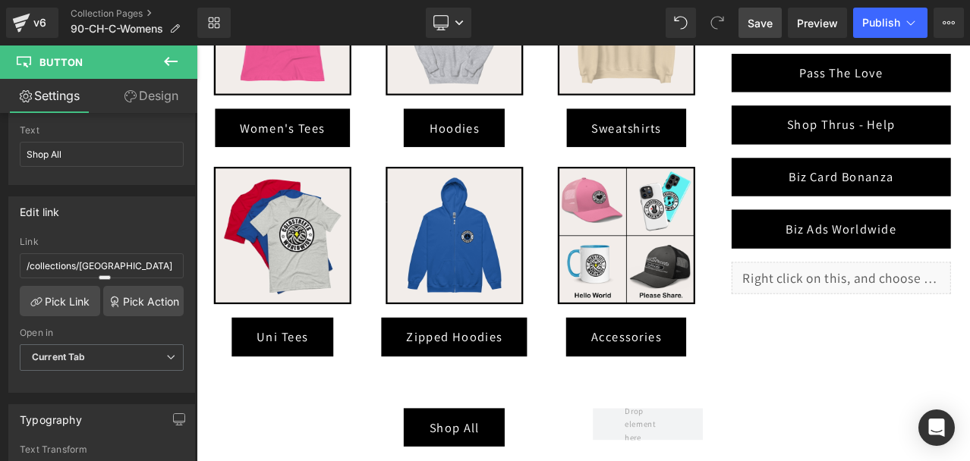
click at [760, 20] on span "Save" at bounding box center [759, 23] width 25 height 16
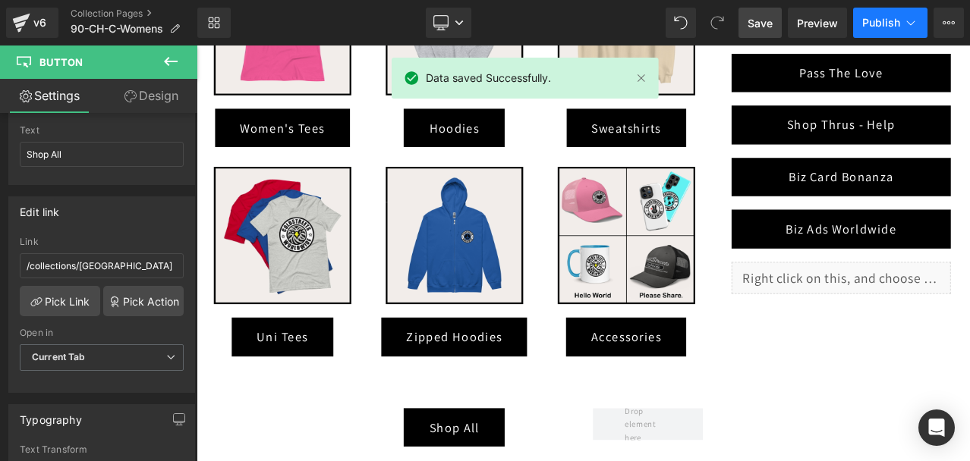
click at [898, 23] on span "Publish" at bounding box center [881, 23] width 38 height 12
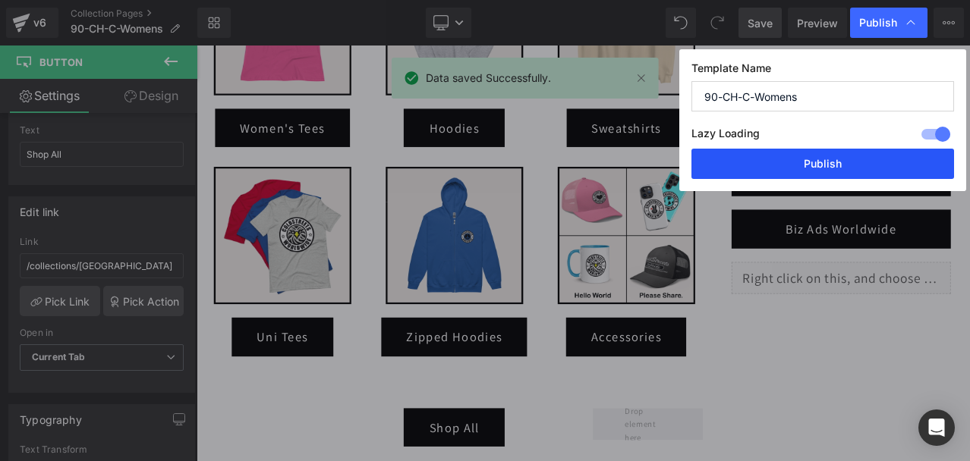
click at [861, 154] on button "Publish" at bounding box center [822, 164] width 263 height 30
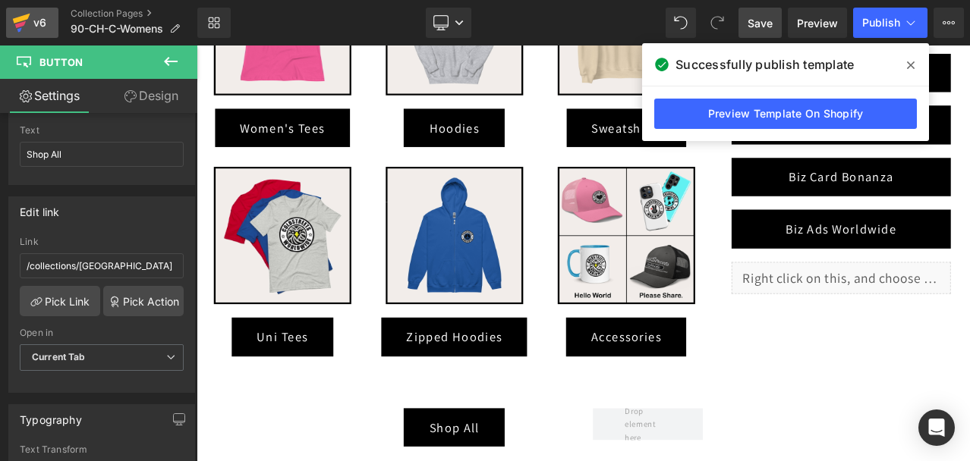
click at [15, 26] on icon at bounding box center [21, 23] width 18 height 38
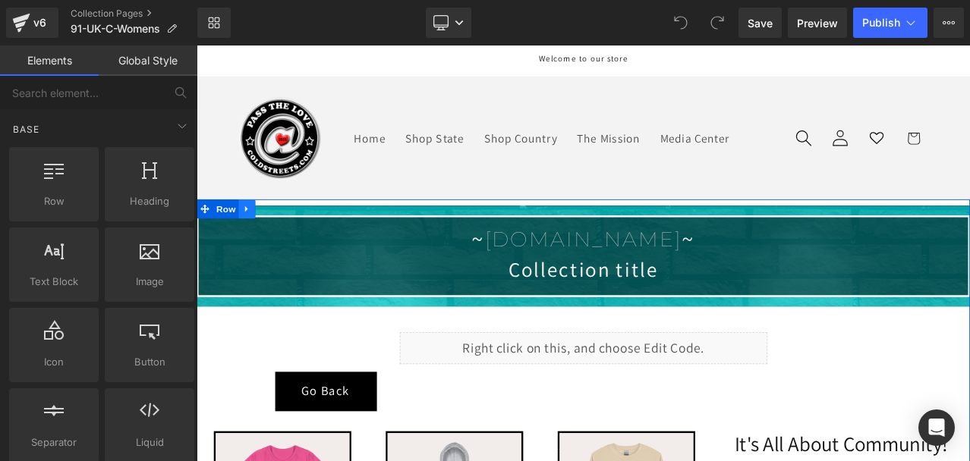
click at [251, 237] on icon at bounding box center [256, 239] width 11 height 11
click at [291, 238] on icon at bounding box center [296, 239] width 11 height 11
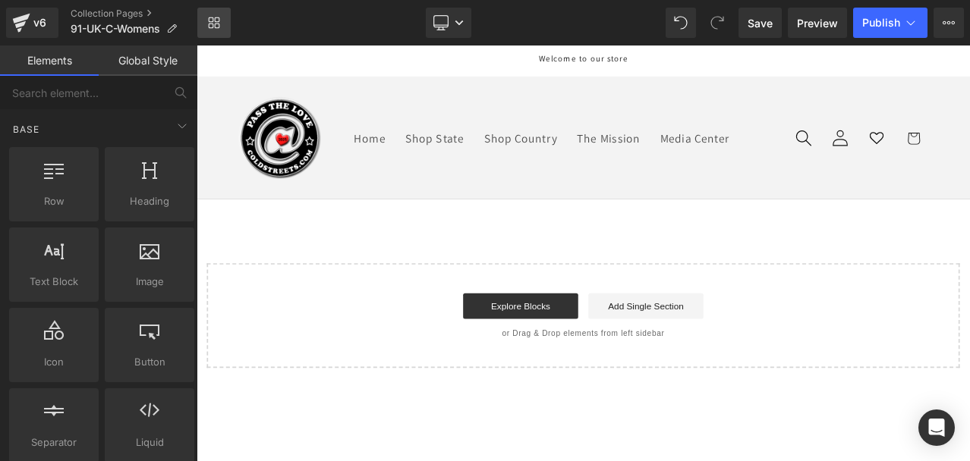
click at [212, 25] on icon at bounding box center [214, 23] width 12 height 12
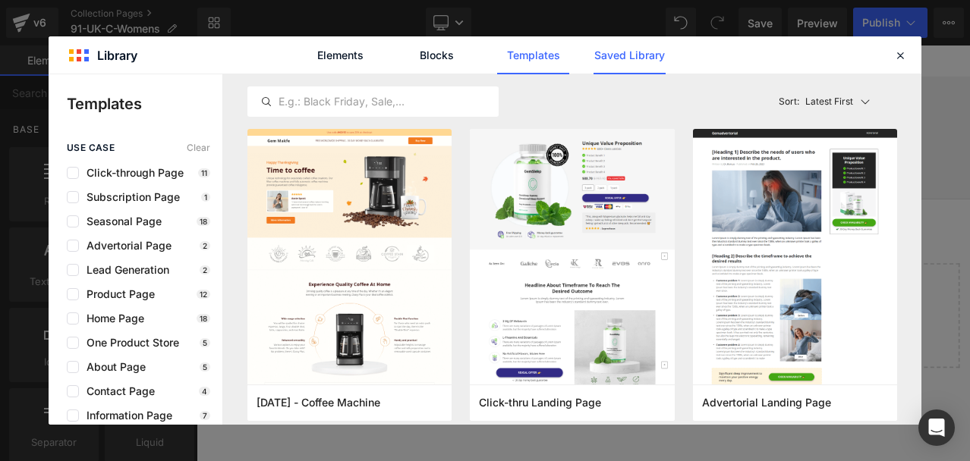
click at [642, 56] on link "Saved Library" at bounding box center [629, 55] width 72 height 38
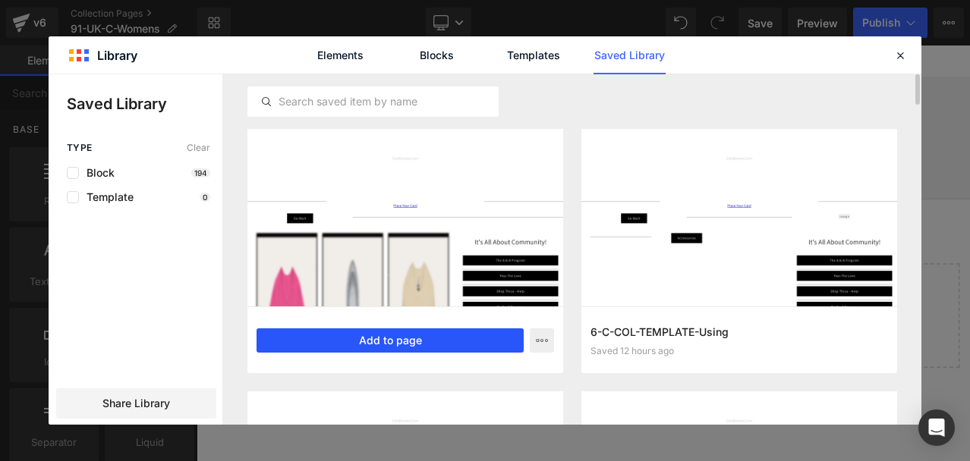
click at [363, 338] on button "Add to page" at bounding box center [389, 341] width 267 height 24
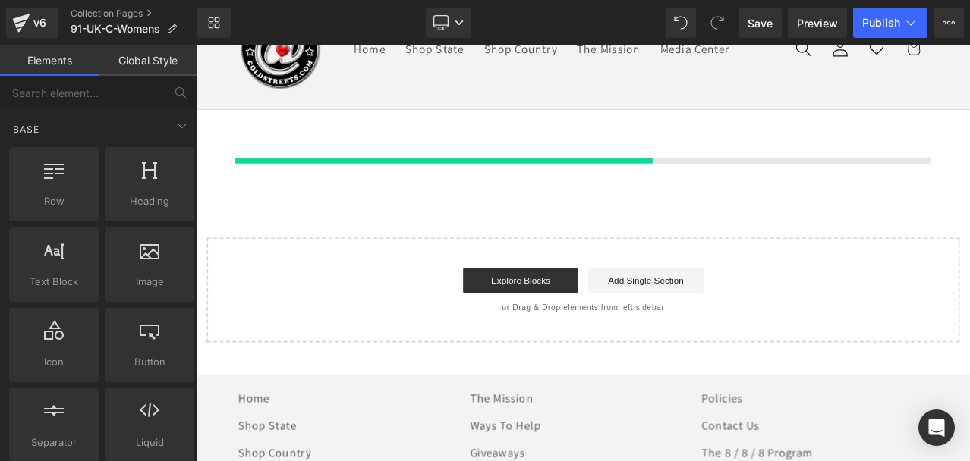
scroll to position [107, 0]
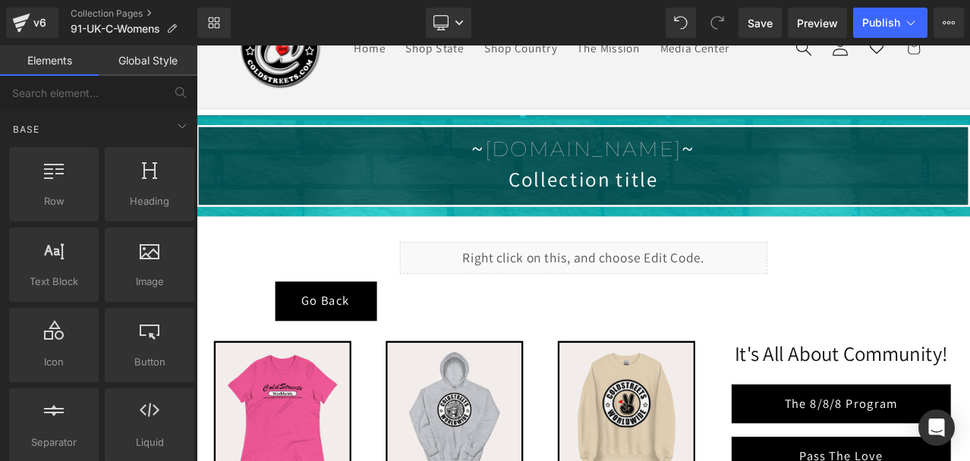
click at [166, 61] on link "Global Style" at bounding box center [148, 61] width 99 height 30
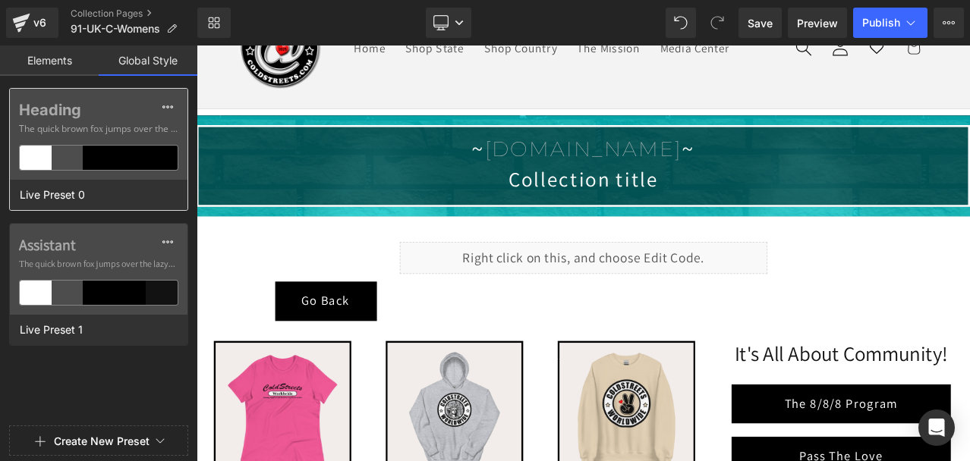
click at [168, 165] on div at bounding box center [162, 158] width 32 height 24
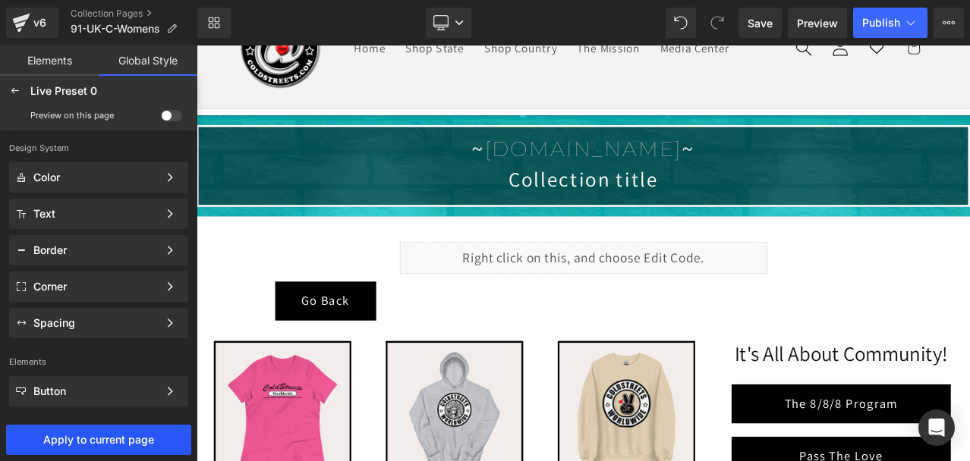
click at [181, 442] on span "Apply to current page" at bounding box center [98, 440] width 179 height 12
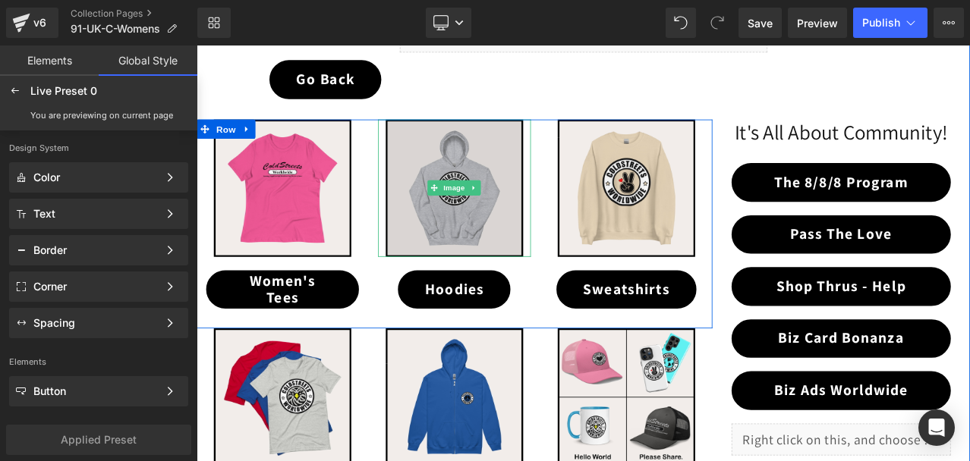
scroll to position [411, 0]
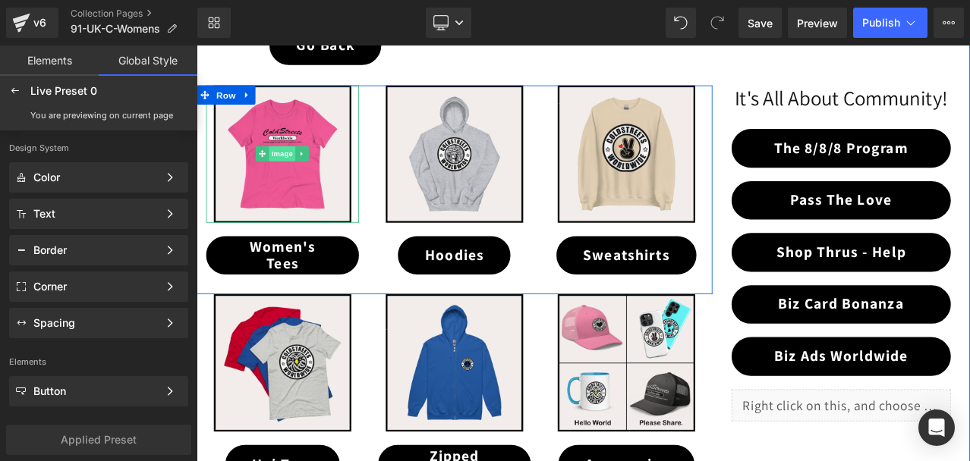
click at [291, 167] on span "Image" at bounding box center [299, 174] width 32 height 18
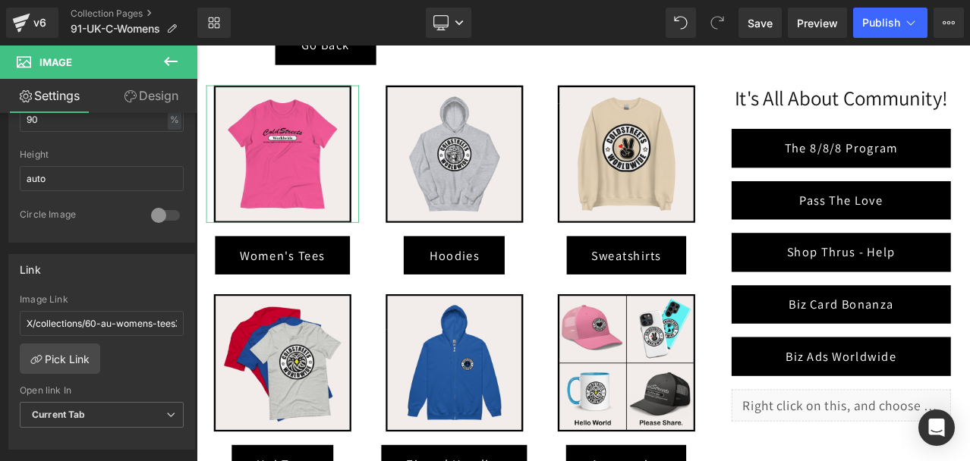
scroll to position [531, 0]
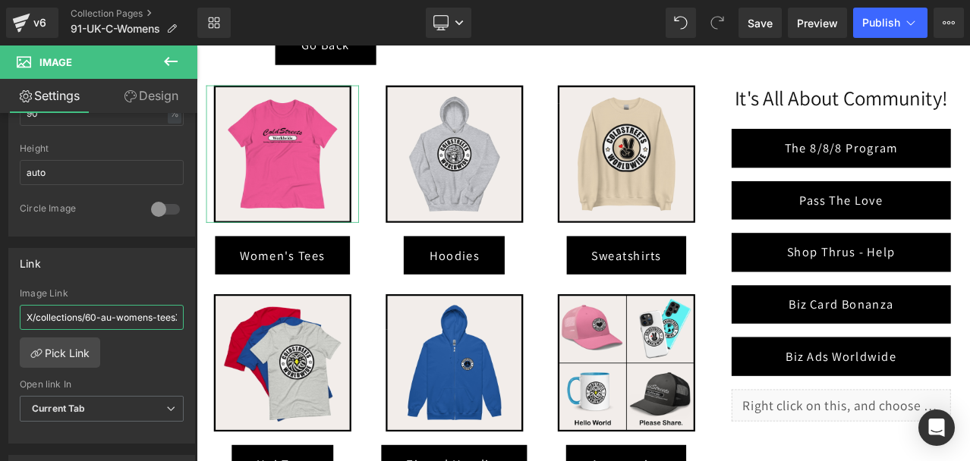
click at [102, 319] on input "X/collections/60-au-womens-teesX" at bounding box center [102, 317] width 164 height 25
paste input "/collections/91-uk-womens-tees"
type input "/collections/91-uk-womens-tees"
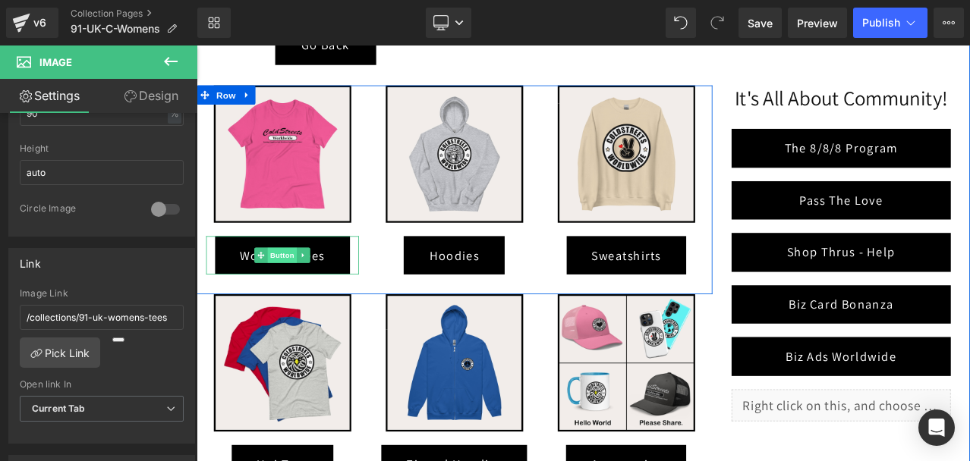
click at [291, 294] on span "Button" at bounding box center [299, 295] width 35 height 18
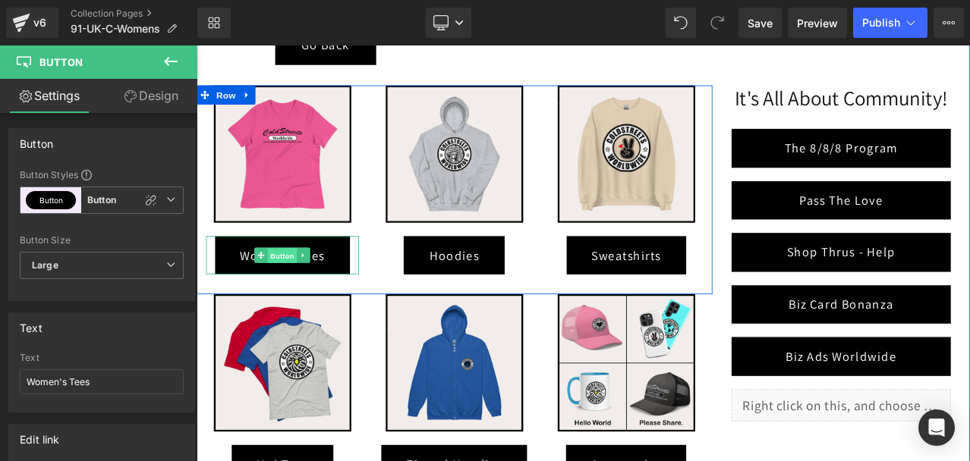
click at [291, 294] on span "Button" at bounding box center [299, 296] width 35 height 18
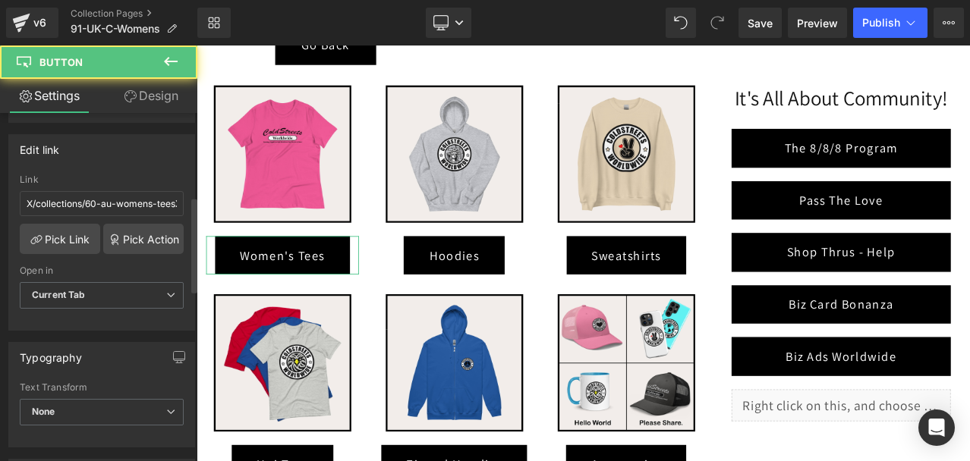
scroll to position [304, 0]
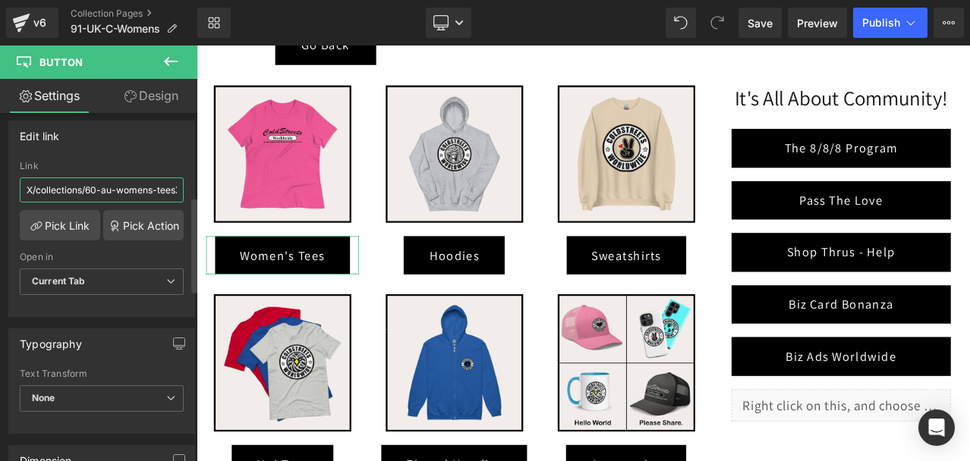
click at [108, 190] on input "X/collections/60-au-womens-teesX" at bounding box center [102, 190] width 164 height 25
paste input "/collections/91-uk-womens-tees"
type input "/collections/91-uk-womens-tees"
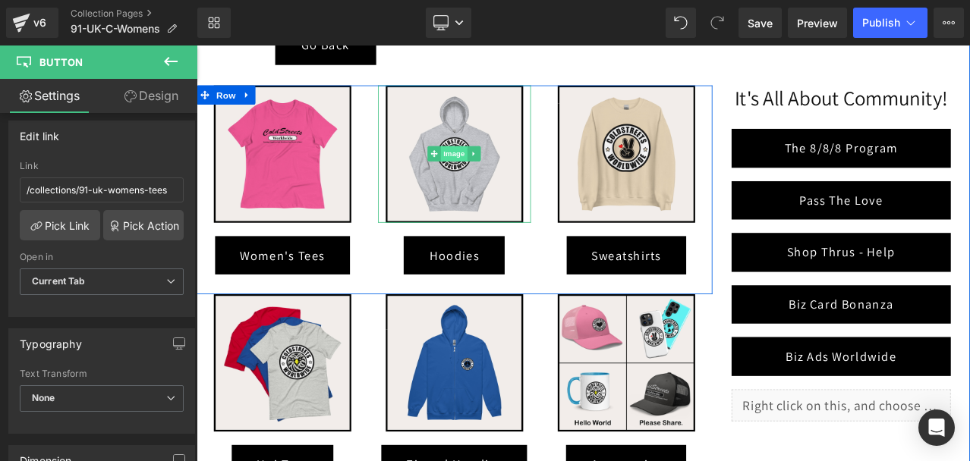
click at [499, 173] on span "Image" at bounding box center [503, 174] width 32 height 18
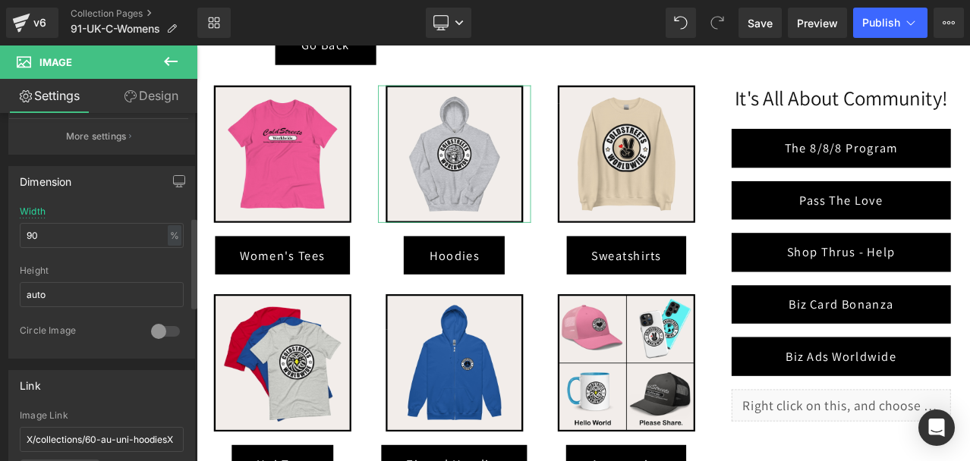
scroll to position [531, 0]
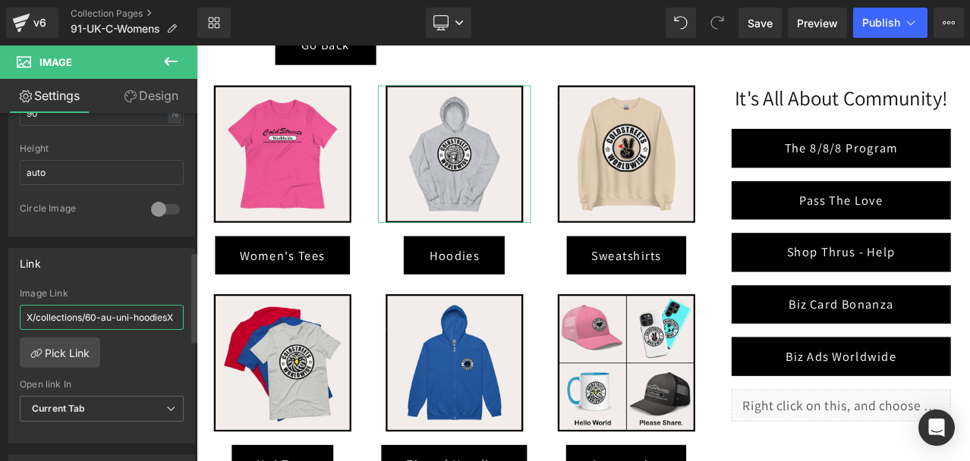
click at [73, 322] on input "X/collections/60-au-uni-hoodiesX" at bounding box center [102, 317] width 164 height 25
paste input "/collections/91-[GEOGRAPHIC_DATA]-uni-hoodies"
type input "/collections/91-[GEOGRAPHIC_DATA]-uni-hoodies"
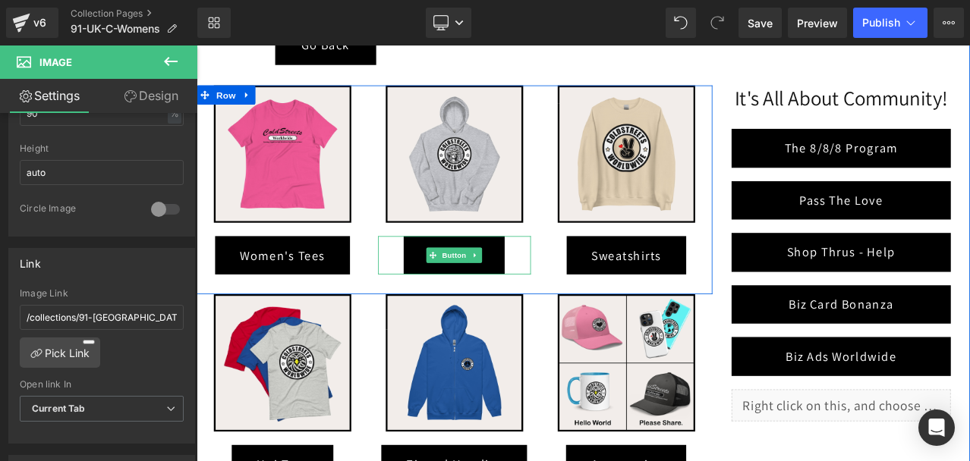
click at [499, 283] on link "Hoodies" at bounding box center [502, 295] width 120 height 46
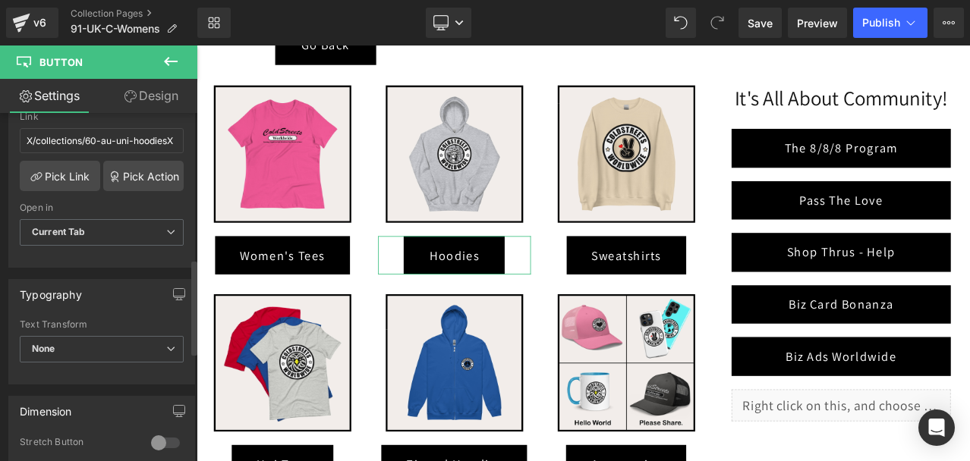
scroll to position [304, 0]
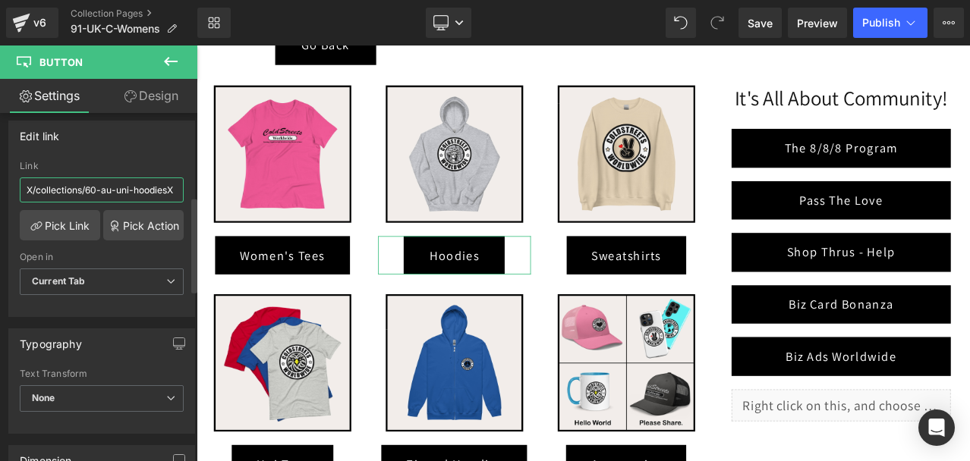
click at [86, 191] on input "X/collections/60-au-uni-hoodiesX" at bounding box center [102, 190] width 164 height 25
paste input "/collections/91-[GEOGRAPHIC_DATA]-uni-hoodies"
type input "/collections/91-[GEOGRAPHIC_DATA]-uni-hoodies"
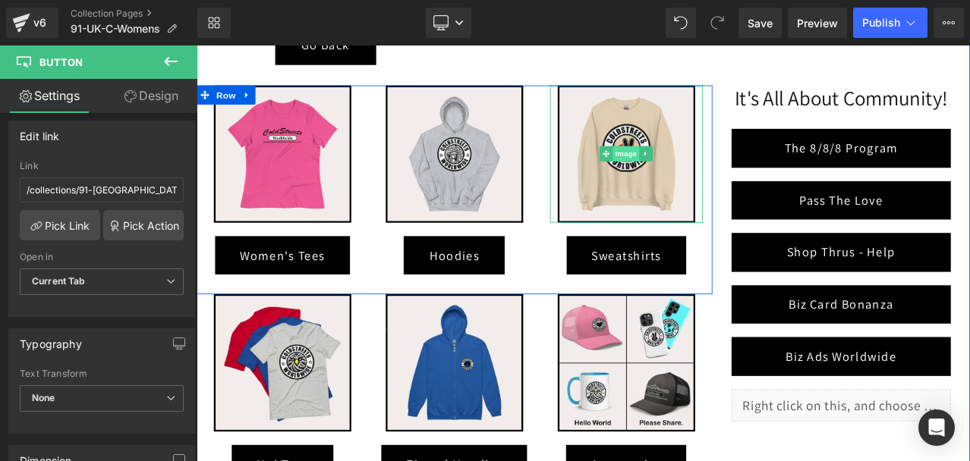
click at [705, 171] on span "Image" at bounding box center [707, 174] width 32 height 18
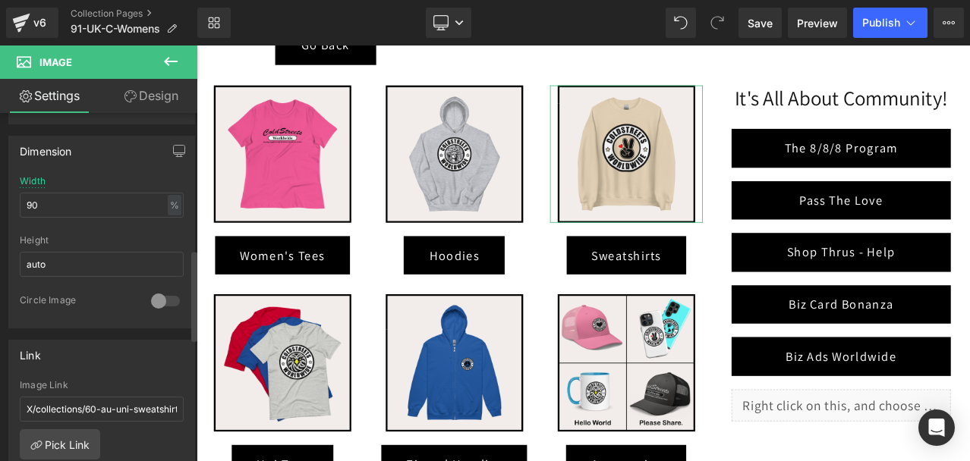
scroll to position [531, 0]
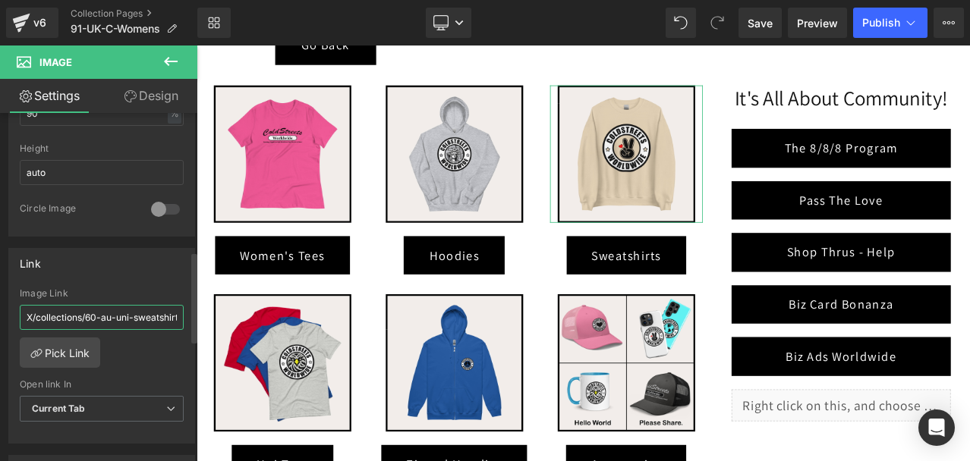
click at [124, 313] on input "X/collections/60-au-uni-sweatshirtsX" at bounding box center [102, 317] width 164 height 25
paste input "/collections/91-[GEOGRAPHIC_DATA]-uni-sweatshirts"
type input "/collections/91-[GEOGRAPHIC_DATA]-uni-sweatshirts"
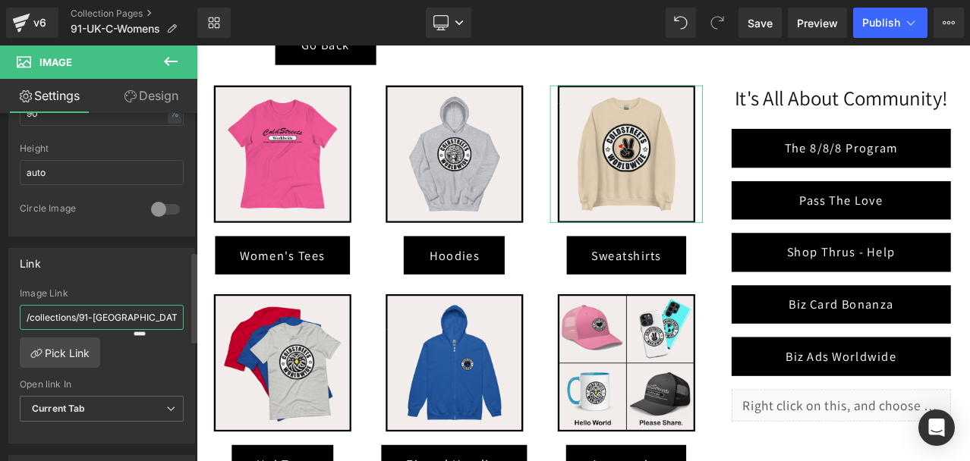
scroll to position [0, 3]
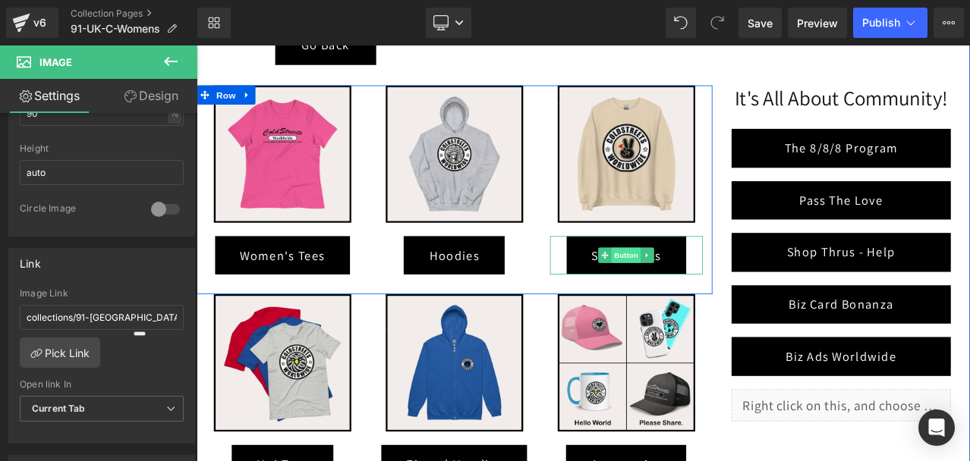
click at [697, 288] on span "Button" at bounding box center [706, 295] width 35 height 18
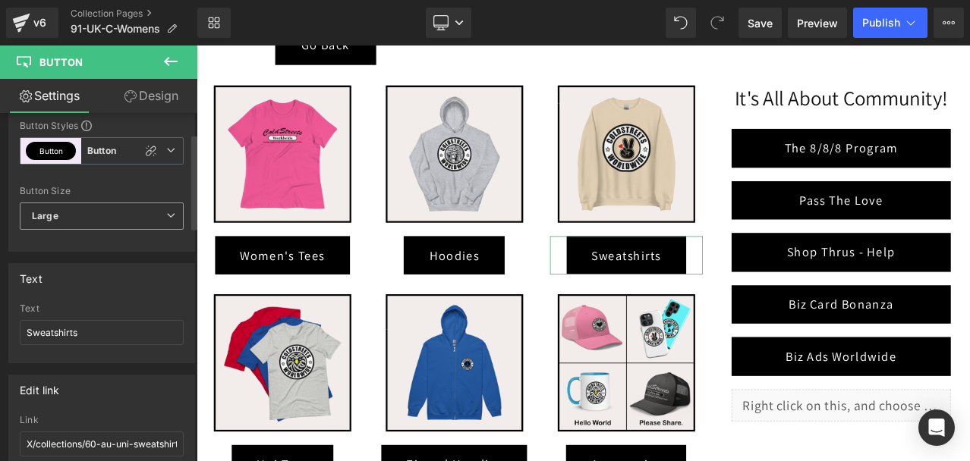
scroll to position [228, 0]
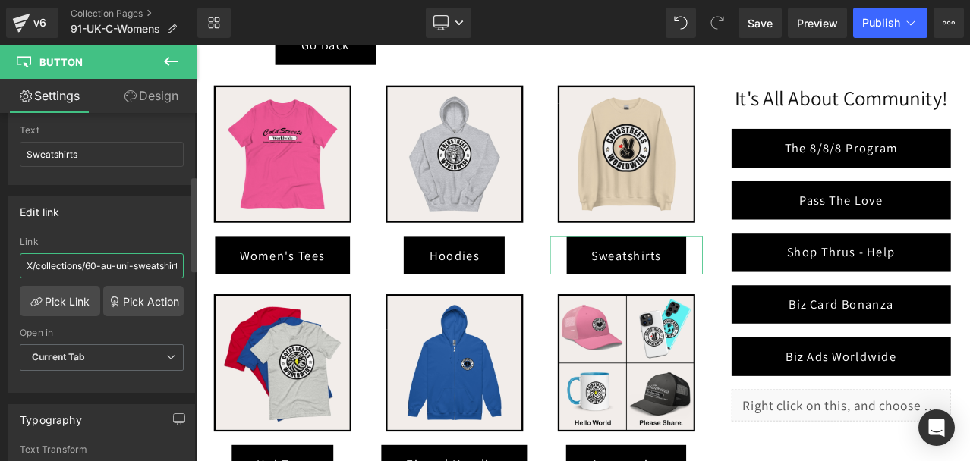
click at [135, 269] on input "X/collections/60-au-uni-sweatshirtsX" at bounding box center [102, 265] width 164 height 25
paste input "/collections/91-[GEOGRAPHIC_DATA]-uni-sweatshirts"
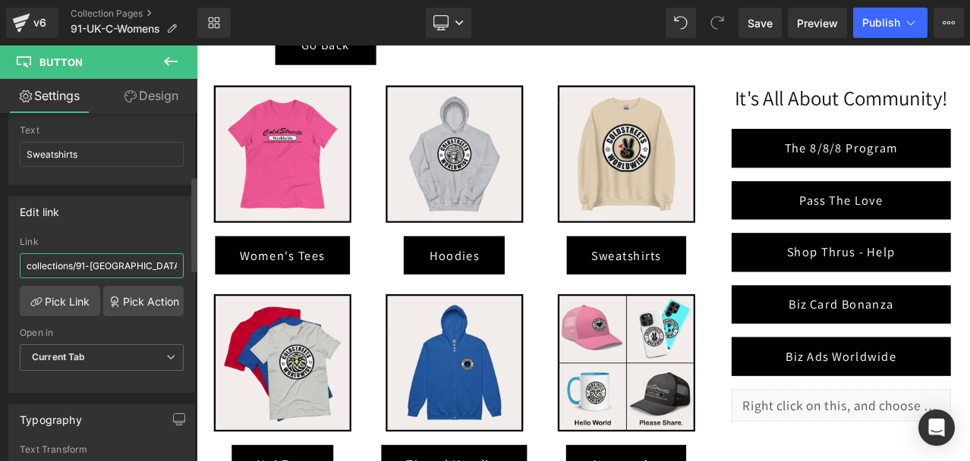
type input "/collections/91-[GEOGRAPHIC_DATA]-uni-sweatshirts"
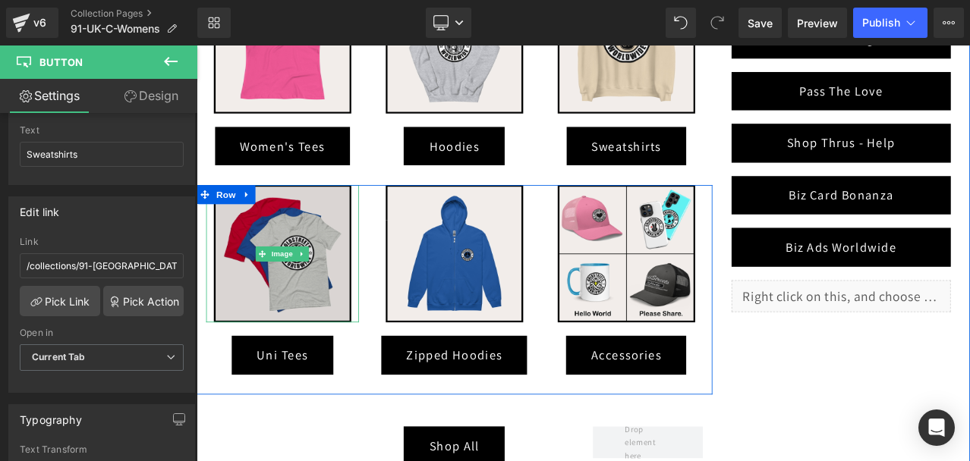
scroll to position [562, 0]
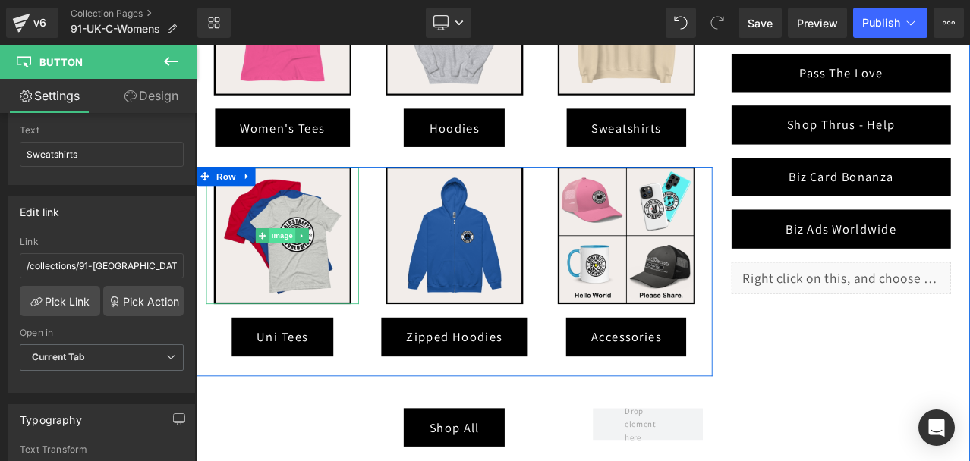
click at [300, 264] on span "Image" at bounding box center [299, 272] width 32 height 18
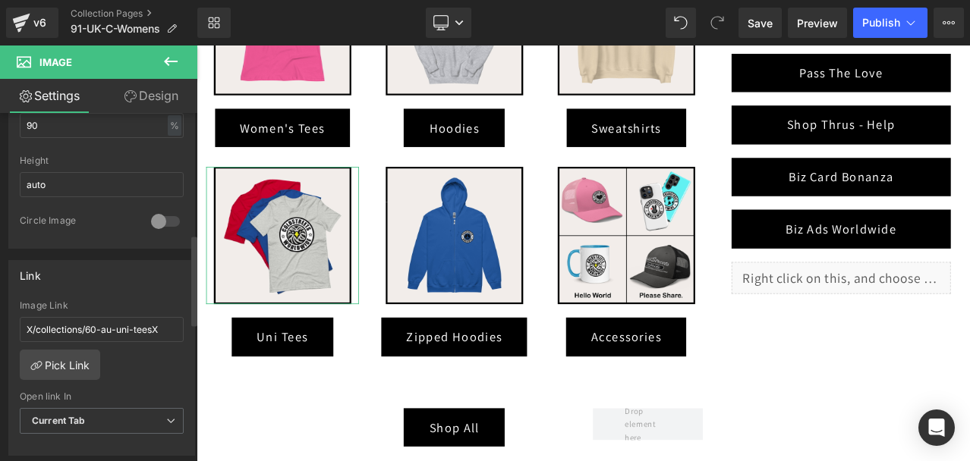
scroll to position [531, 0]
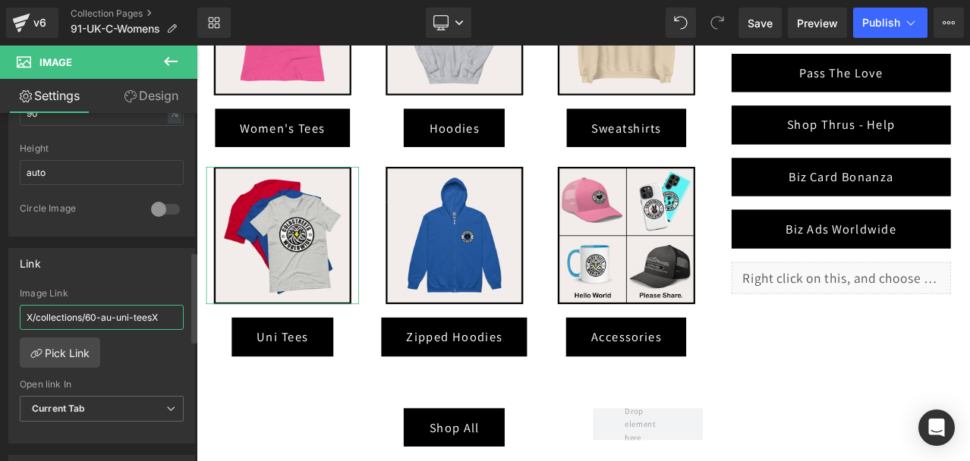
click at [120, 320] on input "X/collections/60-au-uni-teesX" at bounding box center [102, 317] width 164 height 25
paste input "/collections/91-[GEOGRAPHIC_DATA]-uni-tees"
type input "/collections/91-[GEOGRAPHIC_DATA]-uni-tees"
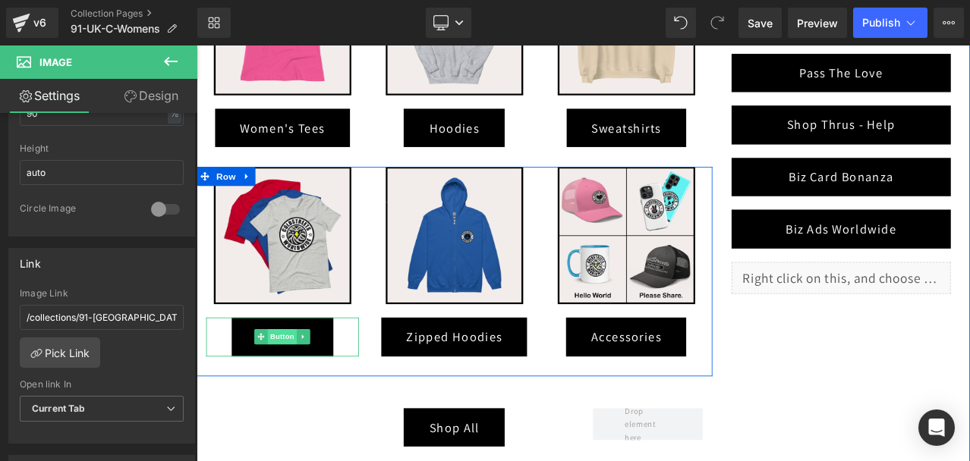
click at [295, 383] on span "Button" at bounding box center [299, 391] width 35 height 18
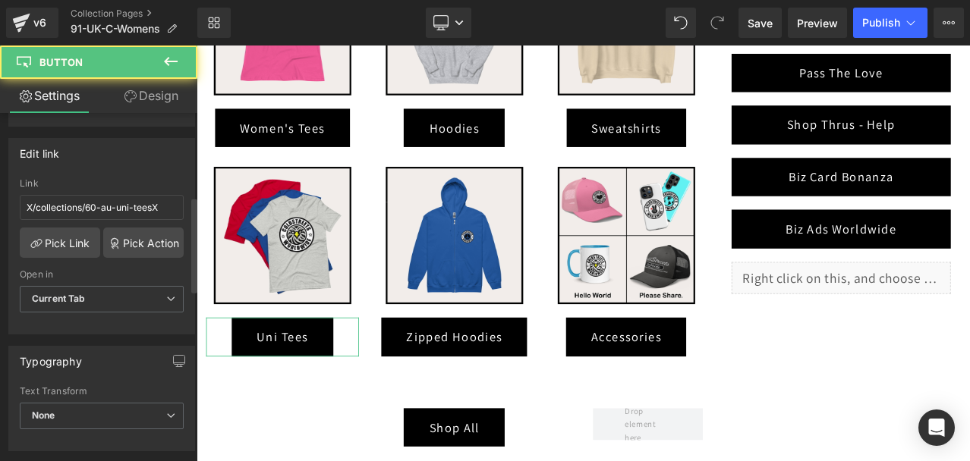
scroll to position [304, 0]
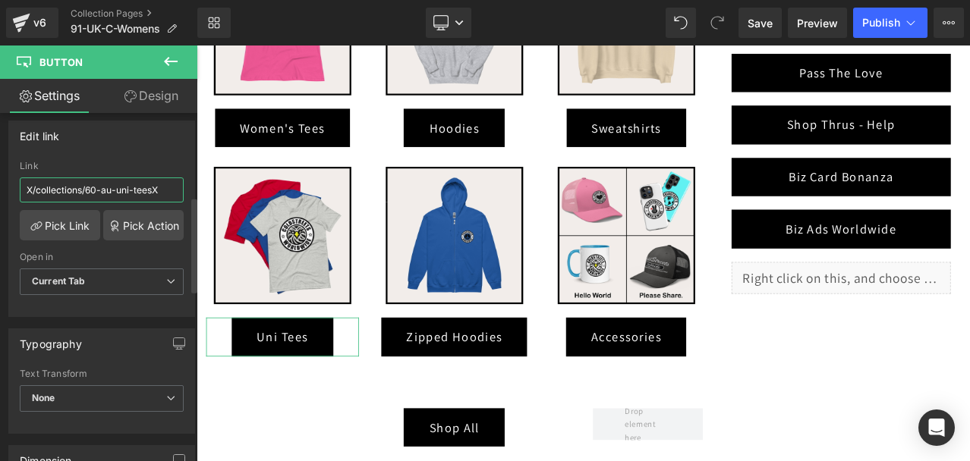
click at [96, 184] on input "X/collections/60-au-uni-teesX" at bounding box center [102, 190] width 164 height 25
paste input "/collections/91-[GEOGRAPHIC_DATA]-uni-tees"
type input "/collections/91-[GEOGRAPHIC_DATA]-uni-tees"
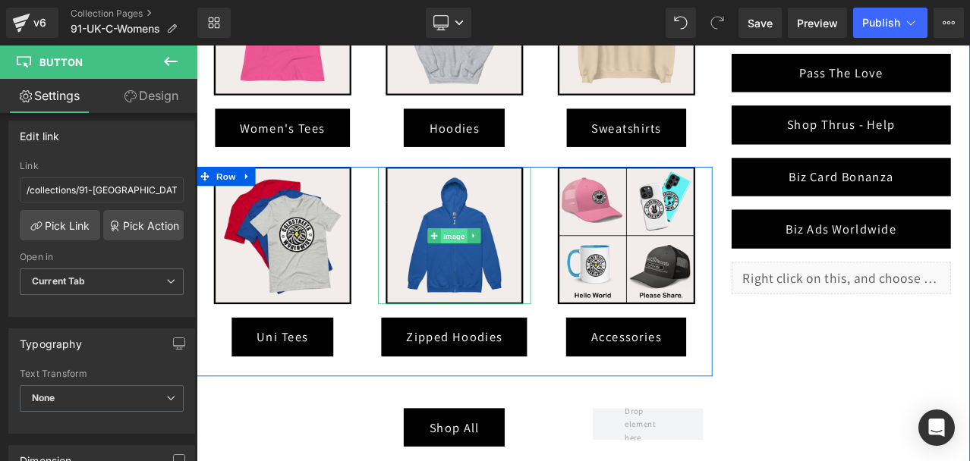
click at [487, 264] on span "Image" at bounding box center [503, 272] width 32 height 18
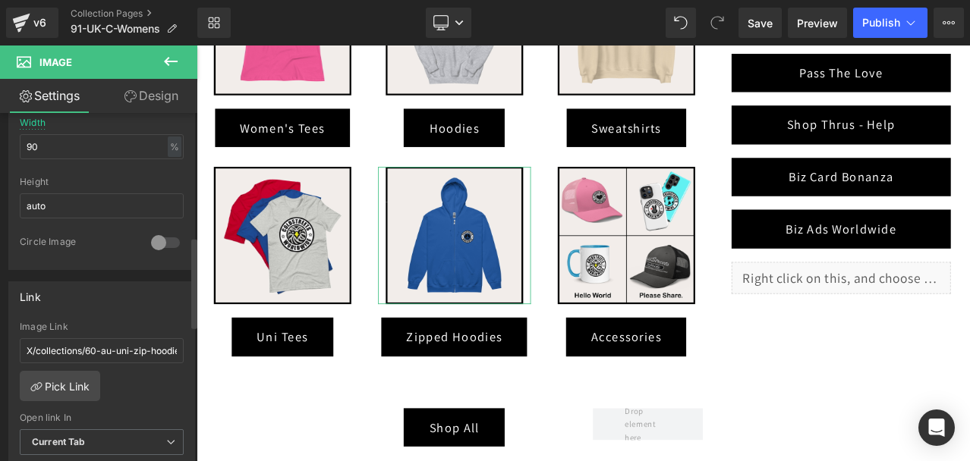
scroll to position [531, 0]
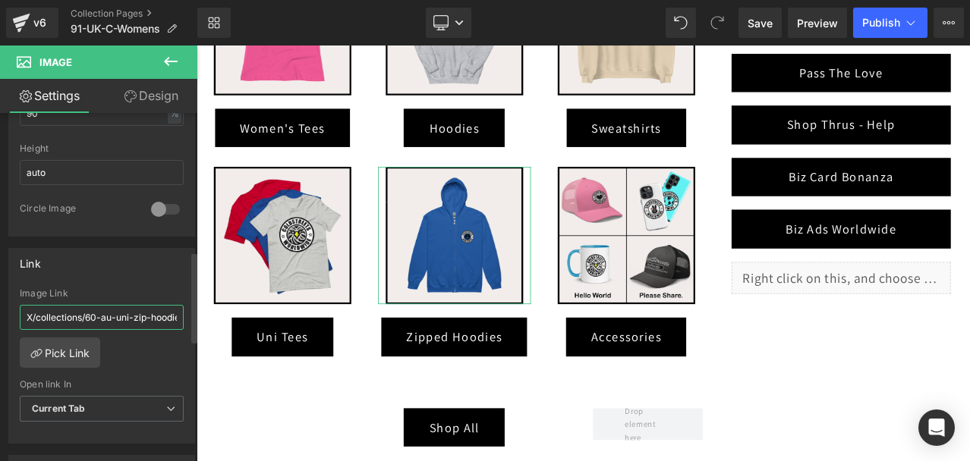
click at [90, 322] on input "X/collections/60-au-uni-zip-hoodiesX" at bounding box center [102, 317] width 164 height 25
paste input "/collections/91-[GEOGRAPHIC_DATA]-uni-zip-hoodies"
type input "/collections/91-[GEOGRAPHIC_DATA]-uni-zip-hoodies"
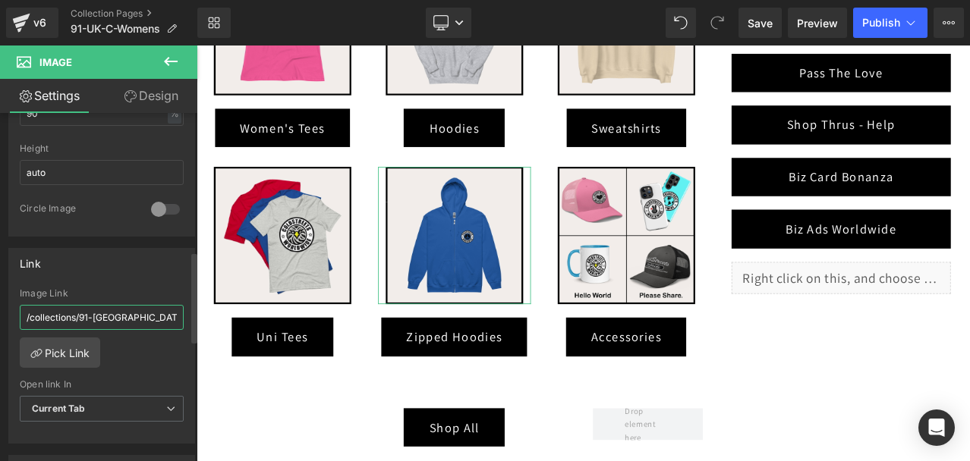
scroll to position [0, 5]
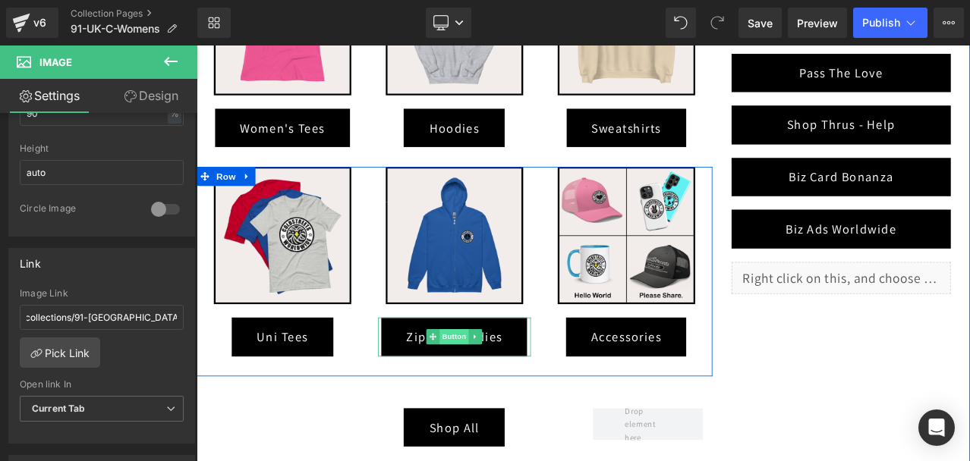
click at [505, 388] on span "Button" at bounding box center [503, 391] width 35 height 18
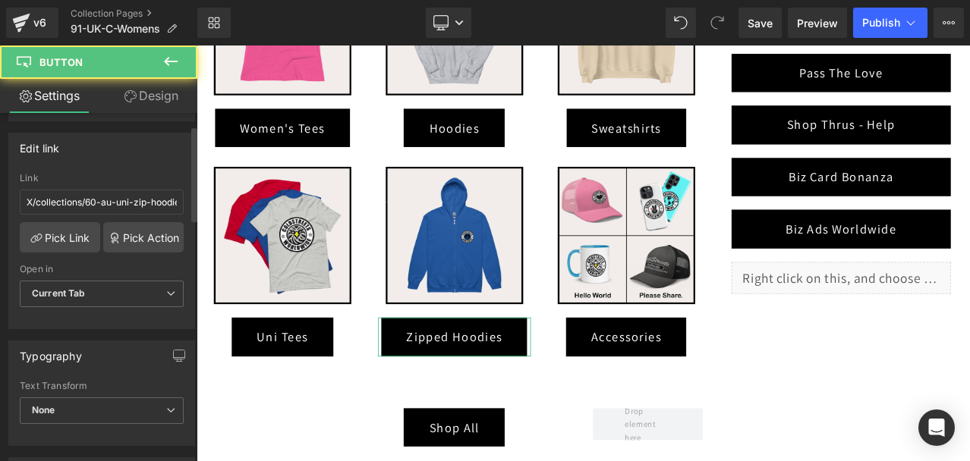
scroll to position [304, 0]
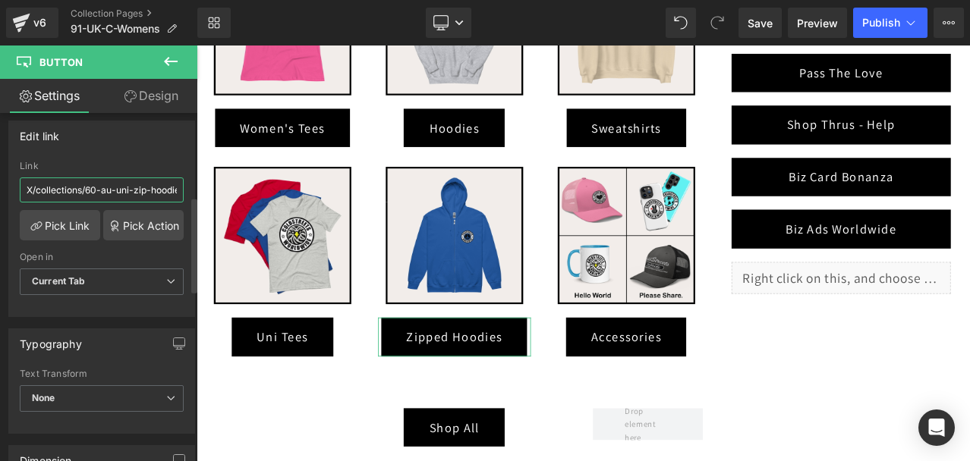
click at [119, 190] on input "X/collections/60-au-uni-zip-hoodiesX" at bounding box center [102, 190] width 164 height 25
paste input "/collections/91-[GEOGRAPHIC_DATA]-uni-zip-hoodies"
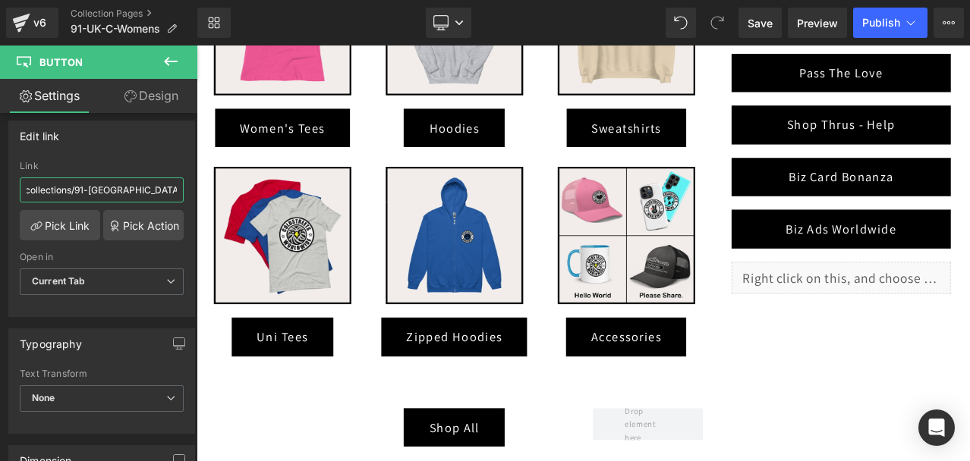
type input "/collections/91-[GEOGRAPHIC_DATA]-uni-zip-hoodies"
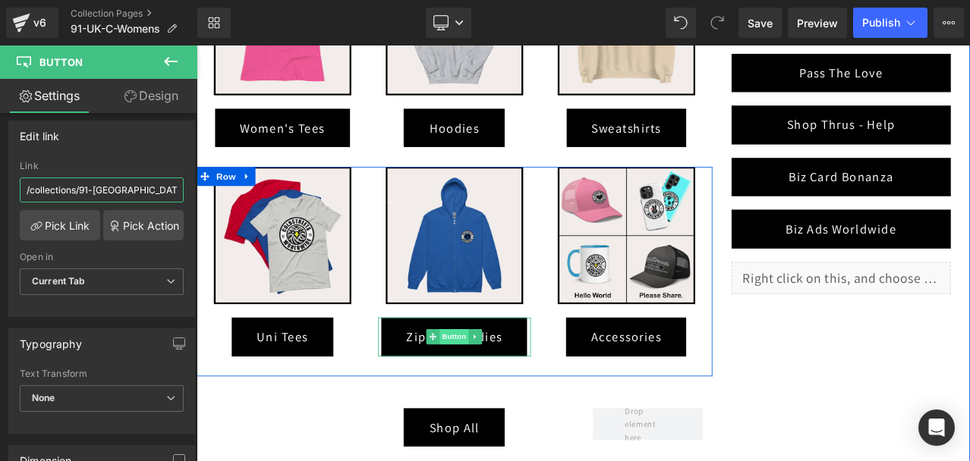
click at [495, 391] on span "Button" at bounding box center [503, 391] width 35 height 18
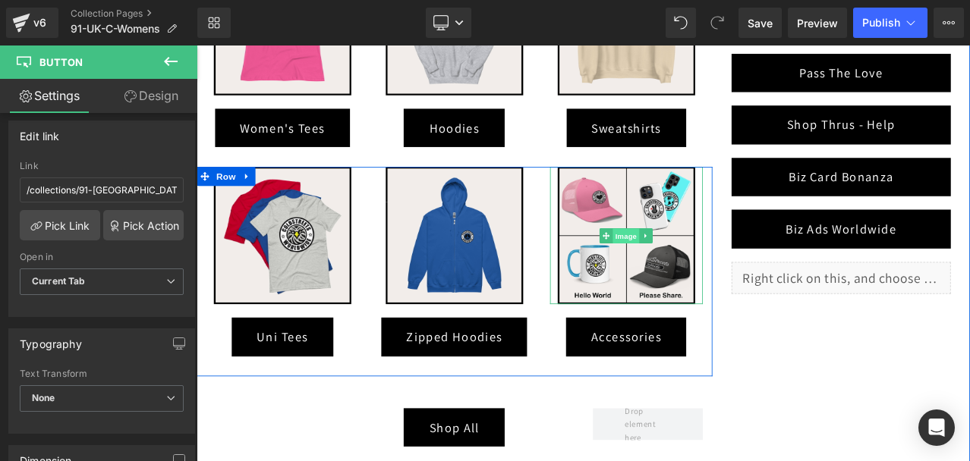
click at [697, 269] on span "Image" at bounding box center [707, 272] width 32 height 18
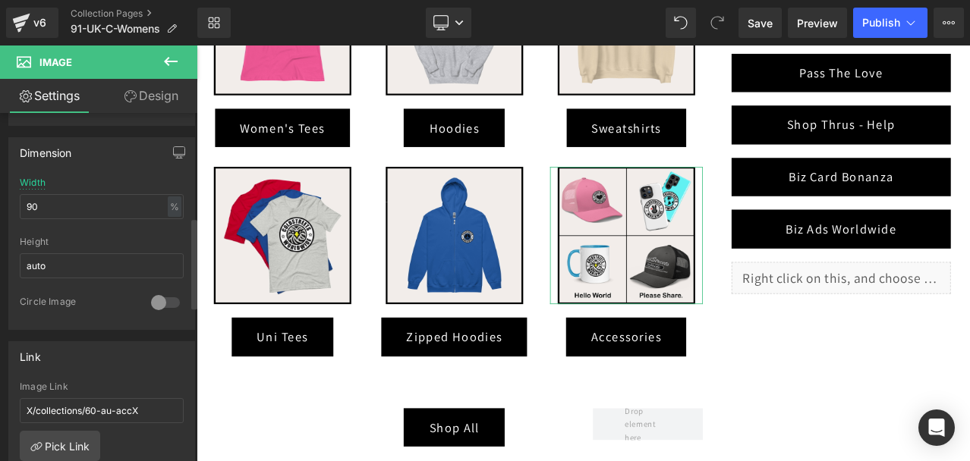
scroll to position [455, 0]
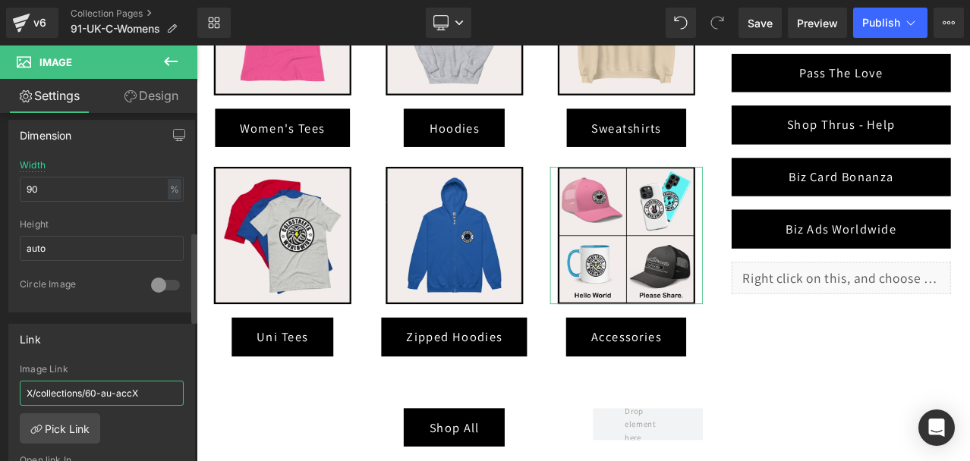
click at [102, 390] on input "X/collections/60-au-accX" at bounding box center [102, 393] width 164 height 25
paste input "/collections/91-[GEOGRAPHIC_DATA]-acc"
type input "/collections/91-[GEOGRAPHIC_DATA]-acc"
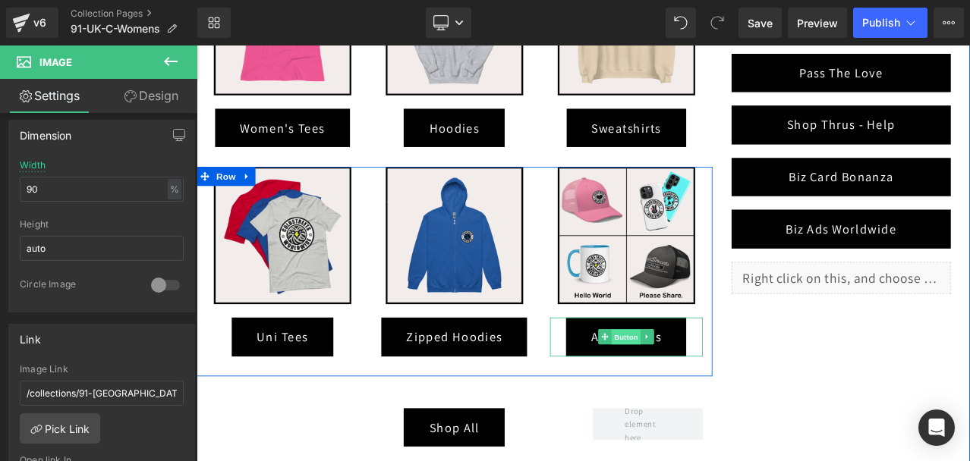
click at [704, 383] on span "Button" at bounding box center [706, 392] width 35 height 18
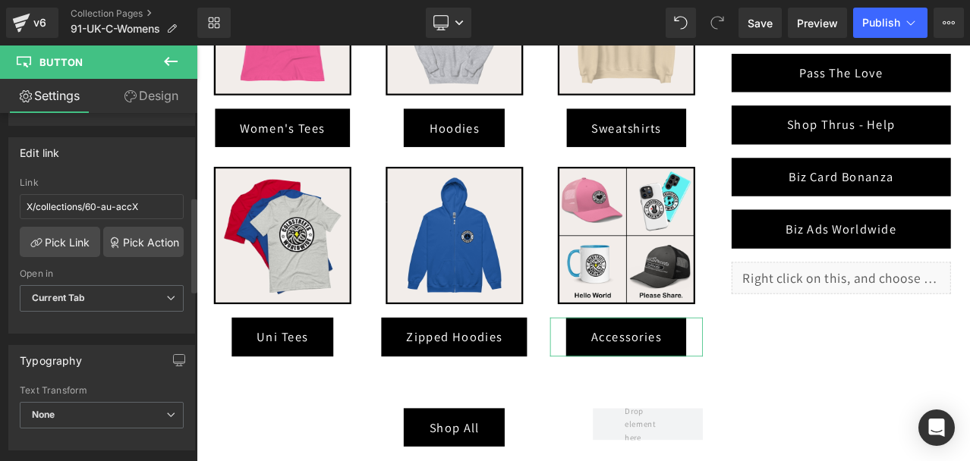
scroll to position [304, 0]
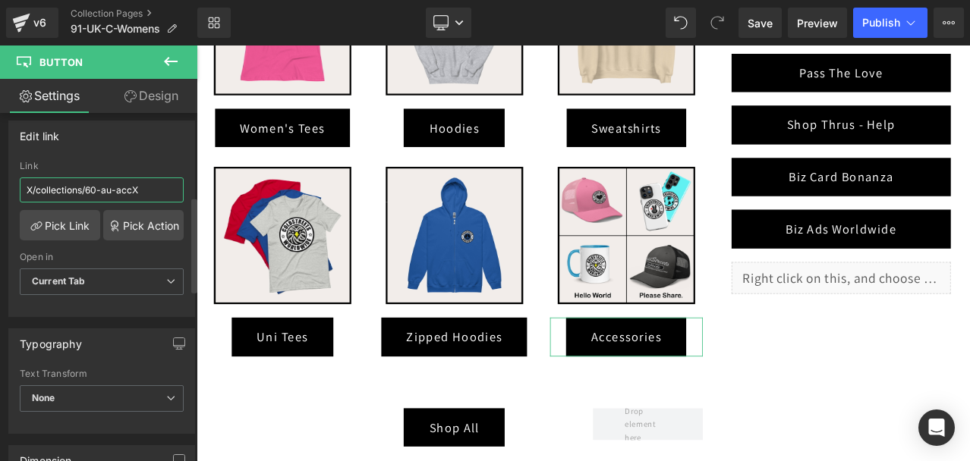
click at [95, 192] on input "X/collections/60-au-accX" at bounding box center [102, 190] width 164 height 25
paste input "/collections/91-[GEOGRAPHIC_DATA]-acc"
type input "/collections/91-[GEOGRAPHIC_DATA]-acc"
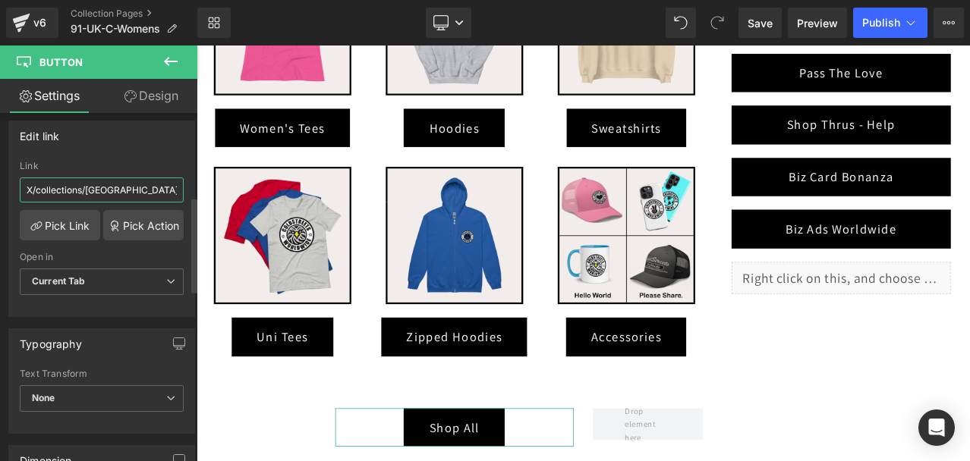
click at [102, 183] on input "X/collections/[GEOGRAPHIC_DATA]" at bounding box center [102, 190] width 164 height 25
paste input "/collections/[GEOGRAPHIC_DATA]"
type input "/collections/[GEOGRAPHIC_DATA]"
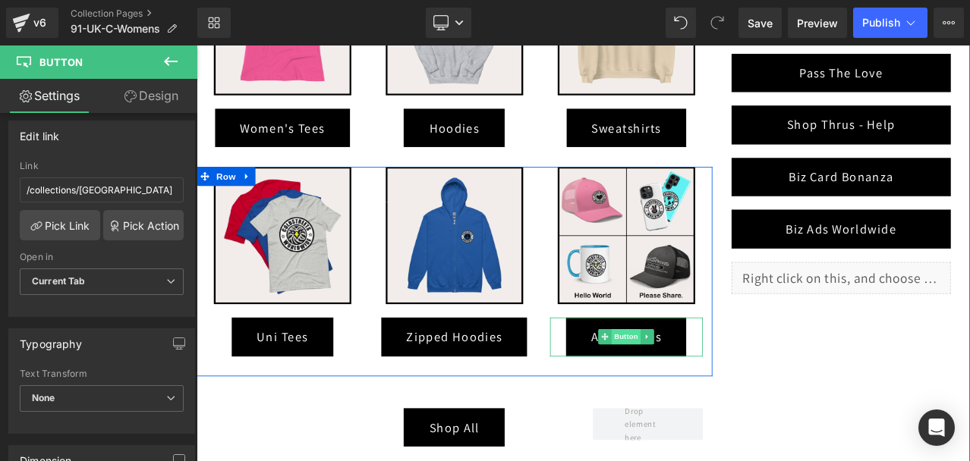
click at [691, 388] on span "Button" at bounding box center [706, 391] width 35 height 18
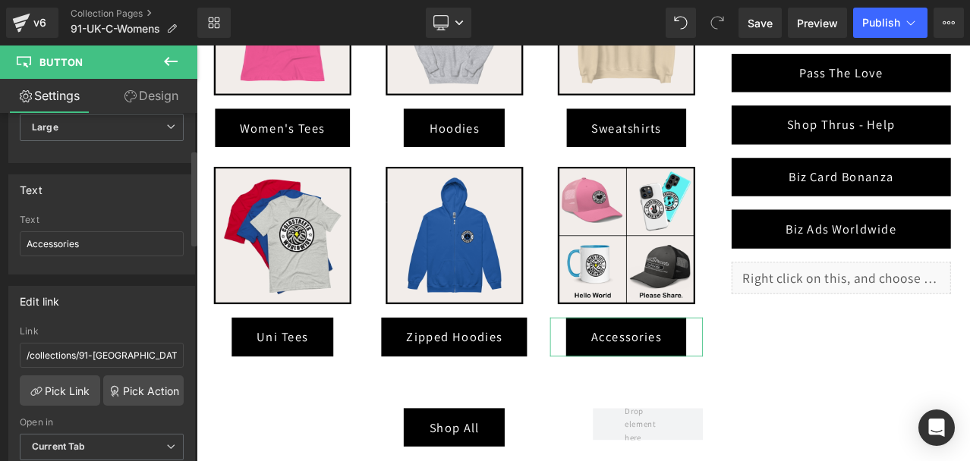
scroll to position [152, 0]
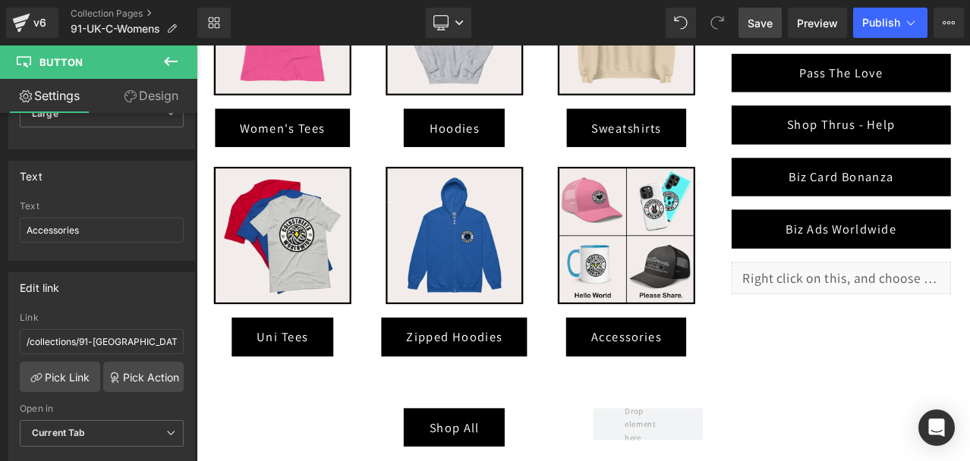
click at [765, 22] on span "Save" at bounding box center [759, 23] width 25 height 16
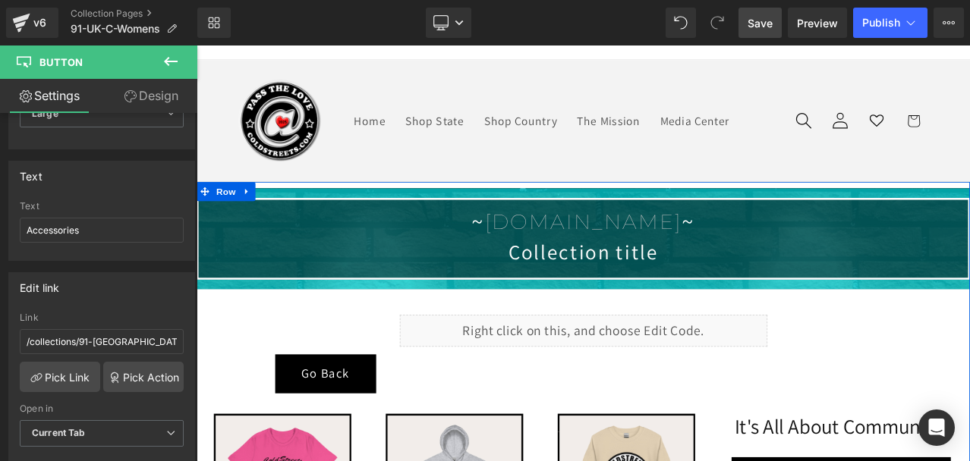
scroll to position [0, 0]
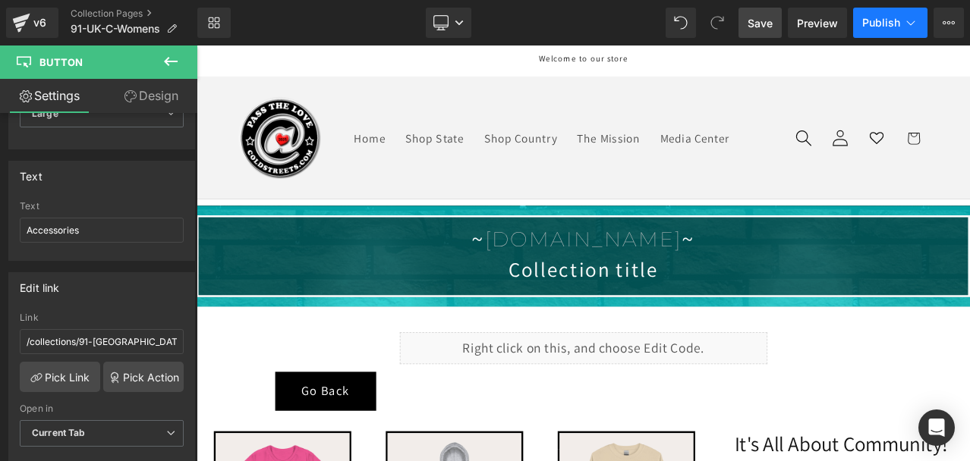
click at [903, 31] on button "Publish" at bounding box center [890, 23] width 74 height 30
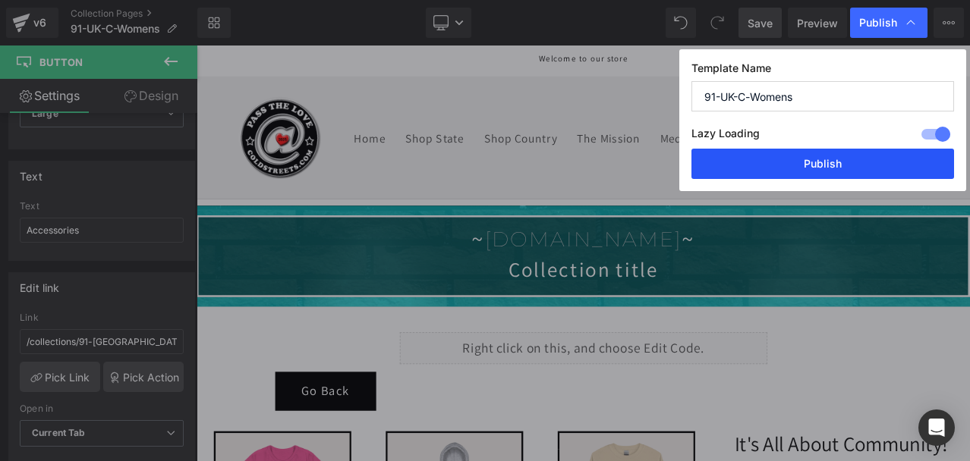
click at [861, 162] on button "Publish" at bounding box center [822, 164] width 263 height 30
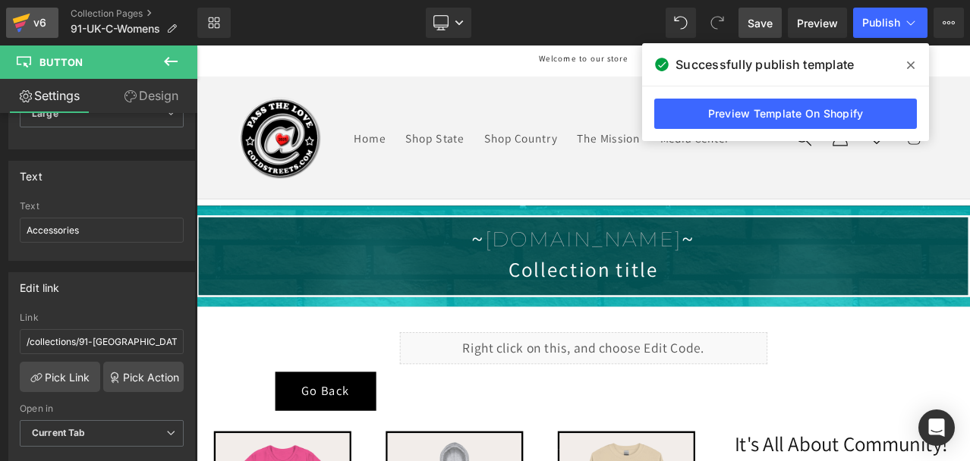
click at [21, 16] on icon at bounding box center [21, 23] width 18 height 38
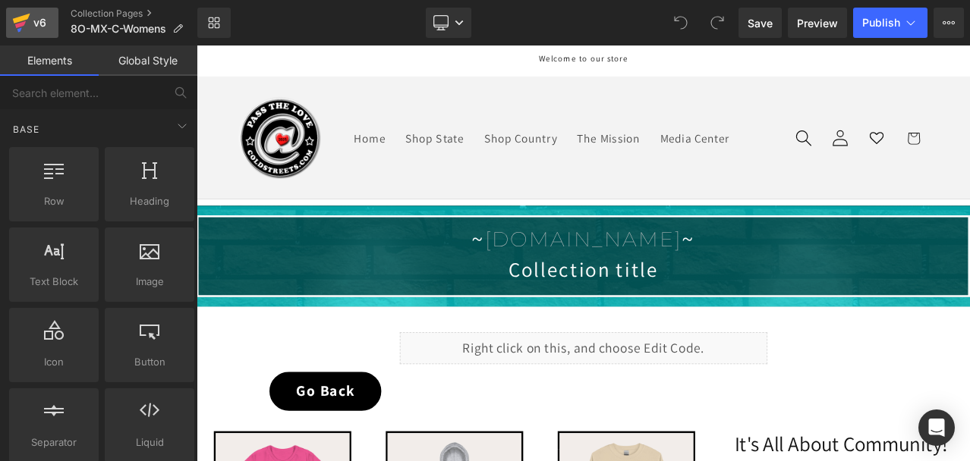
click at [24, 14] on icon at bounding box center [21, 23] width 18 height 38
